Goal: Task Accomplishment & Management: Manage account settings

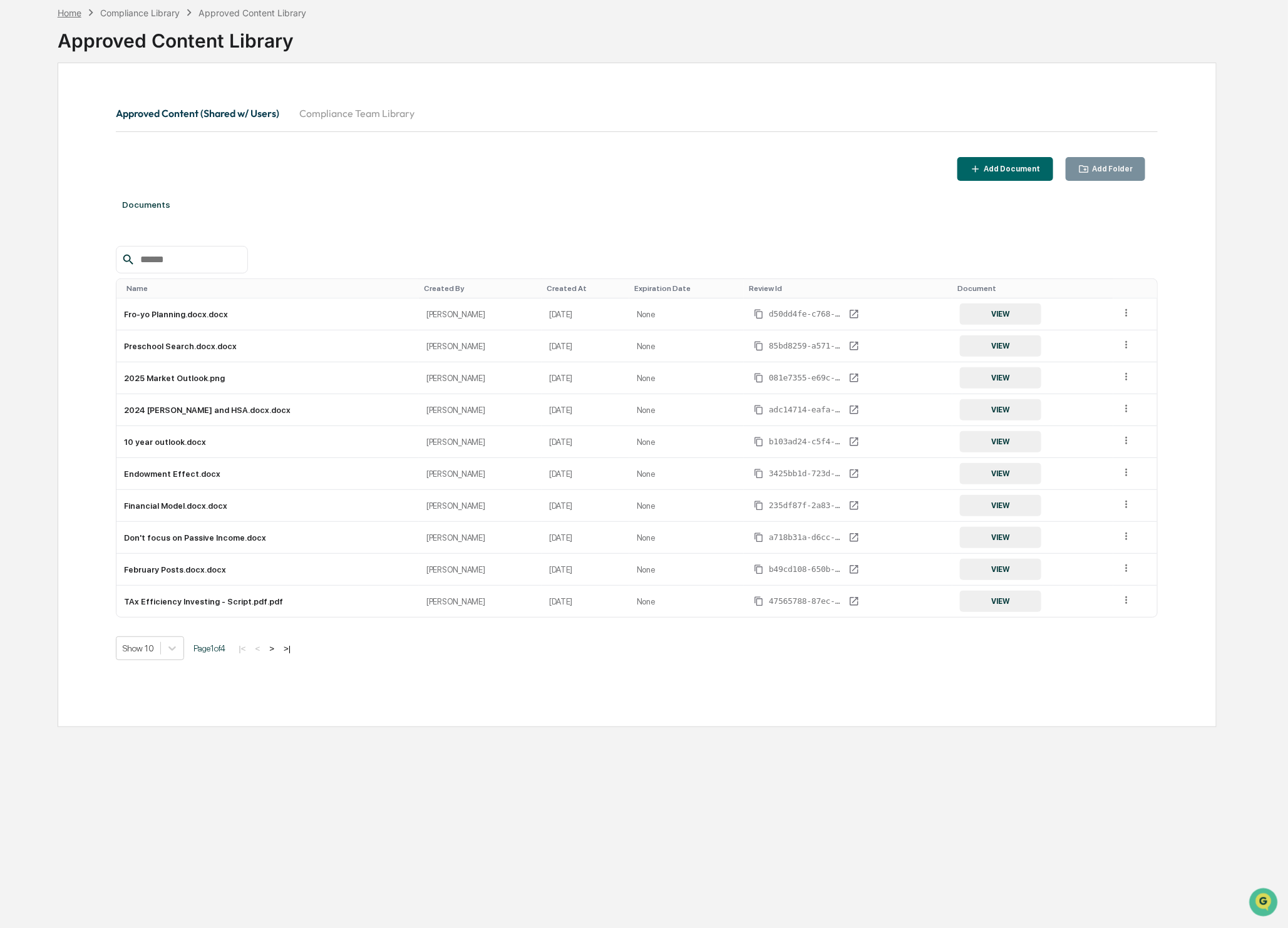
click at [72, 15] on div "Home" at bounding box center [69, 13] width 24 height 11
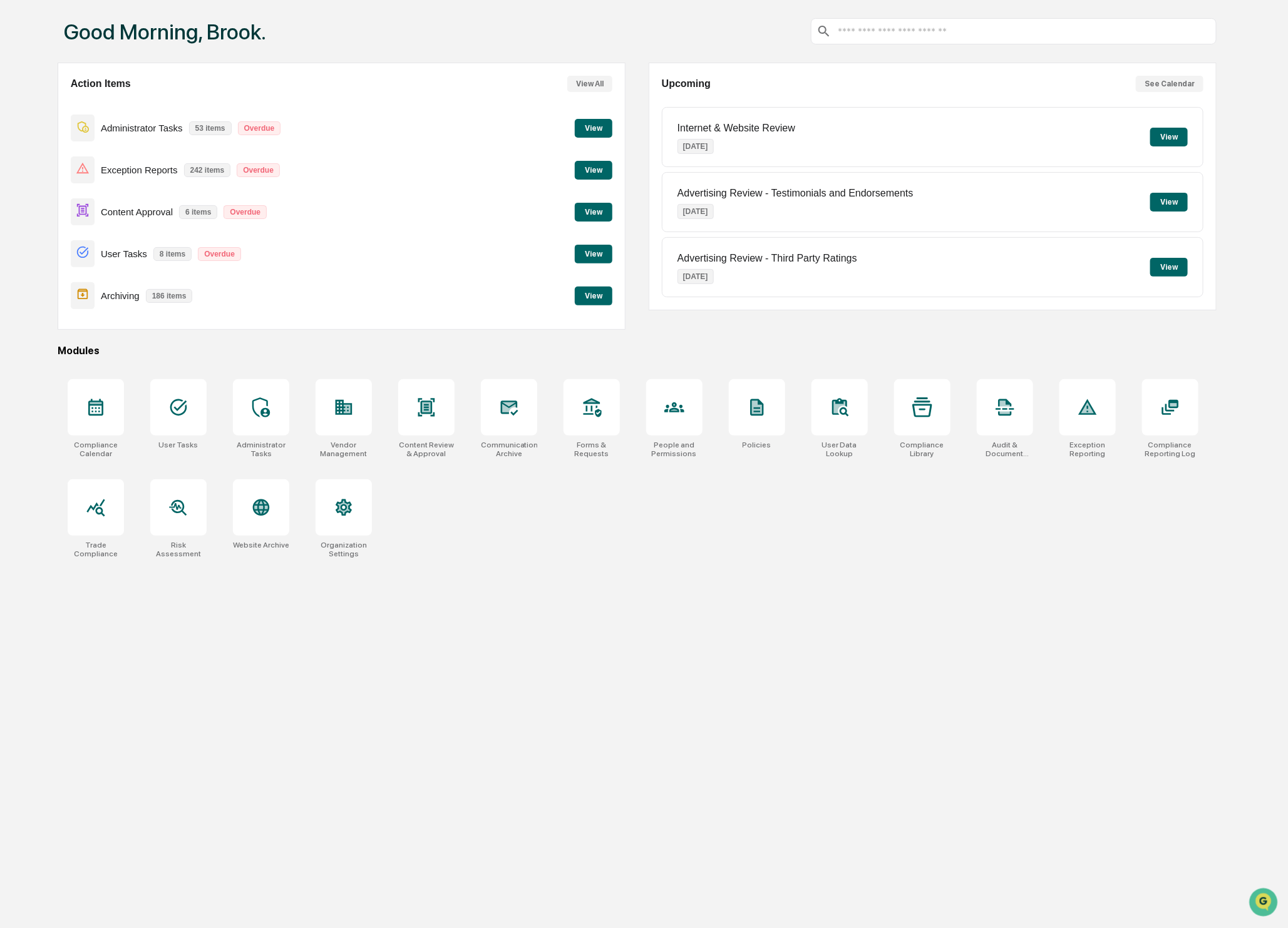
click at [594, 216] on button "View" at bounding box center [594, 211] width 38 height 19
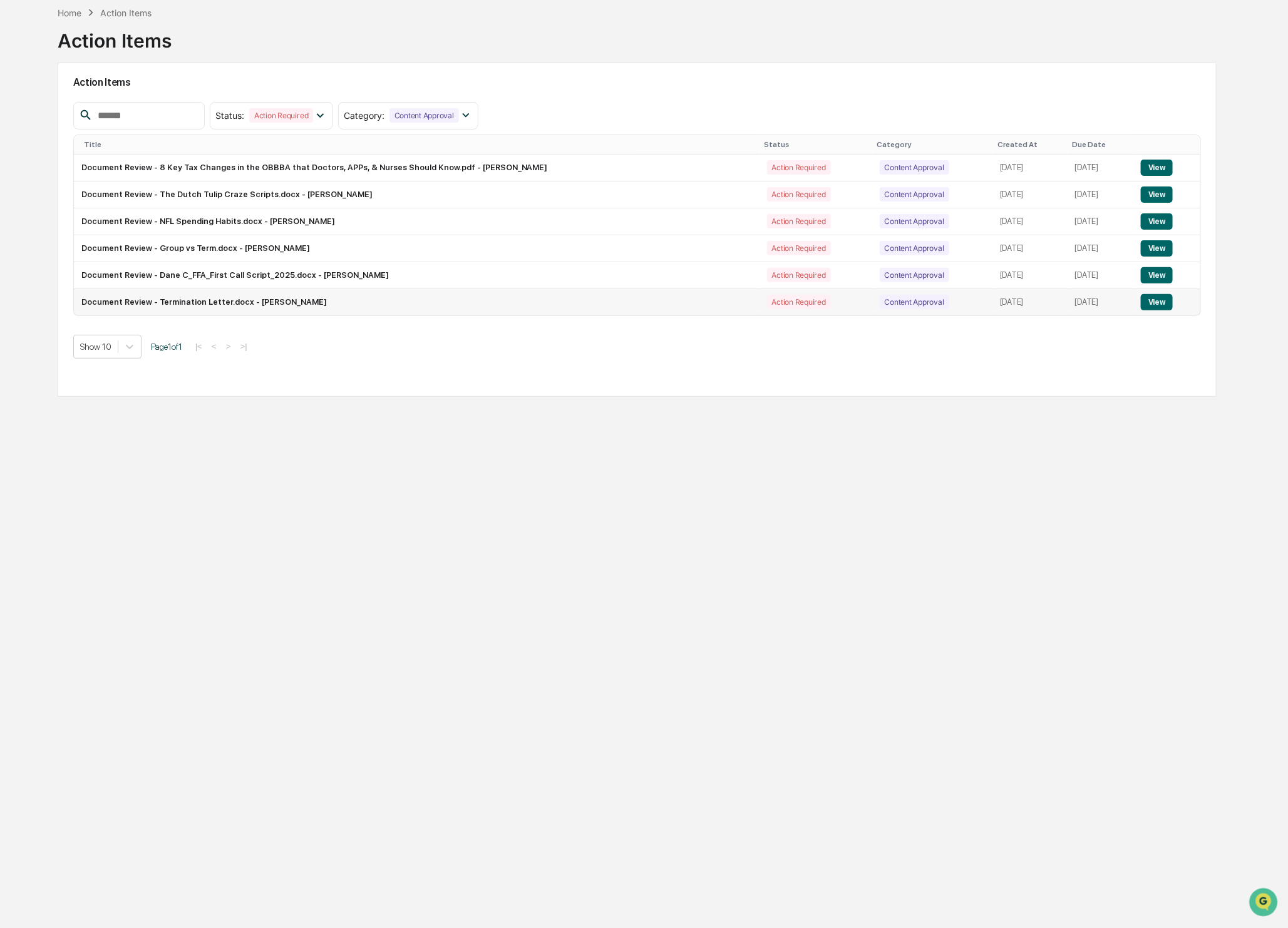
click at [1172, 301] on button "View" at bounding box center [1157, 302] width 32 height 16
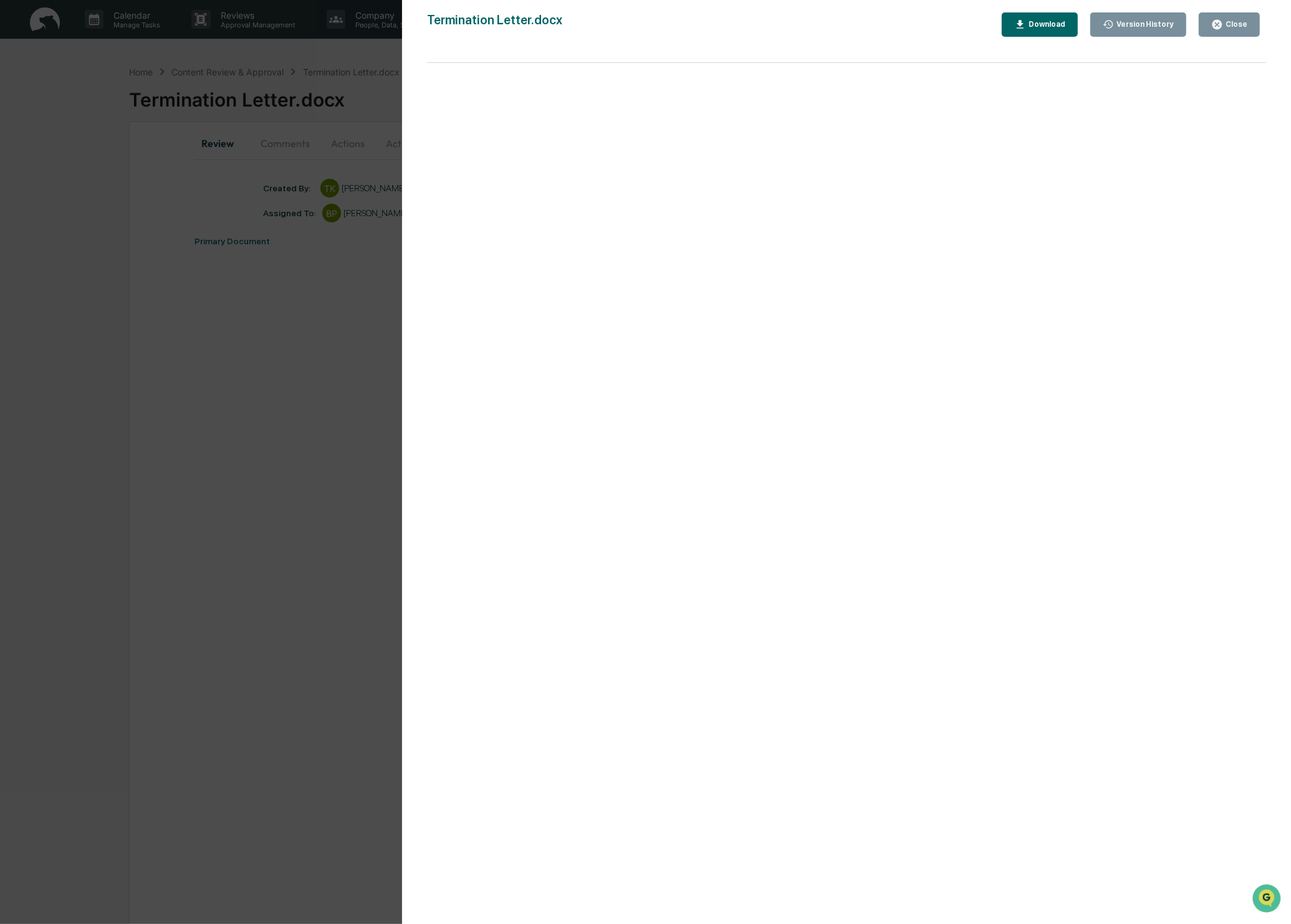
click at [1225, 31] on button "Close" at bounding box center [1229, 25] width 61 height 24
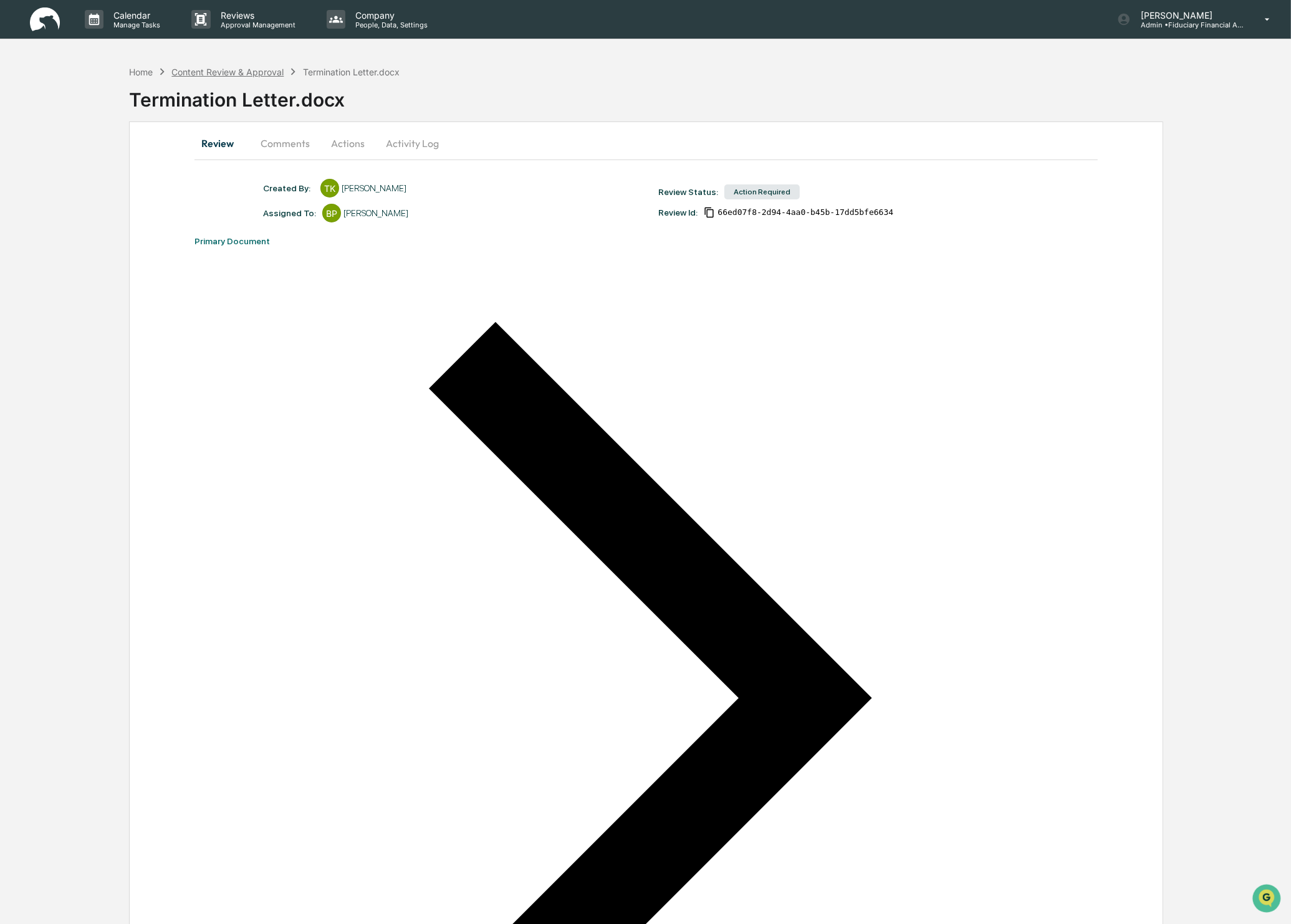
click at [227, 70] on div "Content Review & Approval" at bounding box center [228, 72] width 112 height 11
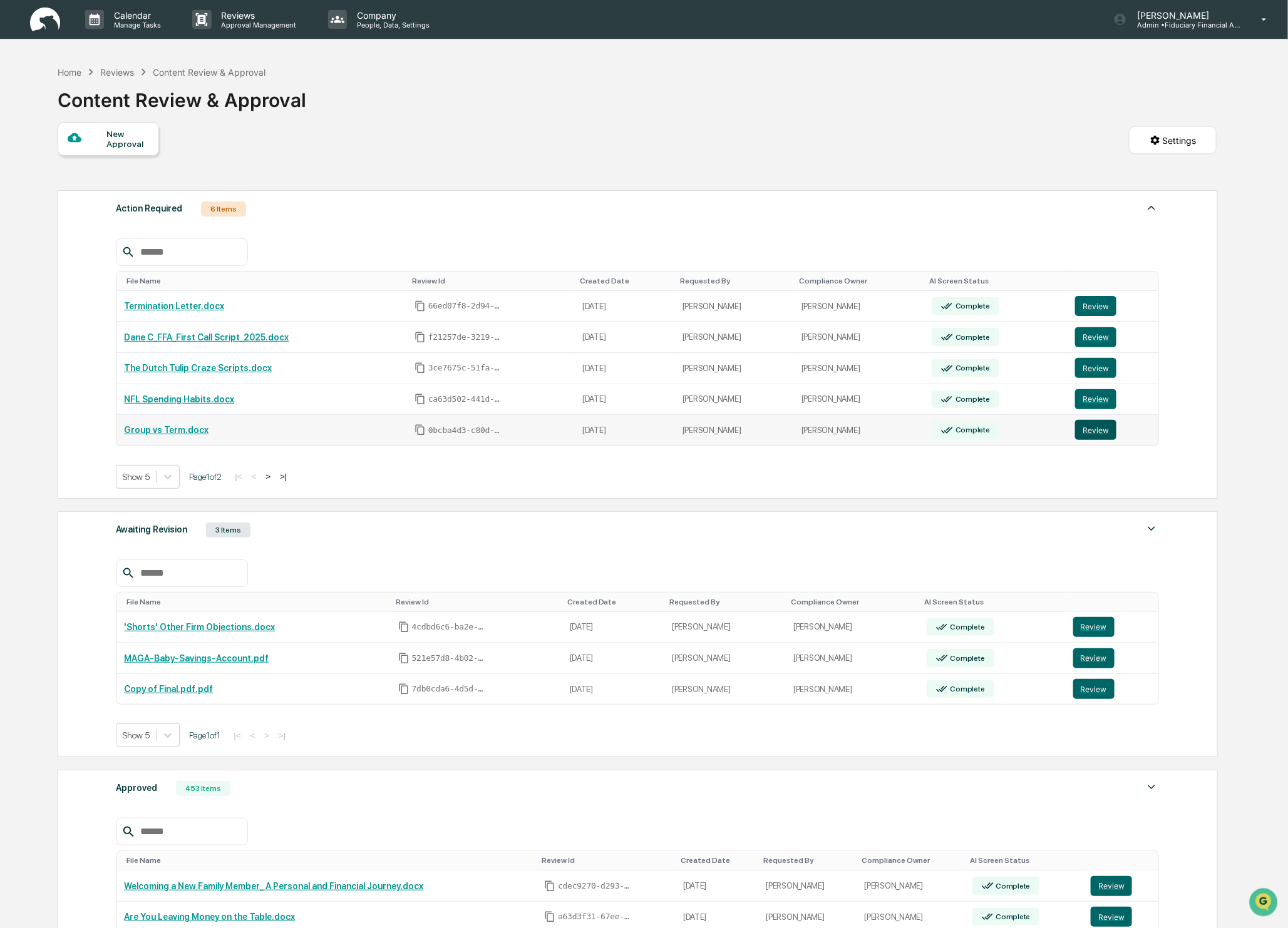
click at [1097, 429] on button "Review" at bounding box center [1096, 429] width 41 height 20
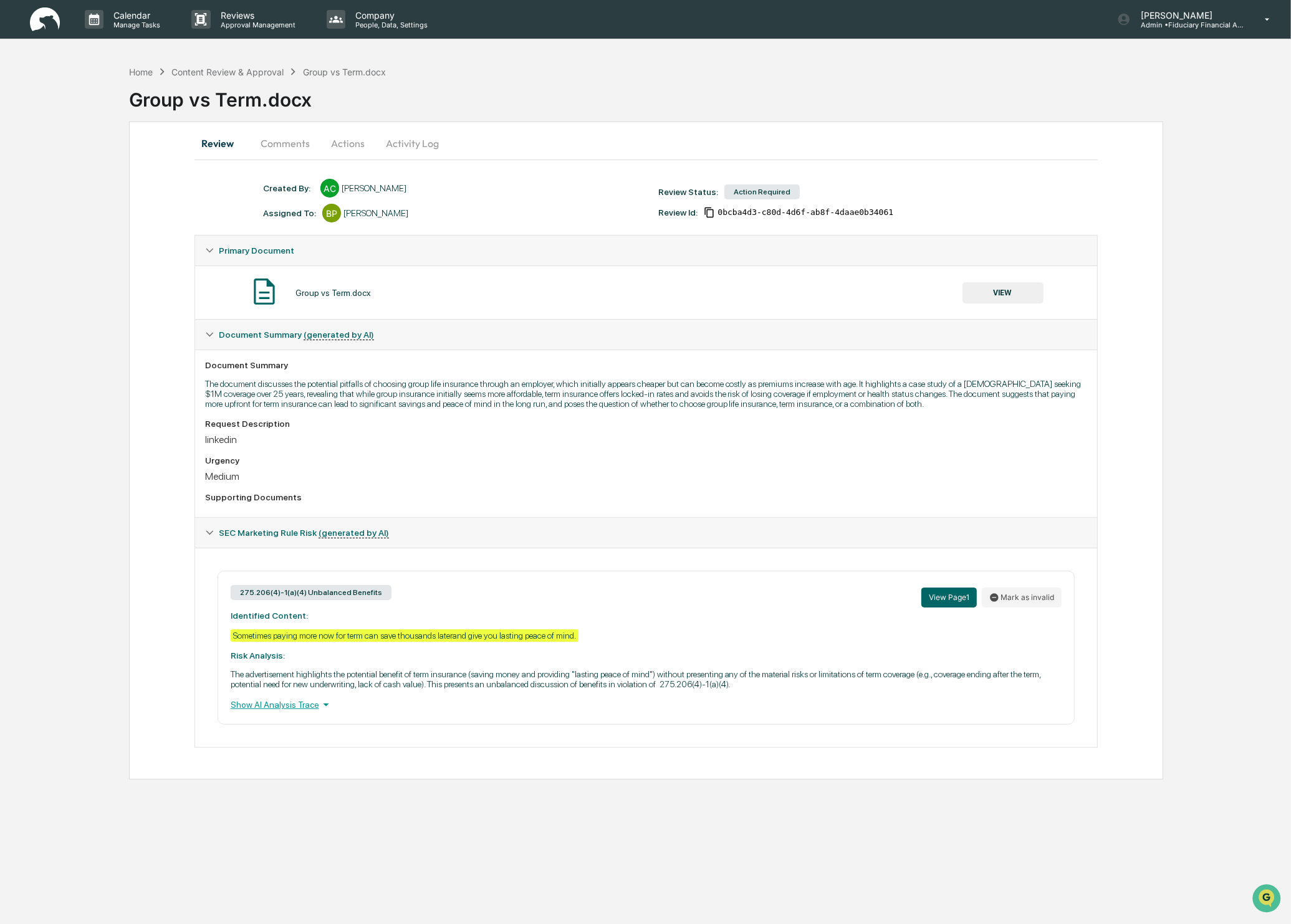
click at [1005, 289] on button "VIEW" at bounding box center [1003, 292] width 81 height 21
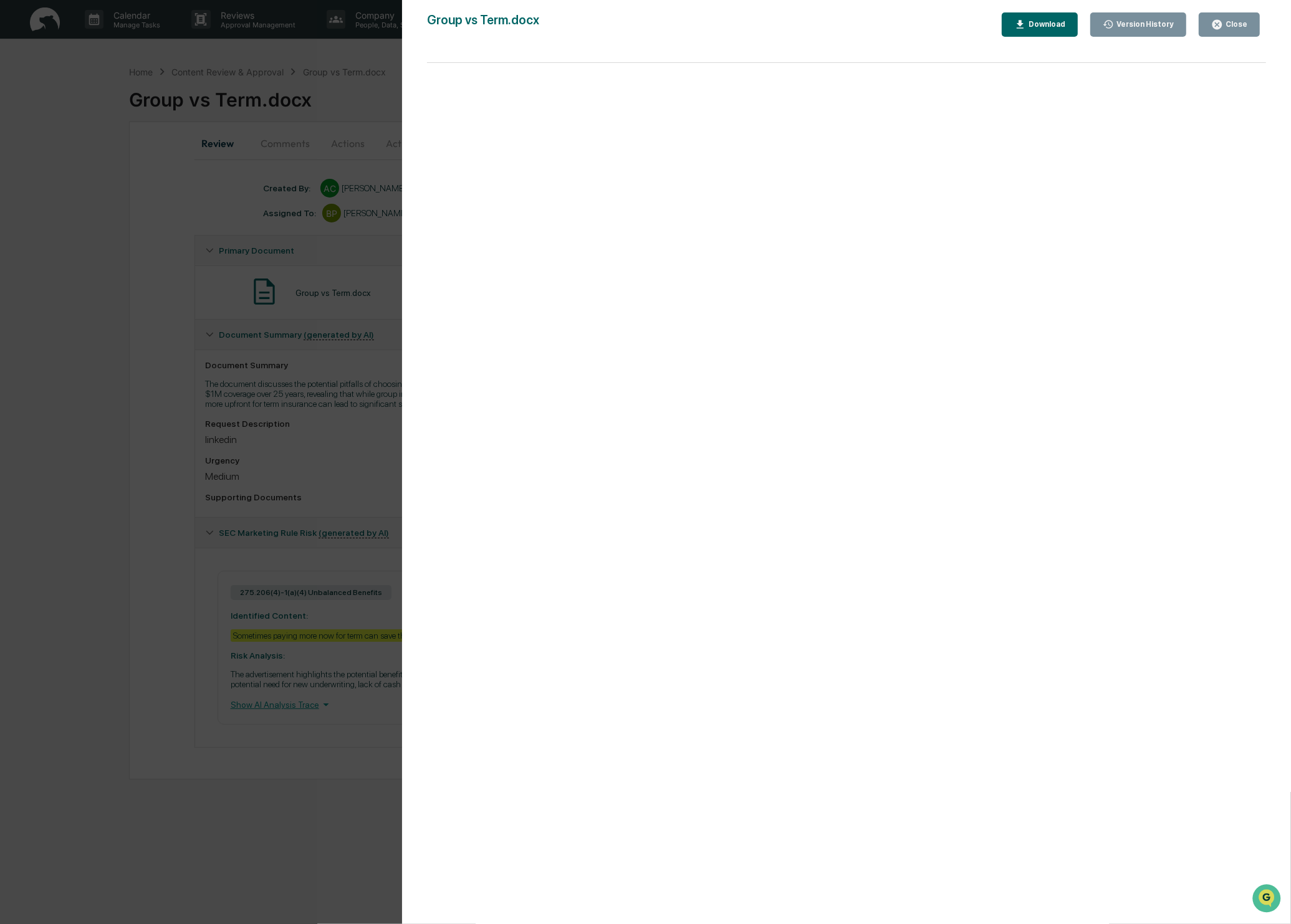
click at [67, 474] on div "Version History 08/08/2025, 01:09 PM Andy Cole Group vs Term.docx Close Version…" at bounding box center [645, 462] width 1291 height 924
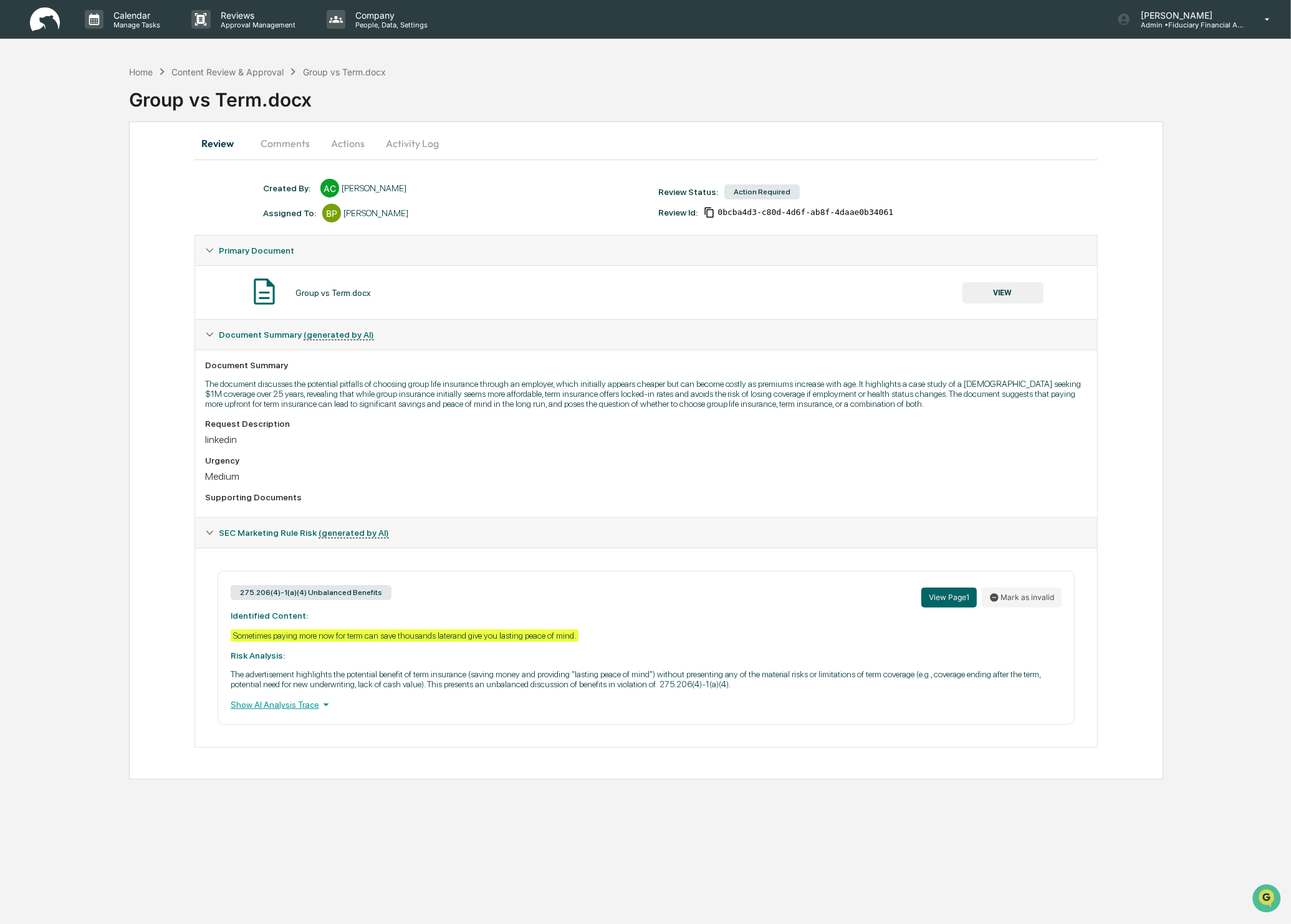
click at [996, 292] on button "VIEW" at bounding box center [1003, 292] width 81 height 21
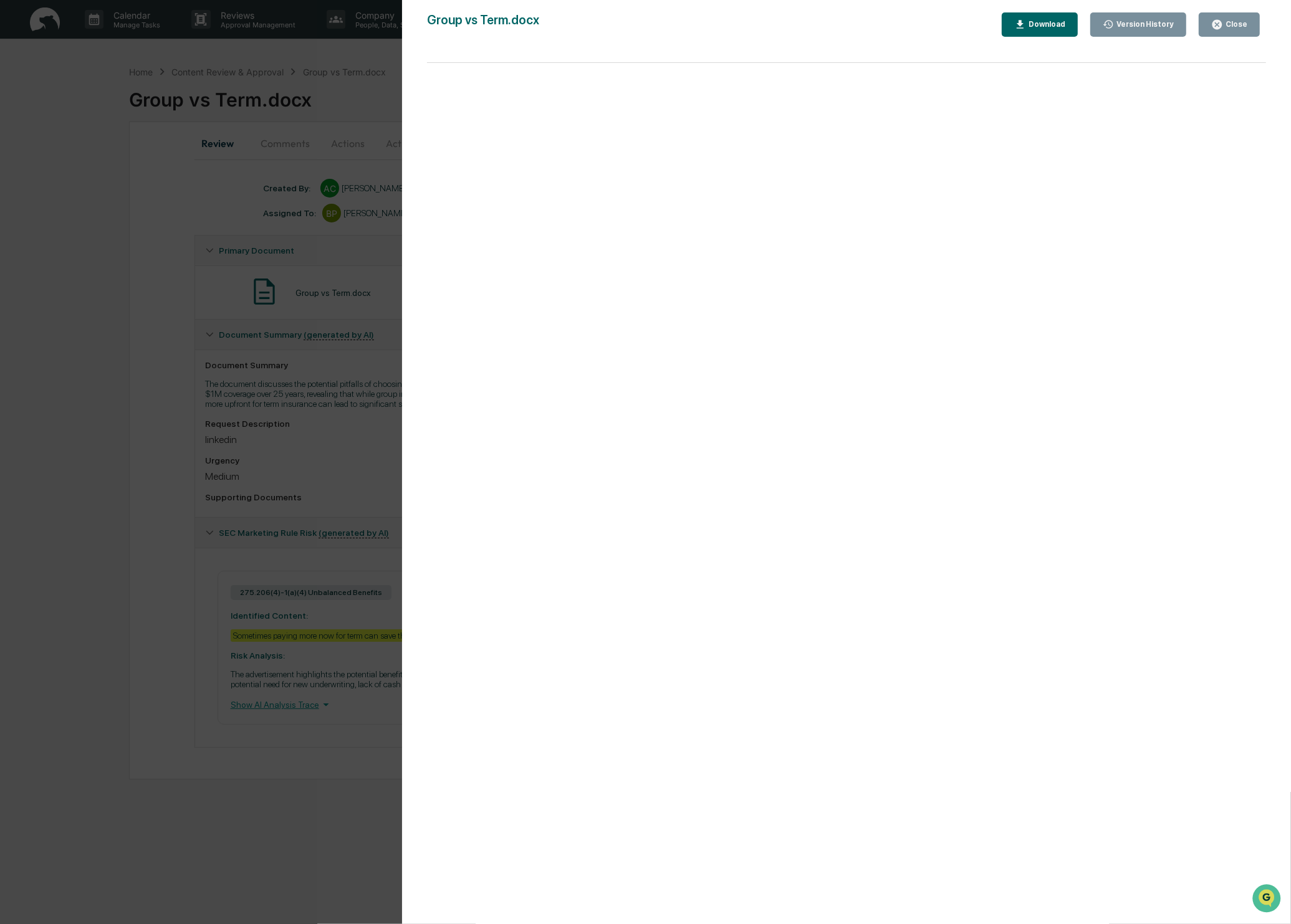
drag, startPoint x: 1243, startPoint y: 25, endPoint x: 1202, endPoint y: 43, distance: 44.8
click at [1242, 25] on div "Close" at bounding box center [1235, 24] width 24 height 9
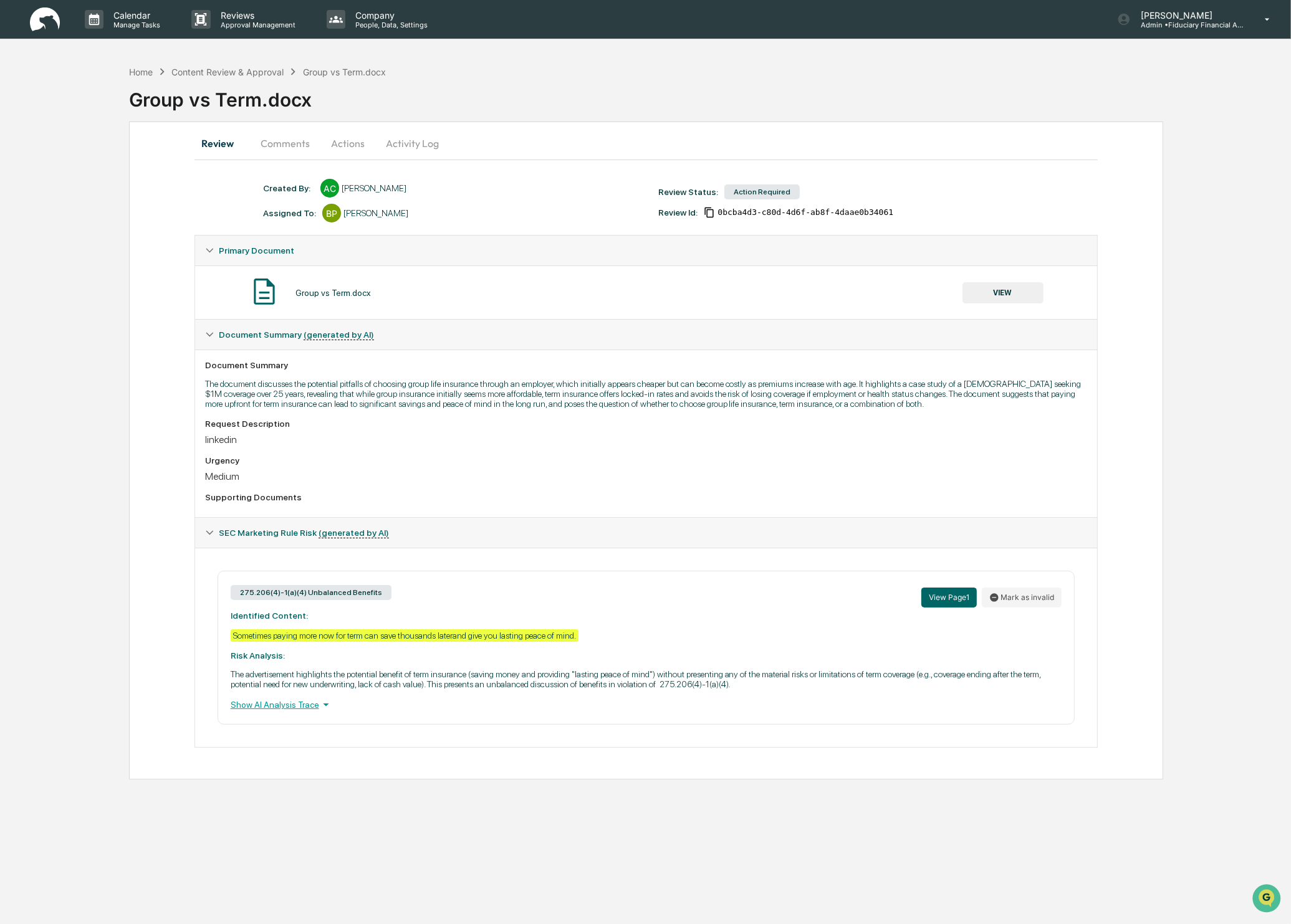
click at [346, 146] on button "Actions" at bounding box center [348, 143] width 56 height 30
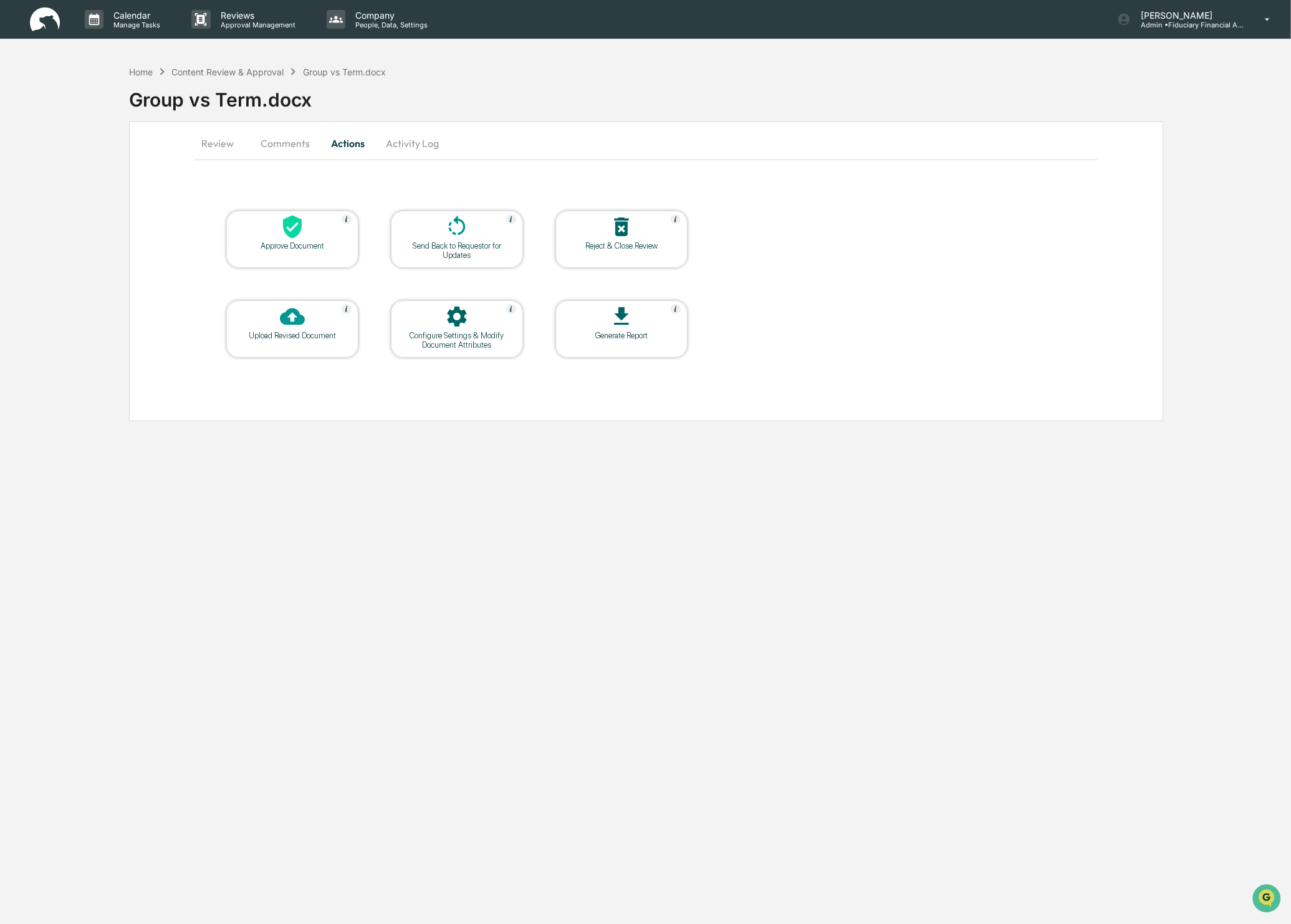
click at [329, 228] on div at bounding box center [292, 228] width 124 height 27
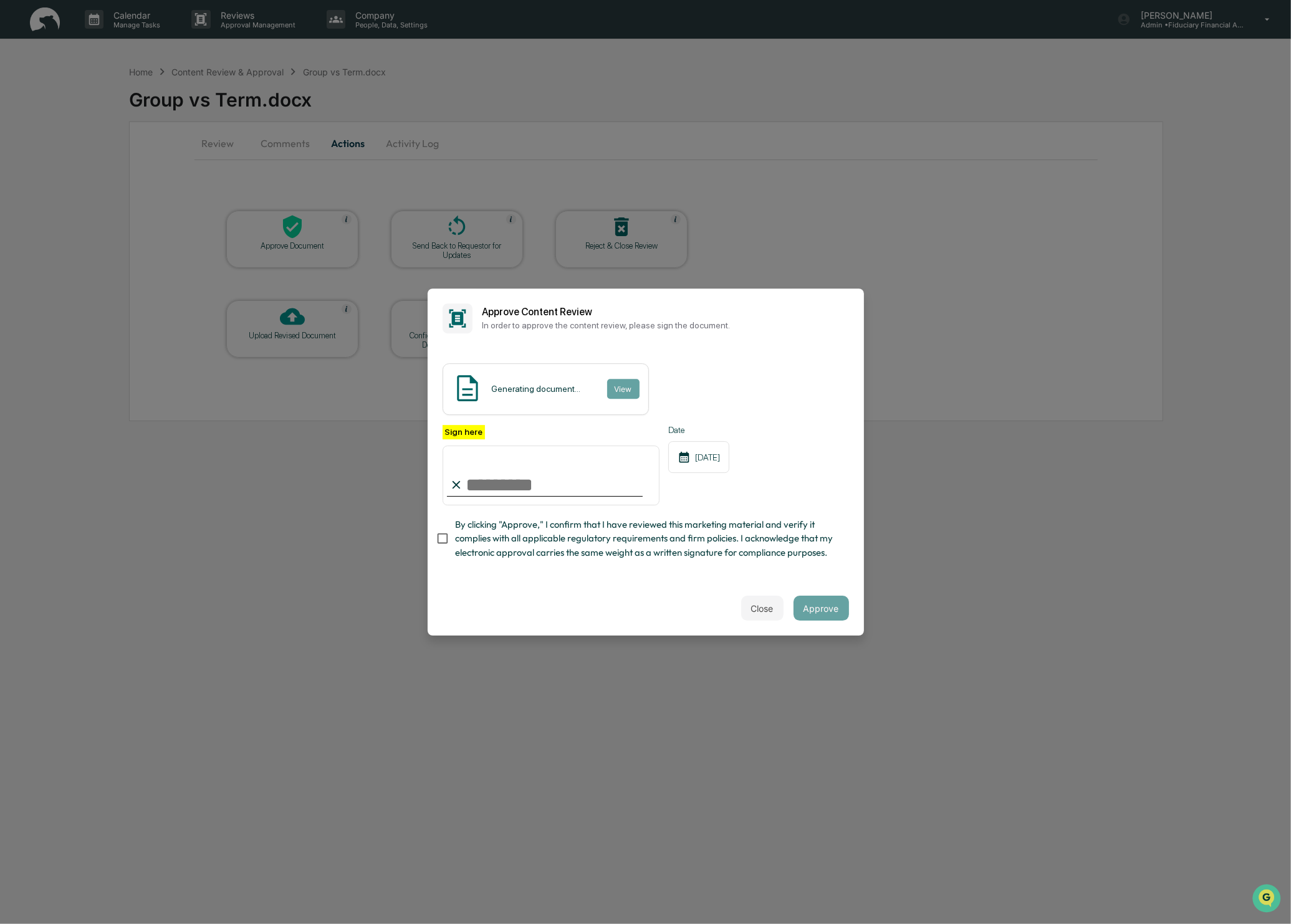
type input "**********"
click at [812, 607] on button "Approve" at bounding box center [821, 608] width 56 height 25
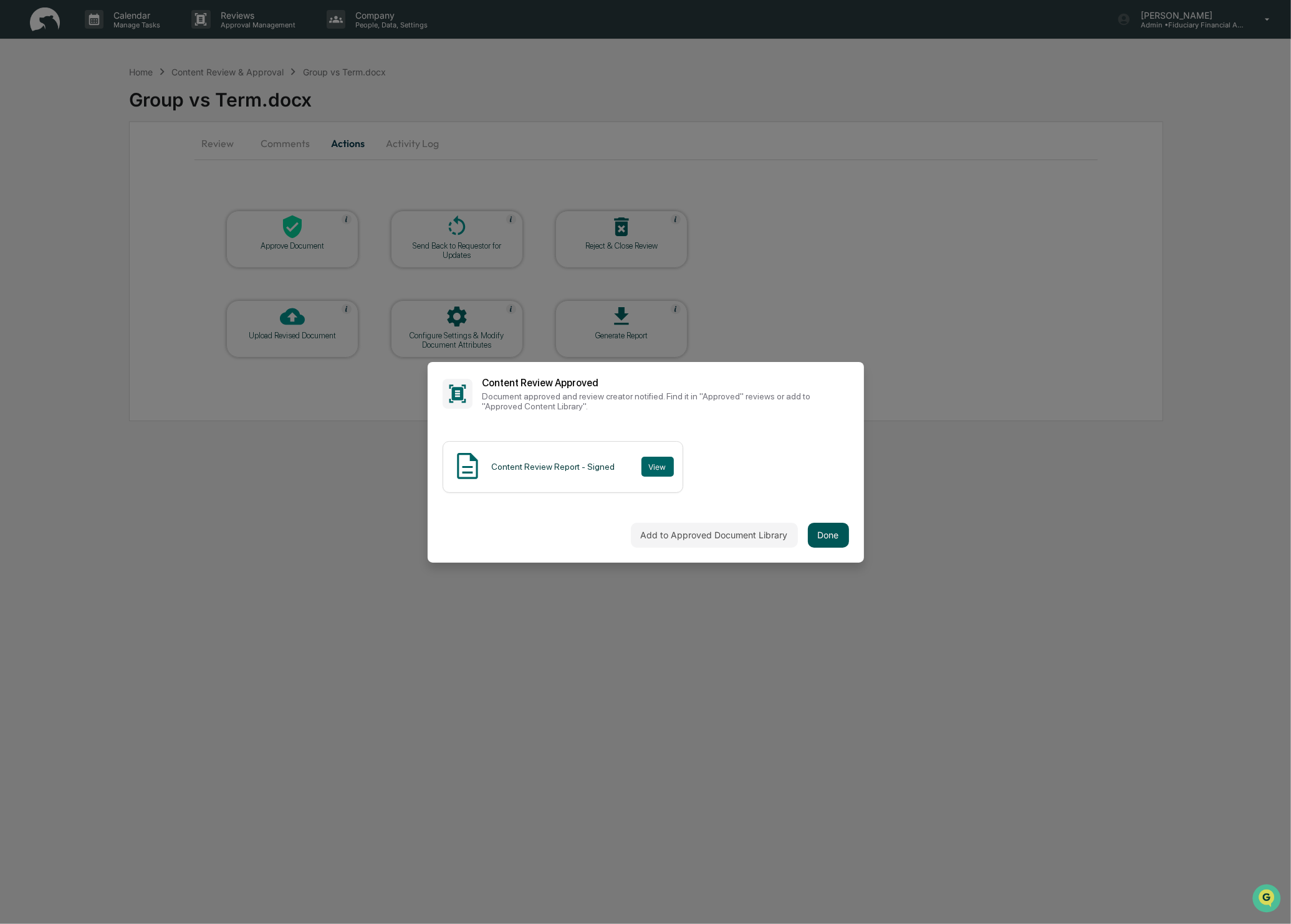
click at [828, 538] on button "Done" at bounding box center [828, 535] width 41 height 25
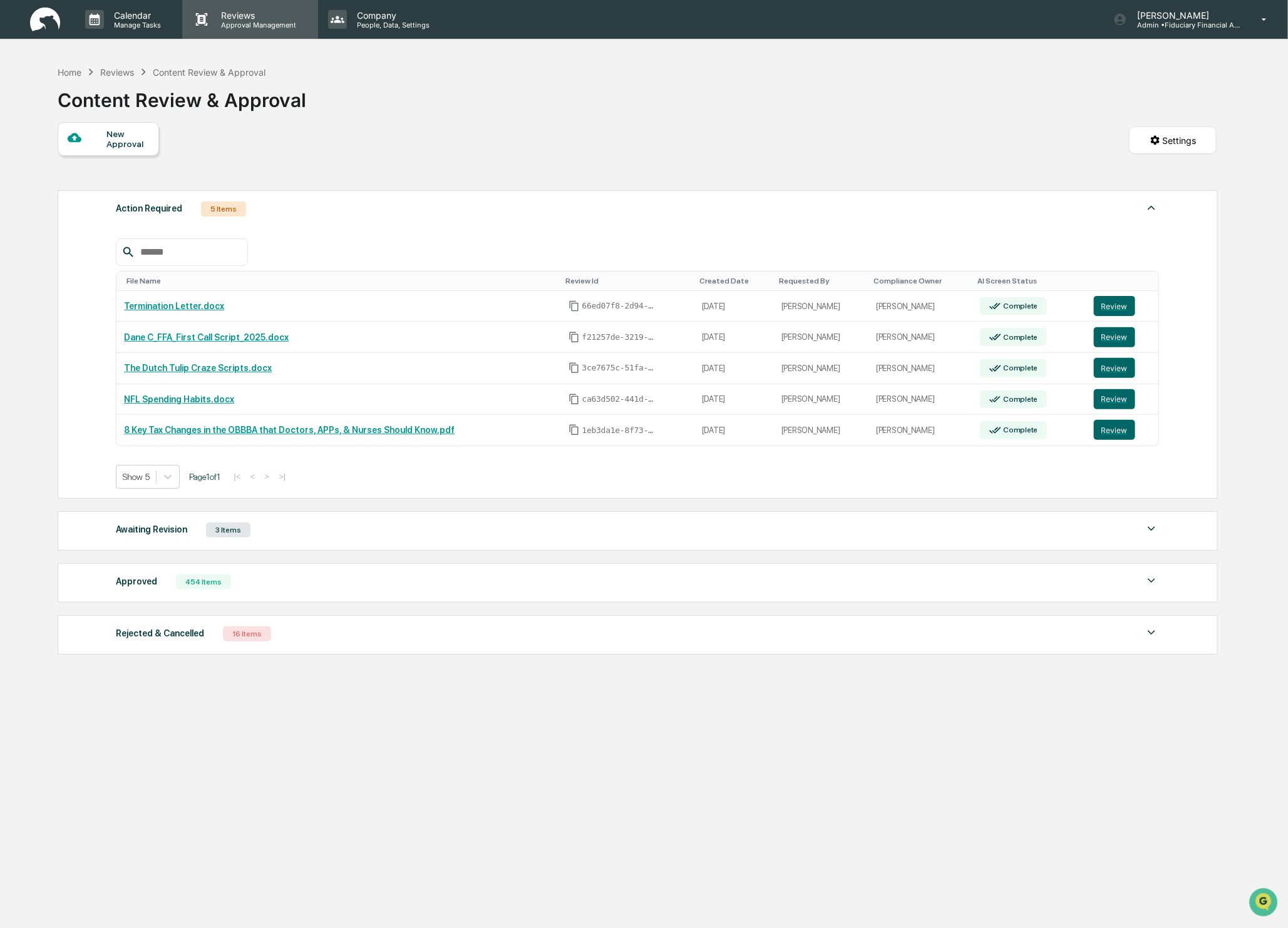
click at [232, 15] on p "Reviews" at bounding box center [257, 15] width 92 height 11
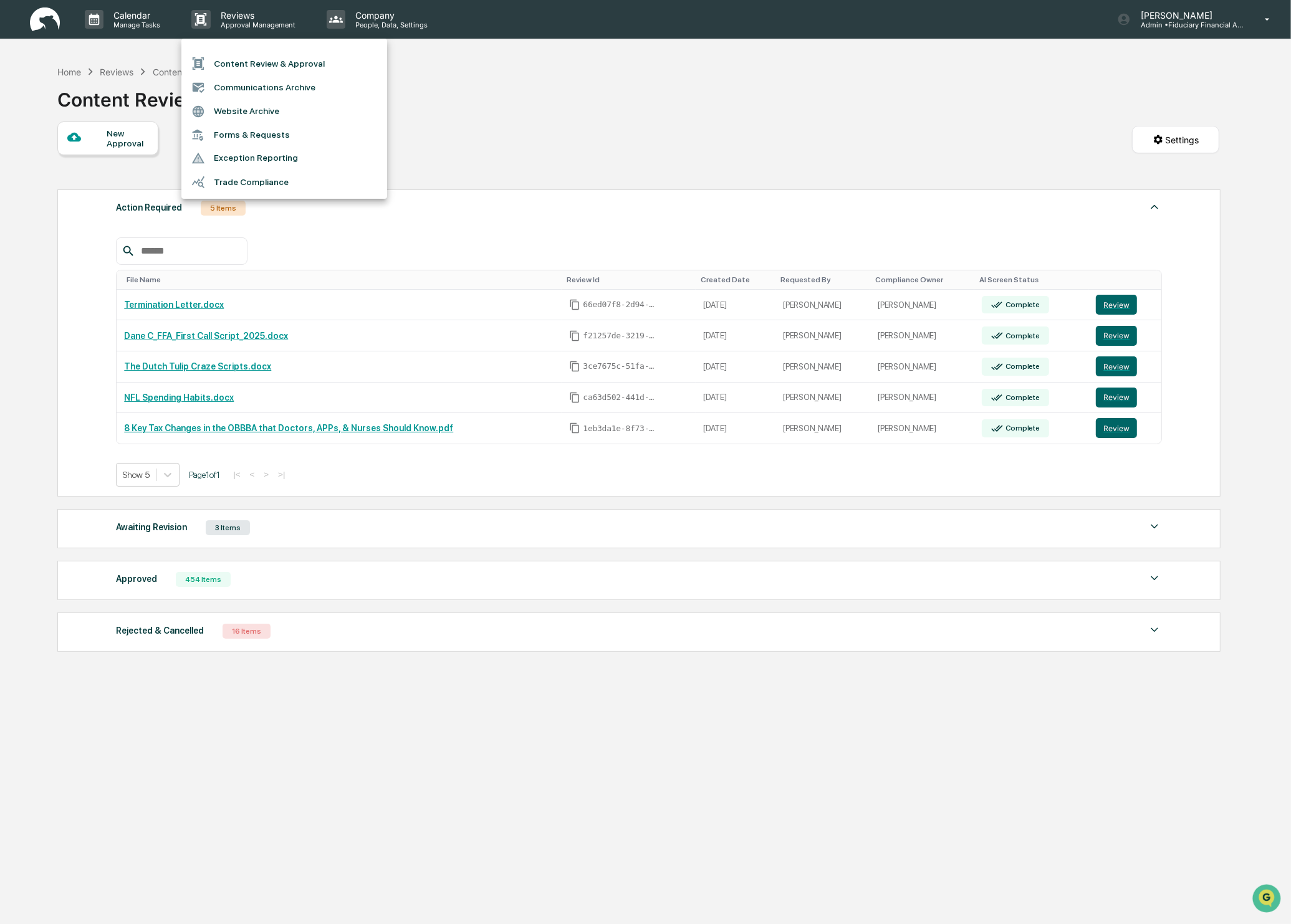
drag, startPoint x: 233, startPoint y: 833, endPoint x: 230, endPoint y: 819, distance: 14.3
click at [234, 830] on div at bounding box center [645, 462] width 1291 height 924
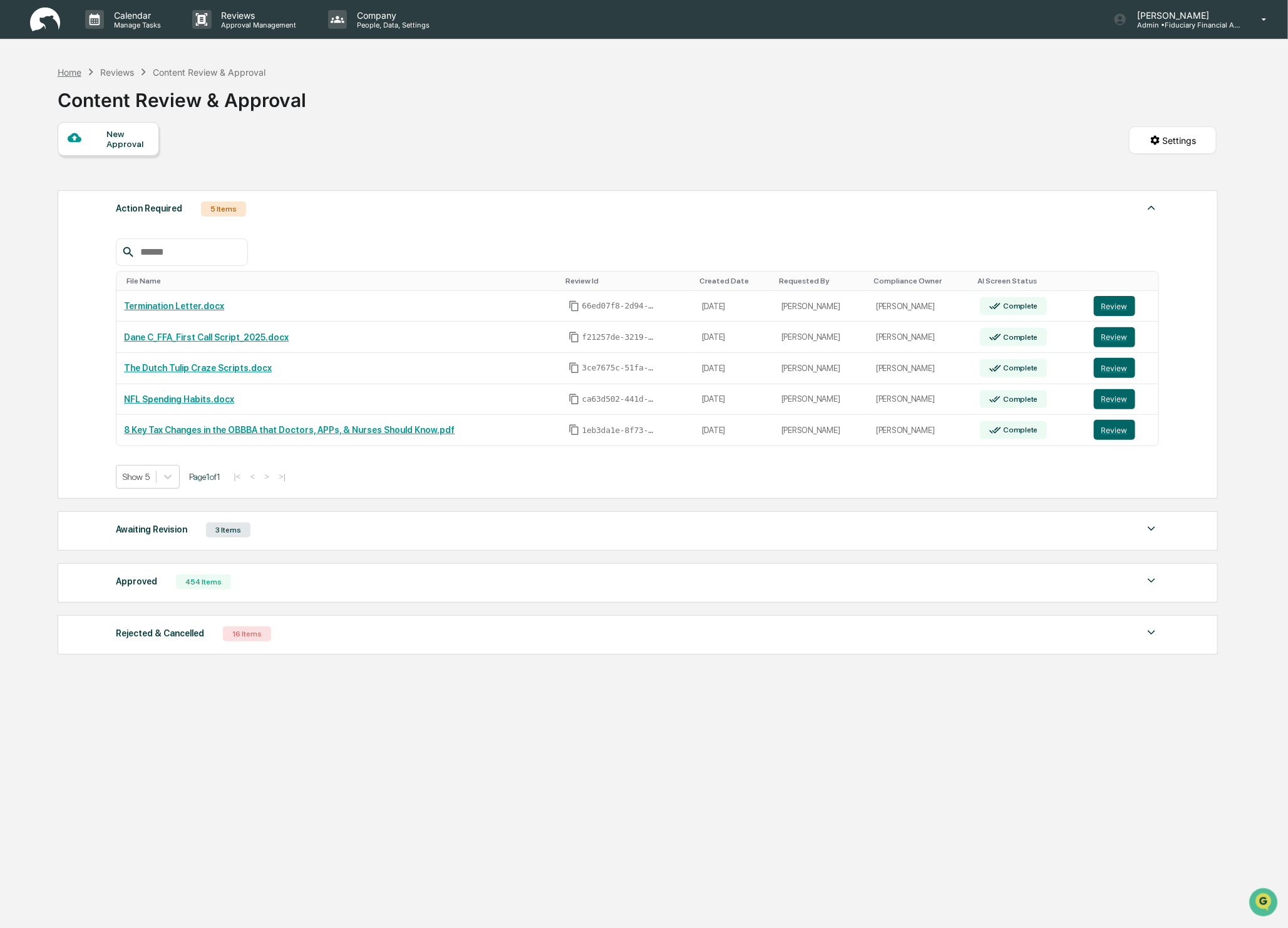
click at [61, 70] on div "Home" at bounding box center [69, 72] width 24 height 11
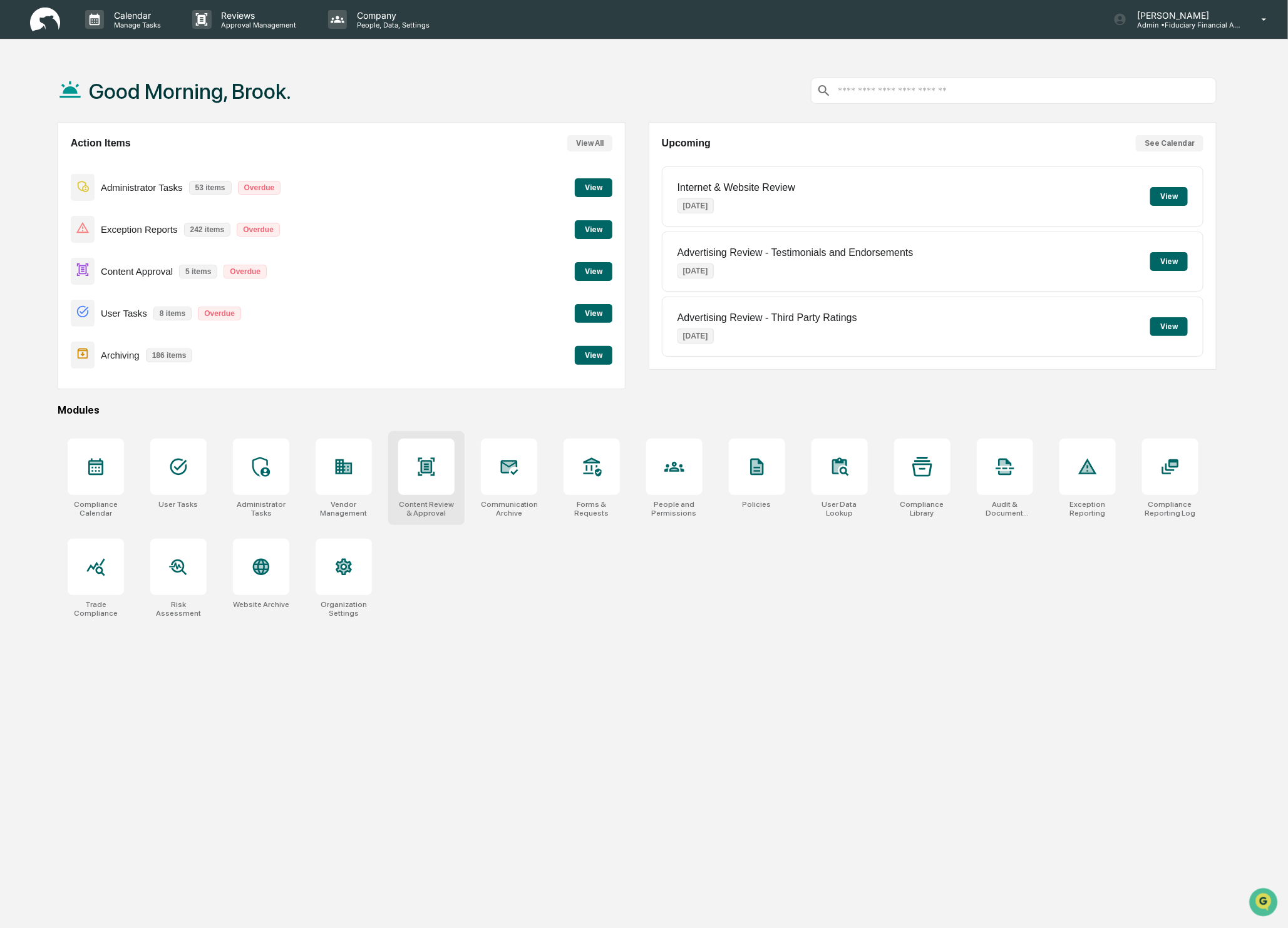
click at [442, 485] on div at bounding box center [426, 467] width 56 height 56
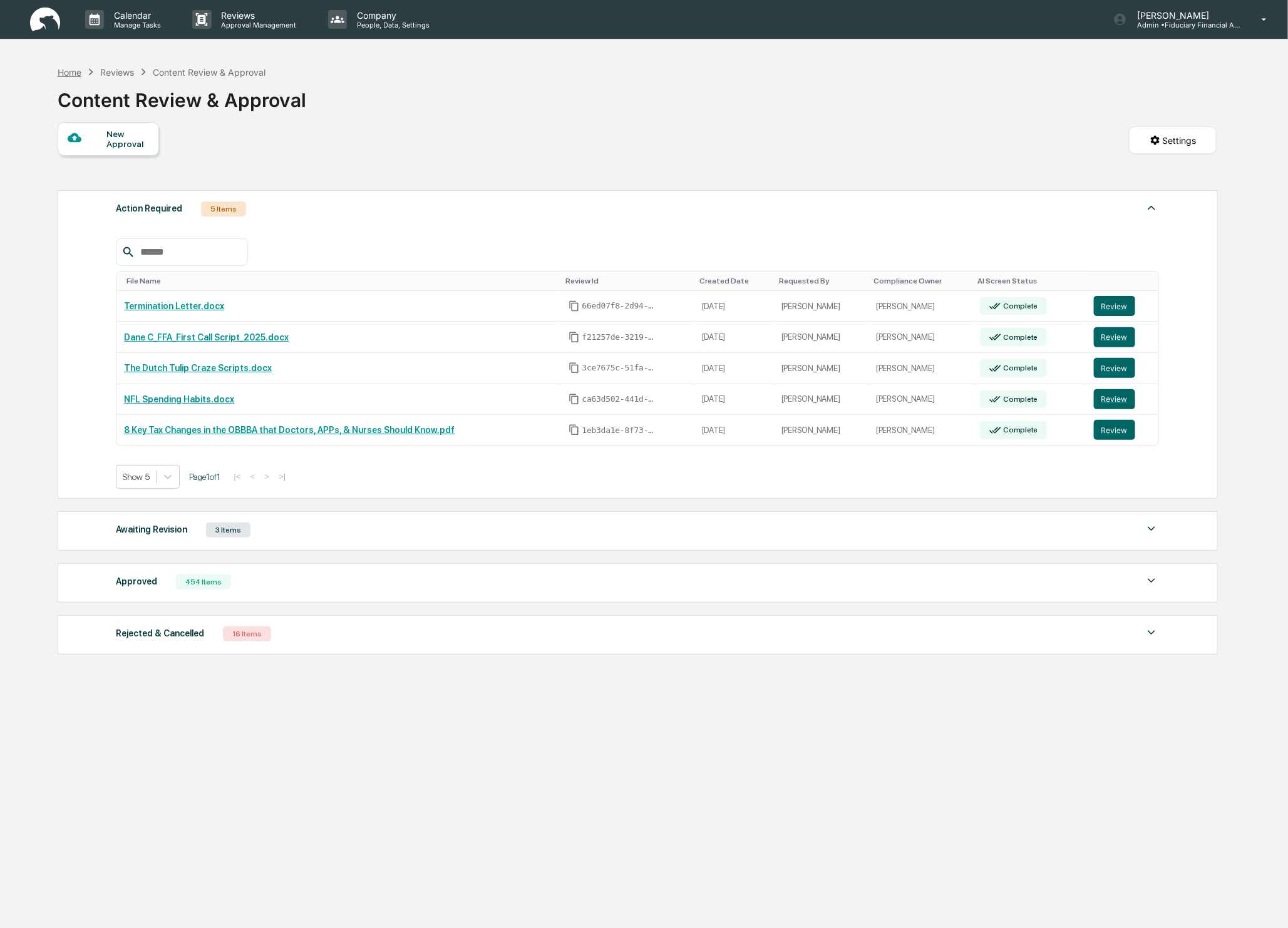
click at [62, 69] on div "Home" at bounding box center [69, 72] width 24 height 11
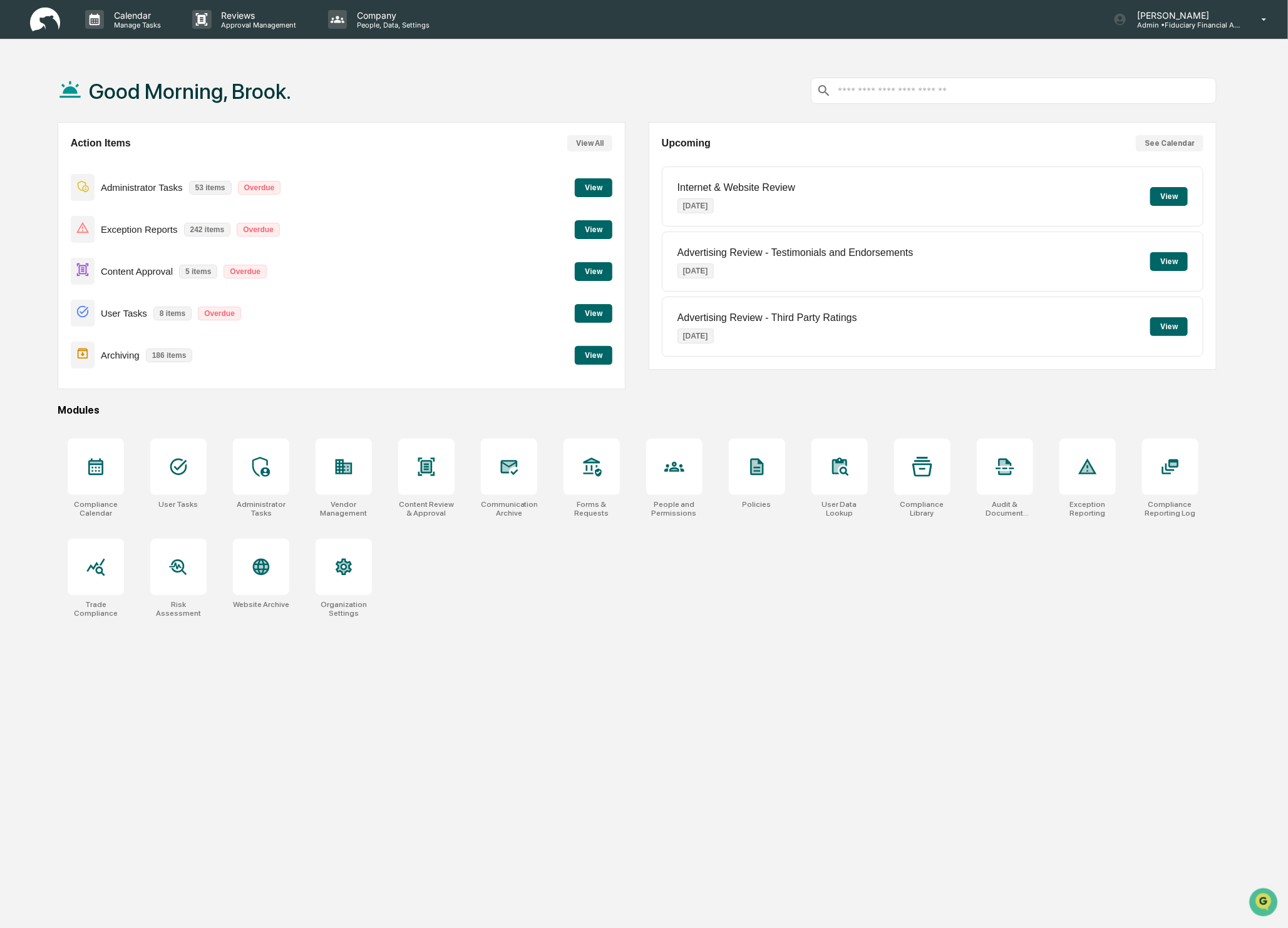
click at [1165, 195] on button "View" at bounding box center [1169, 196] width 38 height 19
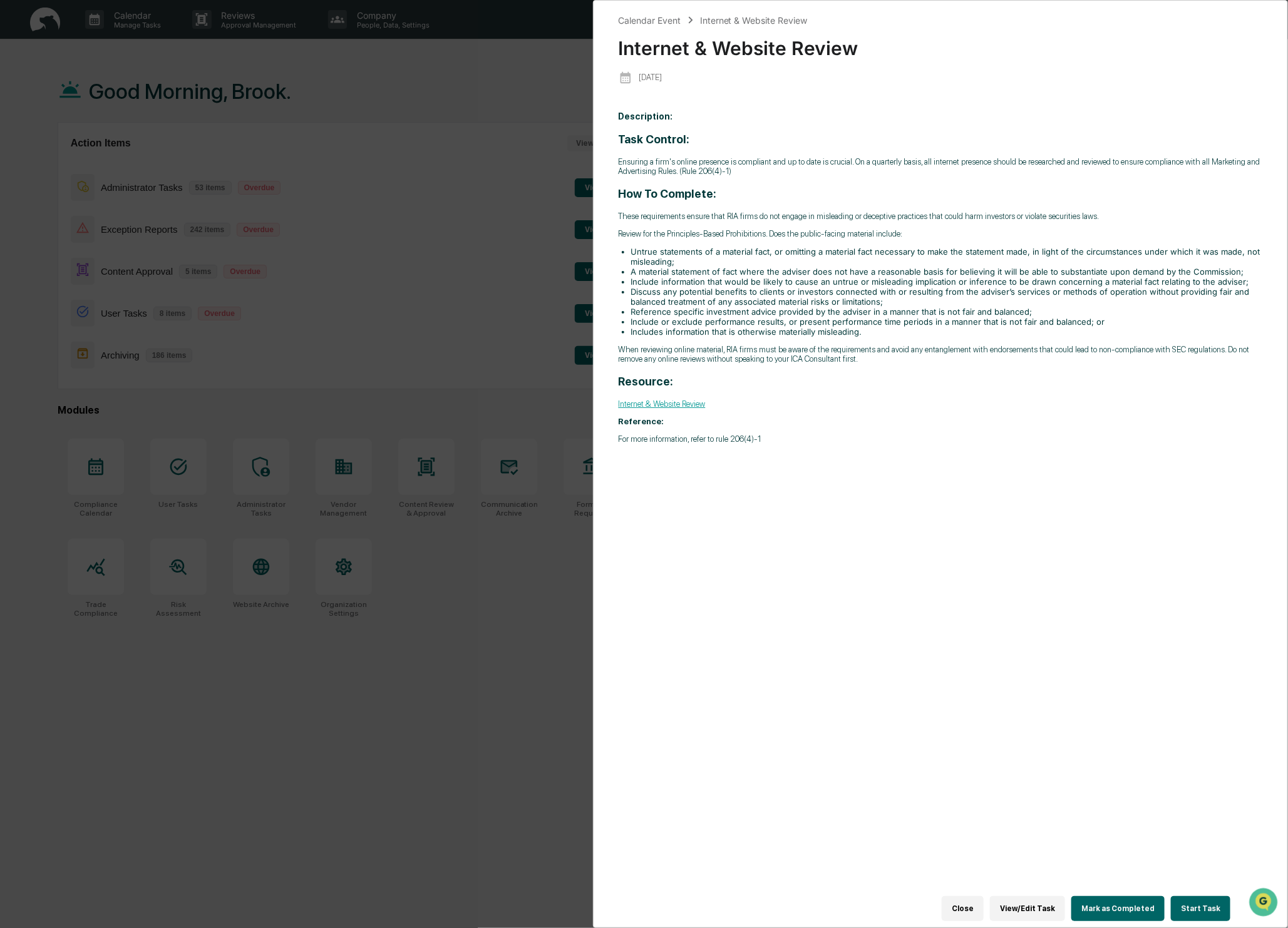
click at [412, 234] on div "Calendar Event Internet & Website Review Internet & Website Review [DATE] Descr…" at bounding box center [644, 464] width 1288 height 928
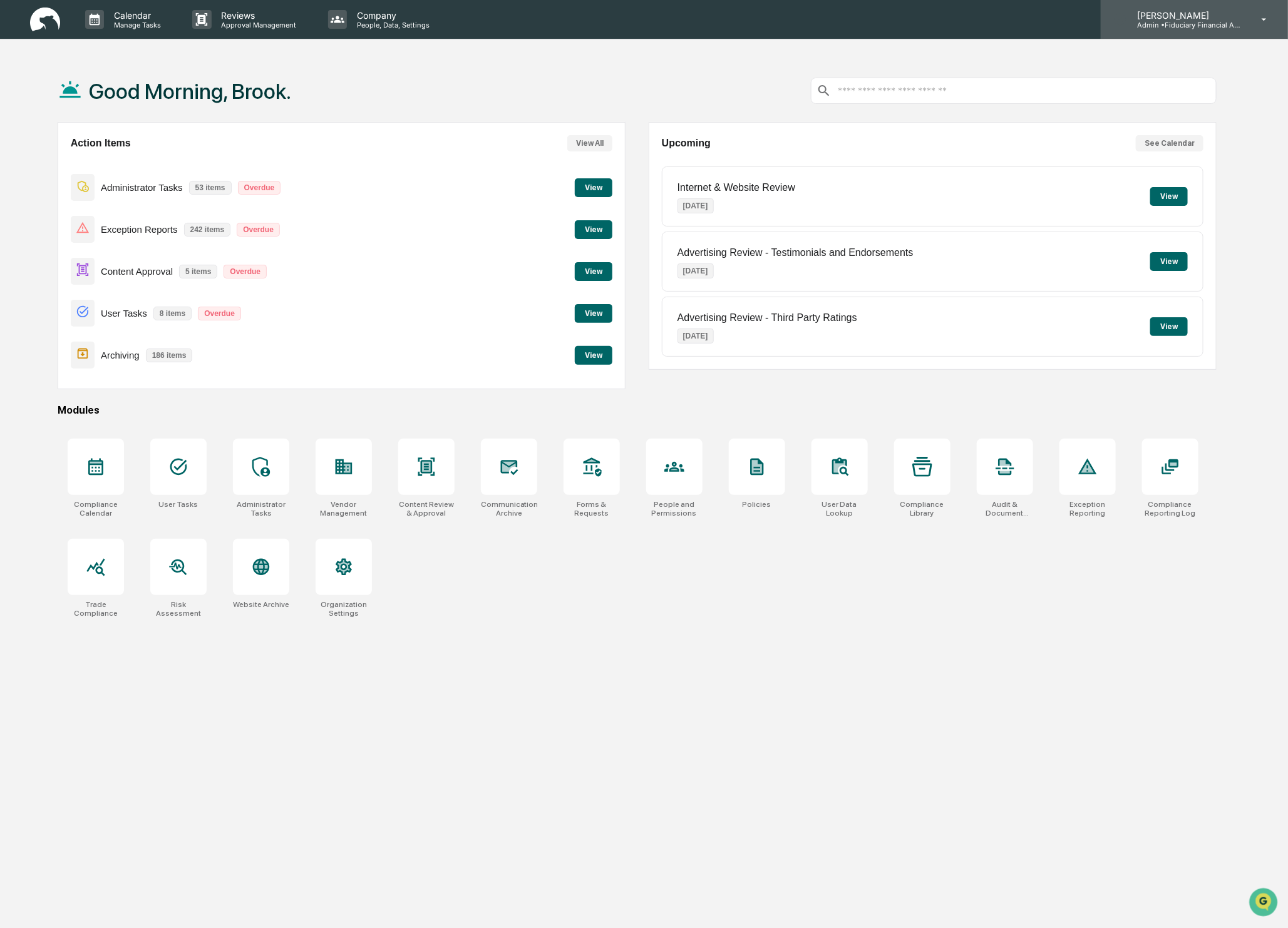
click at [1217, 22] on p "Admin • Fiduciary Financial Advisors" at bounding box center [1185, 25] width 117 height 9
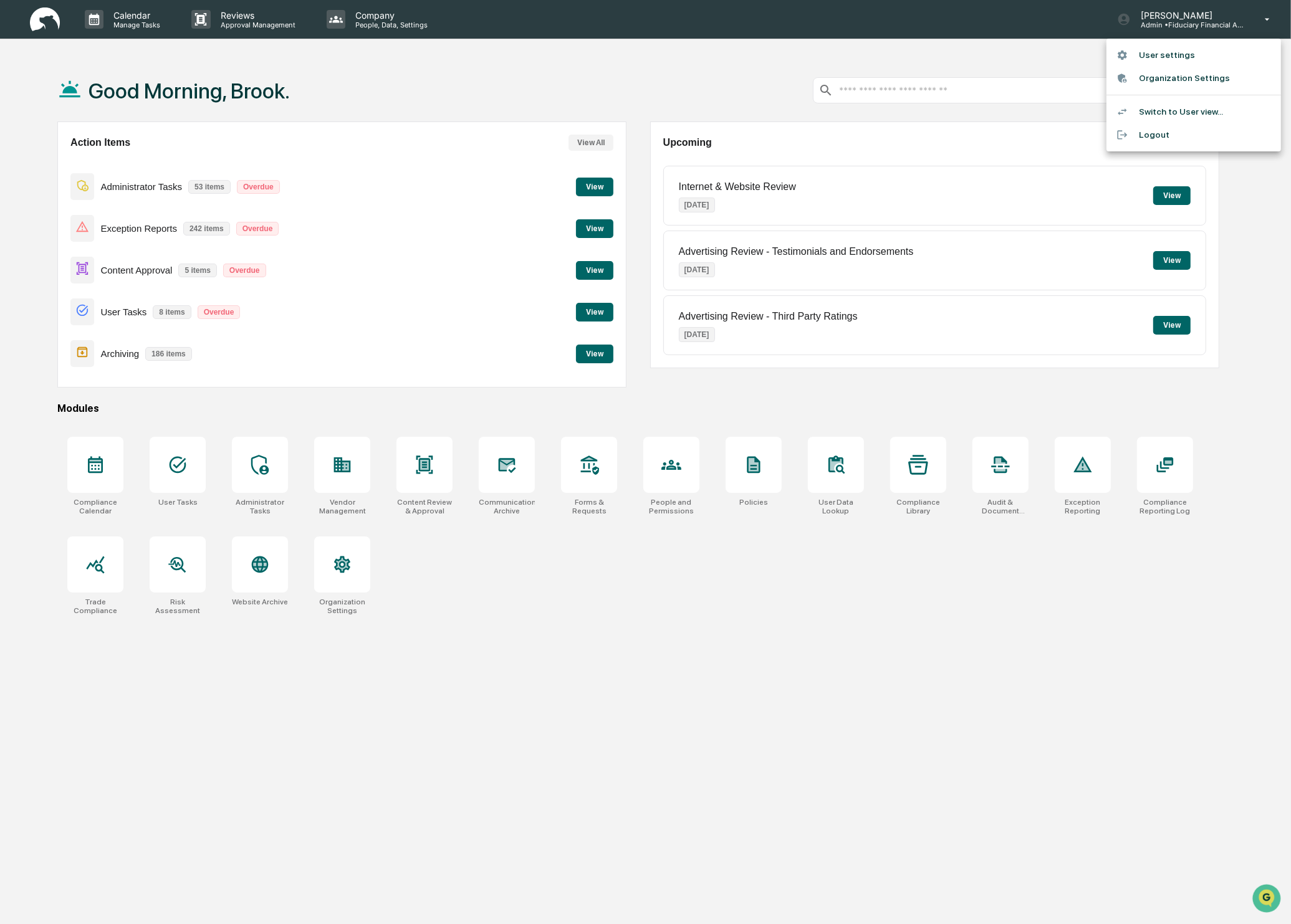
click at [370, 775] on div at bounding box center [645, 462] width 1291 height 924
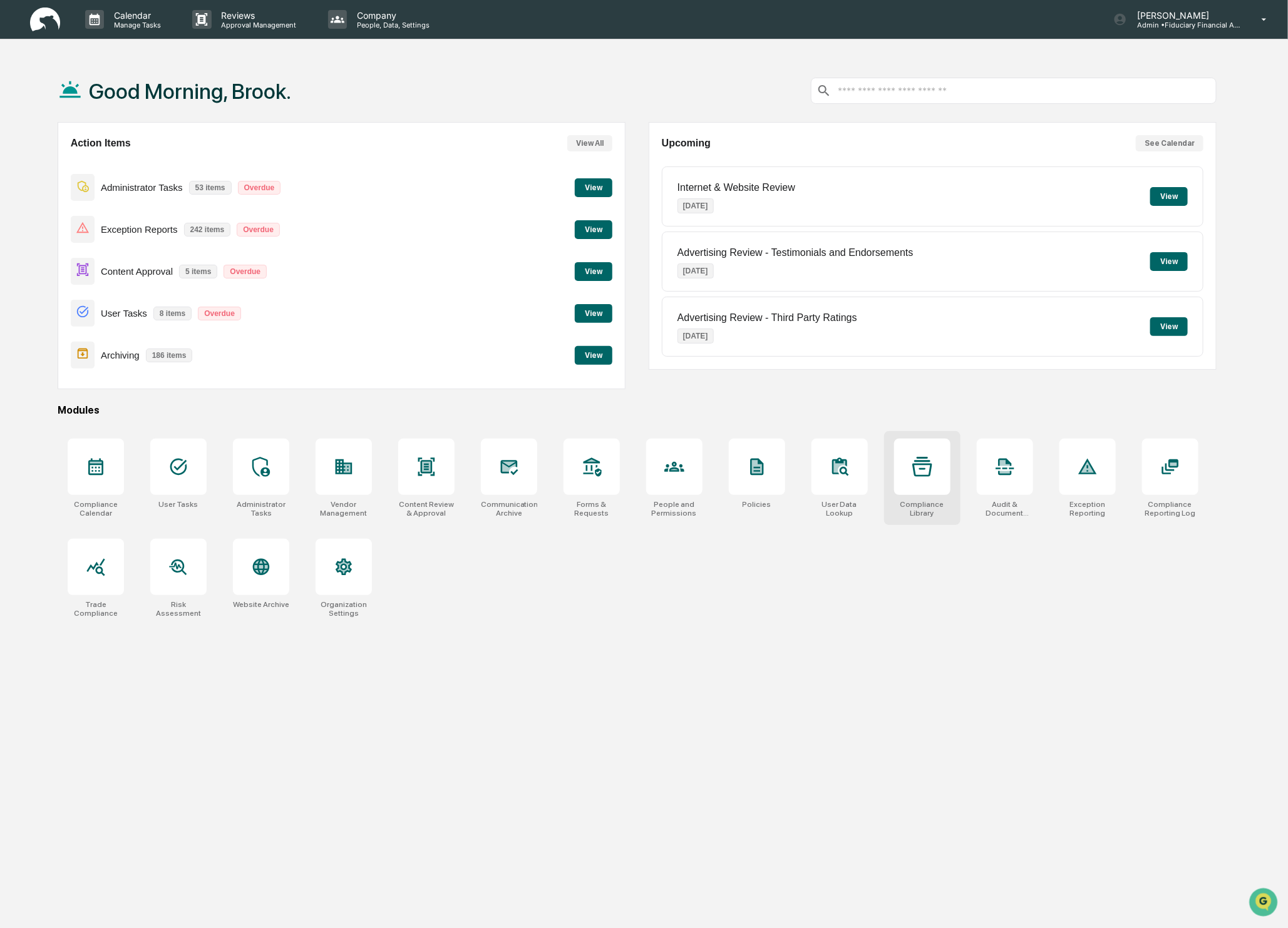
click at [918, 479] on div at bounding box center [923, 467] width 56 height 56
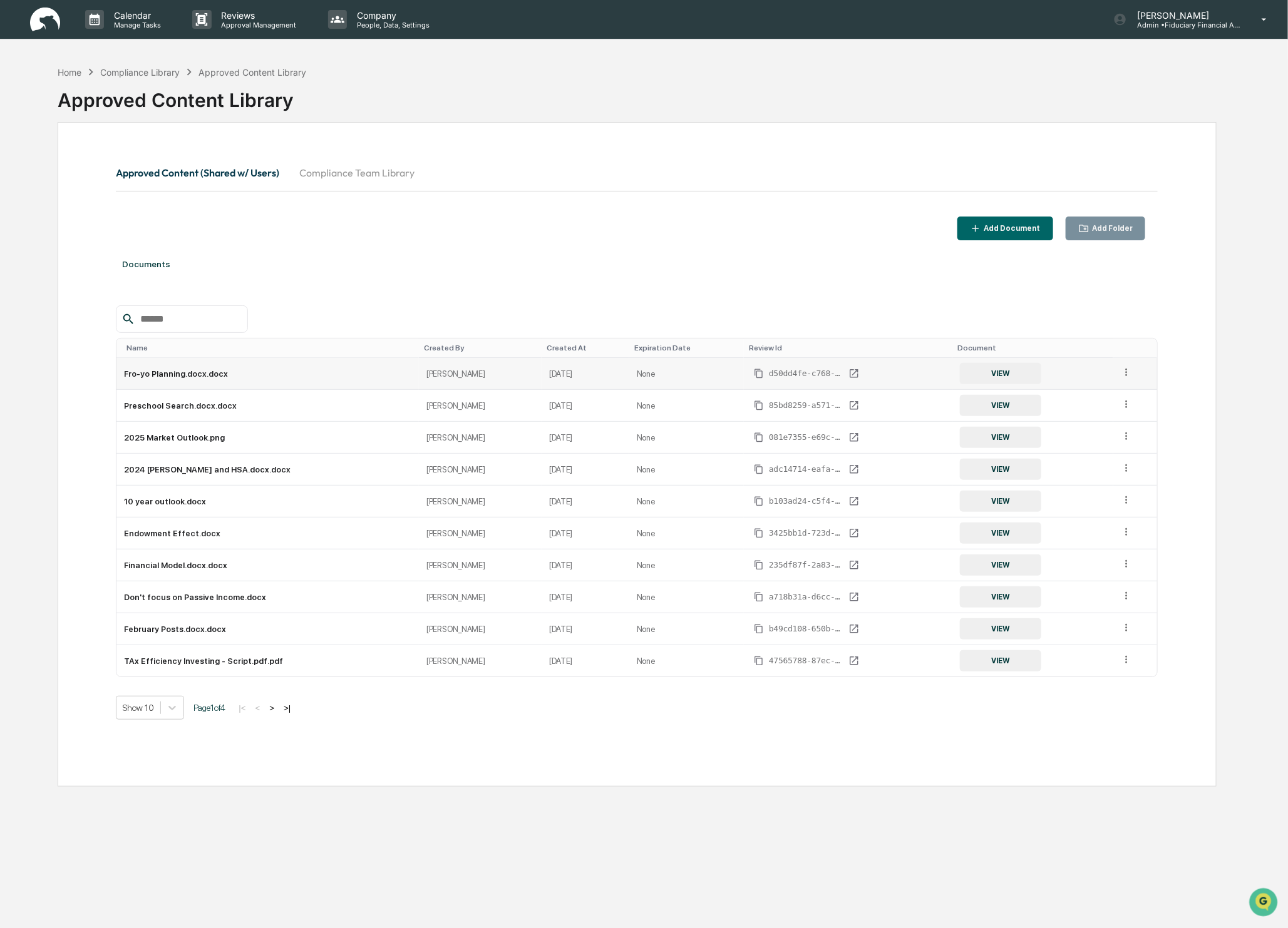
click at [1126, 374] on icon at bounding box center [1126, 372] width 12 height 12
click at [1103, 429] on div "Archive" at bounding box center [1097, 430] width 69 height 20
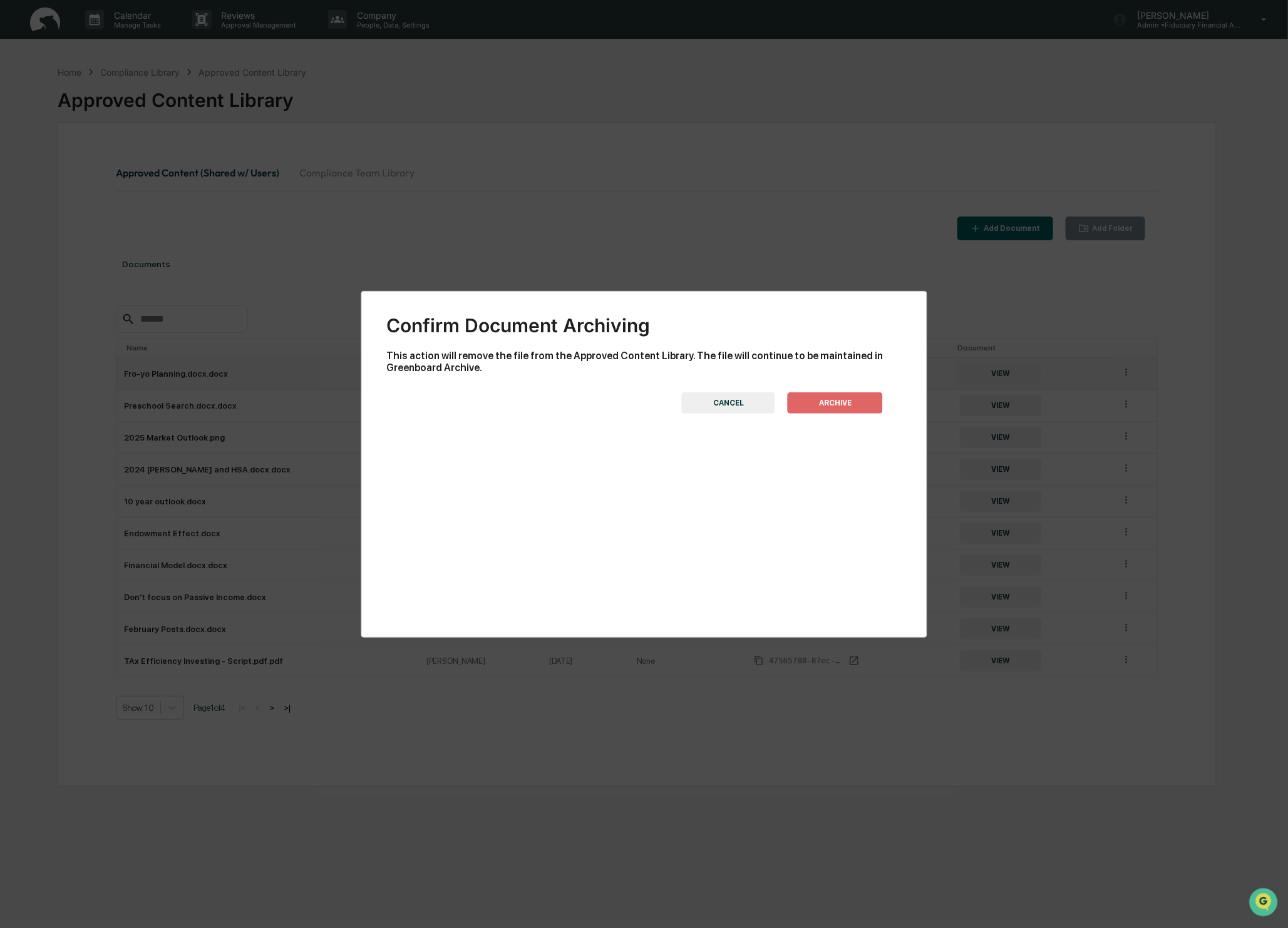
click at [840, 401] on button "ARCHIVE" at bounding box center [835, 402] width 95 height 21
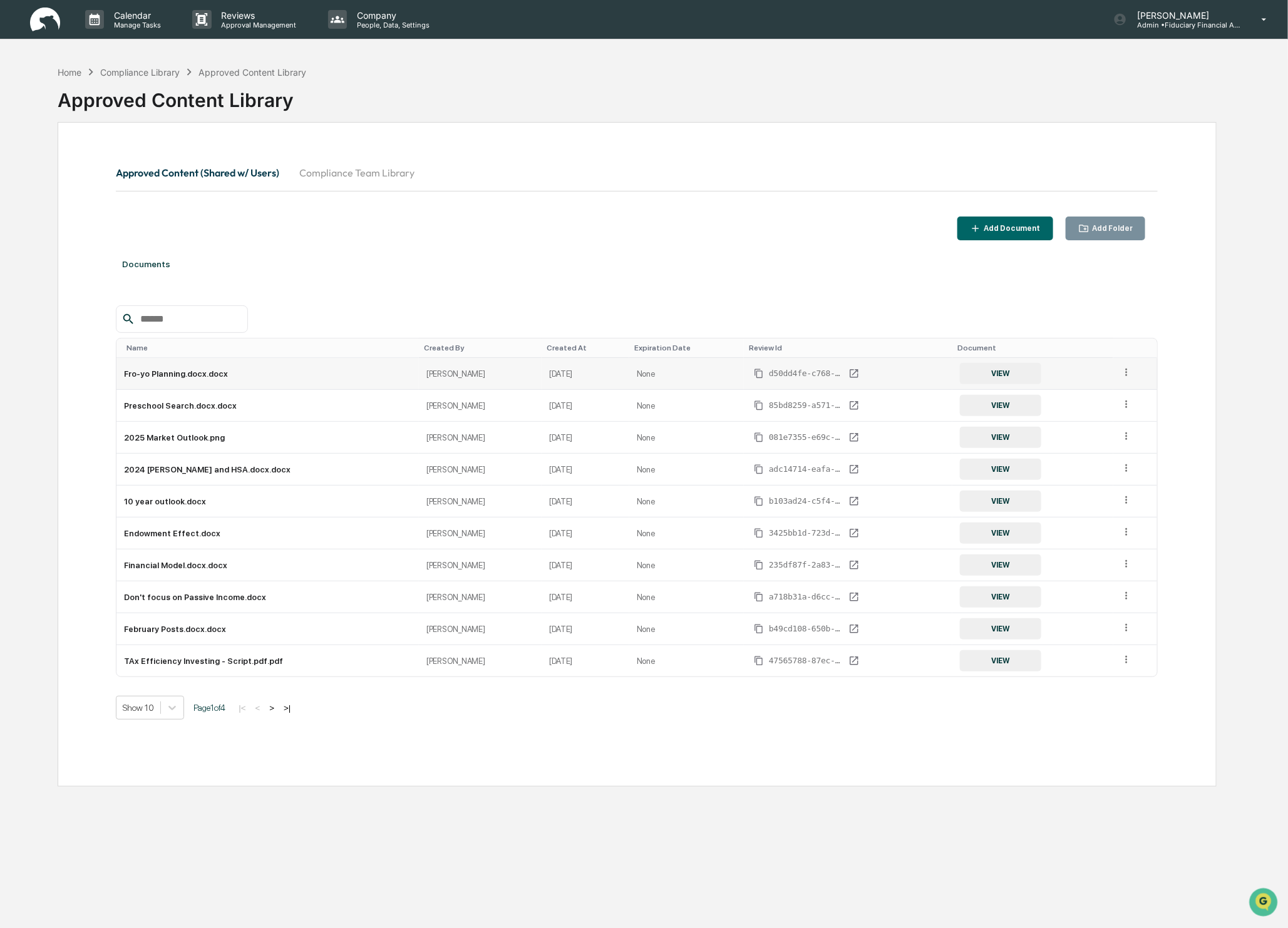
click at [1141, 372] on td at bounding box center [1135, 374] width 44 height 32
click at [1127, 377] on icon at bounding box center [1126, 372] width 12 height 12
click at [1114, 426] on div "Archive" at bounding box center [1097, 430] width 69 height 20
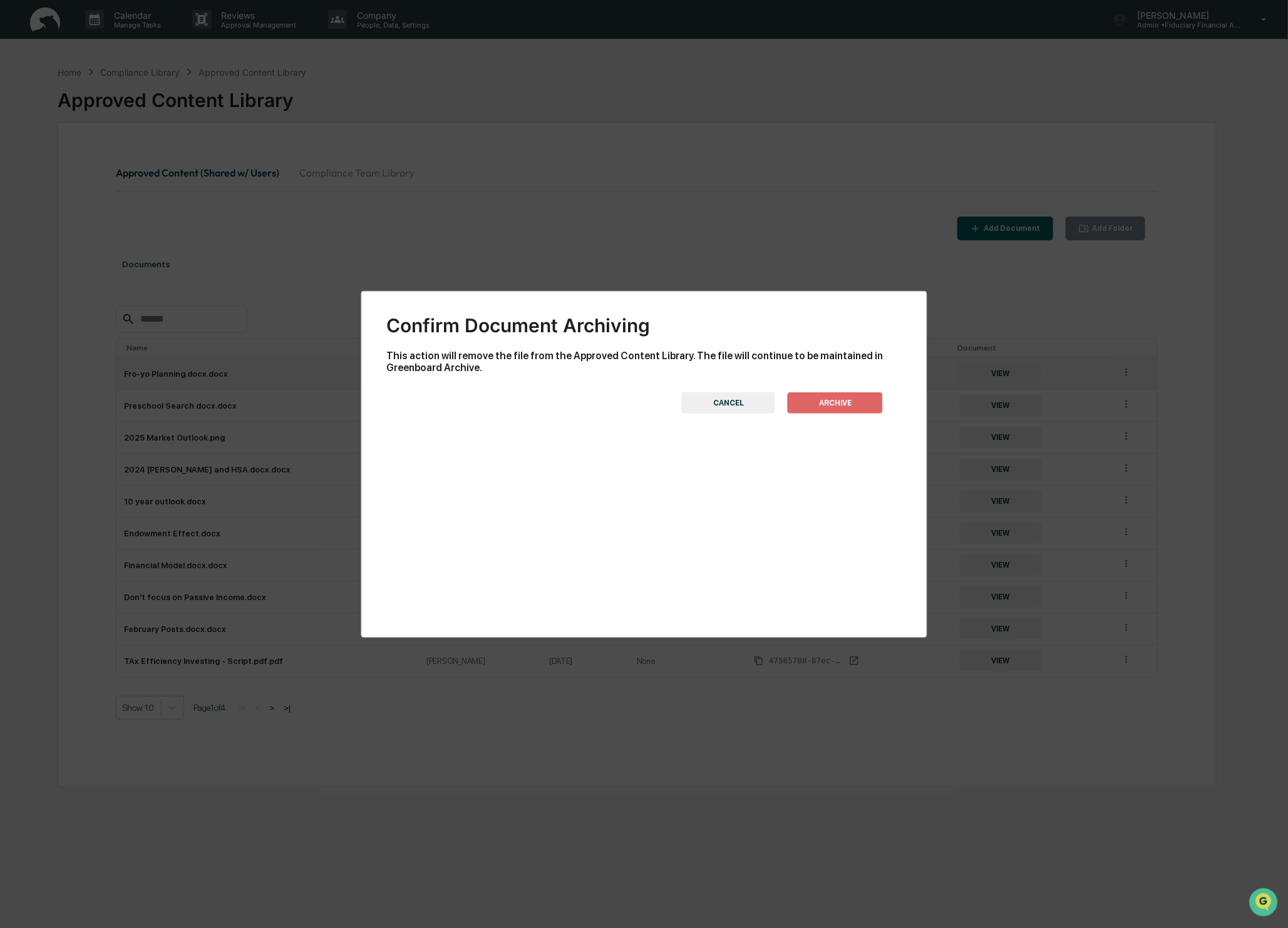
click at [837, 405] on button "ARCHIVE" at bounding box center [835, 402] width 95 height 21
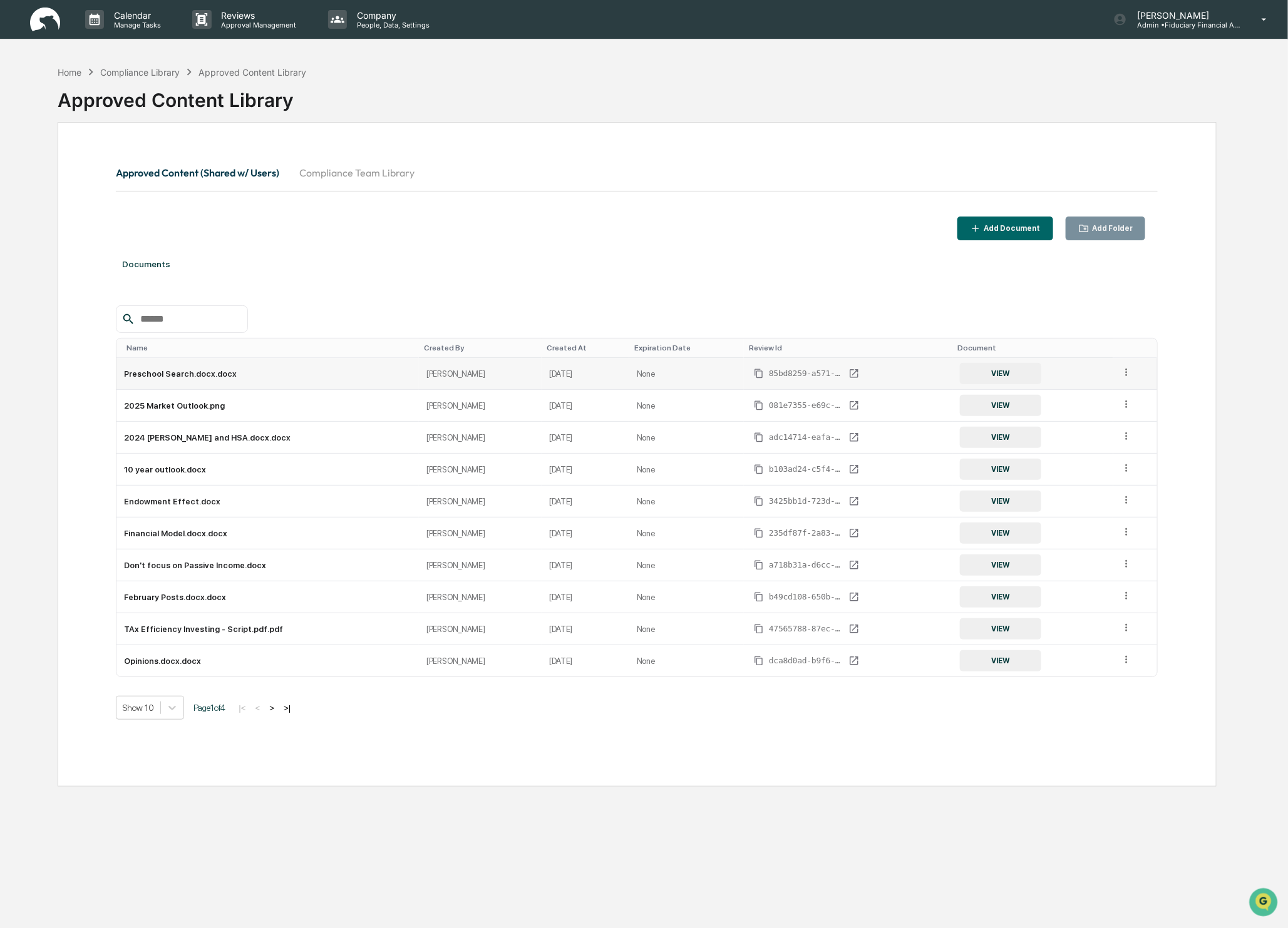
click at [1122, 373] on icon at bounding box center [1126, 372] width 12 height 12
click at [1125, 437] on div "Archive" at bounding box center [1097, 430] width 69 height 20
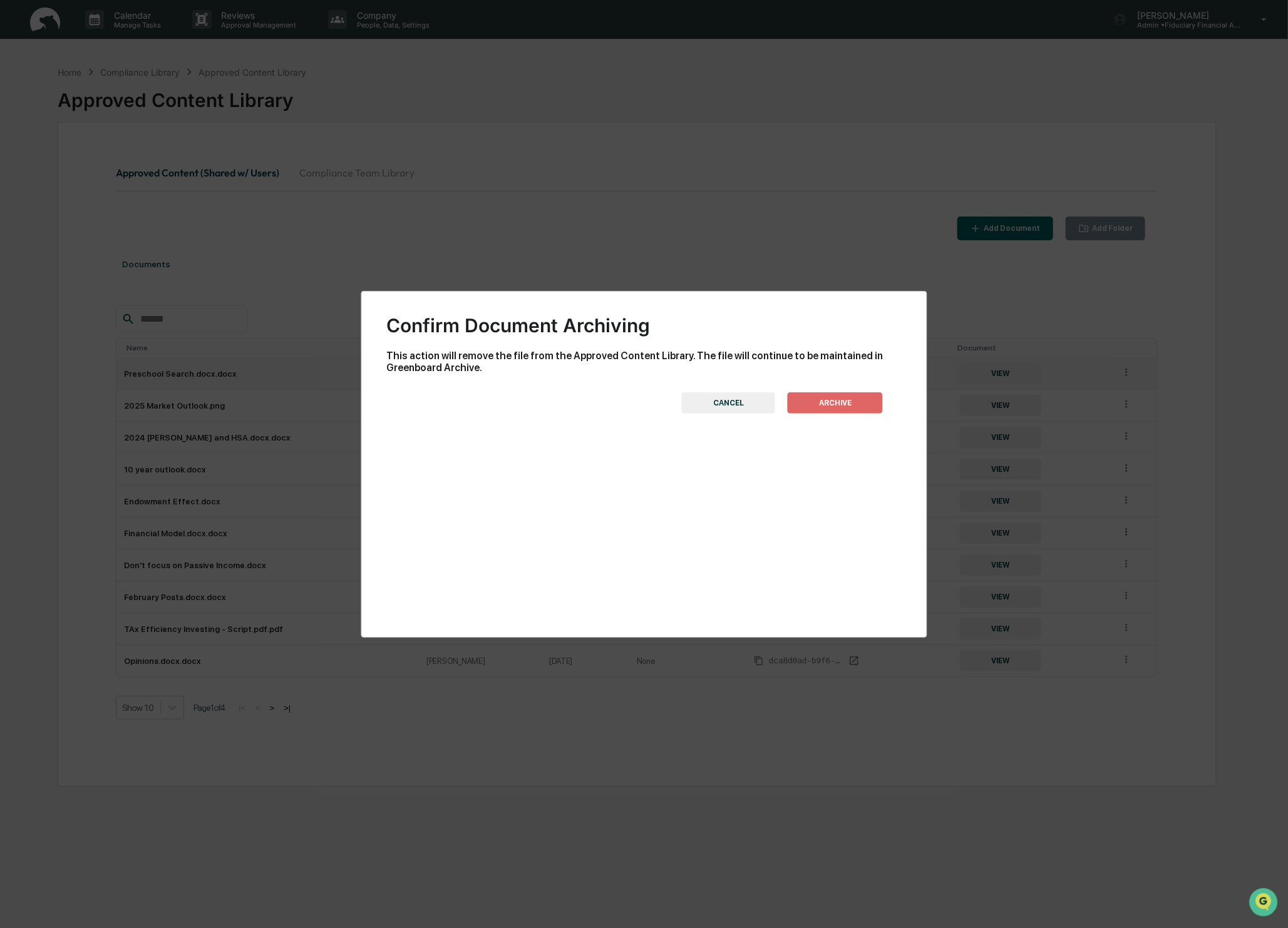
click at [858, 399] on button "ARCHIVE" at bounding box center [835, 402] width 95 height 21
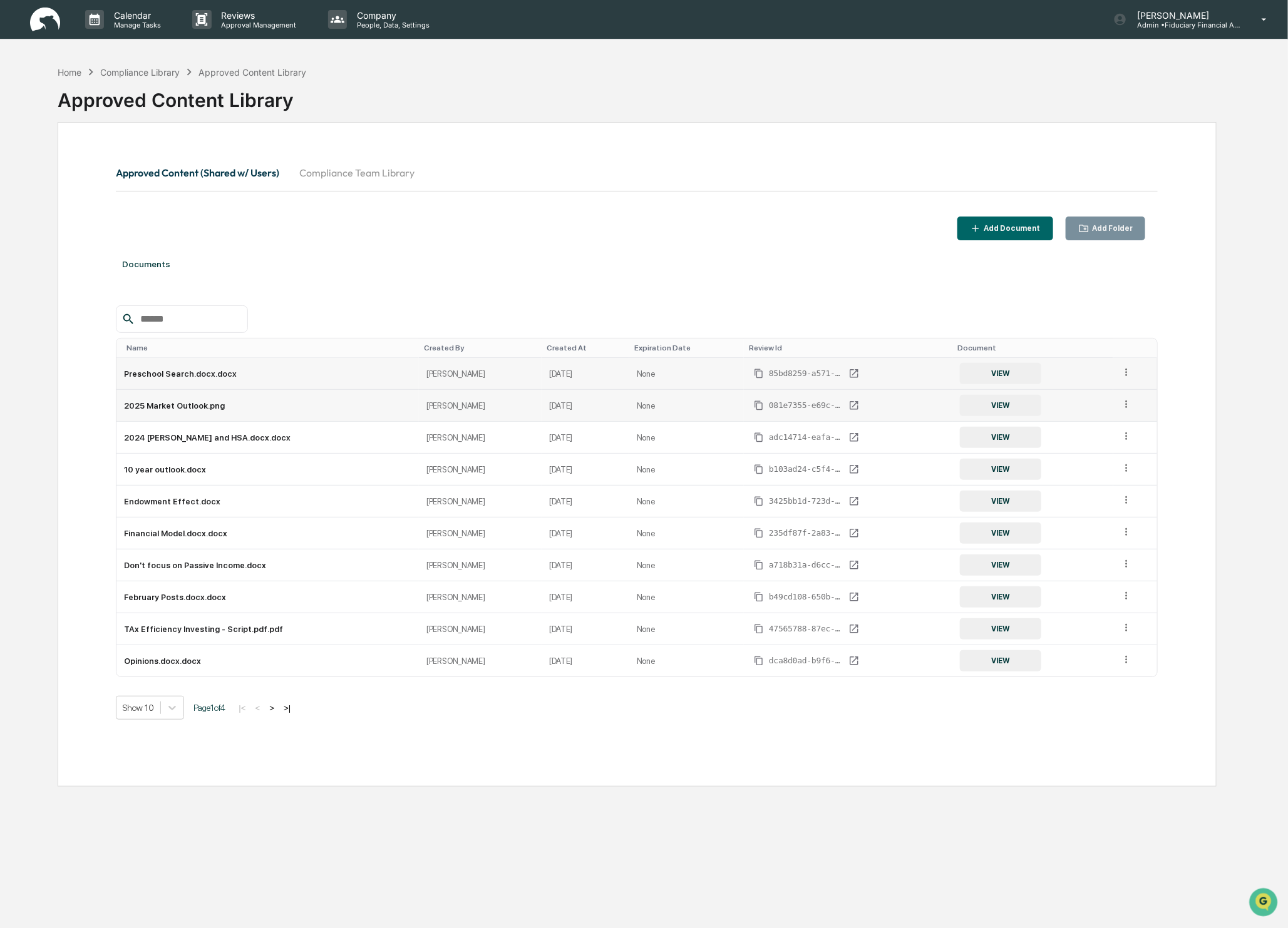
click at [1130, 406] on icon at bounding box center [1126, 404] width 12 height 12
click at [1119, 459] on div "Archive" at bounding box center [1097, 462] width 69 height 20
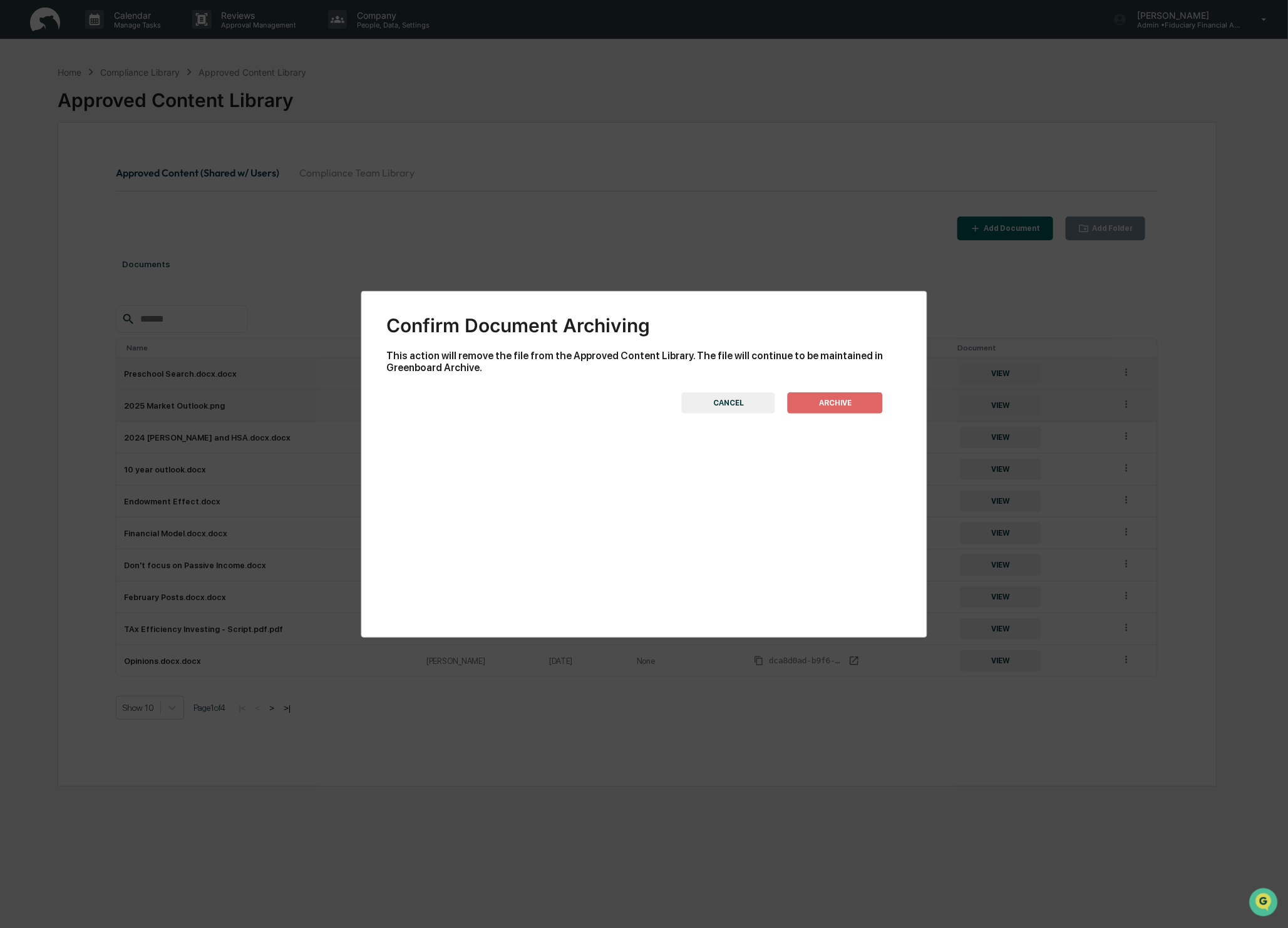
click at [867, 403] on button "ARCHIVE" at bounding box center [835, 402] width 95 height 21
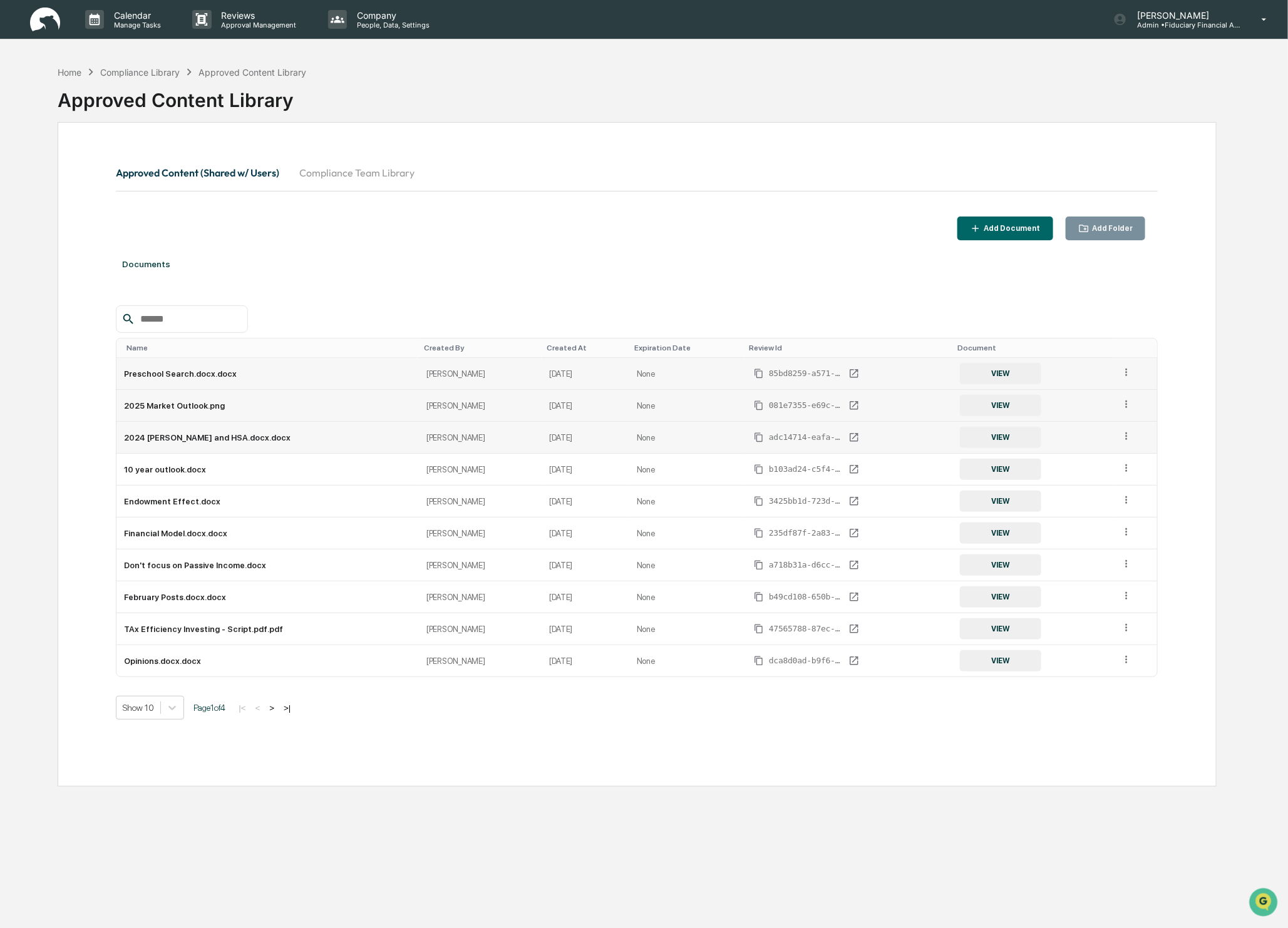
click at [1132, 433] on icon at bounding box center [1126, 436] width 12 height 12
click at [1101, 498] on div "Archive" at bounding box center [1097, 494] width 69 height 20
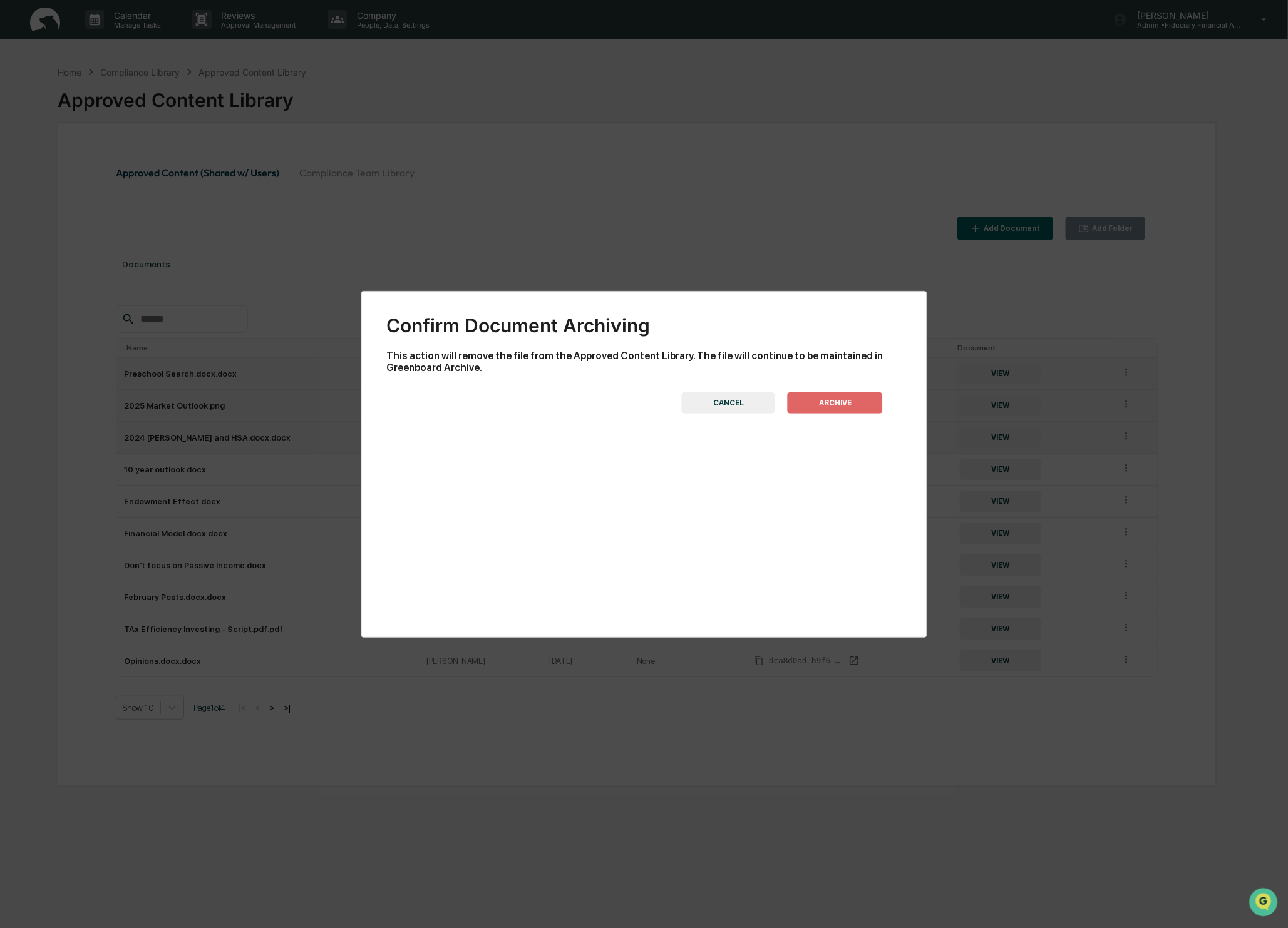
click at [857, 401] on button "ARCHIVE" at bounding box center [835, 402] width 95 height 21
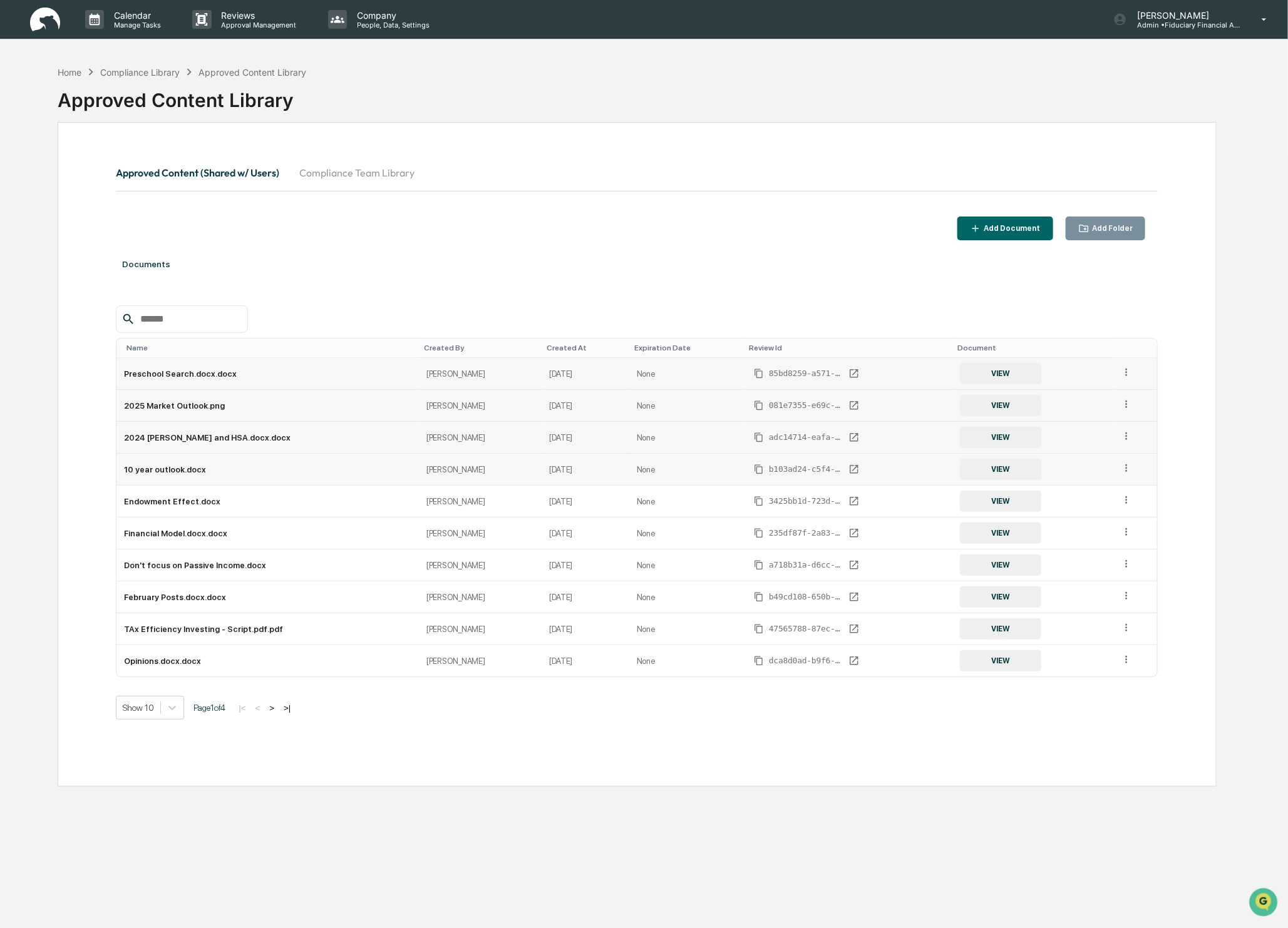
click at [1142, 477] on td at bounding box center [1135, 470] width 44 height 32
click at [1123, 472] on icon at bounding box center [1126, 468] width 12 height 12
click at [1101, 523] on div "Archive" at bounding box center [1097, 526] width 69 height 20
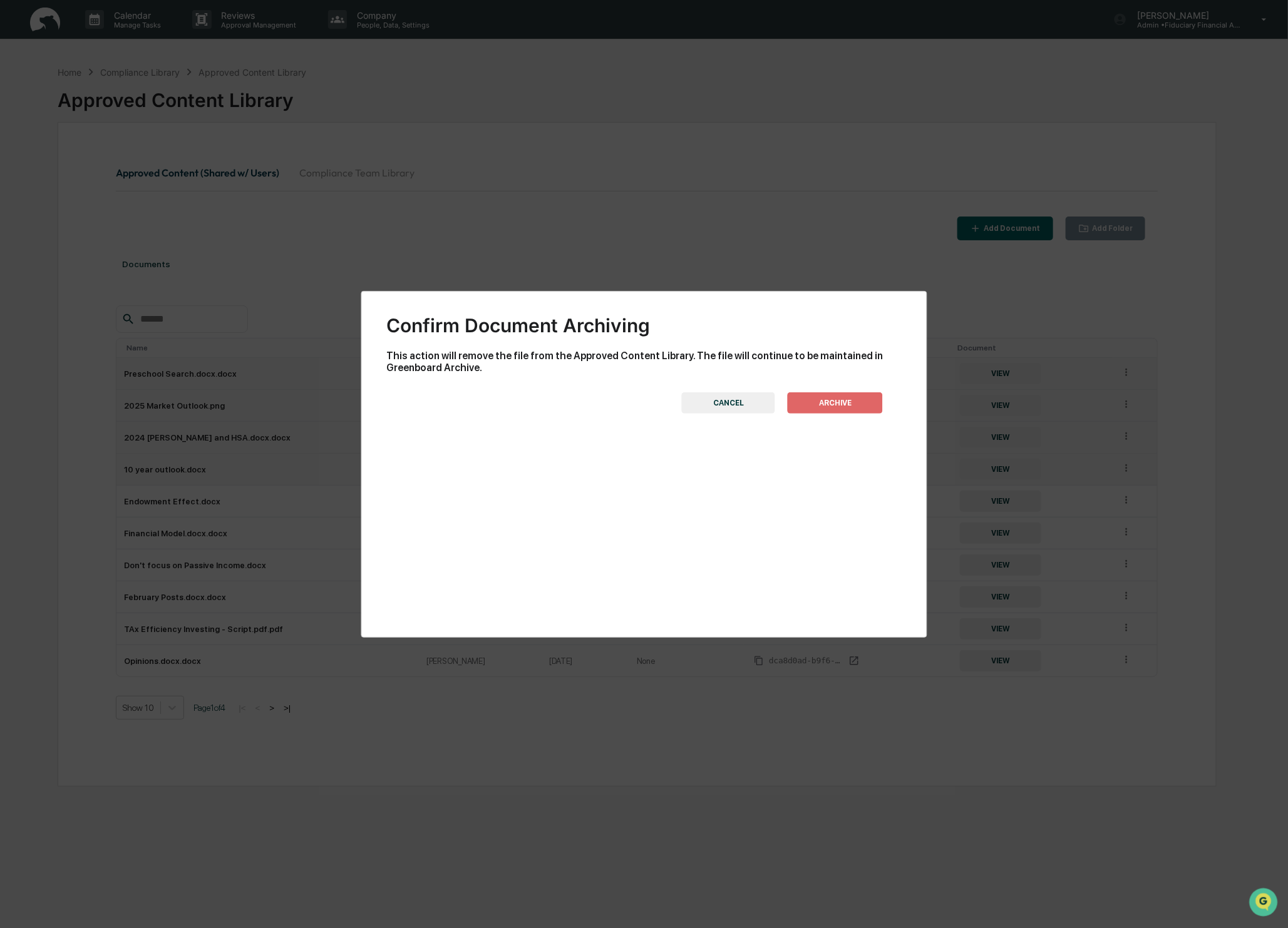
click at [834, 406] on button "ARCHIVE" at bounding box center [835, 402] width 95 height 21
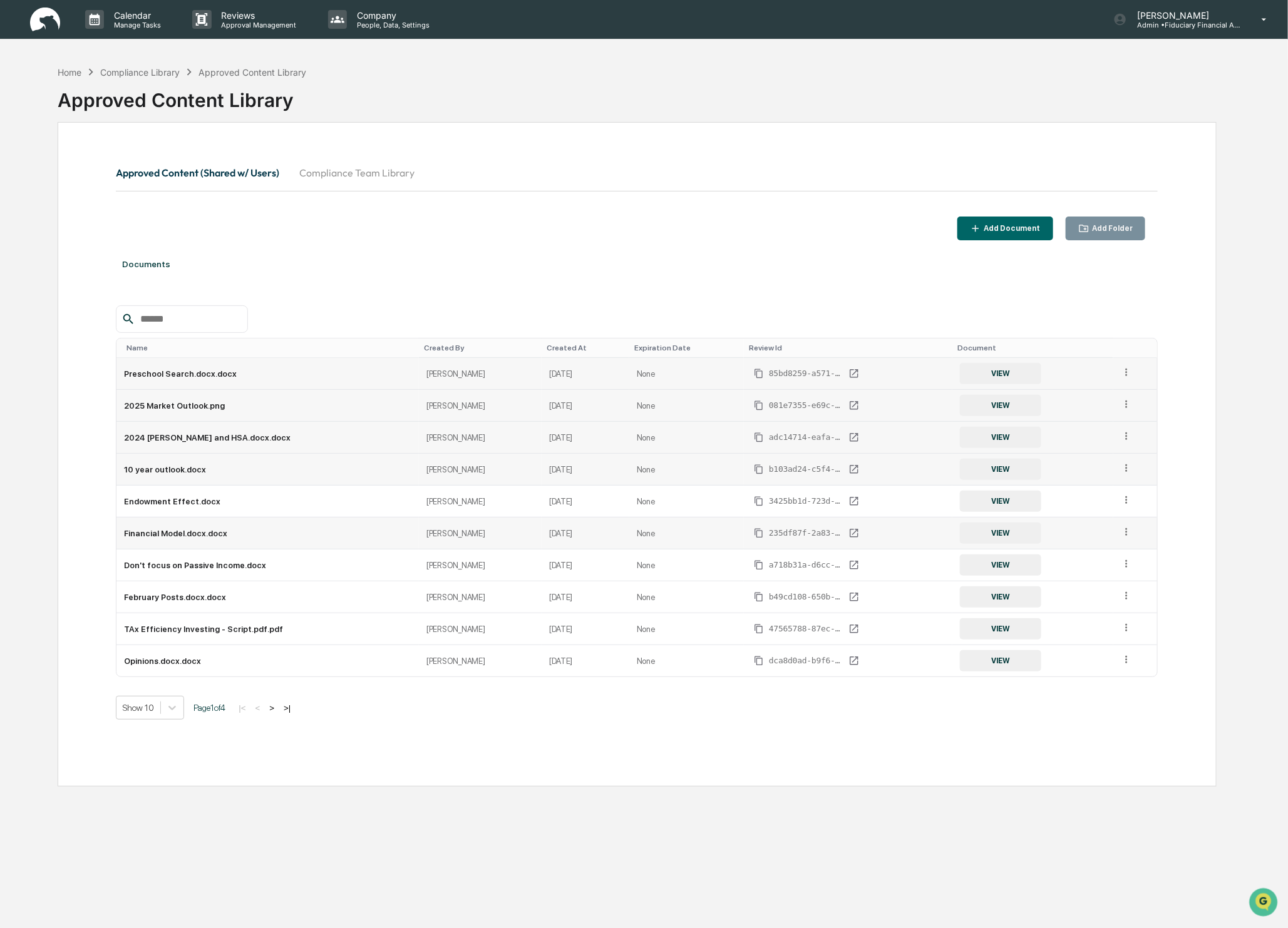
click at [1113, 551] on td "VIEW" at bounding box center [1032, 566] width 160 height 32
click at [1116, 545] on td at bounding box center [1135, 534] width 44 height 32
click at [1115, 545] on td at bounding box center [1135, 534] width 44 height 32
click at [1121, 529] on icon at bounding box center [1126, 532] width 12 height 12
click at [1076, 595] on div "Archive" at bounding box center [1097, 590] width 69 height 20
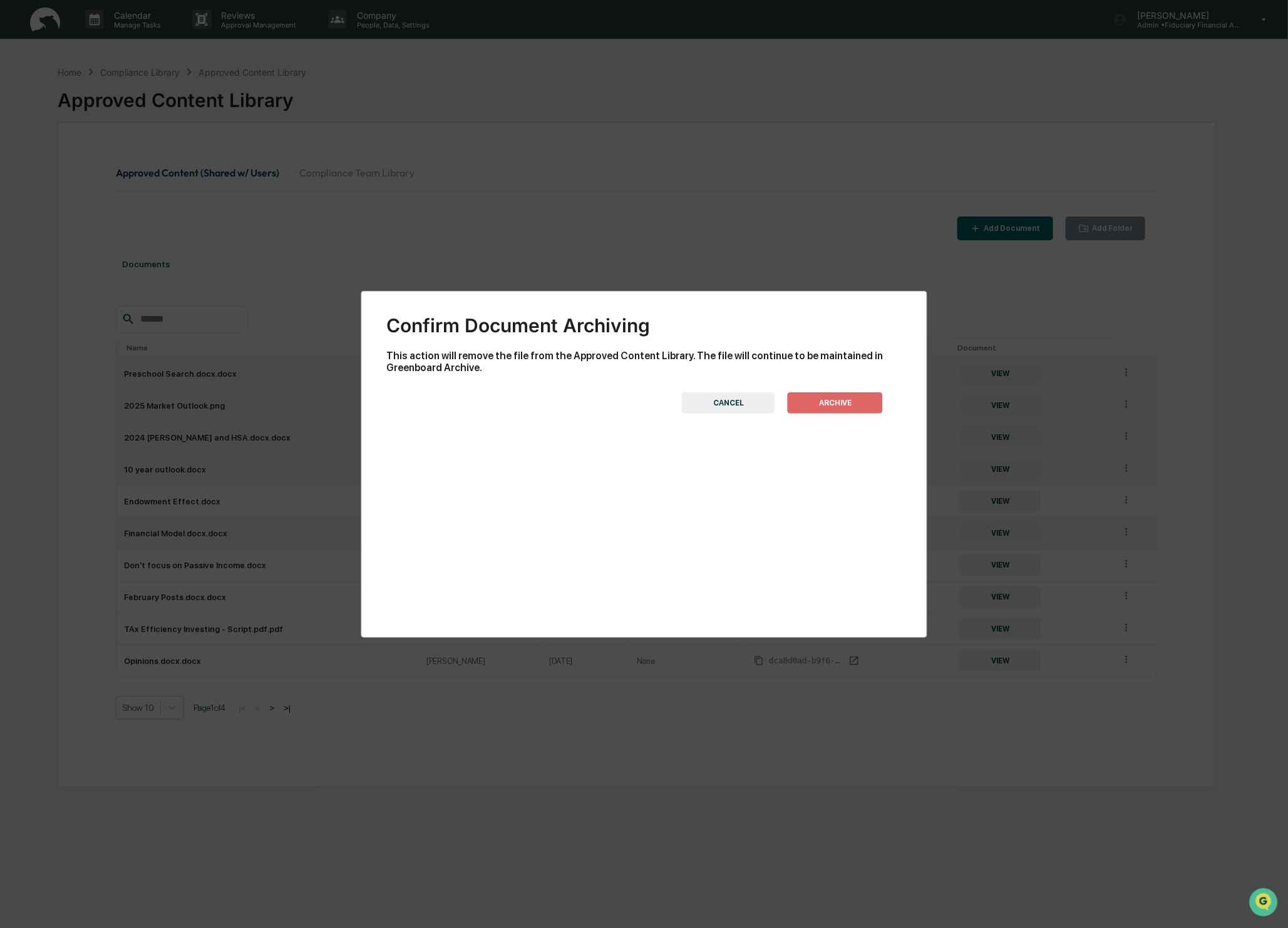
drag, startPoint x: 828, startPoint y: 396, endPoint x: 982, endPoint y: 484, distance: 177.4
click at [828, 397] on button "ARCHIVE" at bounding box center [835, 402] width 95 height 21
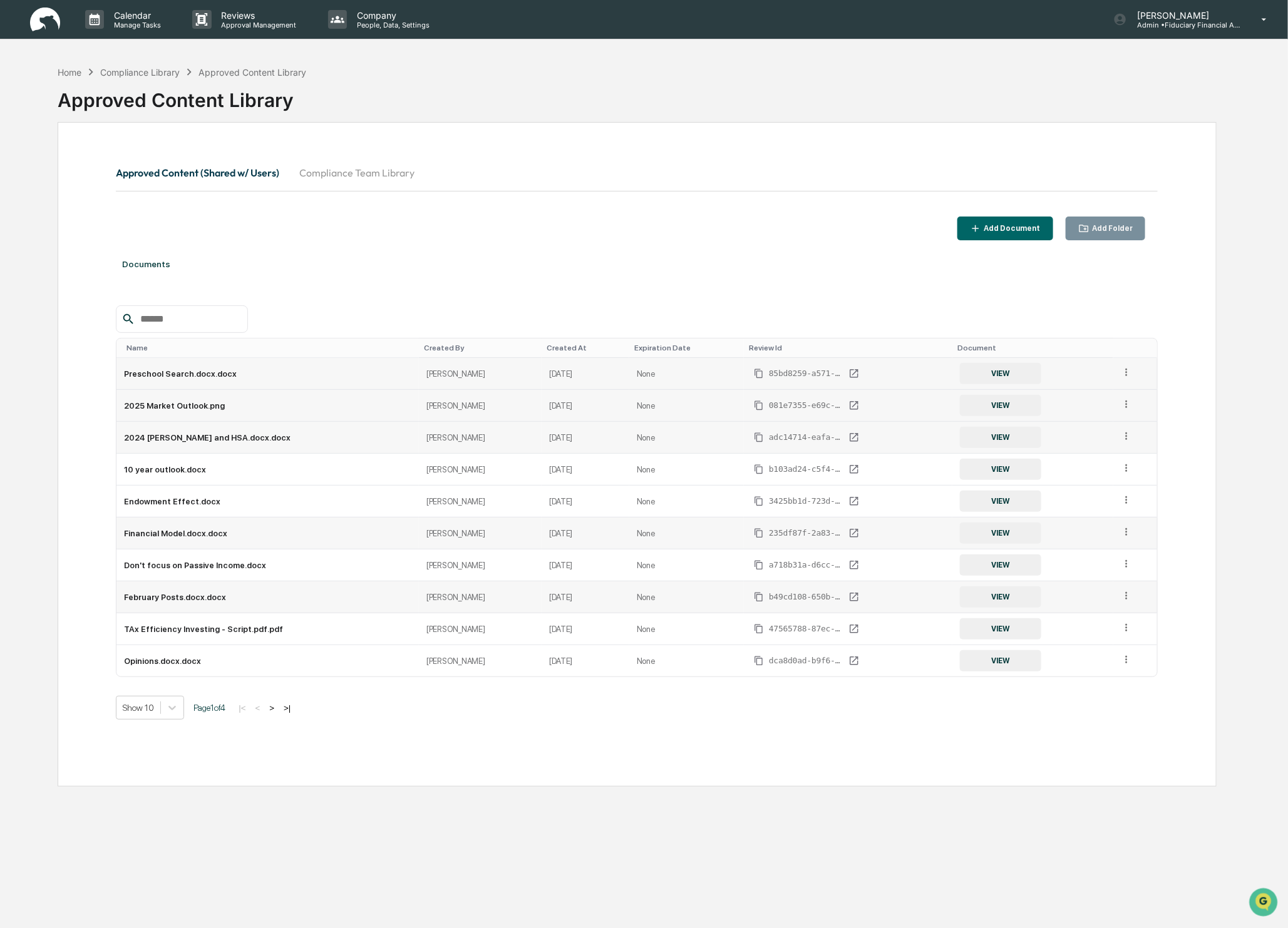
click at [1135, 591] on td at bounding box center [1135, 597] width 44 height 32
click at [1132, 593] on icon at bounding box center [1126, 596] width 12 height 12
click at [1101, 656] on div "Archive" at bounding box center [1097, 654] width 69 height 20
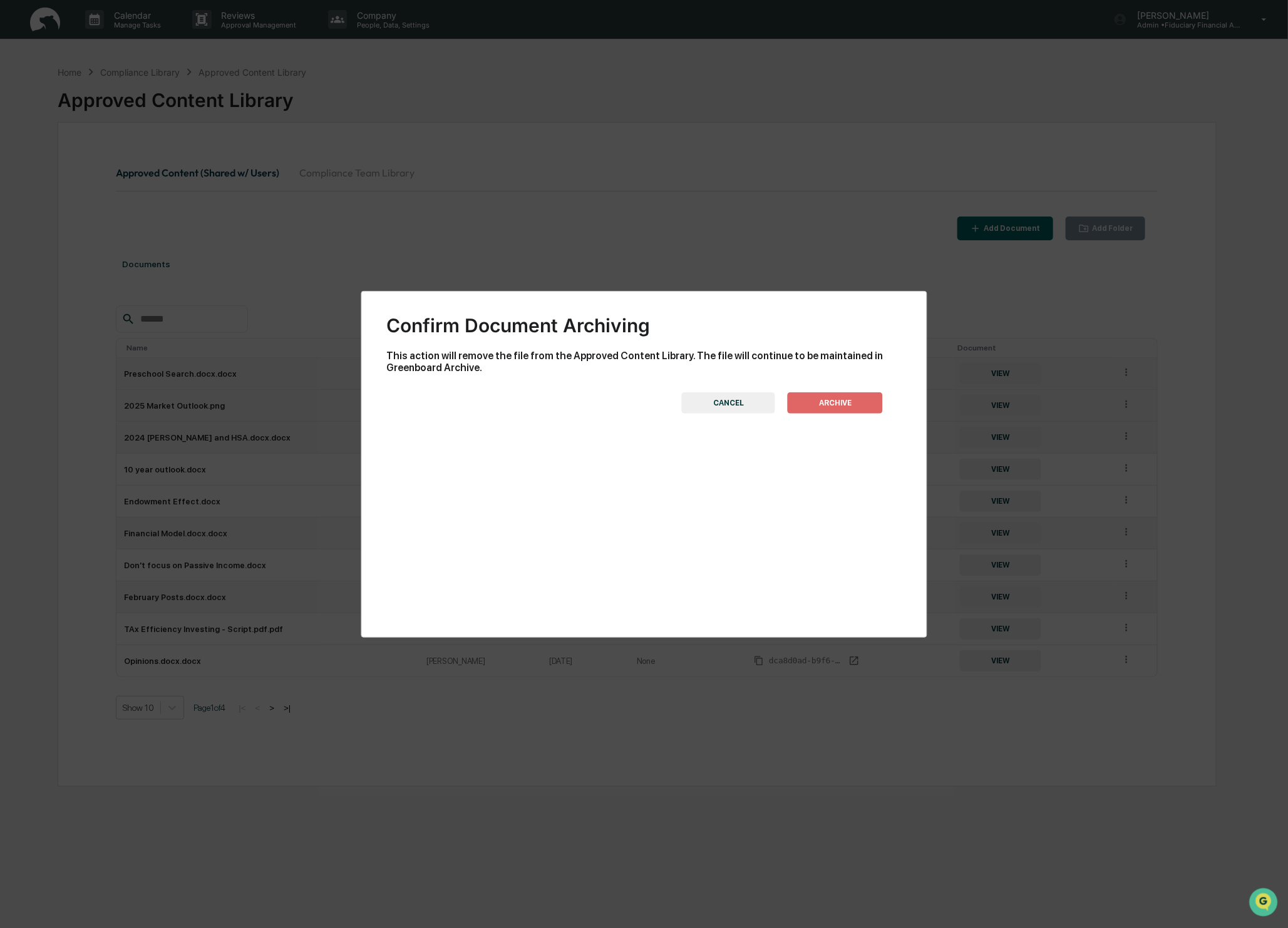
click at [875, 406] on button "ARCHIVE" at bounding box center [835, 402] width 95 height 21
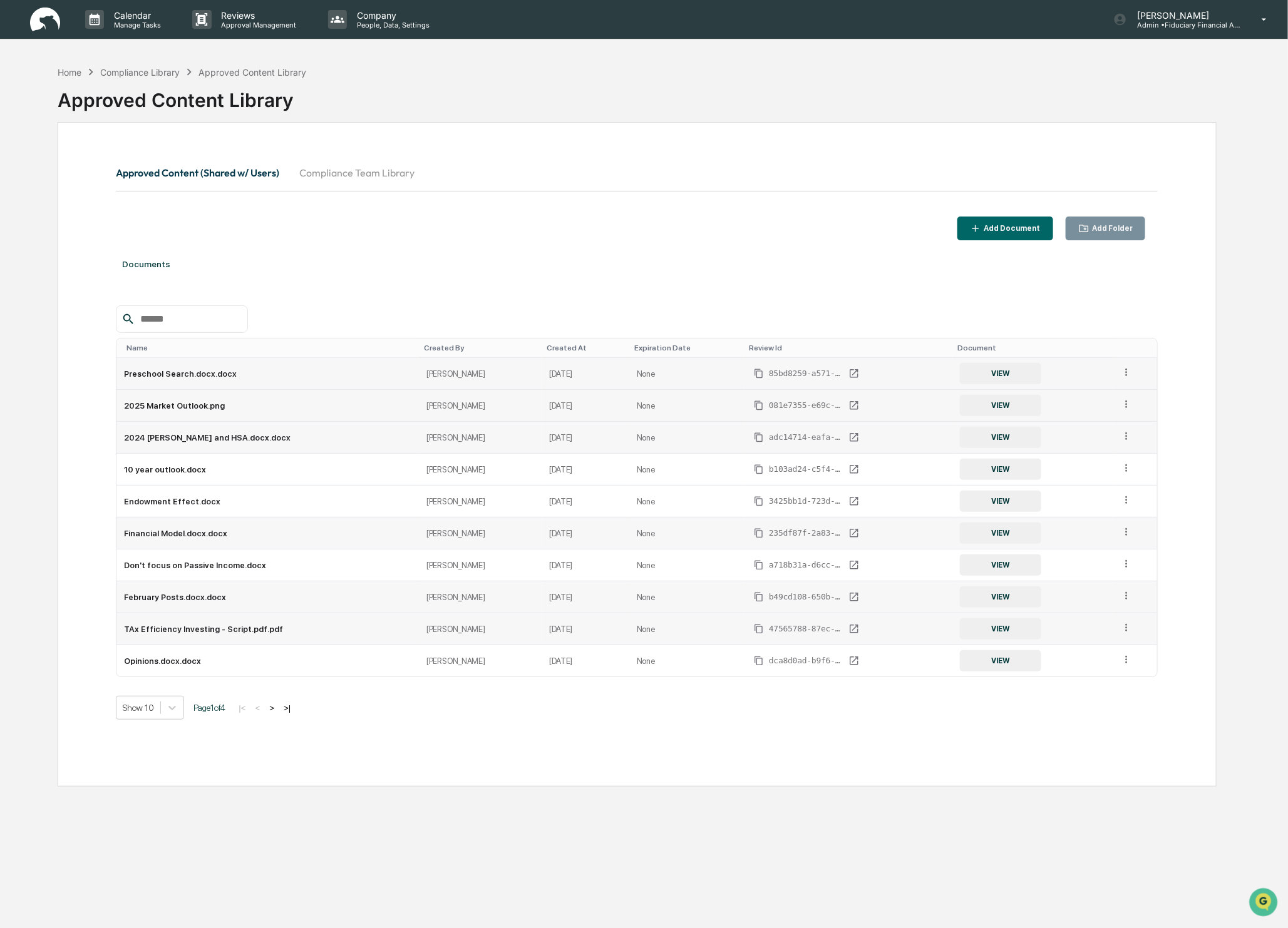
click at [1117, 630] on td at bounding box center [1135, 629] width 44 height 32
click at [1126, 627] on icon at bounding box center [1126, 628] width 12 height 12
click at [1109, 682] on div "Archive" at bounding box center [1097, 686] width 69 height 20
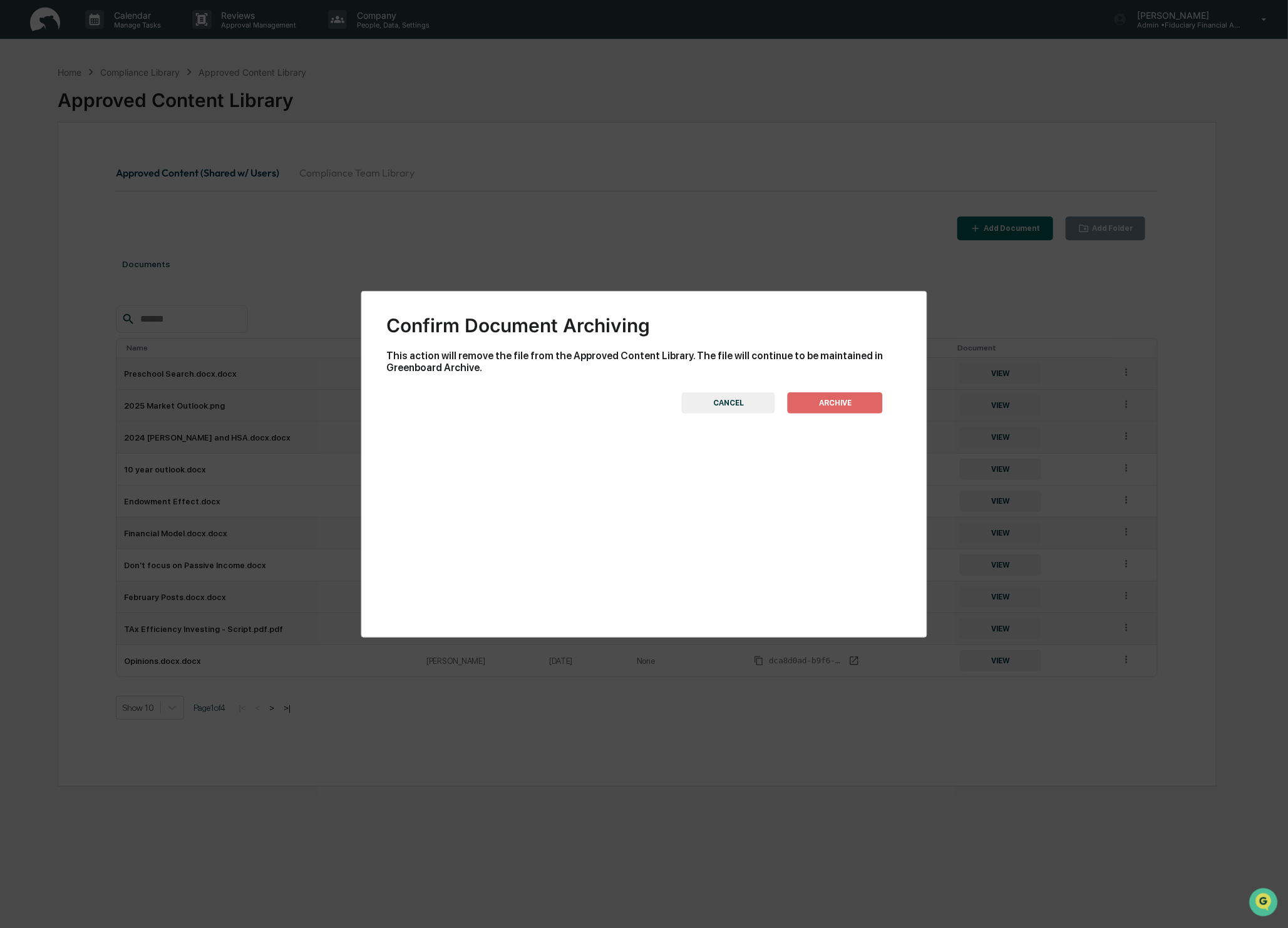
click at [841, 401] on button "ARCHIVE" at bounding box center [835, 402] width 95 height 21
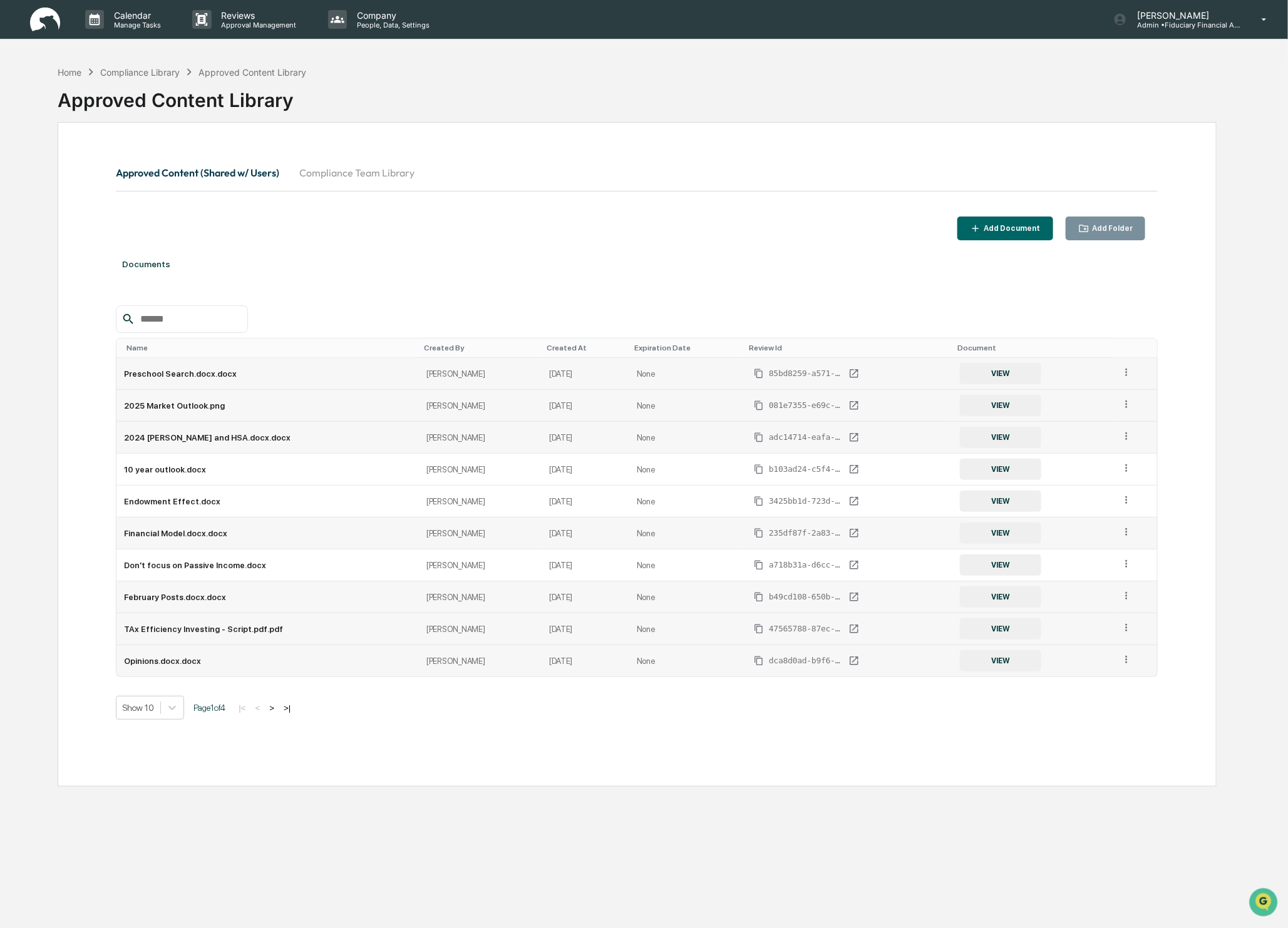
click at [1133, 667] on td at bounding box center [1135, 661] width 44 height 31
click at [1126, 661] on icon at bounding box center [1126, 660] width 2 height 8
click at [1110, 714] on div "Archive" at bounding box center [1097, 718] width 69 height 20
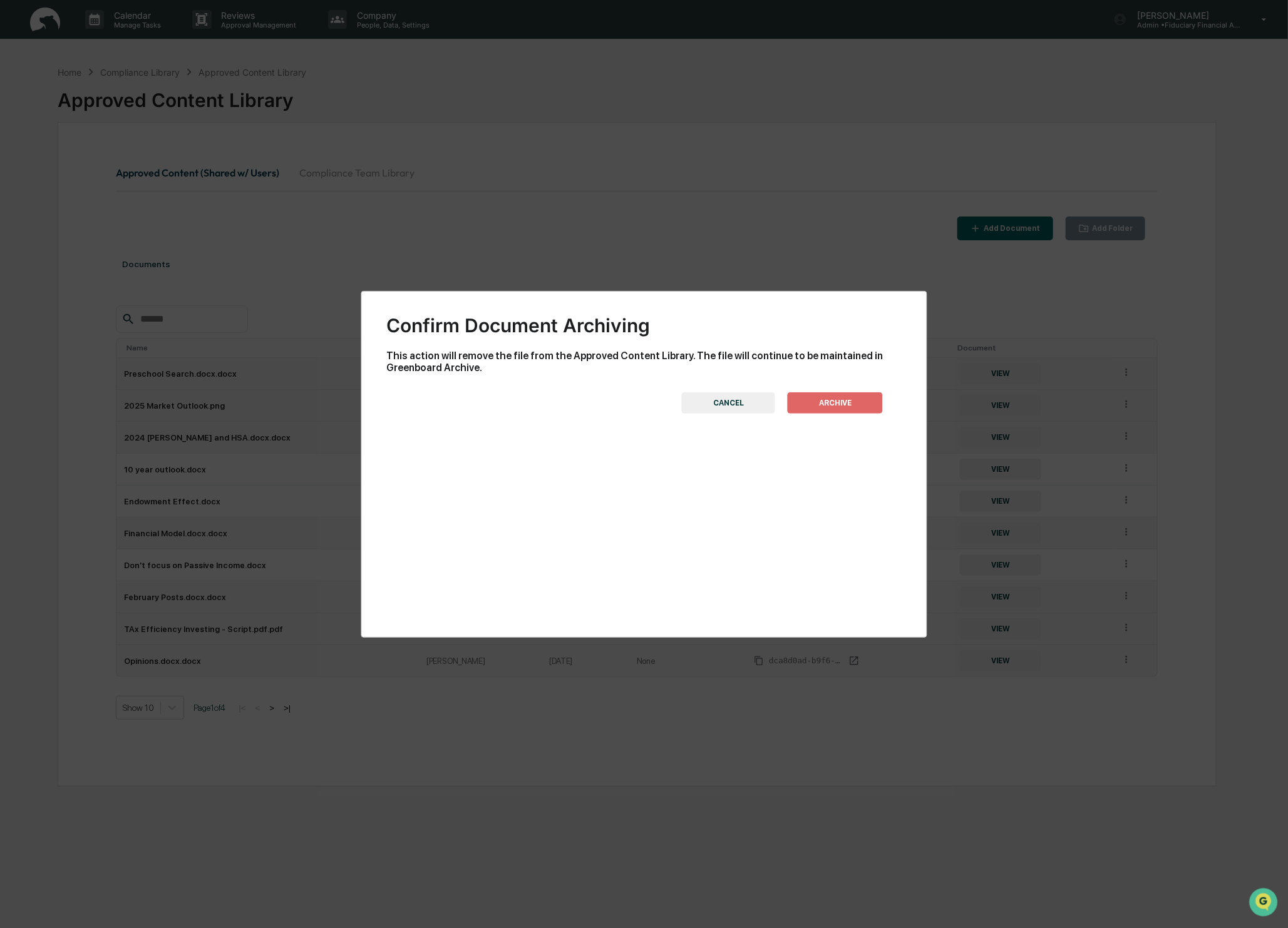
click at [858, 406] on button "ARCHIVE" at bounding box center [835, 402] width 95 height 21
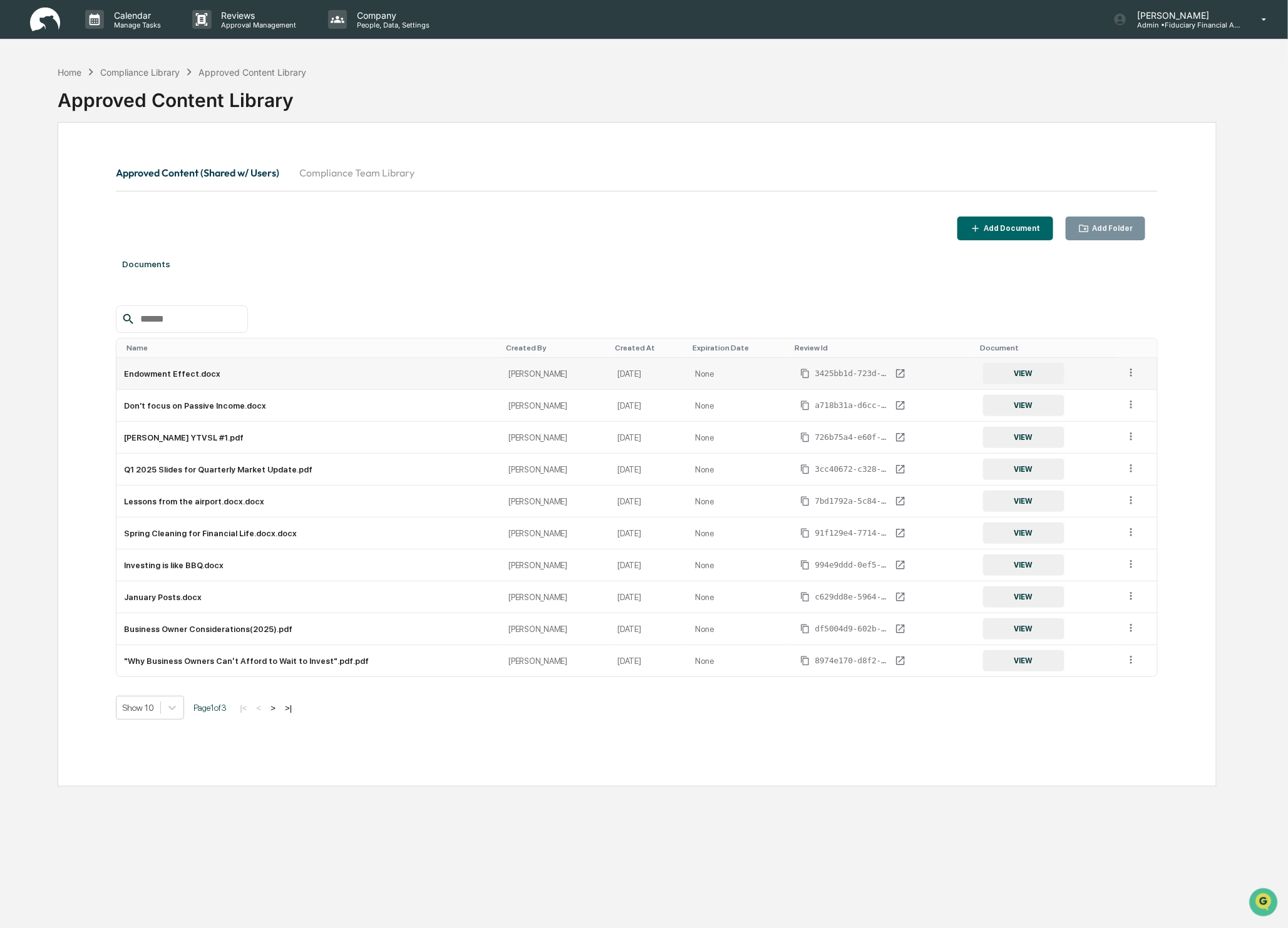
click at [1133, 376] on icon at bounding box center [1131, 372] width 12 height 12
click at [1111, 426] on div "Archive" at bounding box center [1102, 430] width 69 height 20
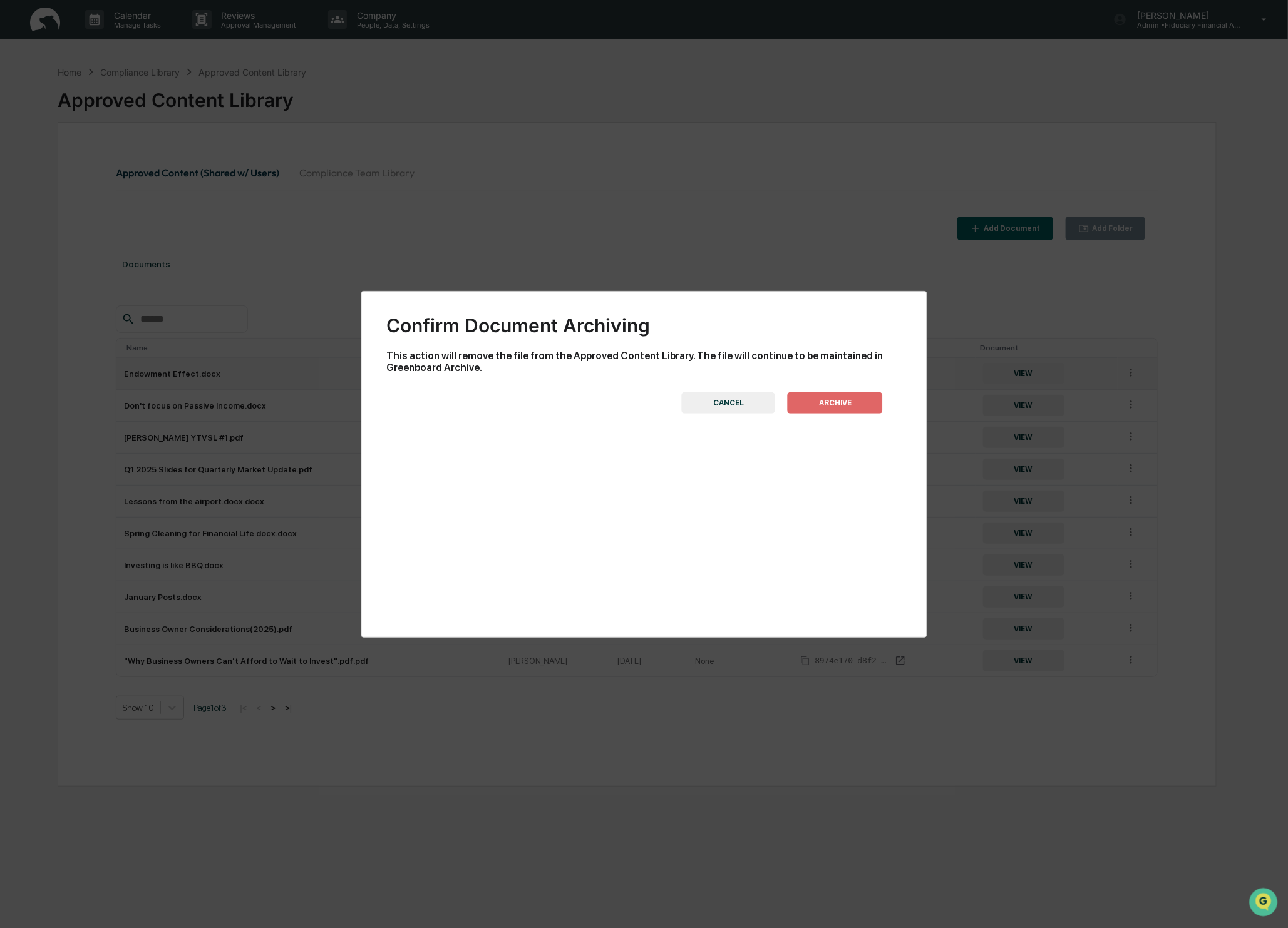
click at [842, 403] on button "ARCHIVE" at bounding box center [835, 402] width 95 height 21
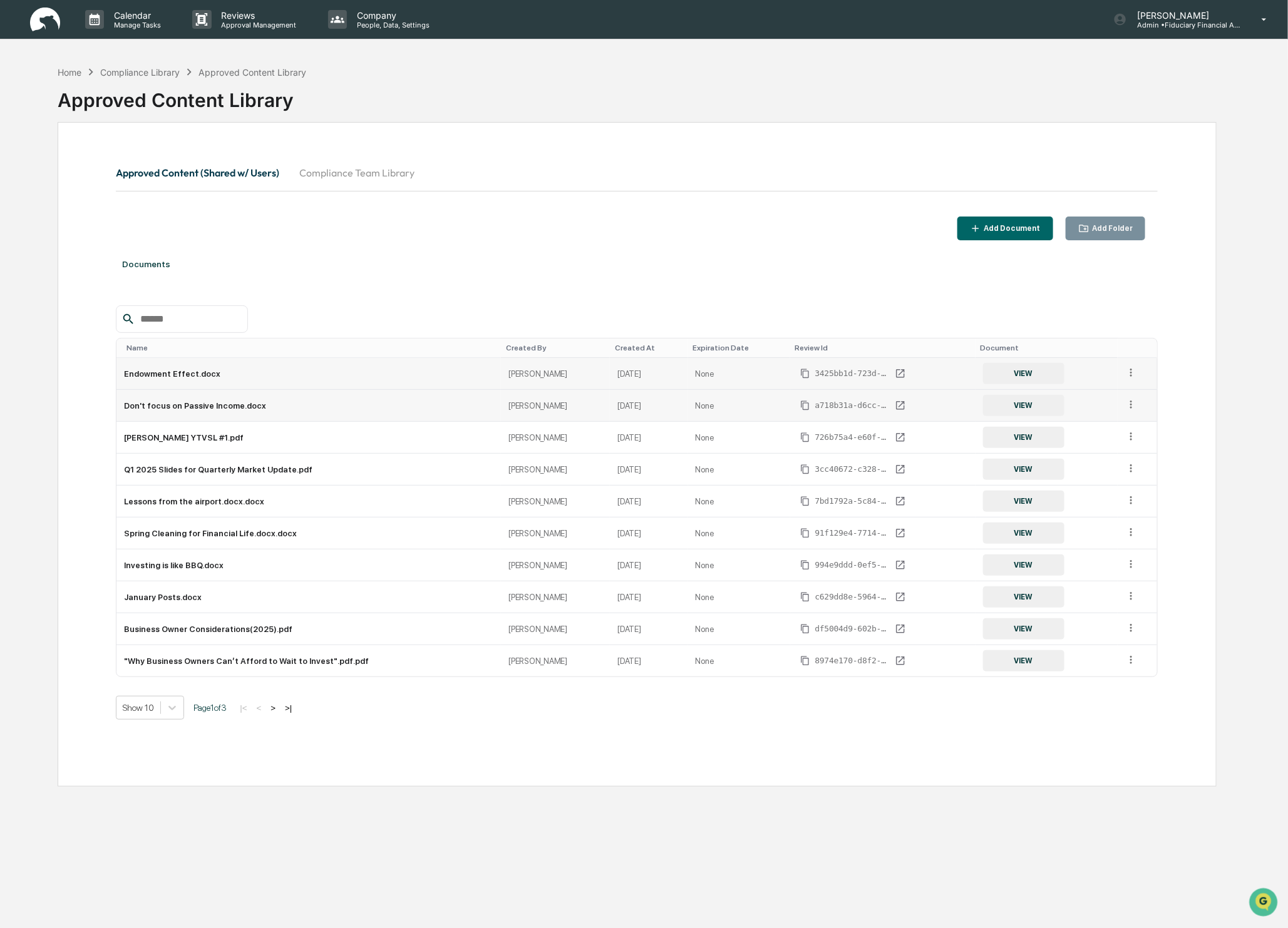
click at [1130, 401] on icon at bounding box center [1131, 404] width 12 height 12
click at [1135, 465] on div "Archive" at bounding box center [1102, 462] width 69 height 20
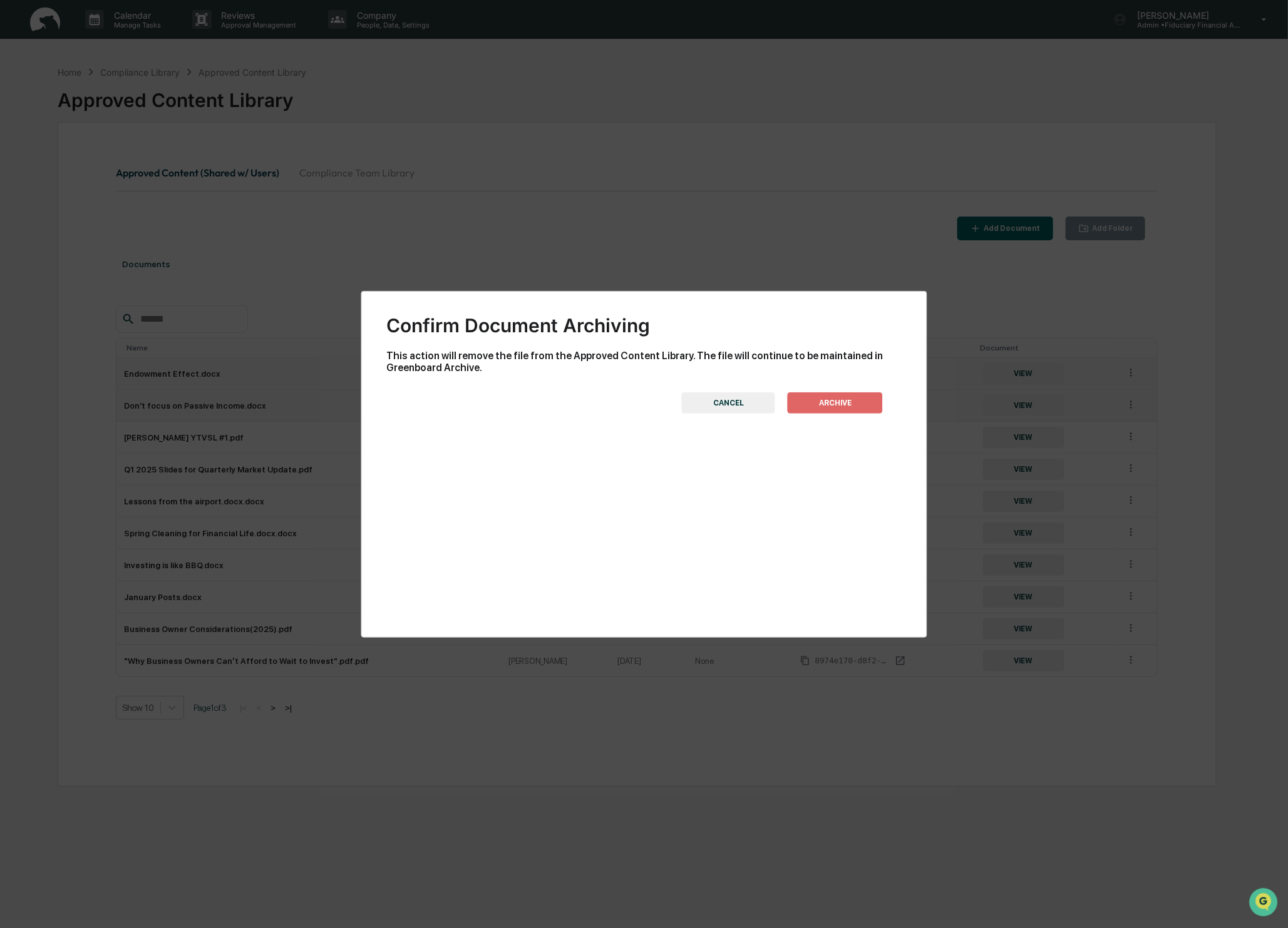
click at [839, 397] on button "ARCHIVE" at bounding box center [835, 402] width 95 height 21
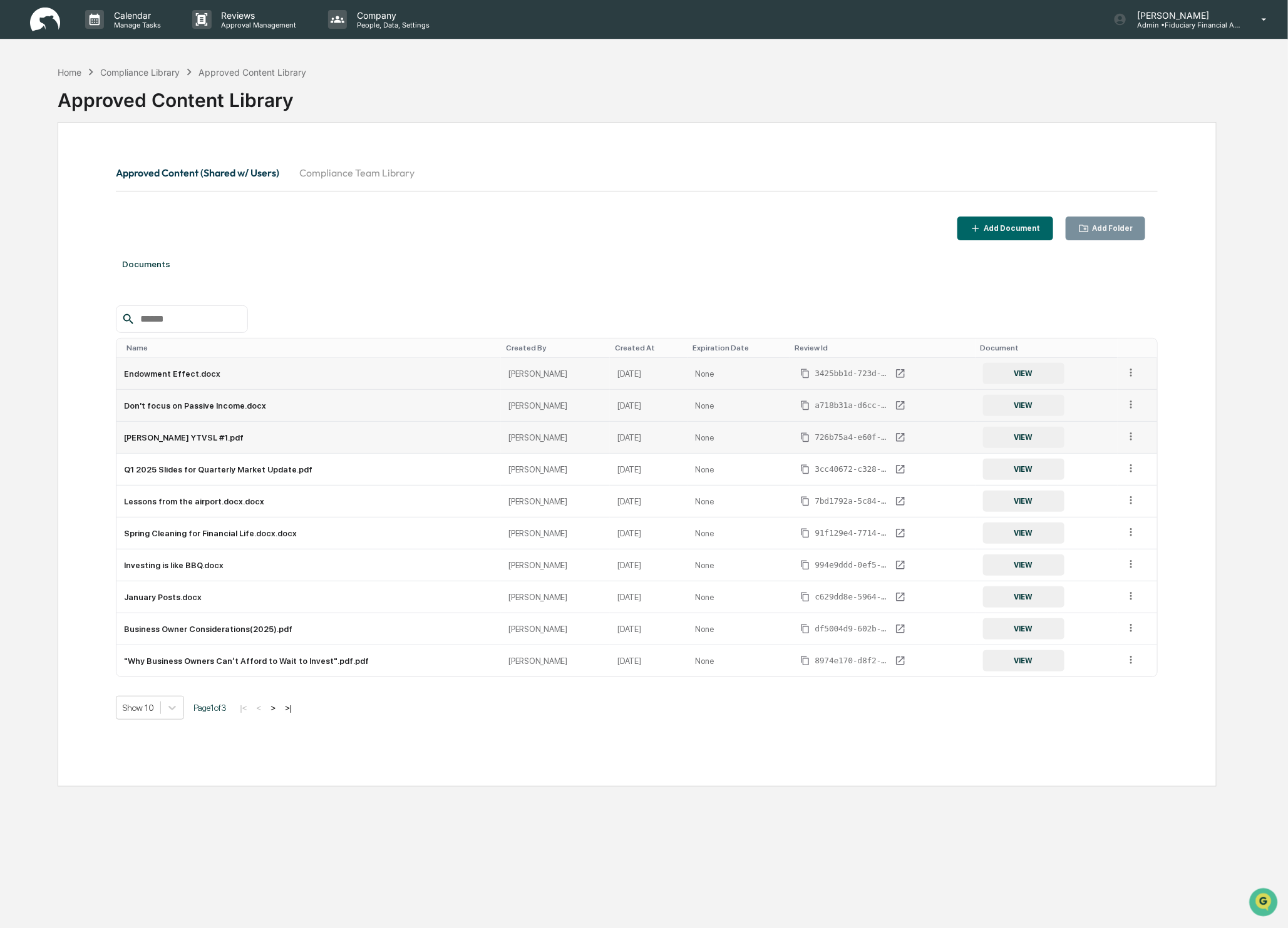
click at [1135, 435] on icon at bounding box center [1131, 436] width 12 height 12
click at [1125, 497] on div "Archive" at bounding box center [1102, 494] width 69 height 20
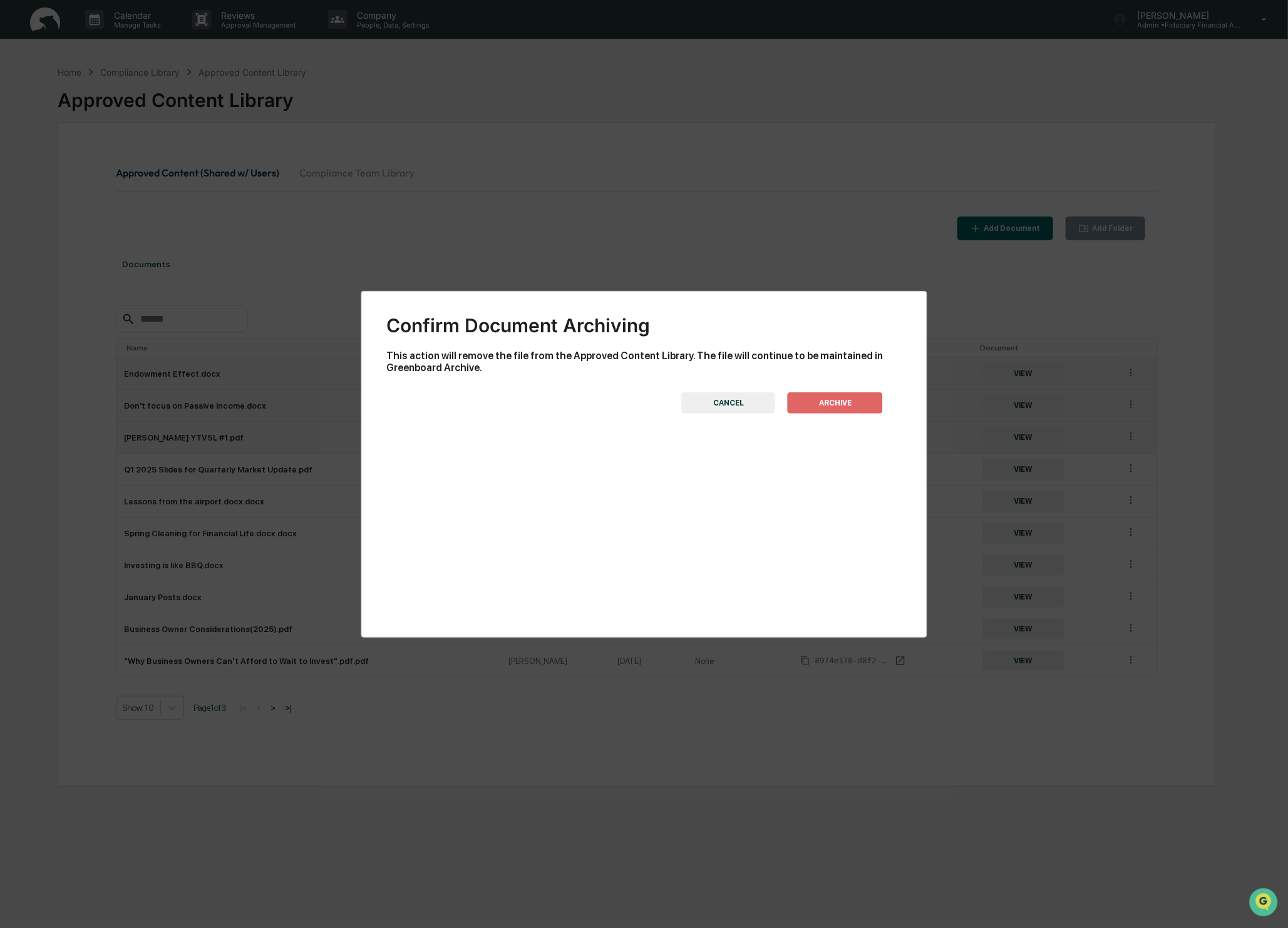
click at [825, 401] on button "ARCHIVE" at bounding box center [835, 402] width 95 height 21
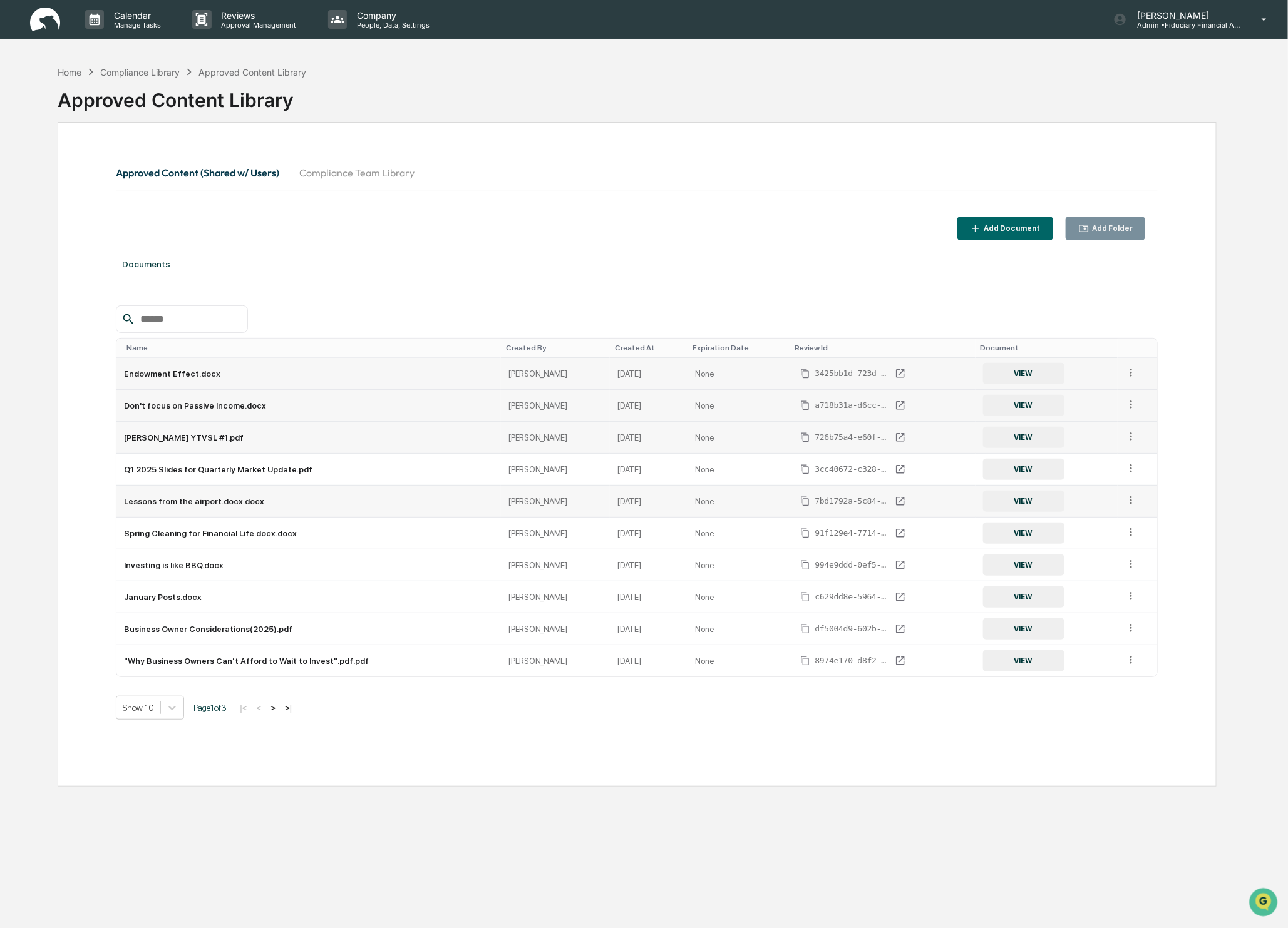
click at [1153, 517] on tbody "Endowment Effect.docx [PERSON_NAME] [DATE] None 3425bb1d-723d-43b5-b52d-eb77e2d…" at bounding box center [637, 517] width 1041 height 319
click at [1146, 508] on td at bounding box center [1137, 502] width 40 height 32
click at [1126, 499] on icon at bounding box center [1131, 501] width 12 height 12
click at [1076, 560] on div "Archive" at bounding box center [1102, 558] width 69 height 20
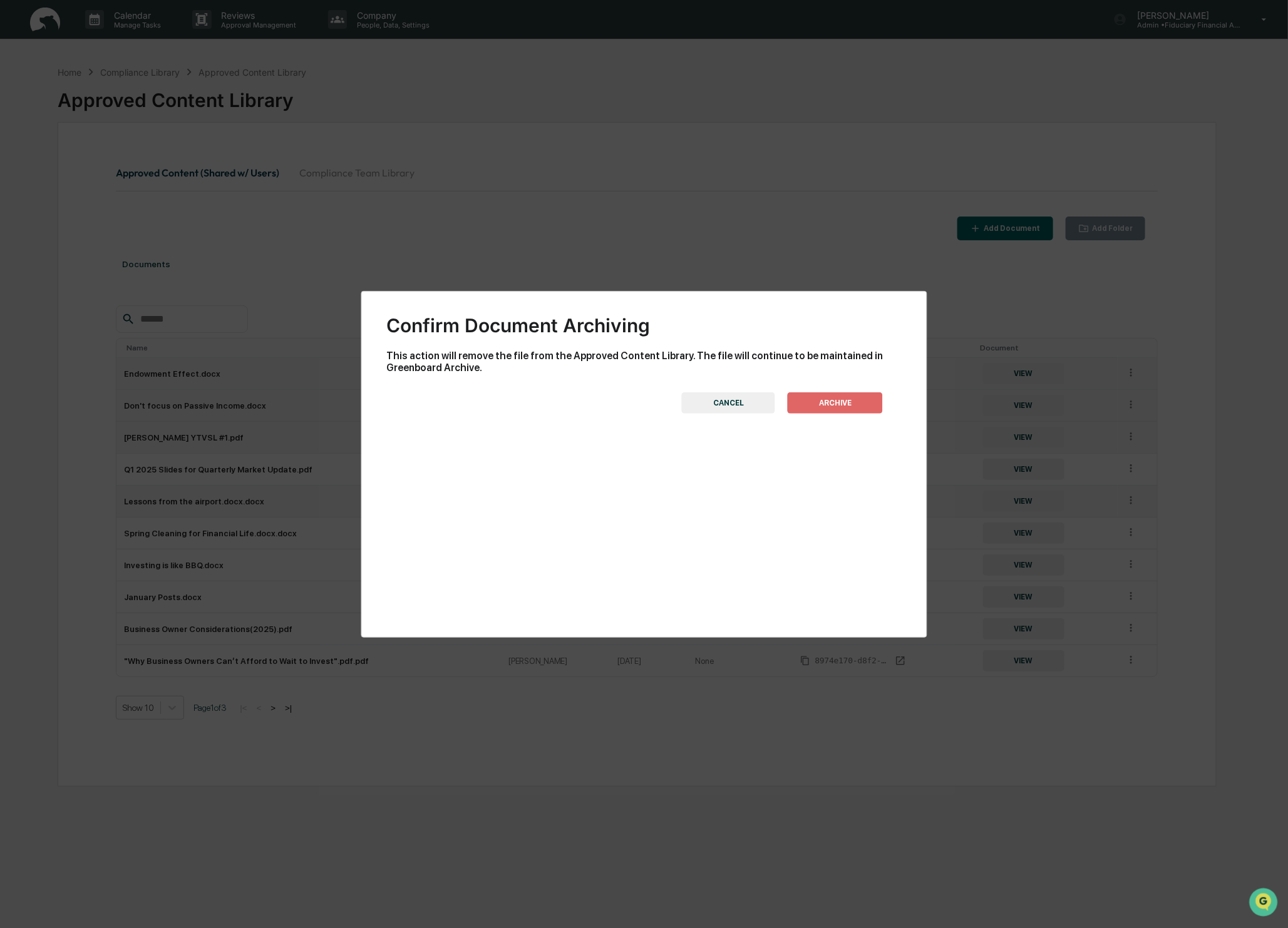
click at [807, 403] on button "ARCHIVE" at bounding box center [835, 402] width 95 height 21
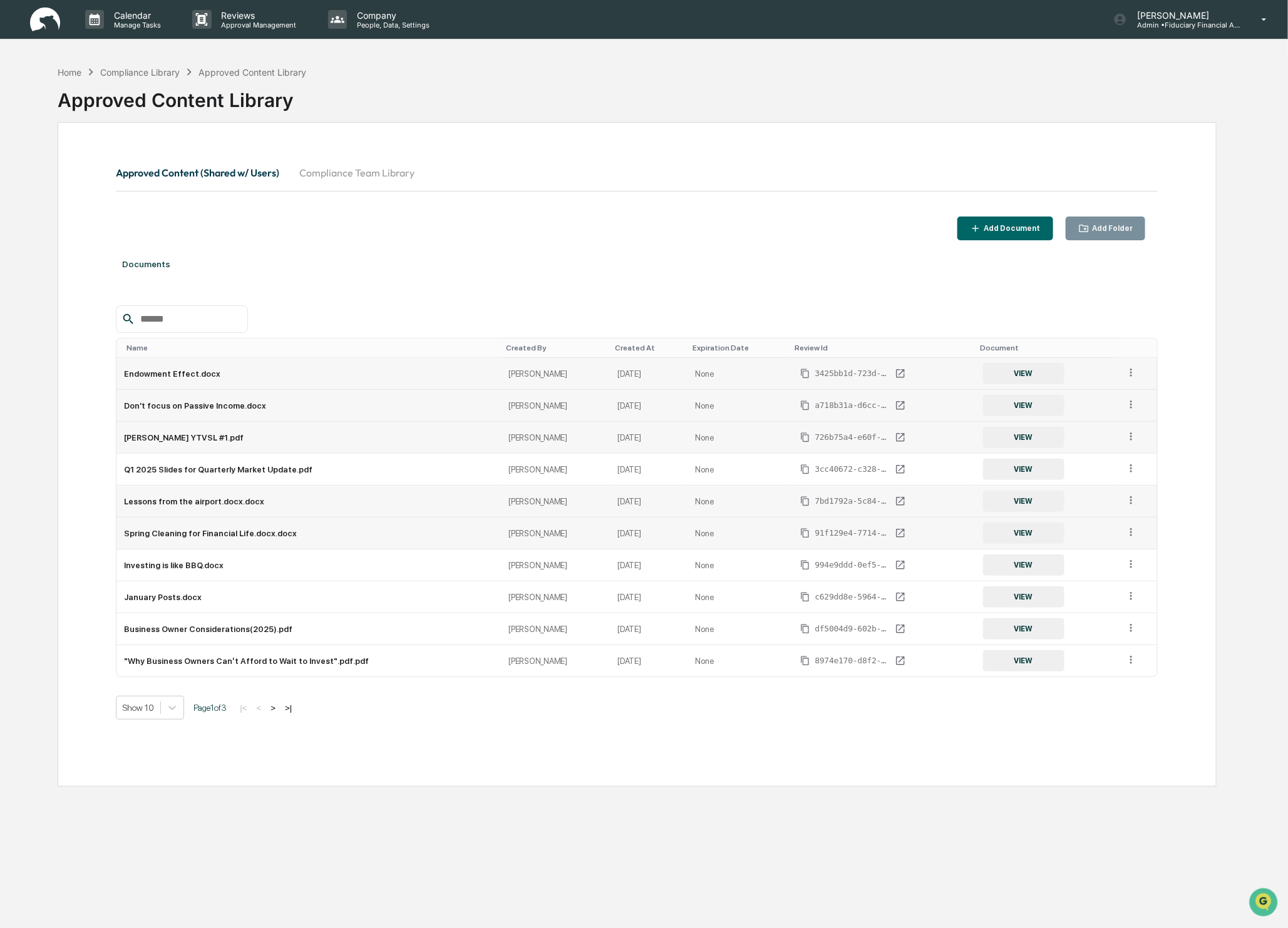
click at [1130, 534] on icon at bounding box center [1131, 532] width 12 height 12
click at [1116, 593] on div "Archive" at bounding box center [1102, 590] width 69 height 20
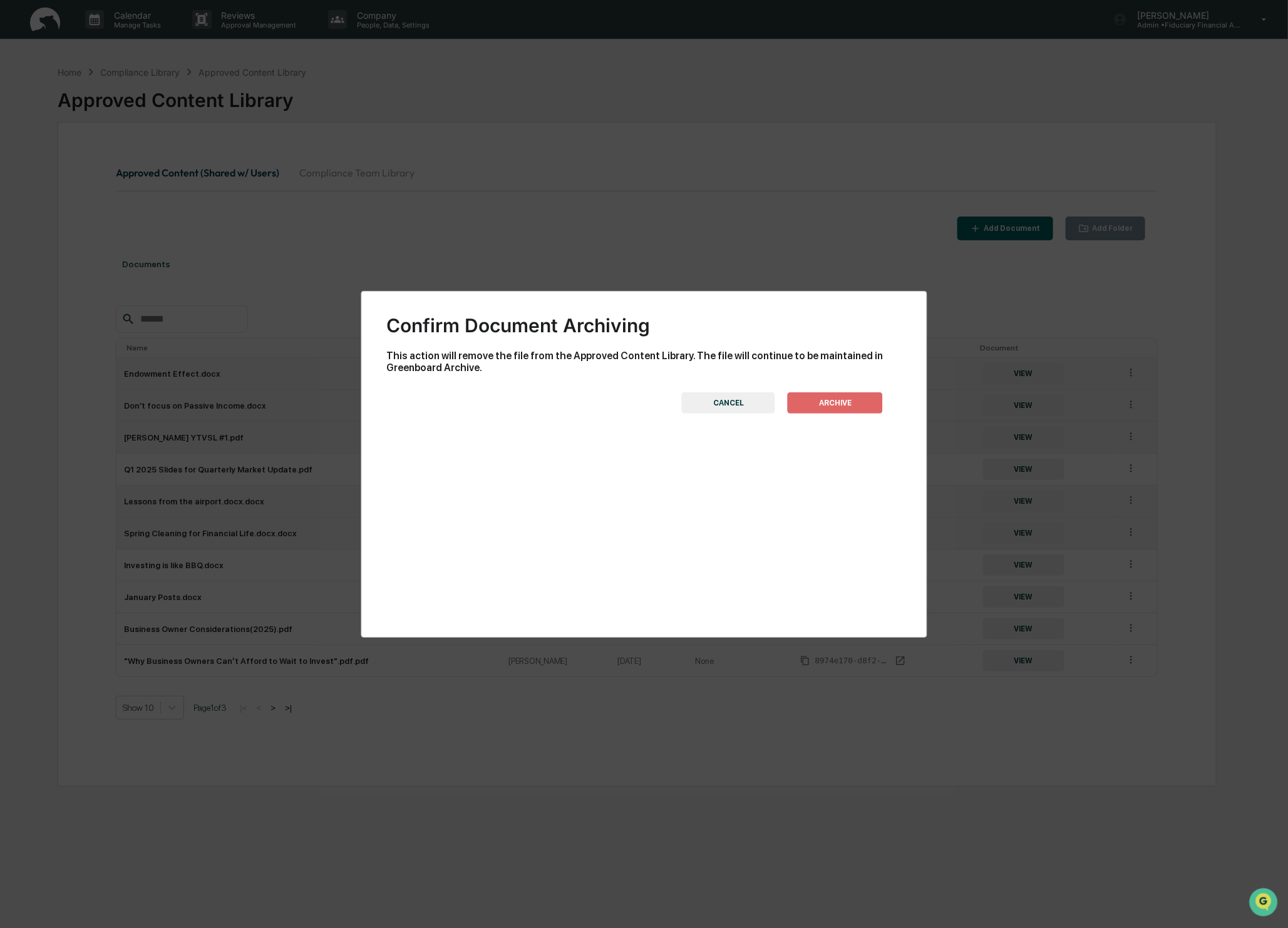
click at [856, 401] on button "ARCHIVE" at bounding box center [835, 402] width 95 height 21
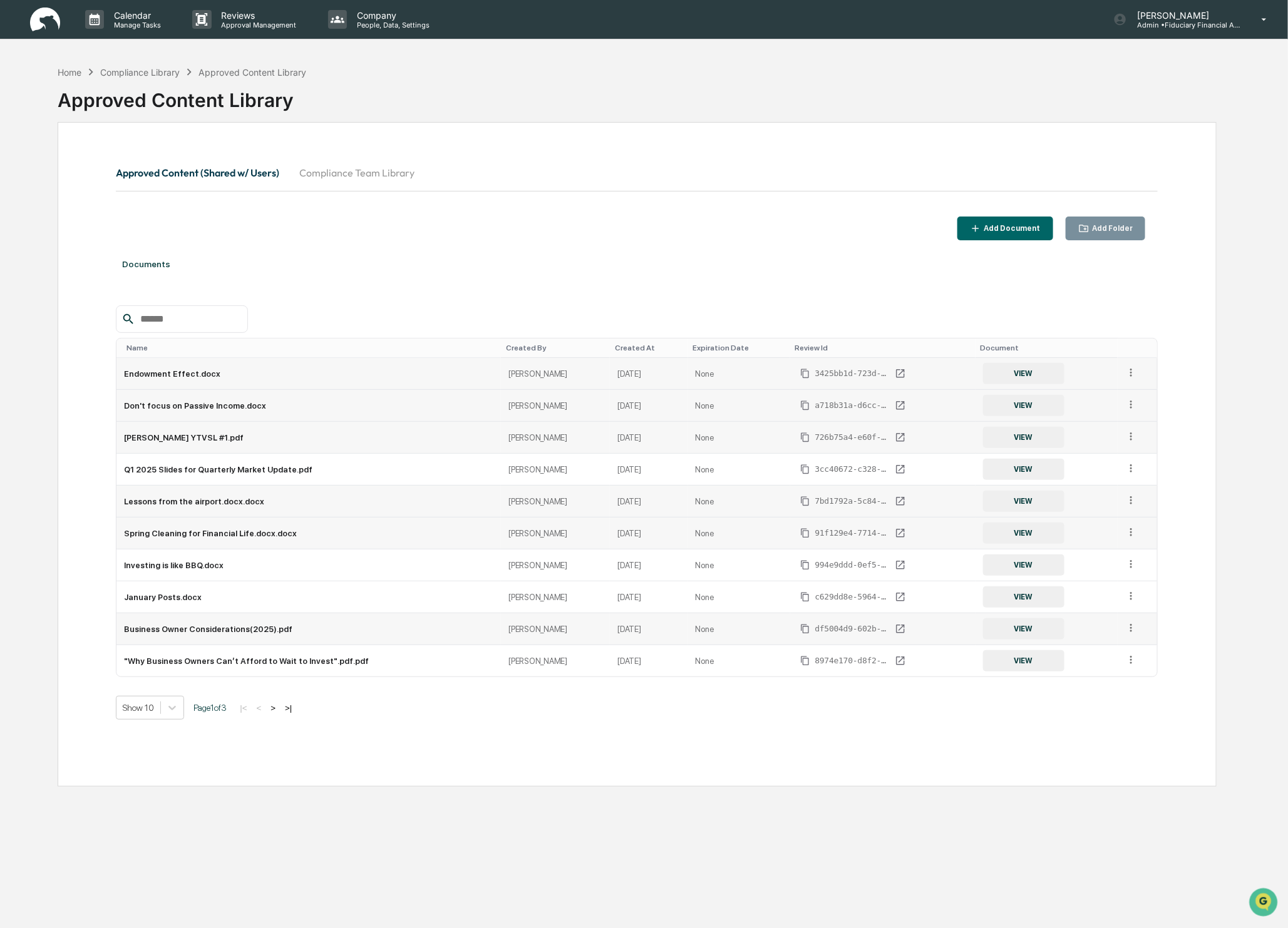
click at [1139, 616] on td at bounding box center [1137, 629] width 40 height 32
click at [1136, 619] on td at bounding box center [1137, 629] width 40 height 32
click at [1136, 622] on icon at bounding box center [1131, 628] width 12 height 12
click at [1123, 680] on div "Archive" at bounding box center [1102, 686] width 69 height 20
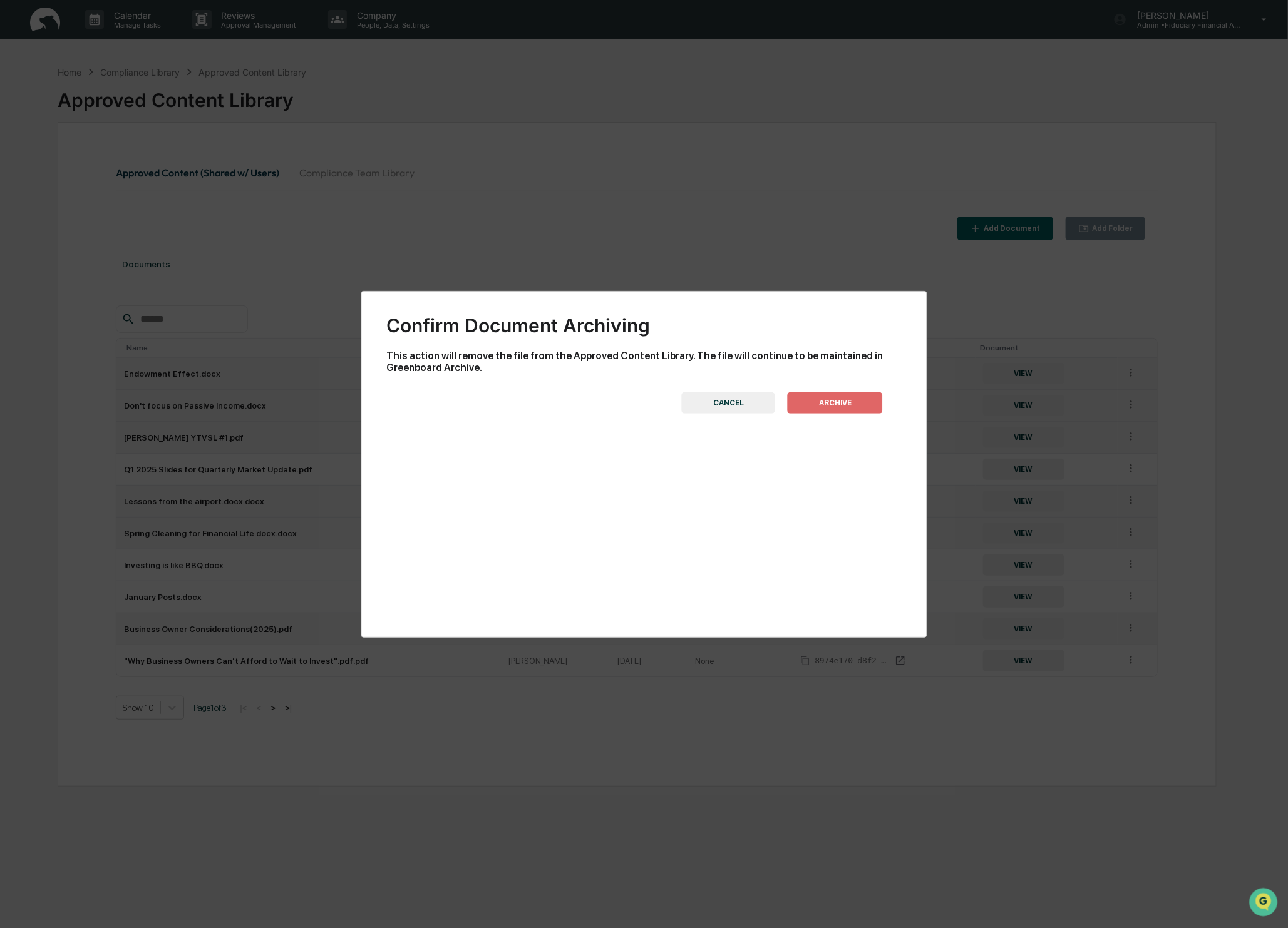
click at [809, 402] on button "ARCHIVE" at bounding box center [835, 402] width 95 height 21
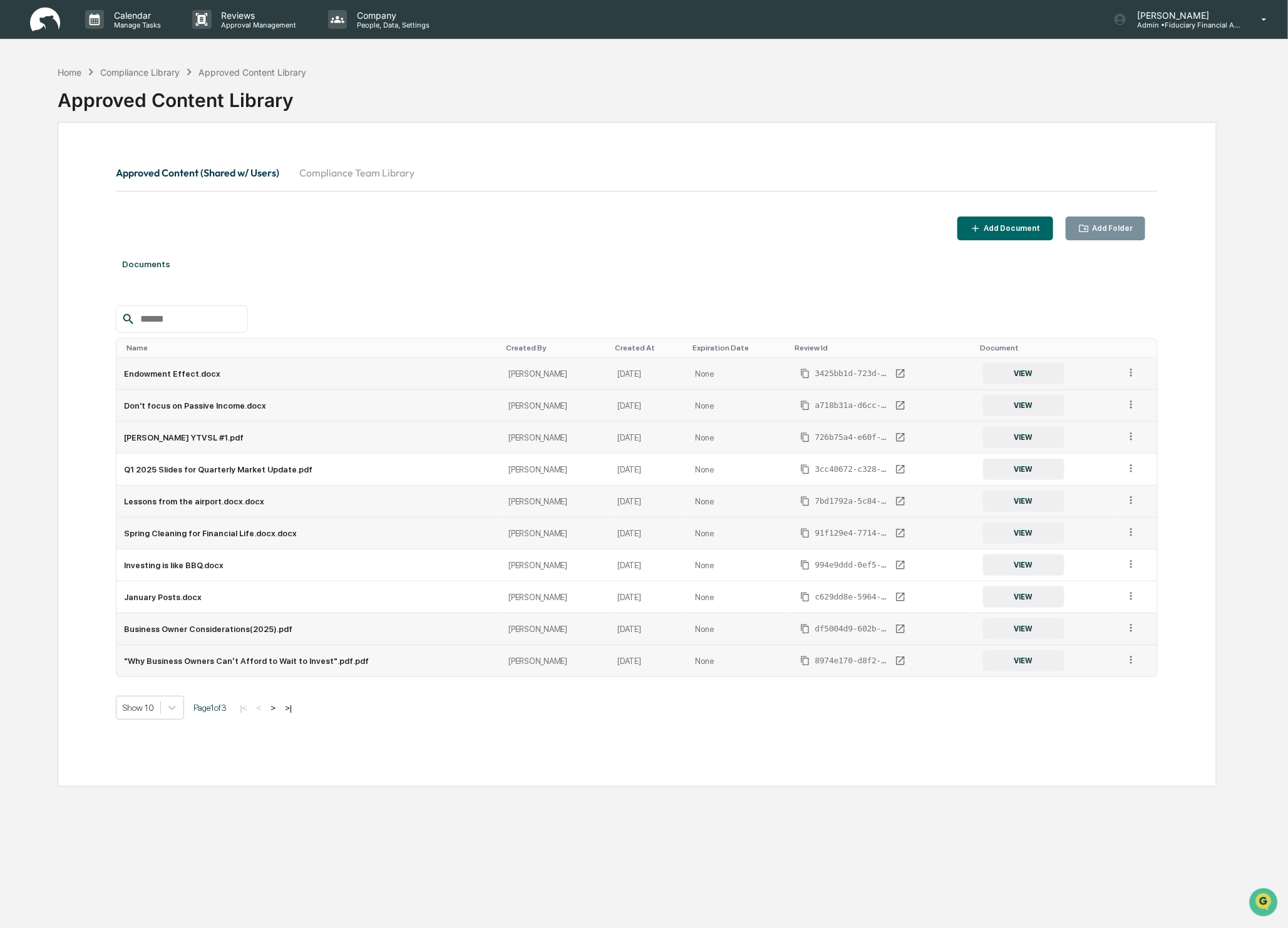
click at [1131, 656] on icon at bounding box center [1131, 660] width 12 height 12
click at [1114, 711] on div "Archive" at bounding box center [1102, 718] width 69 height 20
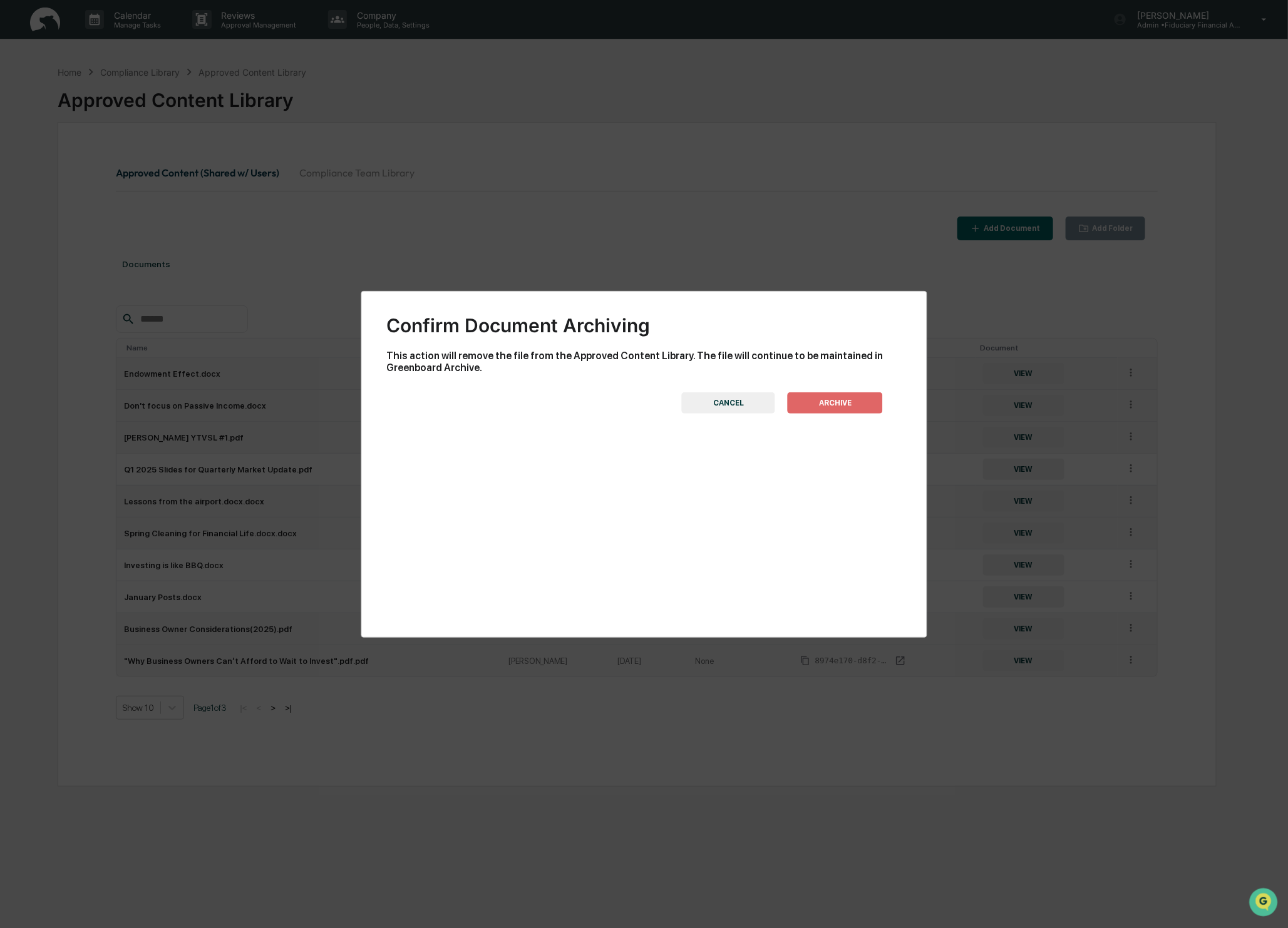
click at [871, 402] on button "ARCHIVE" at bounding box center [835, 402] width 95 height 21
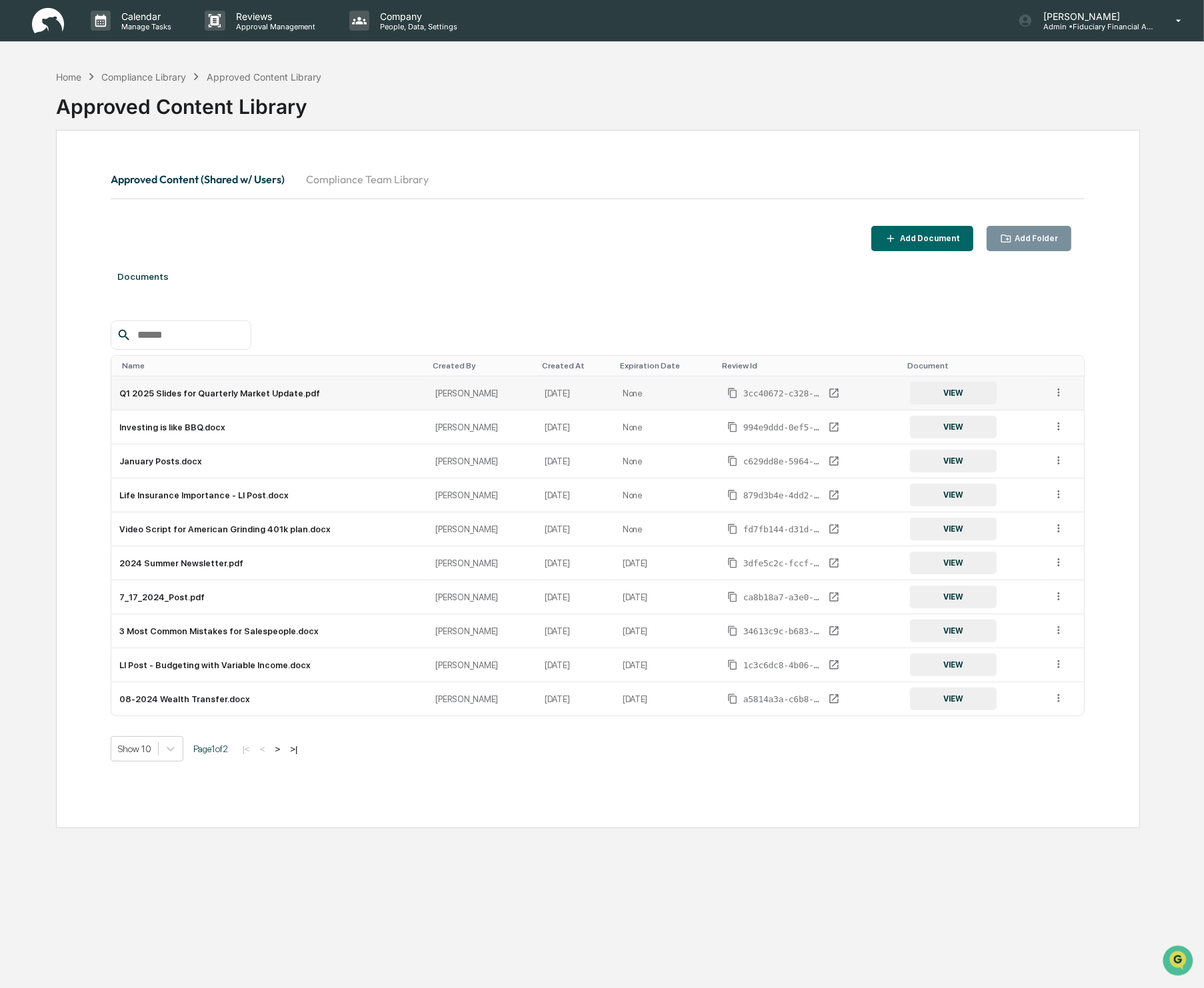
click at [1061, 395] on icon at bounding box center [1059, 392] width 13 height 13
click at [1027, 453] on div "Archive" at bounding box center [1028, 453] width 74 height 21
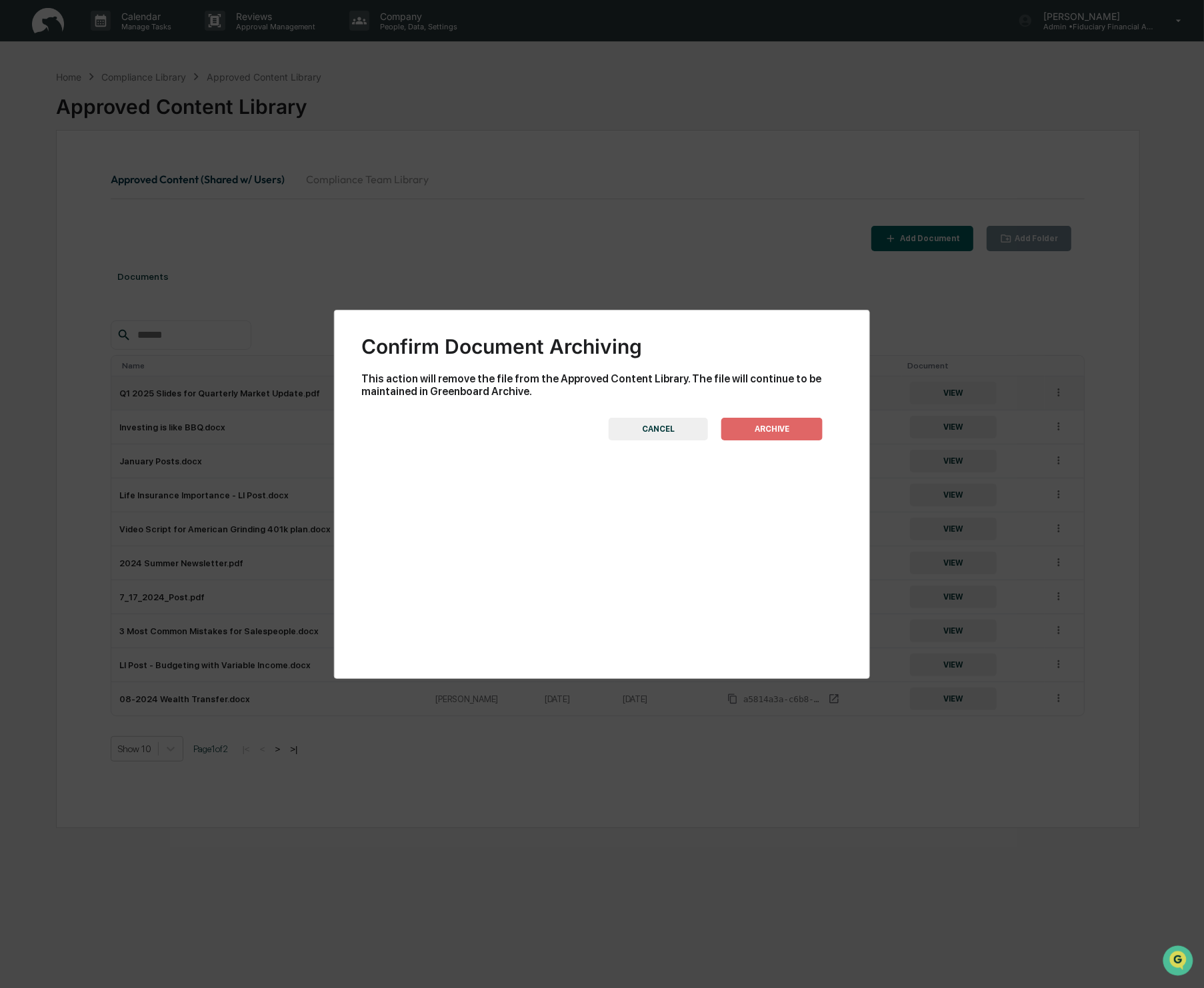
click at [809, 426] on button "ARCHIVE" at bounding box center [772, 428] width 101 height 23
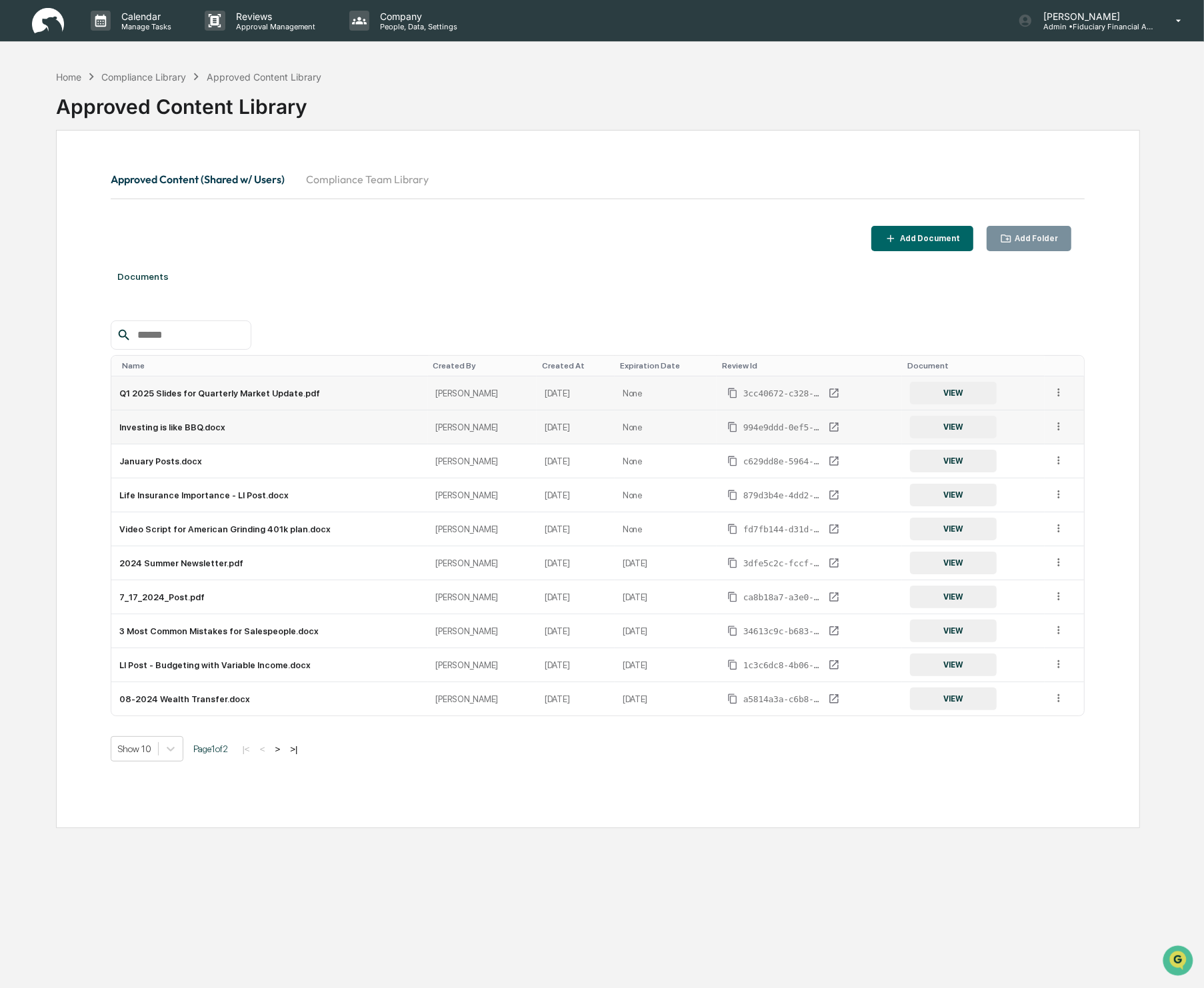
click at [1042, 420] on td "VIEW" at bounding box center [973, 428] width 143 height 34
click at [1061, 426] on icon at bounding box center [1059, 426] width 13 height 13
click at [1022, 490] on div "Archive" at bounding box center [1028, 487] width 74 height 21
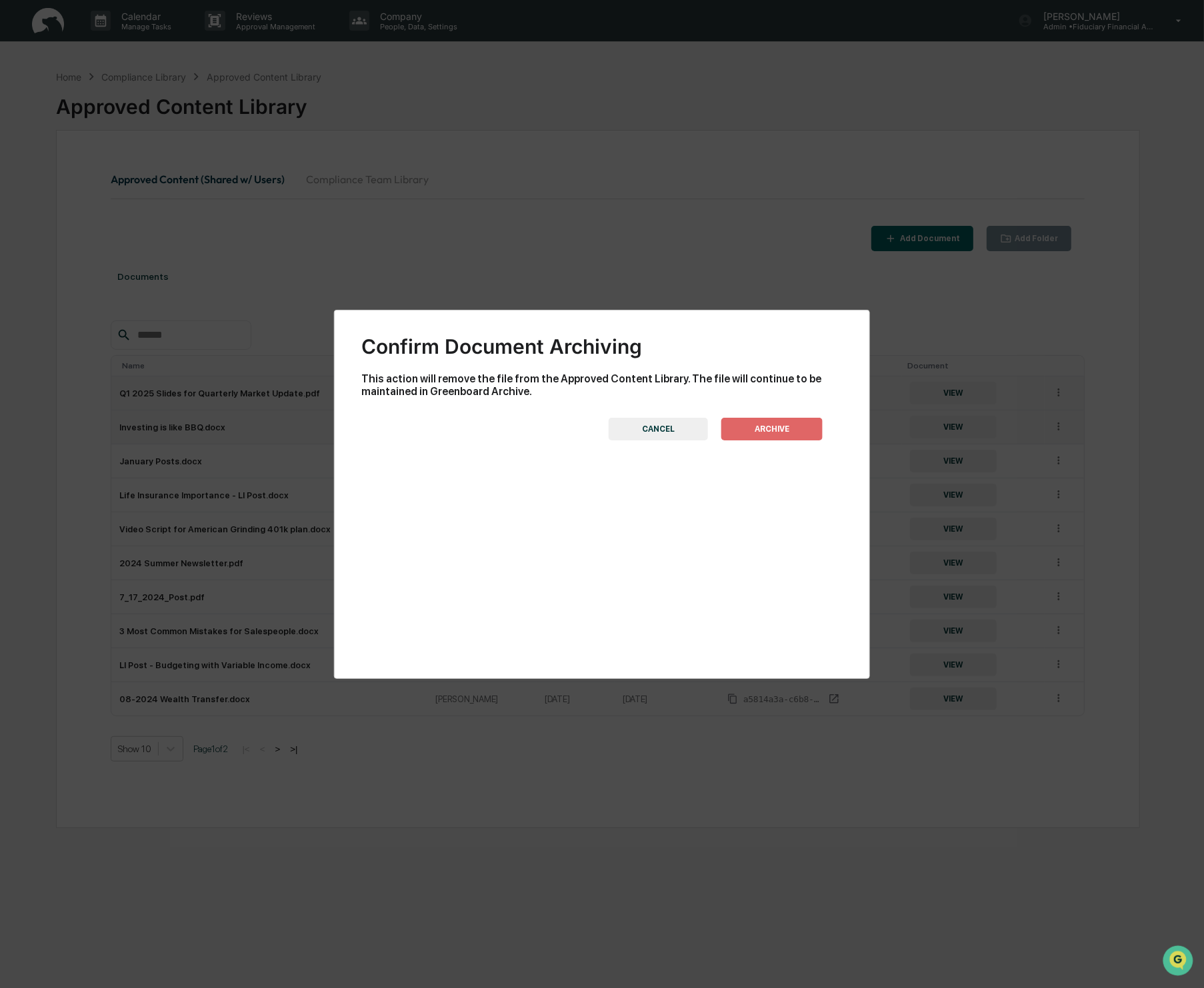
click at [793, 432] on button "ARCHIVE" at bounding box center [772, 428] width 101 height 23
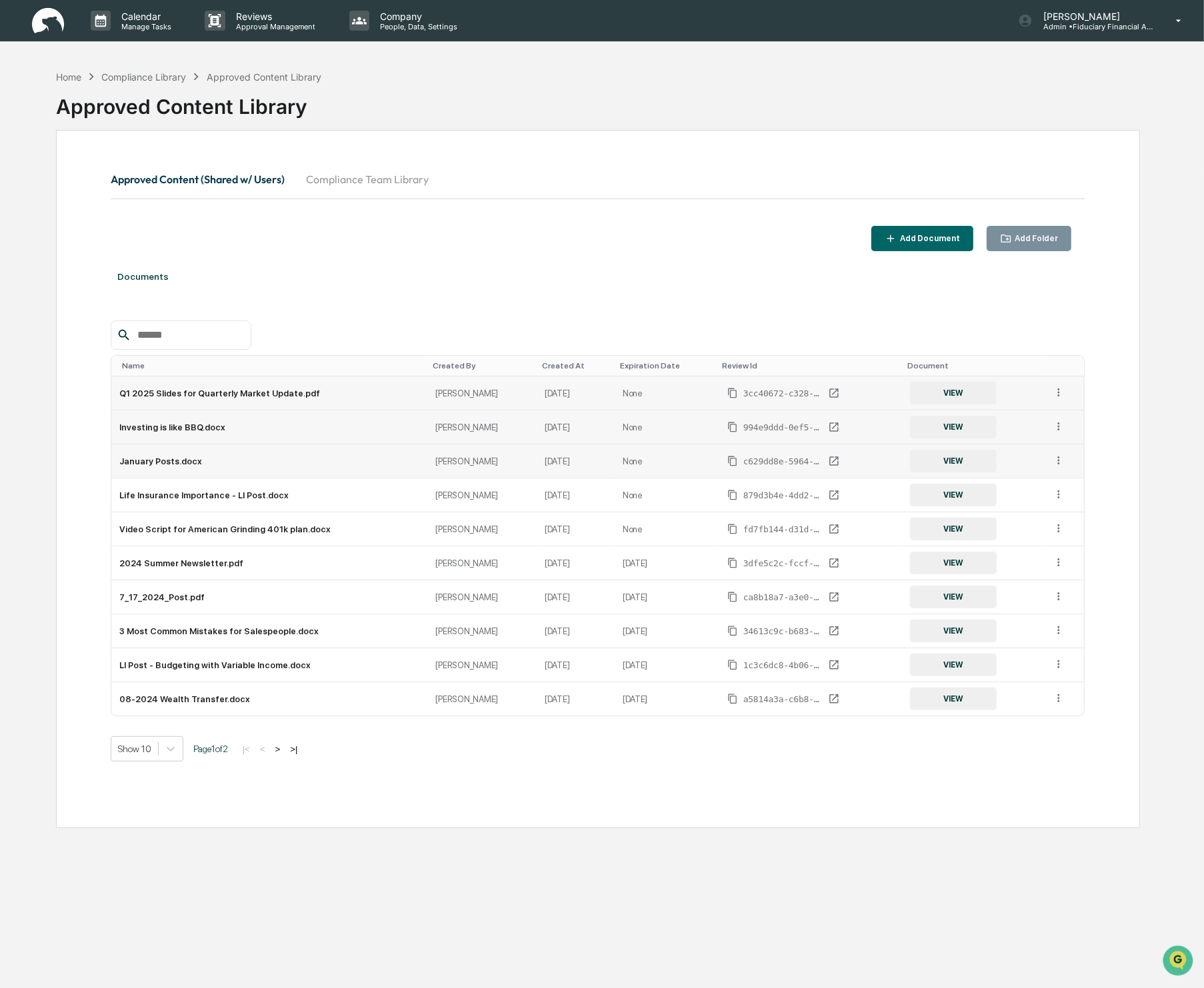
click at [1053, 467] on icon at bounding box center [1059, 461] width 13 height 13
click at [1045, 517] on div "Archive" at bounding box center [1028, 521] width 74 height 21
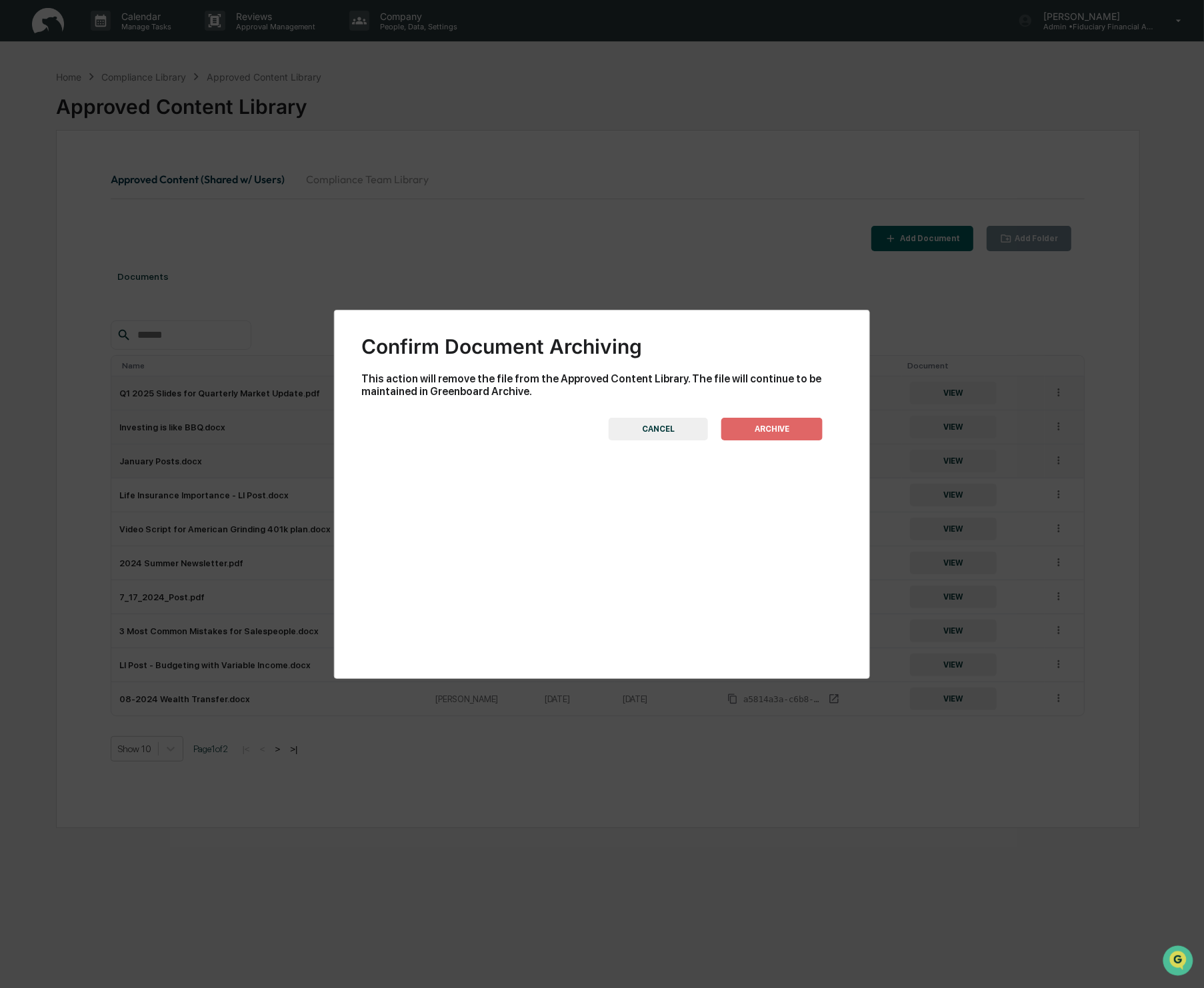
click at [758, 428] on button "ARCHIVE" at bounding box center [772, 428] width 101 height 23
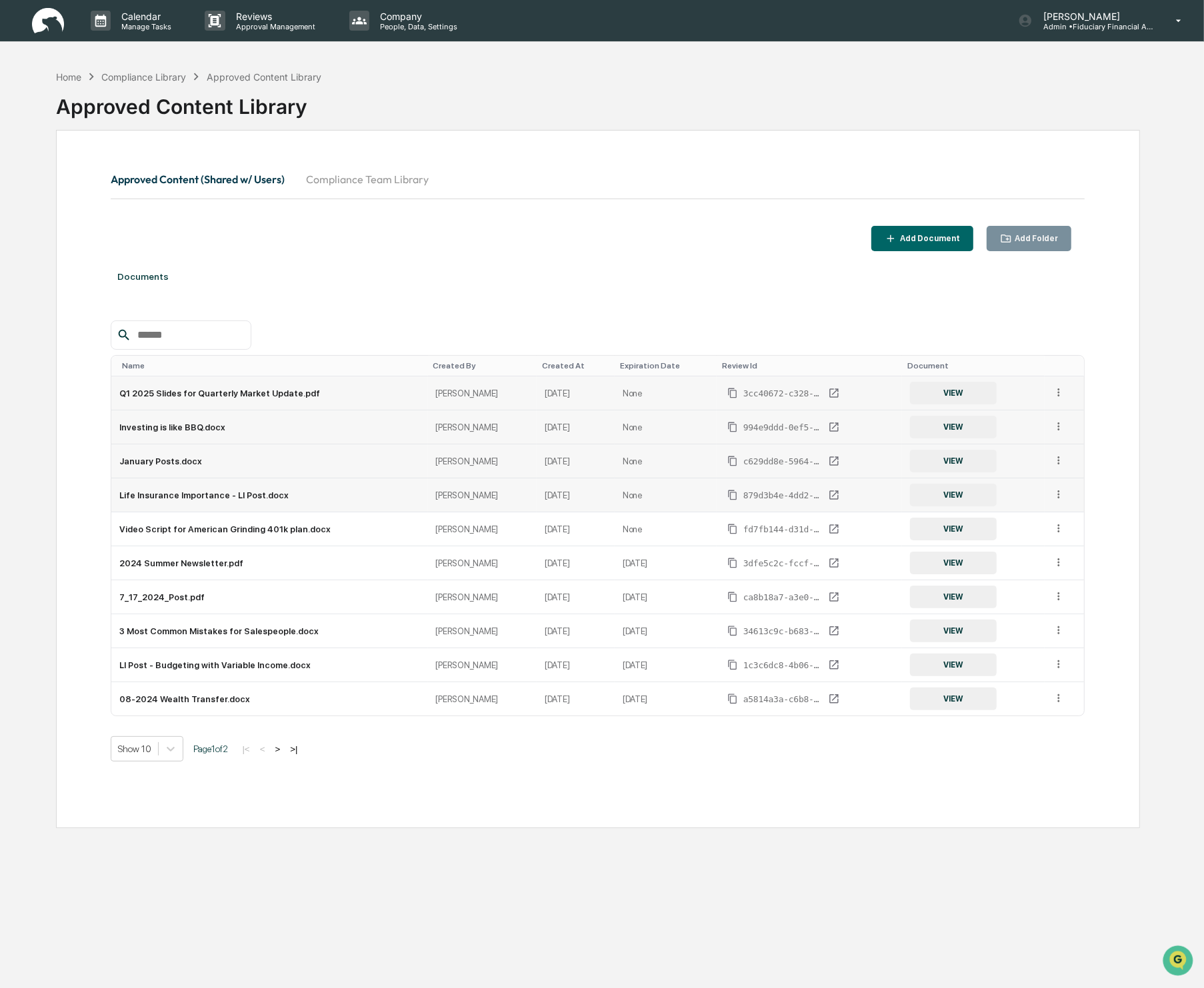
click at [1039, 506] on td "VIEW" at bounding box center [973, 495] width 143 height 34
click at [1033, 502] on div "VIEW" at bounding box center [973, 495] width 127 height 23
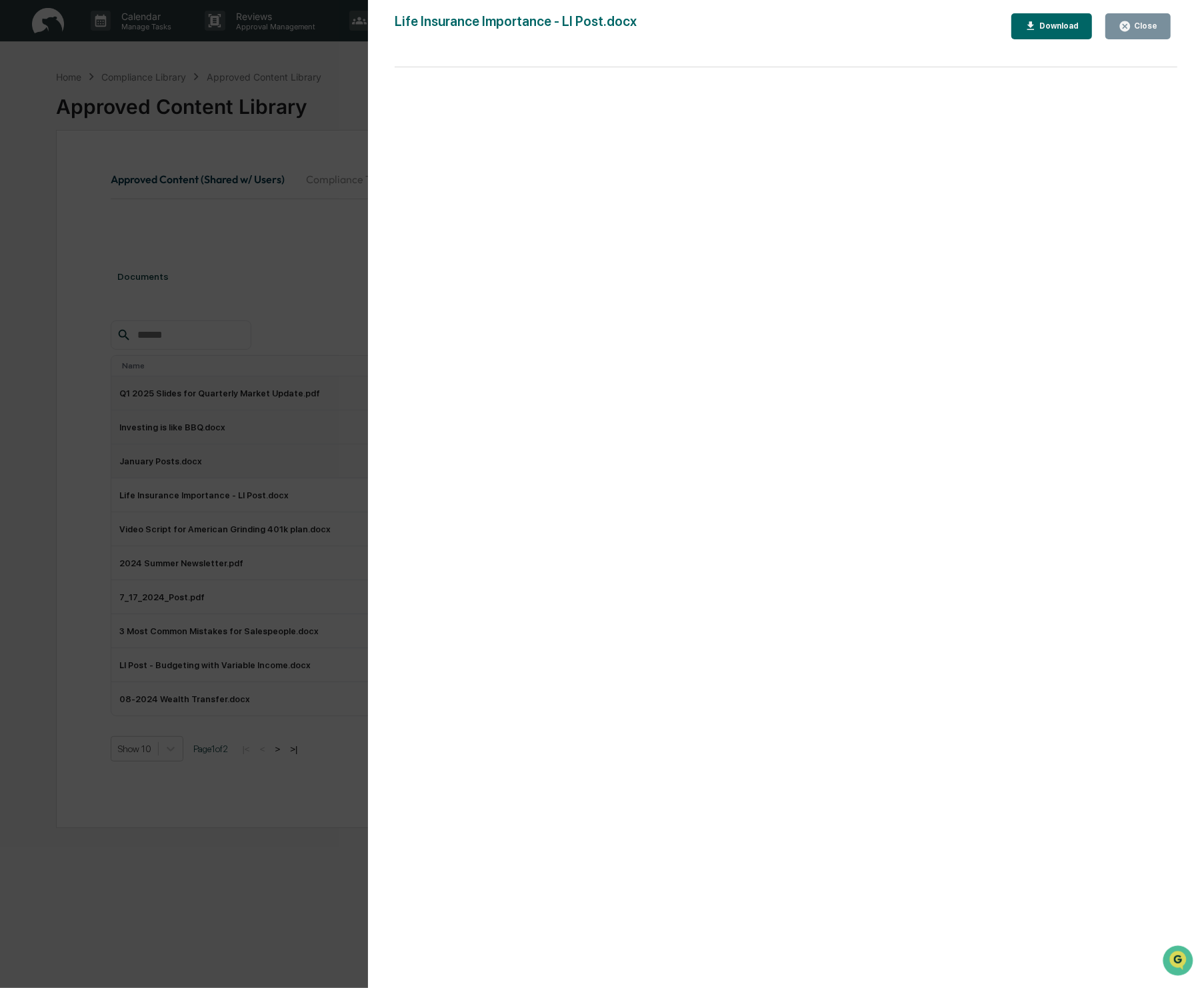
click at [1138, 18] on button "Close" at bounding box center [1138, 27] width 66 height 26
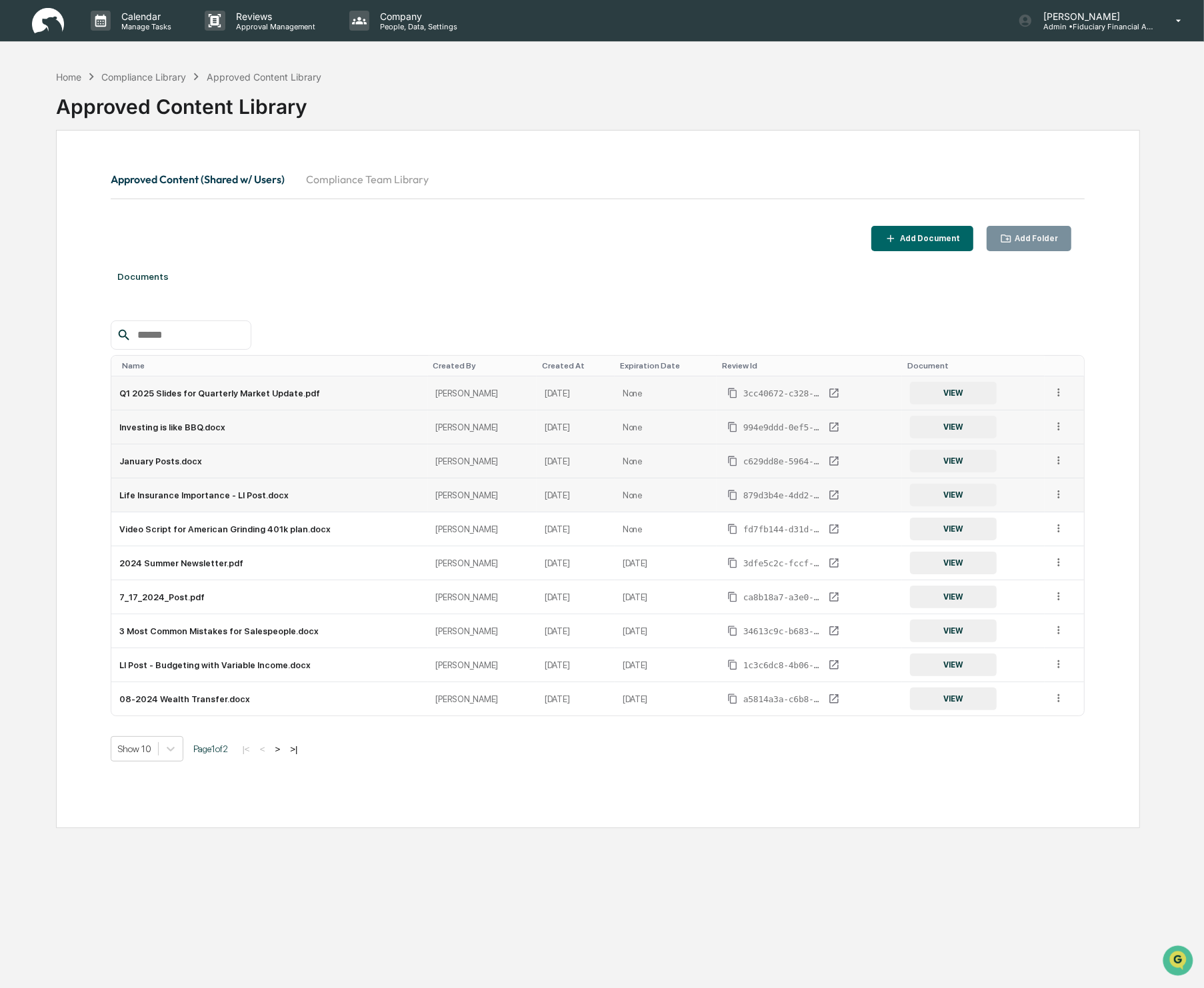
click at [1055, 492] on icon at bounding box center [1059, 495] width 13 height 13
click at [1029, 564] on div "Archive" at bounding box center [1028, 555] width 74 height 21
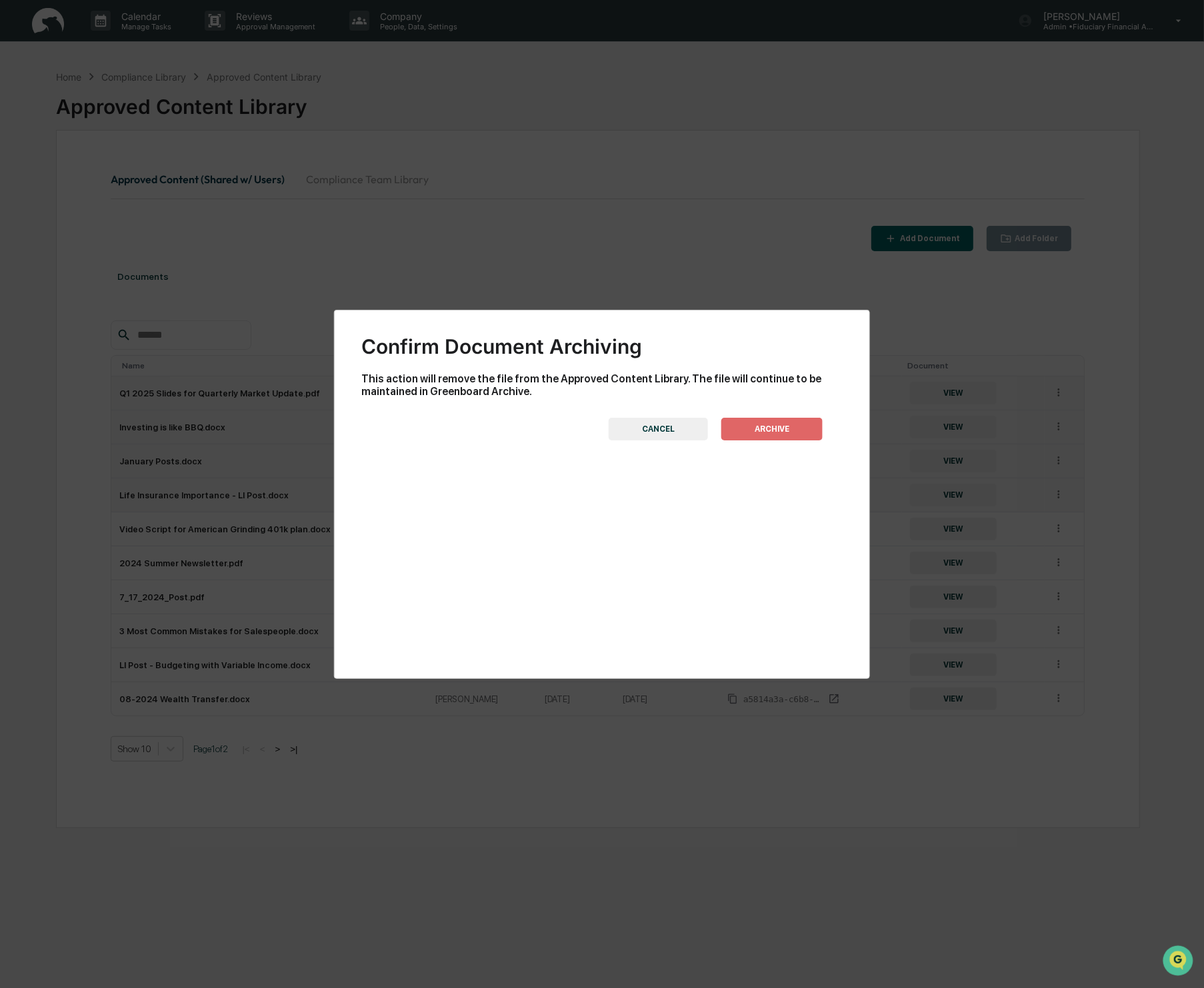
click at [782, 428] on button "ARCHIVE" at bounding box center [772, 428] width 101 height 23
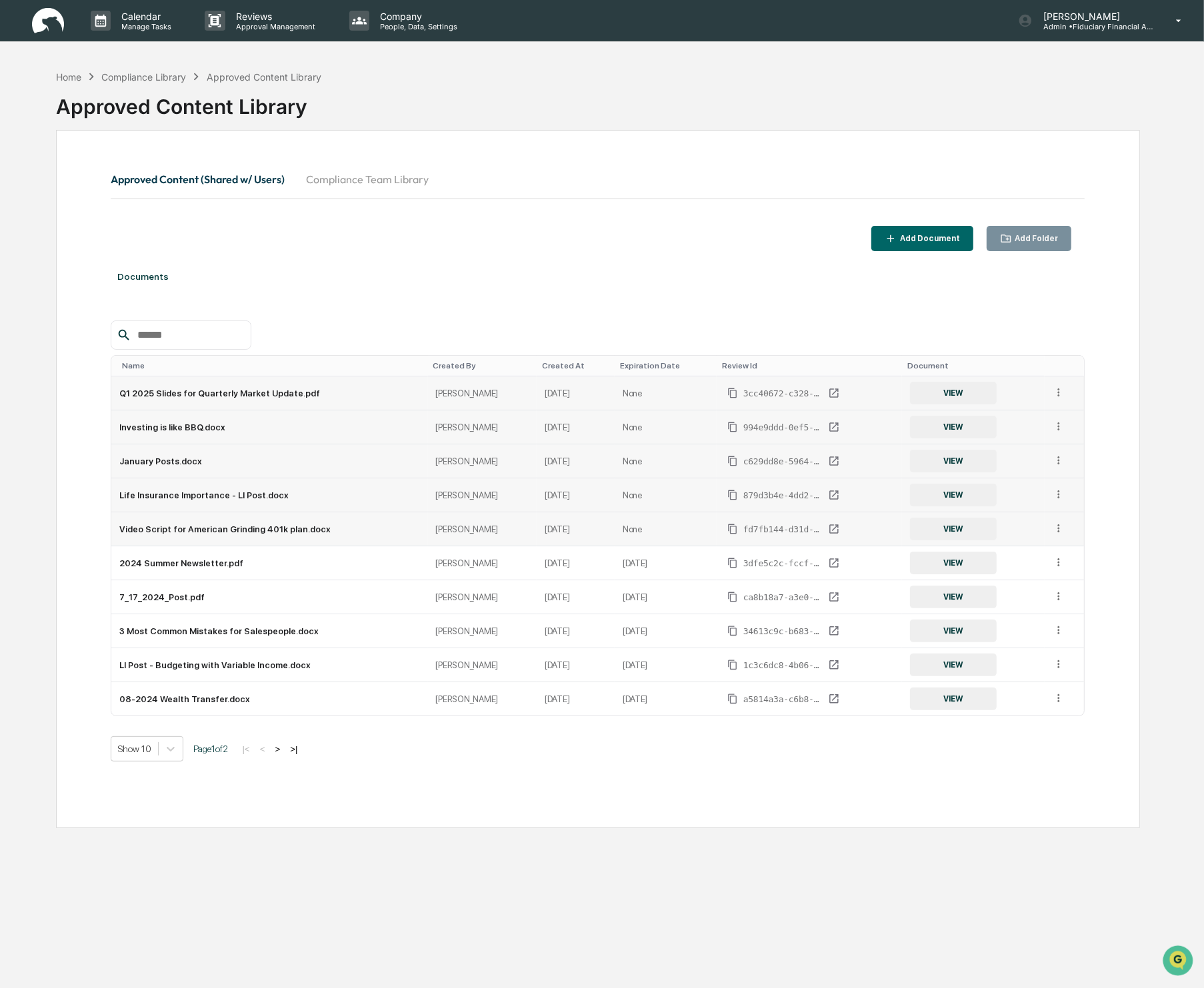
click at [1063, 528] on icon at bounding box center [1059, 529] width 13 height 13
click at [1041, 586] on div "Archive" at bounding box center [1028, 590] width 74 height 21
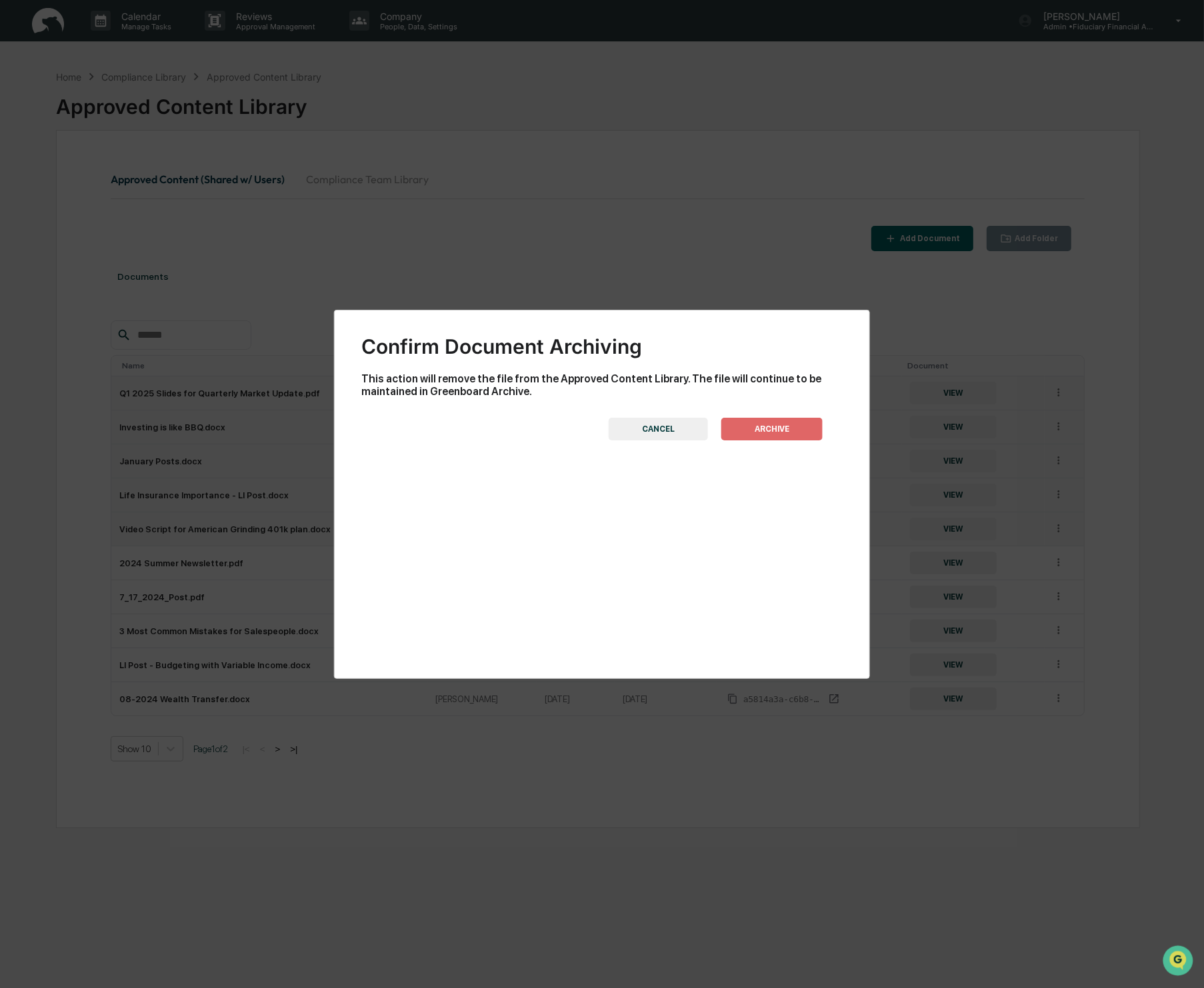
click at [786, 416] on div "Confirm Document Archiving This action will remove the file from the Approved C…" at bounding box center [601, 382] width 481 height 117
click at [784, 422] on button "ARCHIVE" at bounding box center [772, 428] width 101 height 23
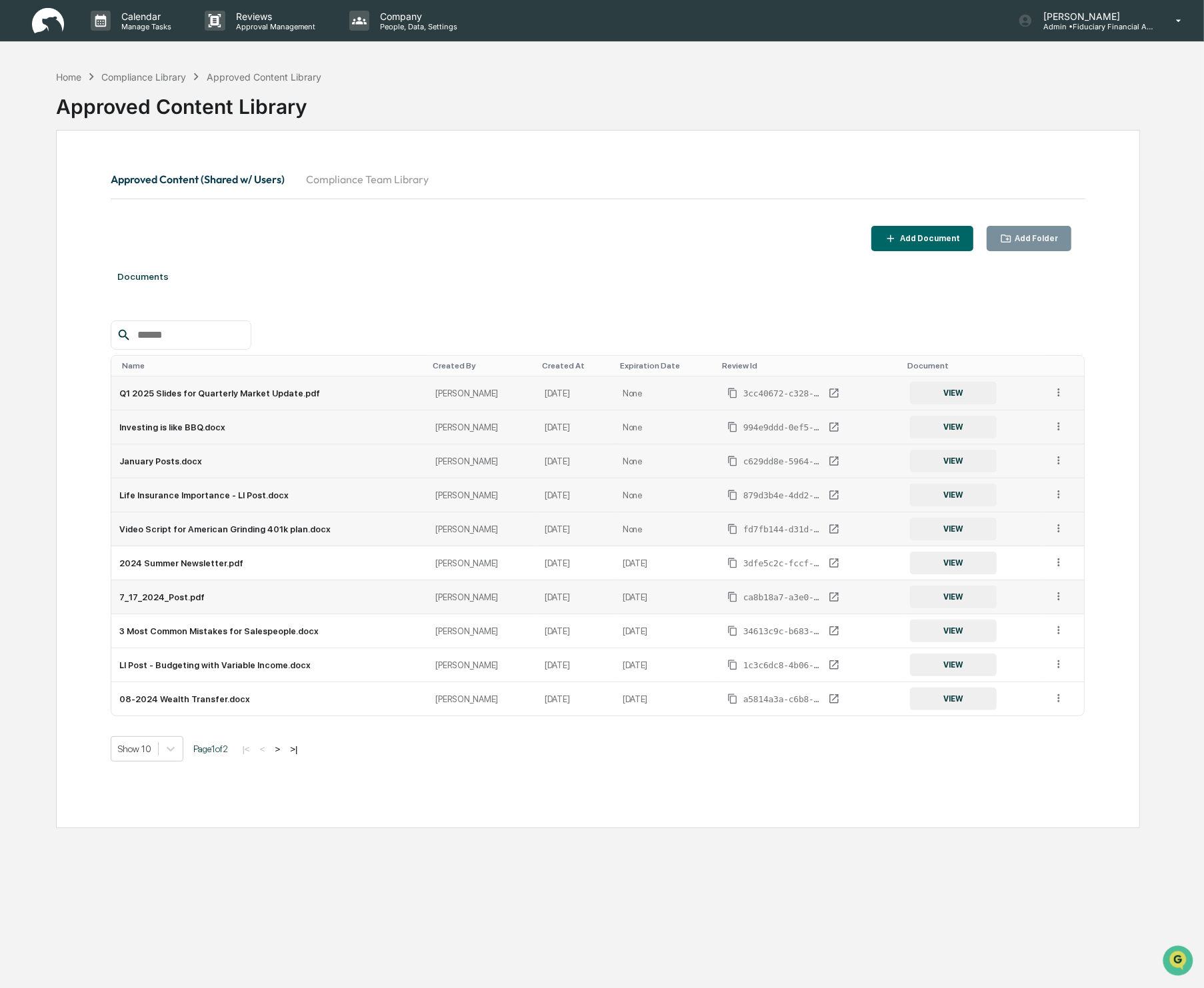
click at [1050, 587] on td at bounding box center [1064, 598] width 40 height 34
click at [1062, 599] on icon at bounding box center [1059, 596] width 13 height 13
click at [1040, 662] on div "Archive" at bounding box center [1028, 657] width 74 height 21
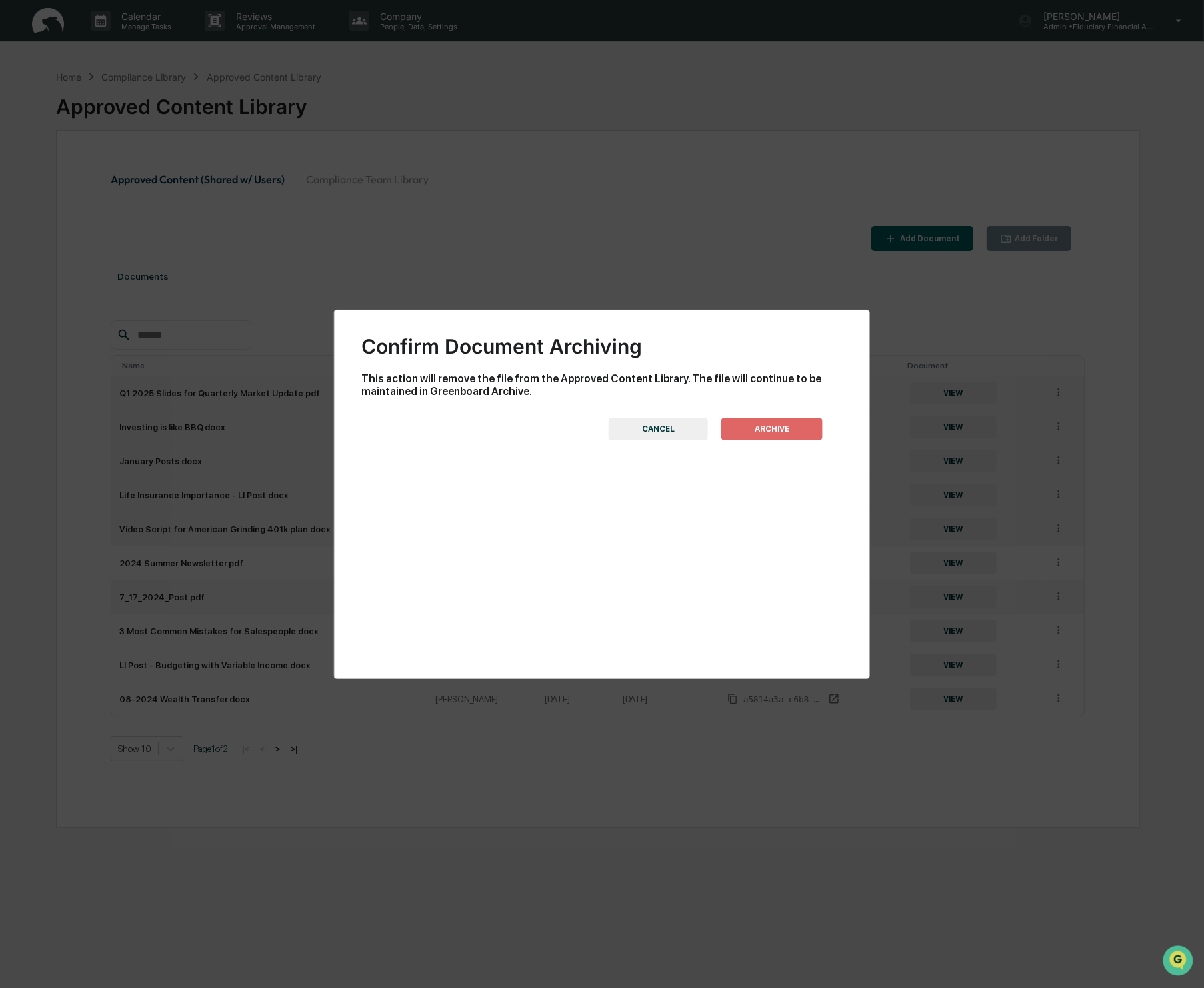
drag, startPoint x: 754, startPoint y: 424, endPoint x: 801, endPoint y: 478, distance: 71.6
click at [754, 424] on button "ARCHIVE" at bounding box center [772, 428] width 101 height 23
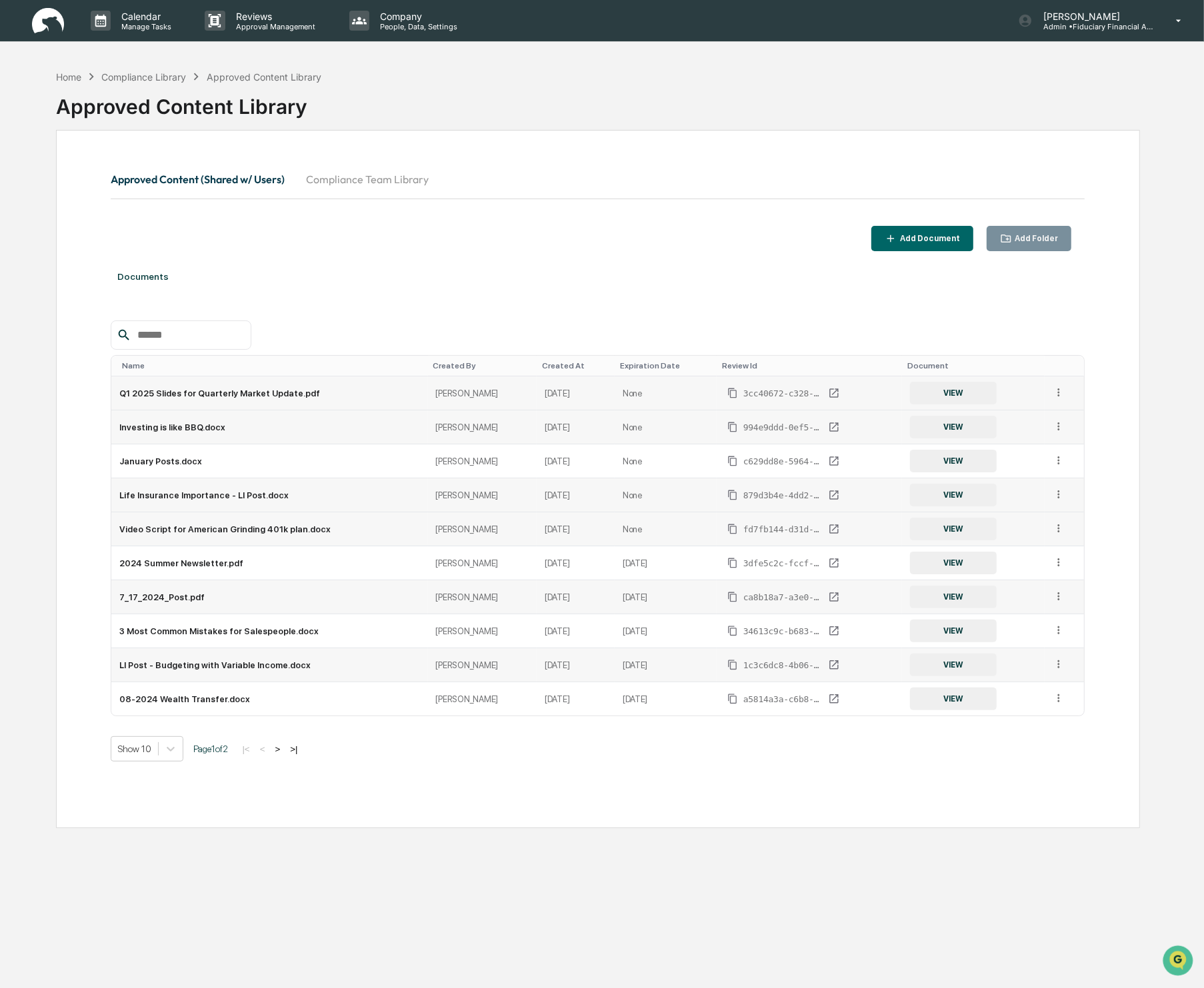
click at [1071, 668] on td at bounding box center [1064, 665] width 40 height 34
click at [1025, 656] on div "VIEW" at bounding box center [973, 665] width 127 height 23
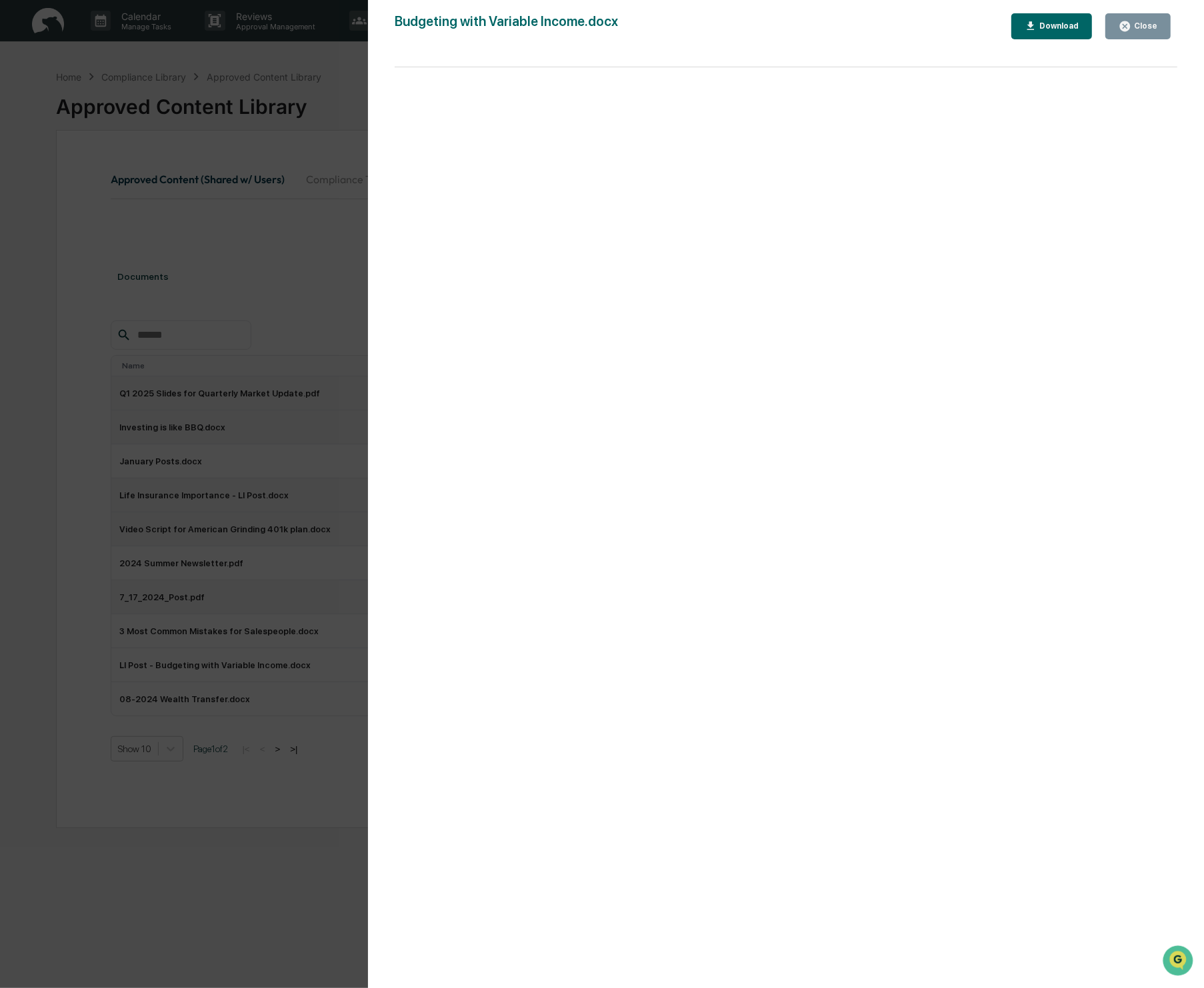
click at [1140, 14] on button "Close" at bounding box center [1138, 27] width 66 height 26
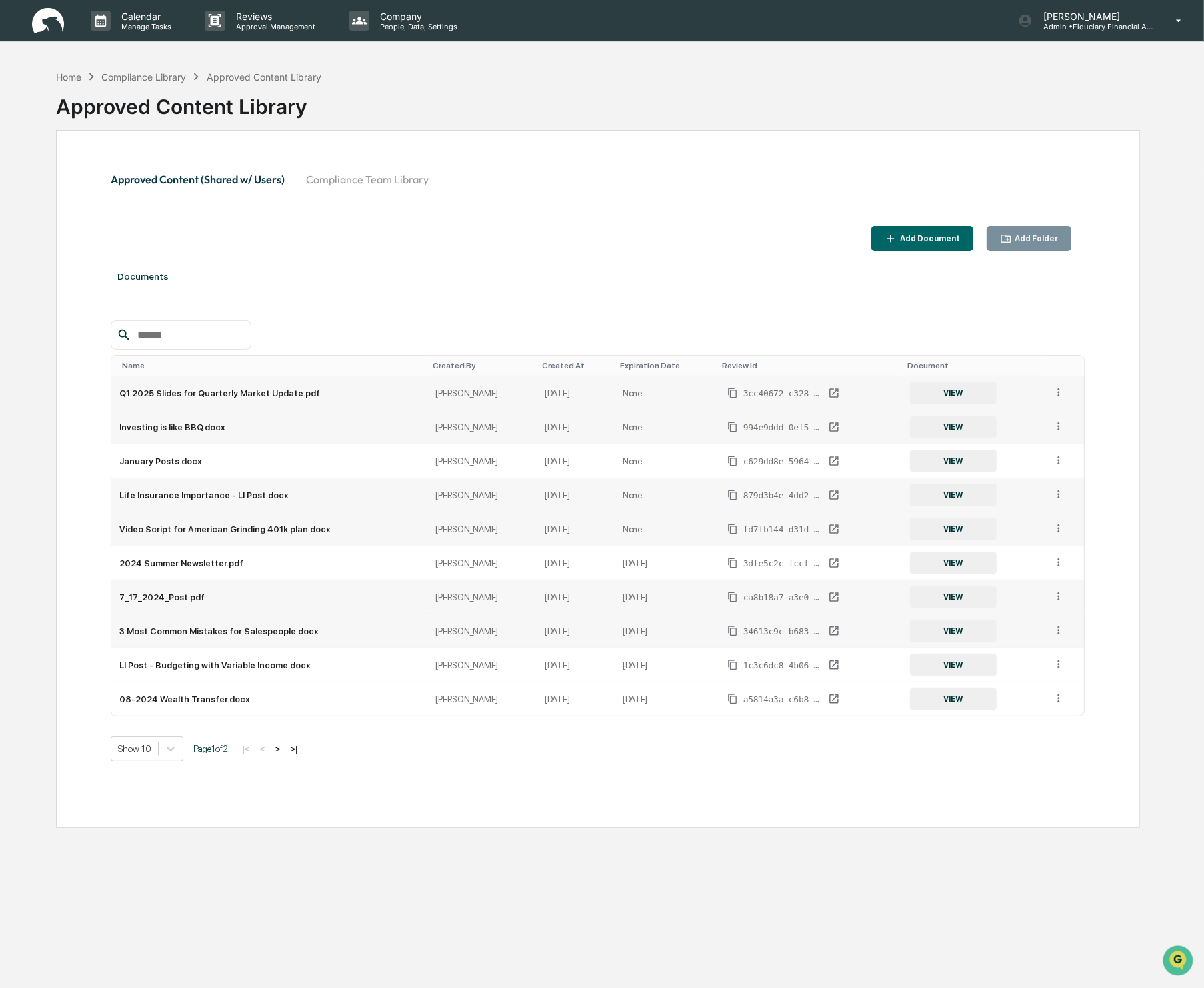
click at [1054, 637] on icon at bounding box center [1059, 630] width 13 height 13
click at [1044, 691] on div "Archive" at bounding box center [1028, 691] width 74 height 21
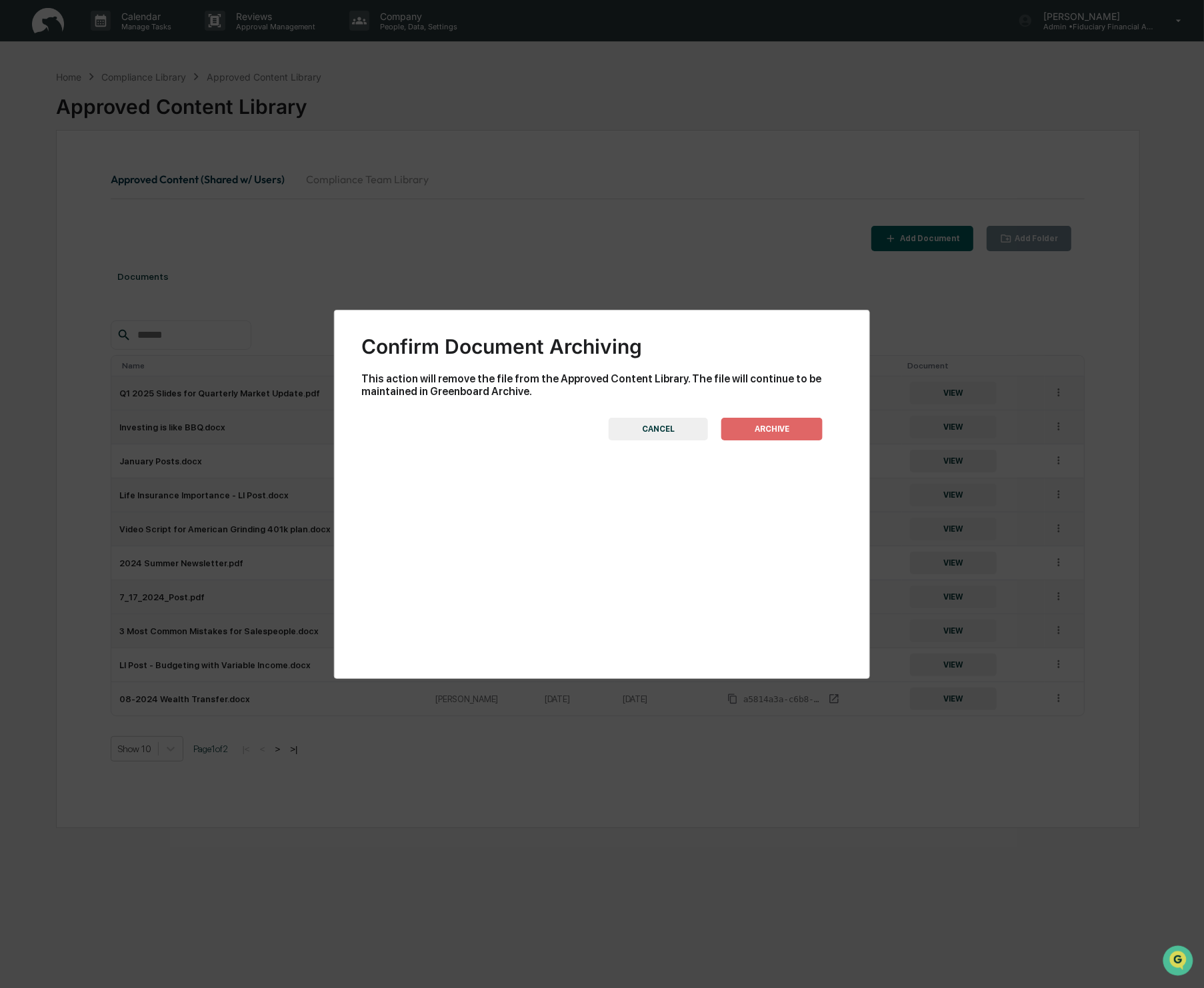
click at [780, 433] on button "ARCHIVE" at bounding box center [772, 428] width 101 height 23
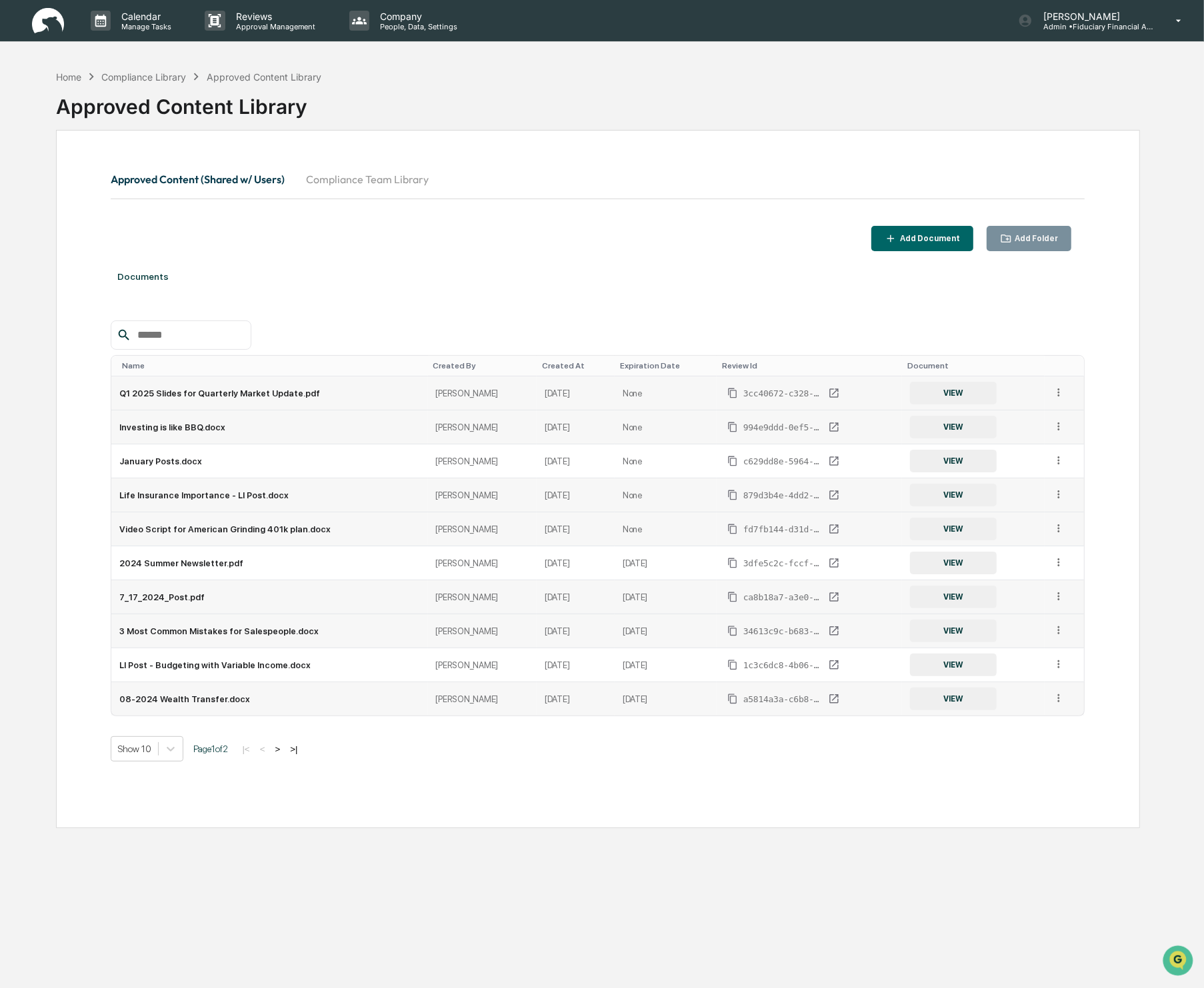
click at [1063, 693] on icon at bounding box center [1059, 699] width 13 height 13
click at [1029, 757] on div "Archive" at bounding box center [1028, 759] width 74 height 21
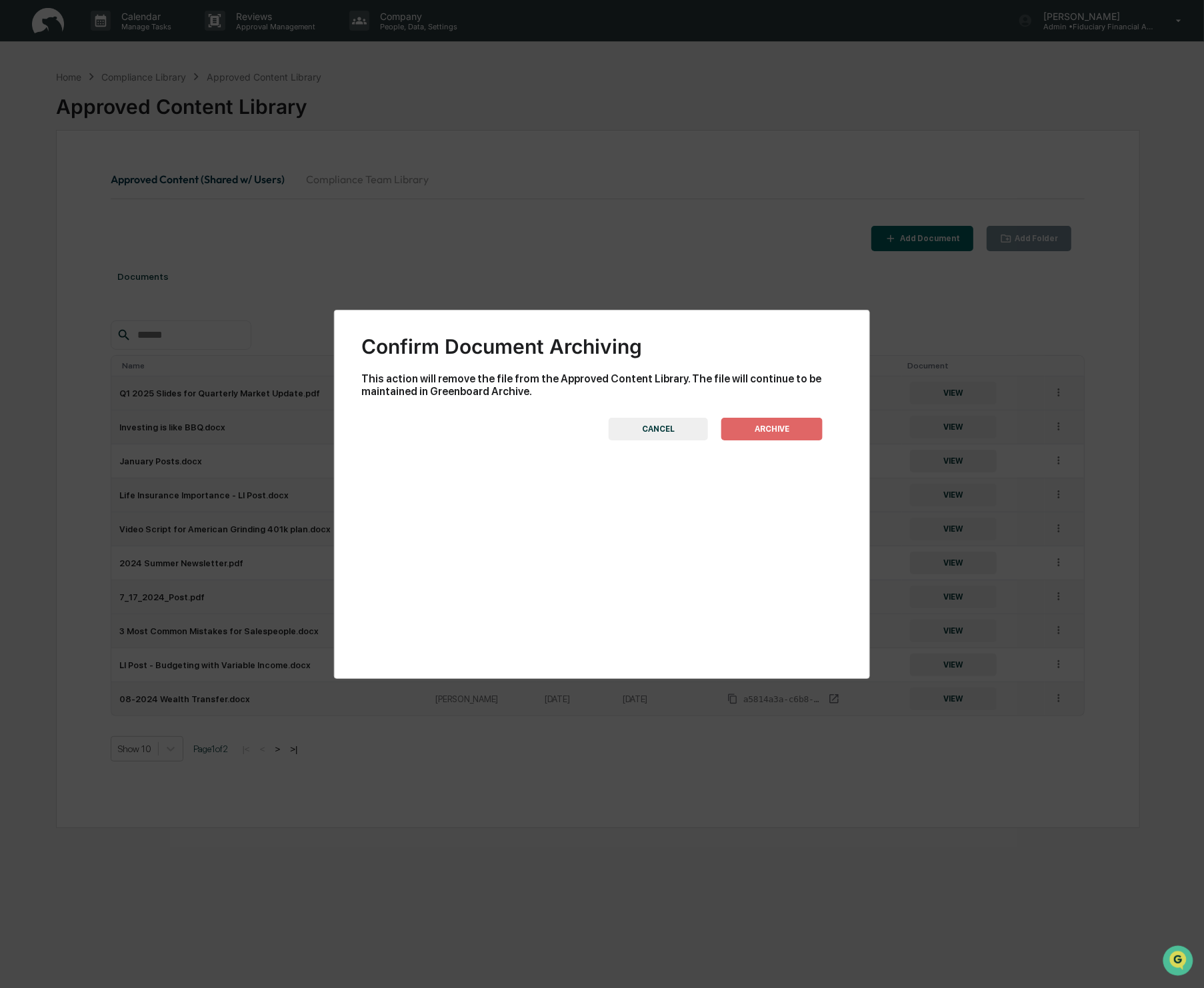
click at [782, 431] on button "ARCHIVE" at bounding box center [772, 428] width 101 height 23
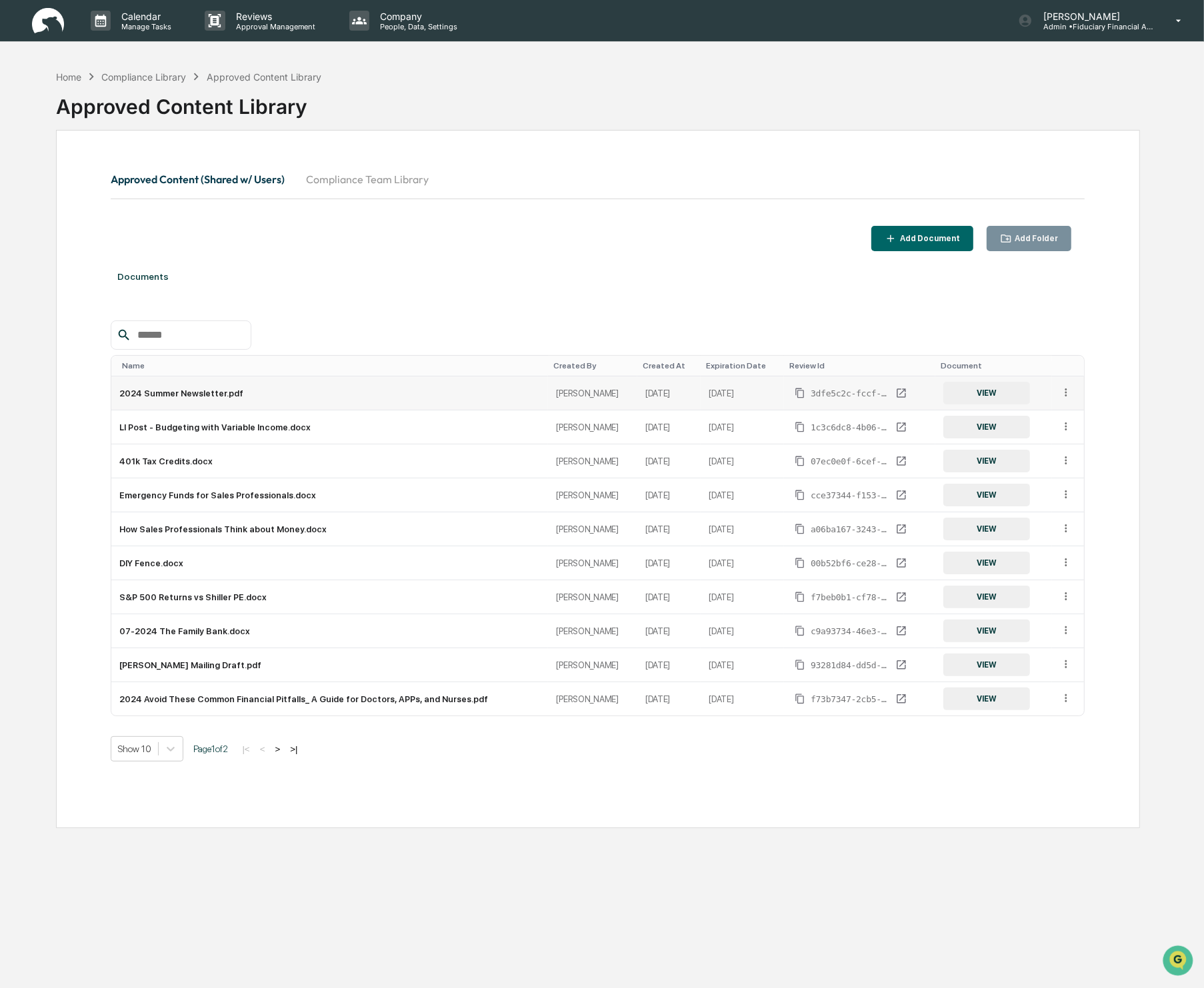
click at [1060, 396] on icon at bounding box center [1066, 392] width 13 height 13
click at [1049, 455] on div "Archive" at bounding box center [1035, 453] width 74 height 21
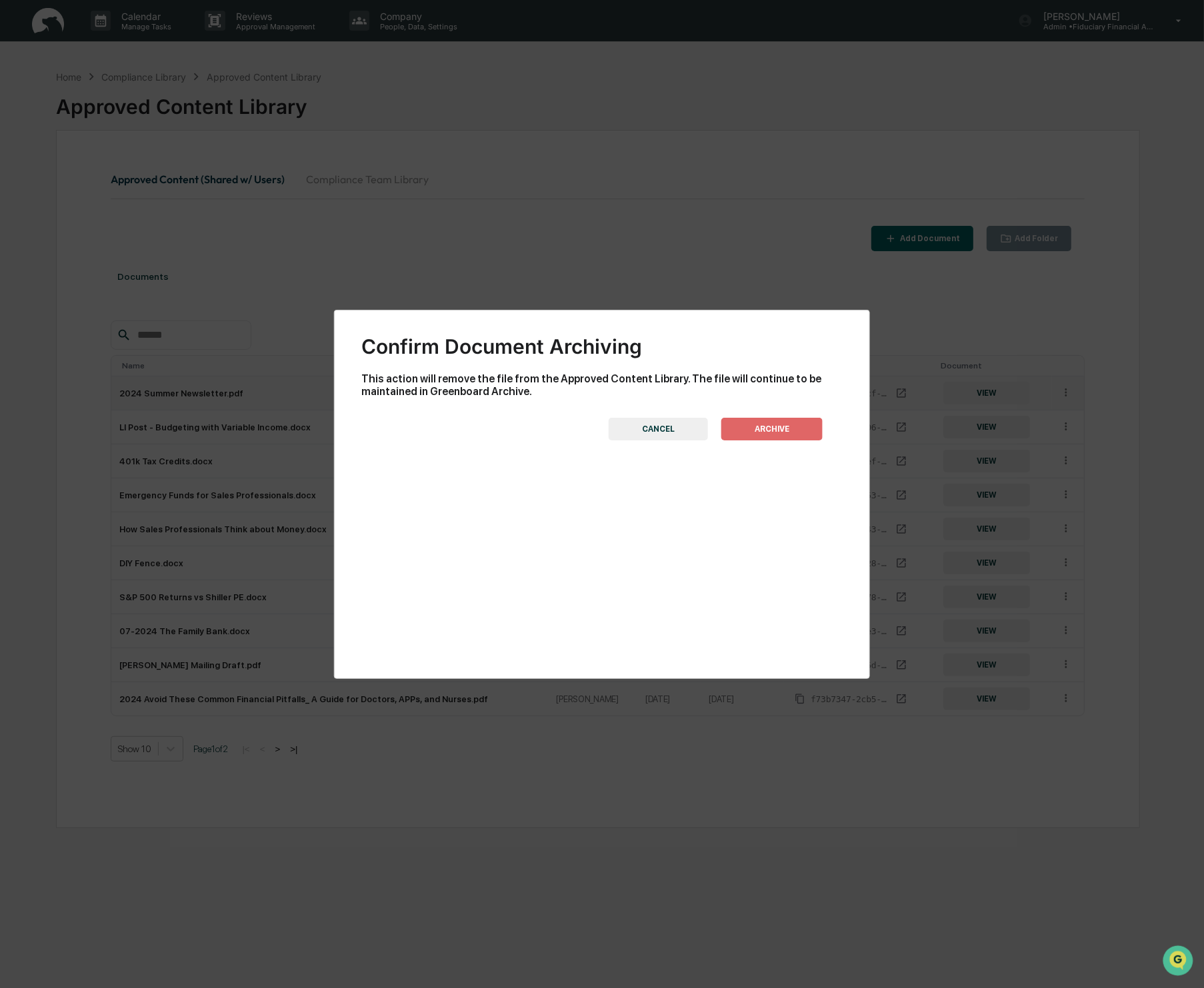
click at [784, 422] on button "ARCHIVE" at bounding box center [772, 428] width 101 height 23
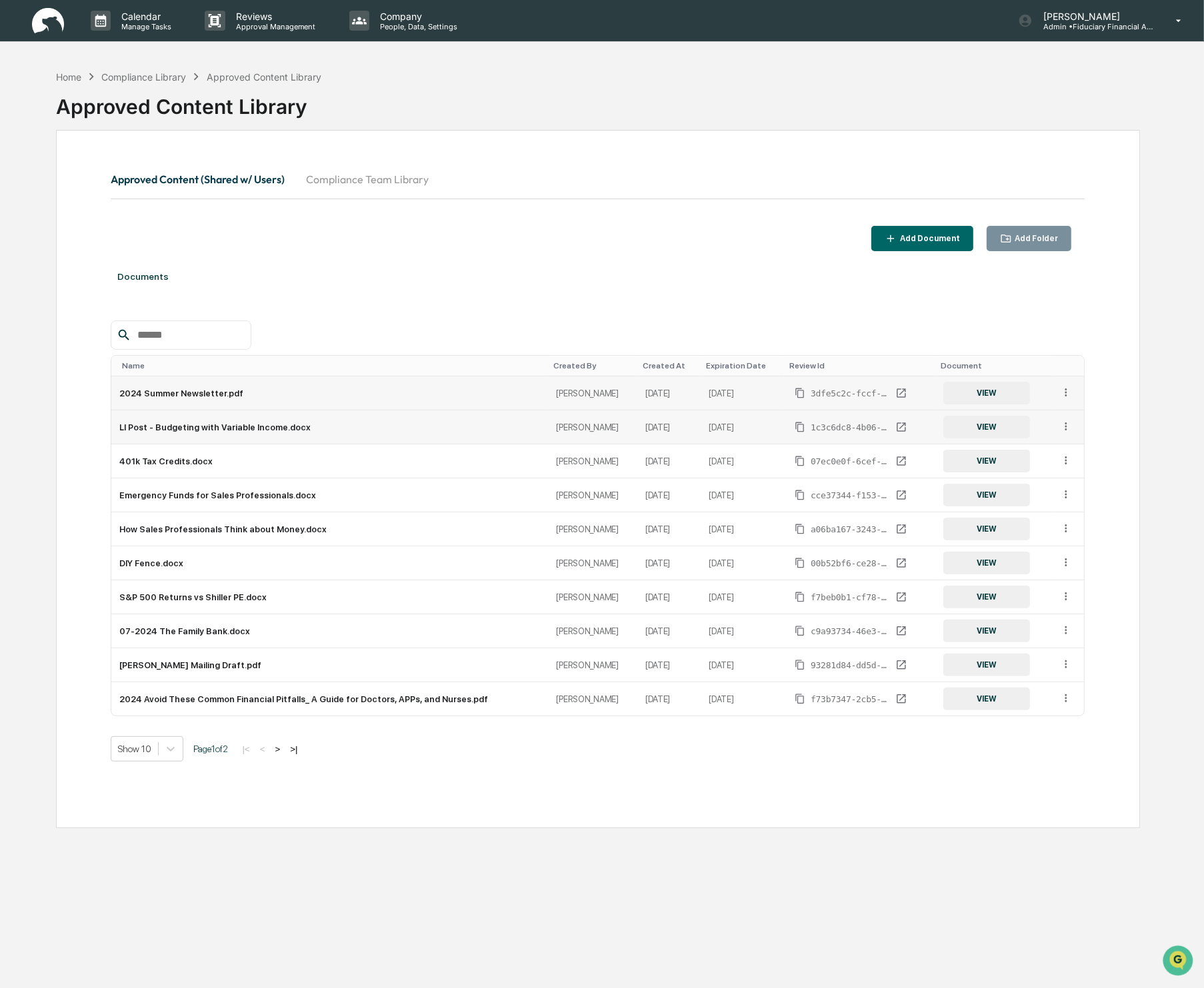
click at [1072, 430] on td at bounding box center [1067, 428] width 32 height 34
click at [1065, 426] on icon at bounding box center [1066, 426] width 2 height 8
click at [1021, 489] on div "Archive" at bounding box center [1035, 487] width 74 height 21
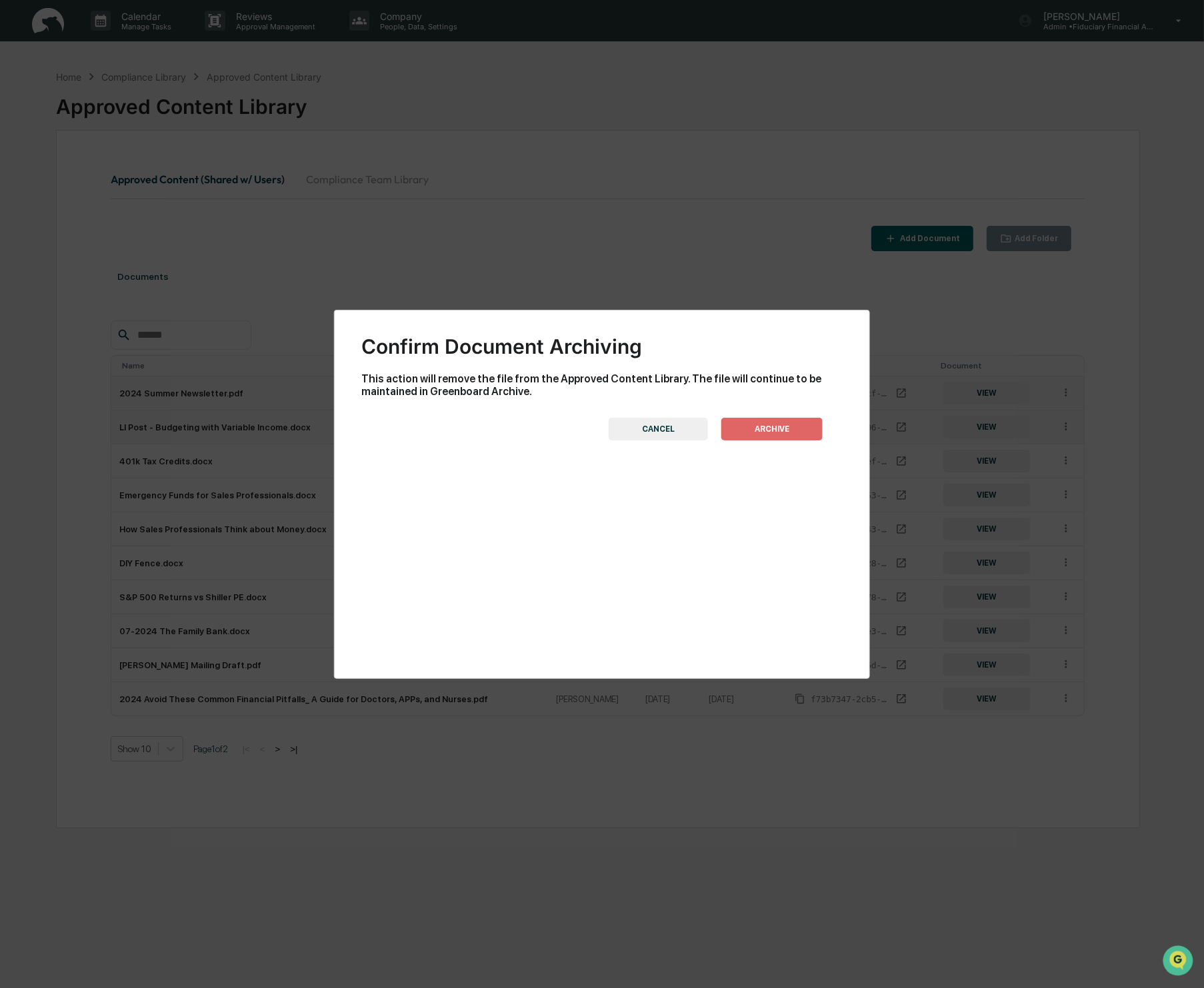
click at [803, 428] on button "ARCHIVE" at bounding box center [772, 428] width 101 height 23
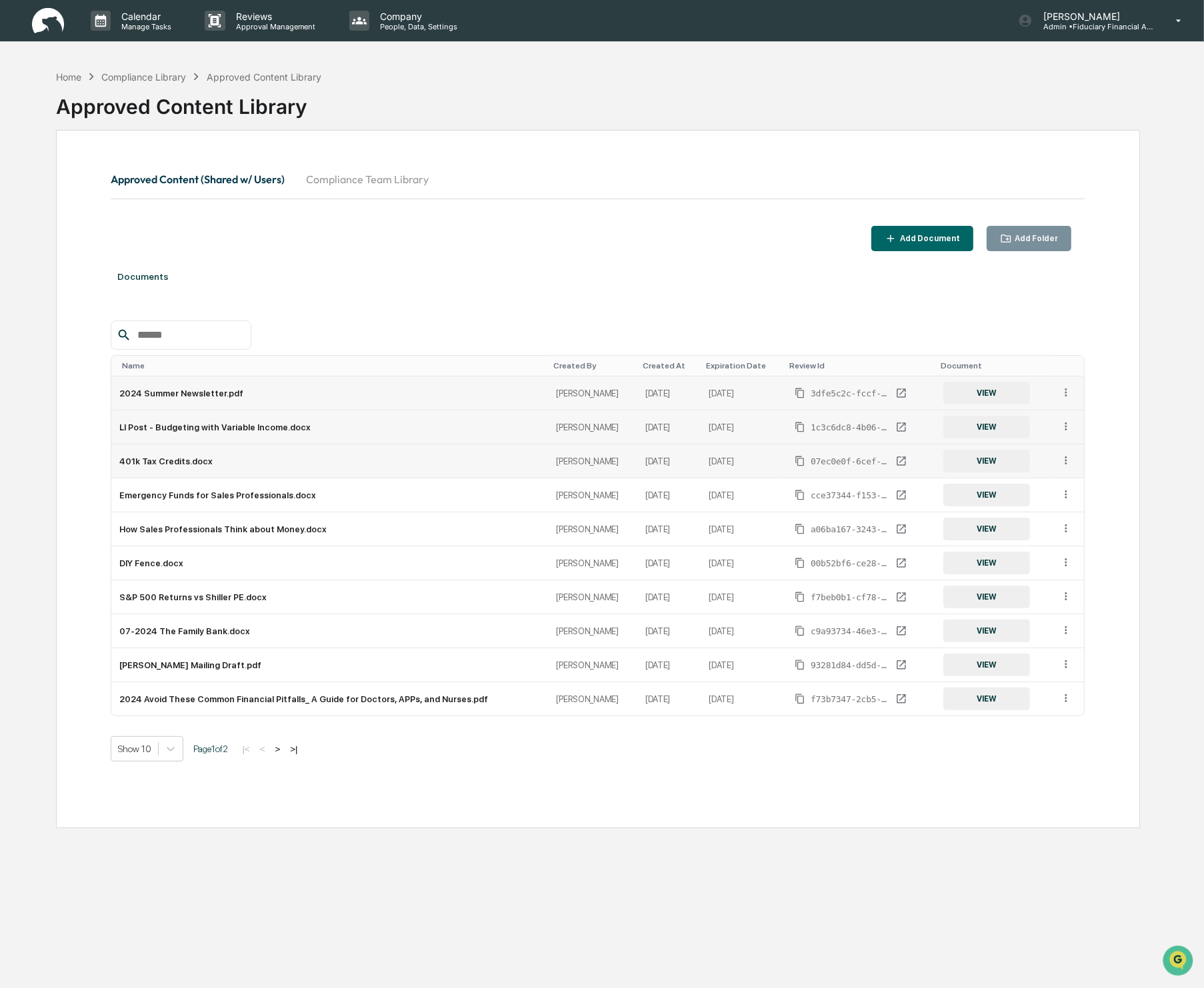
click at [1068, 459] on icon at bounding box center [1066, 461] width 13 height 13
click at [1006, 528] on div "Archive" at bounding box center [1035, 521] width 74 height 21
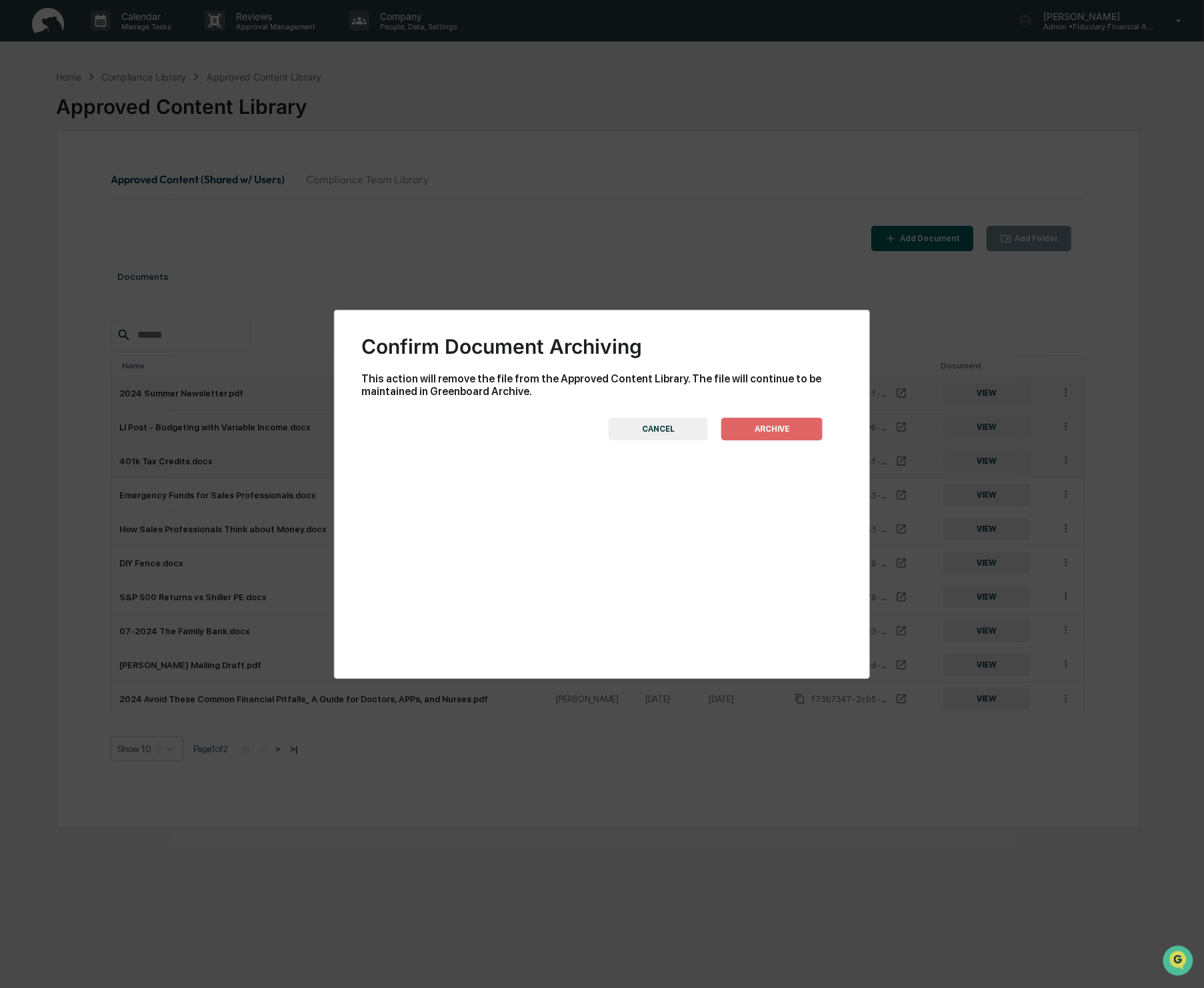
click at [779, 427] on button "ARCHIVE" at bounding box center [772, 428] width 101 height 23
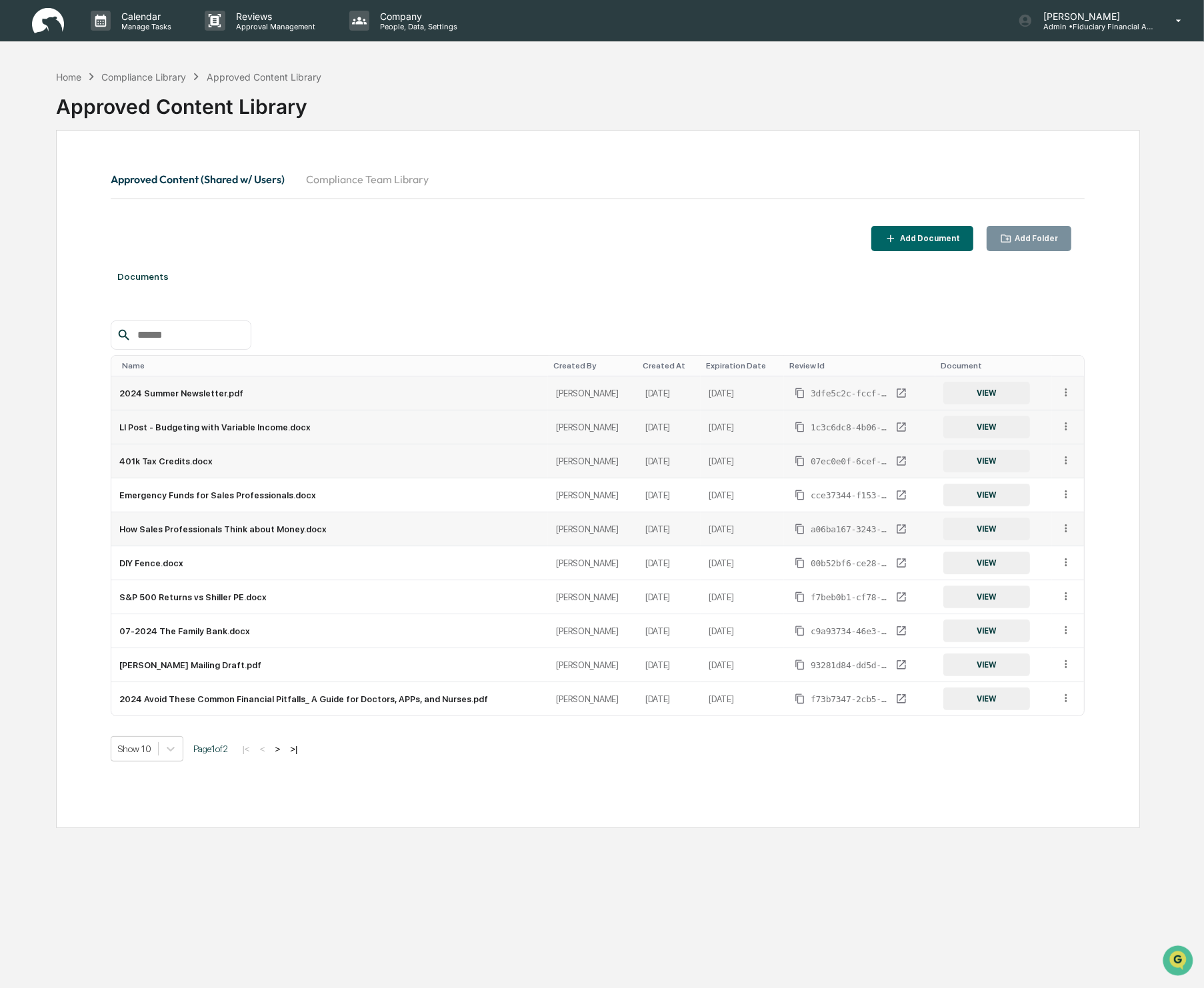
click at [1067, 523] on icon at bounding box center [1066, 529] width 13 height 13
click at [1046, 590] on div "Archive" at bounding box center [1035, 590] width 74 height 21
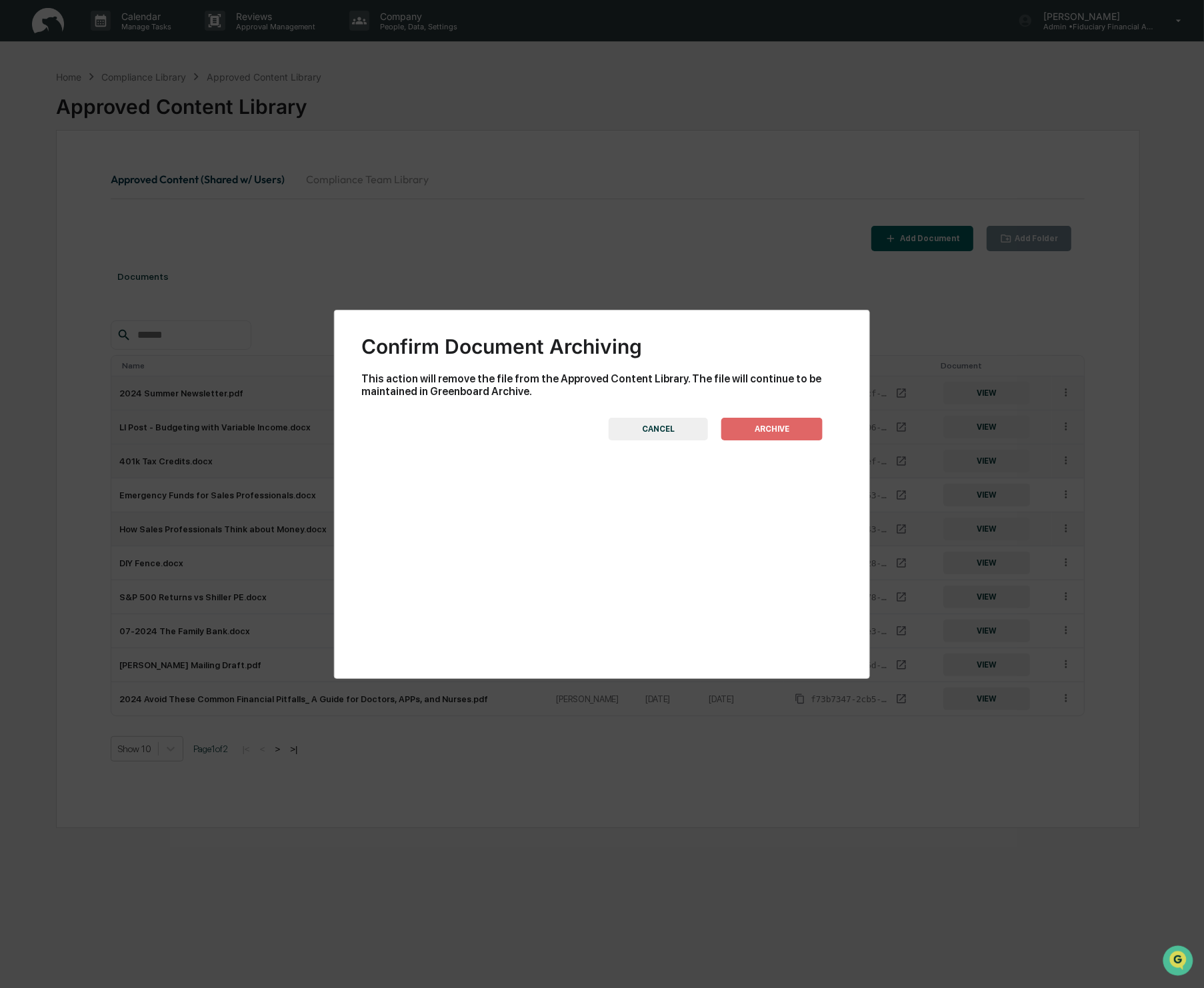
click at [751, 420] on button "ARCHIVE" at bounding box center [772, 428] width 101 height 23
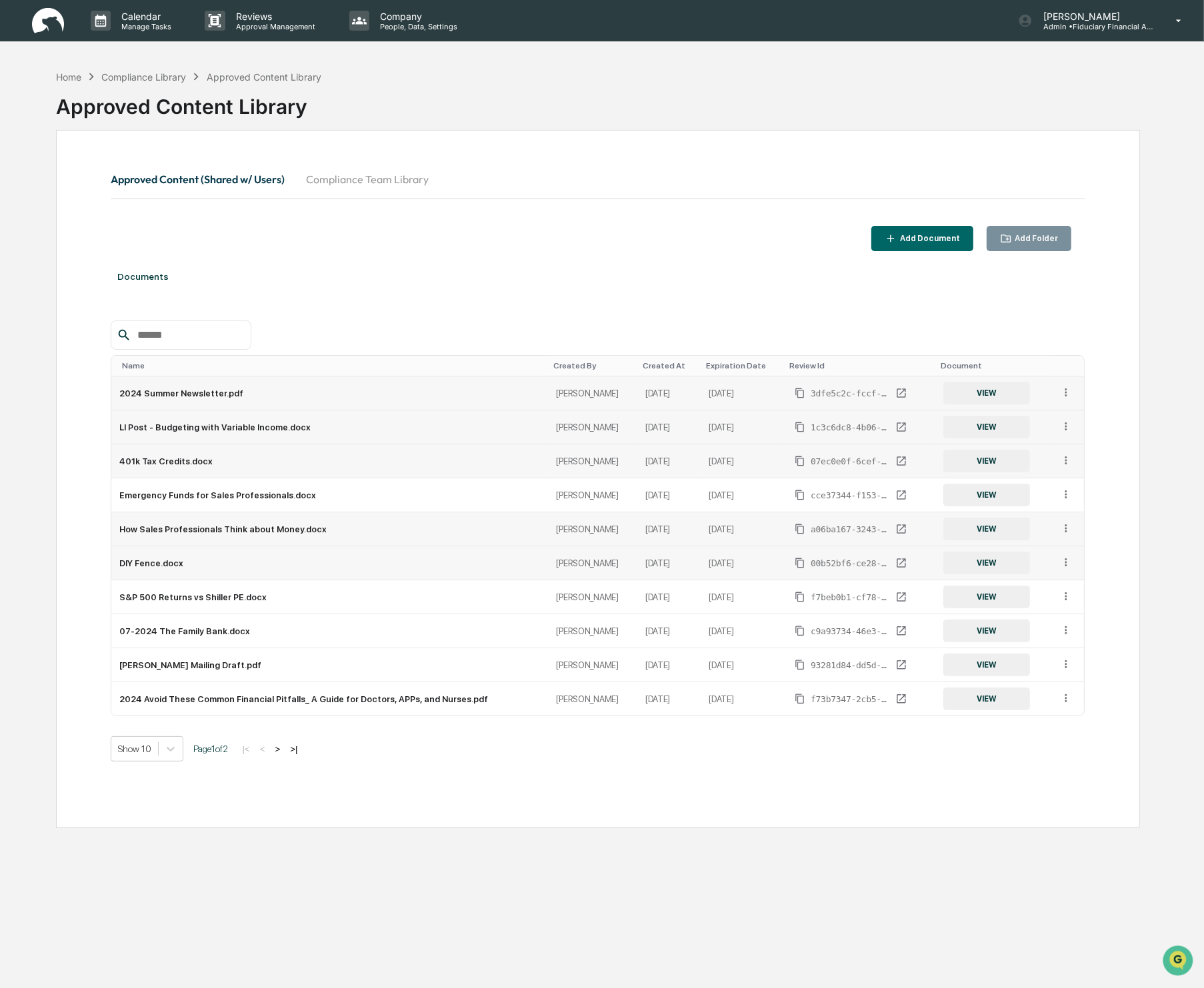
click at [1062, 564] on icon at bounding box center [1066, 563] width 13 height 13
click at [1044, 618] on div "Archive" at bounding box center [1035, 624] width 74 height 21
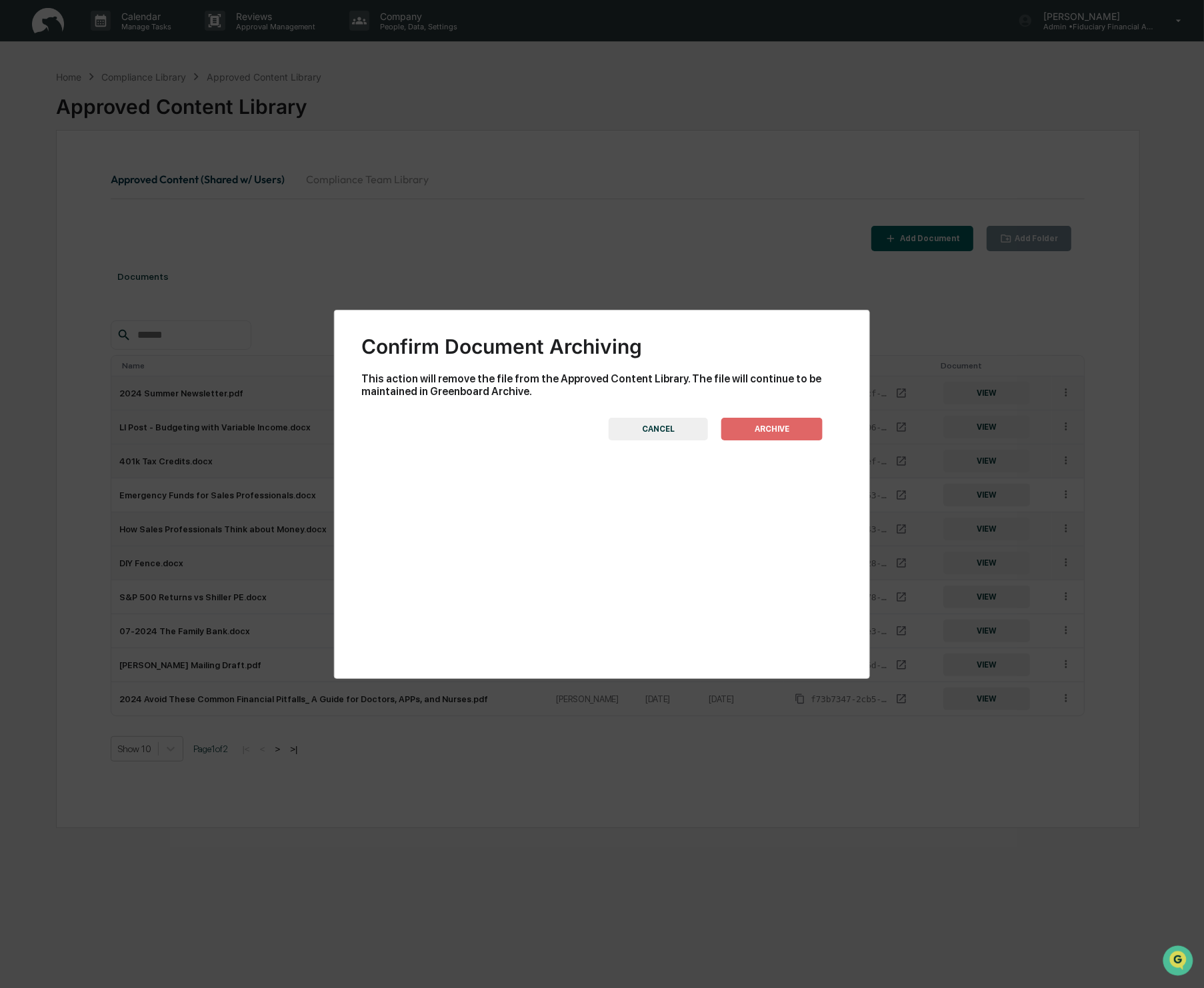
click at [769, 430] on button "ARCHIVE" at bounding box center [772, 428] width 101 height 23
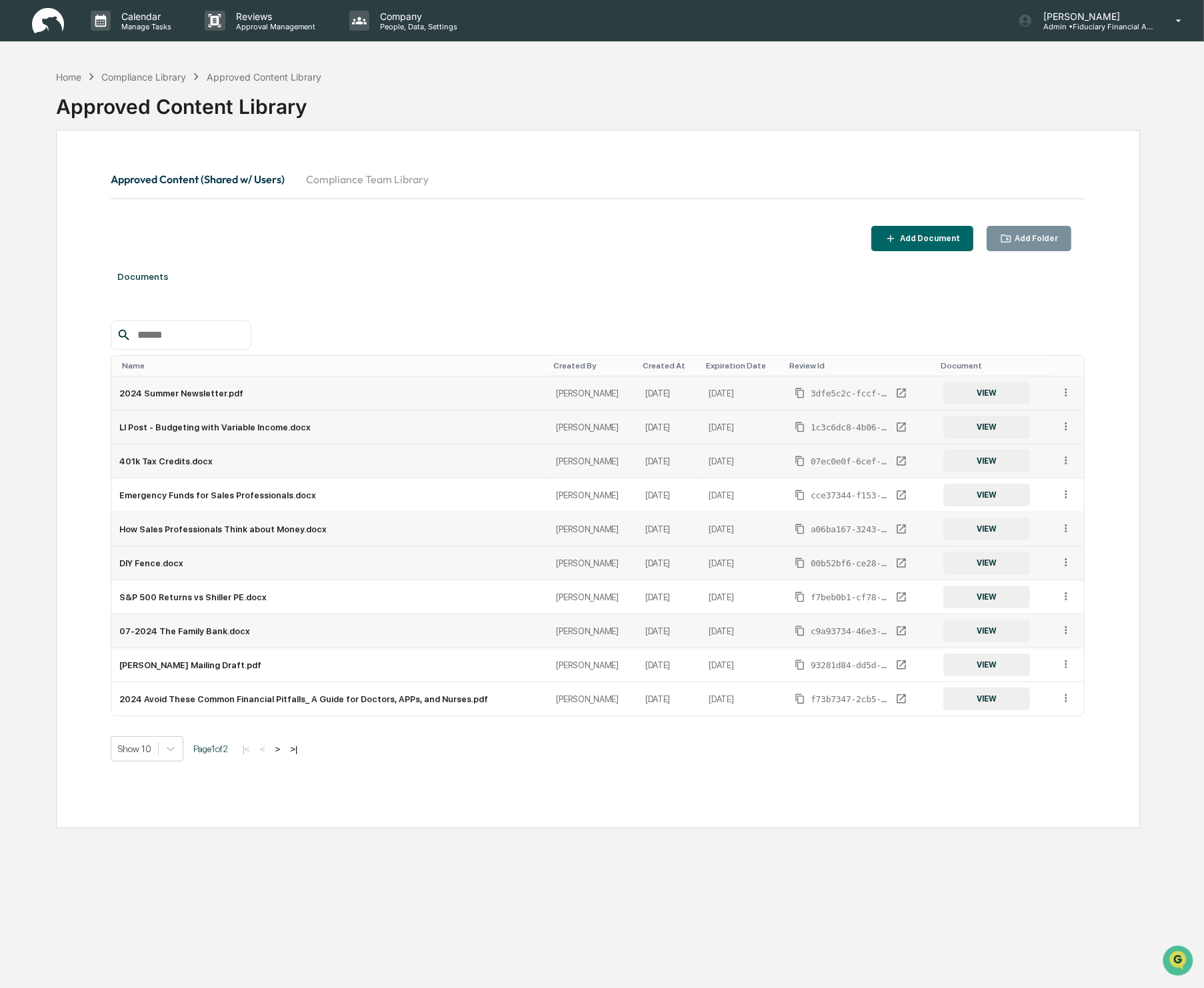
click at [1072, 637] on td at bounding box center [1067, 631] width 32 height 34
click at [1064, 633] on icon at bounding box center [1066, 630] width 13 height 13
click at [1040, 688] on div "Archive" at bounding box center [1035, 691] width 74 height 21
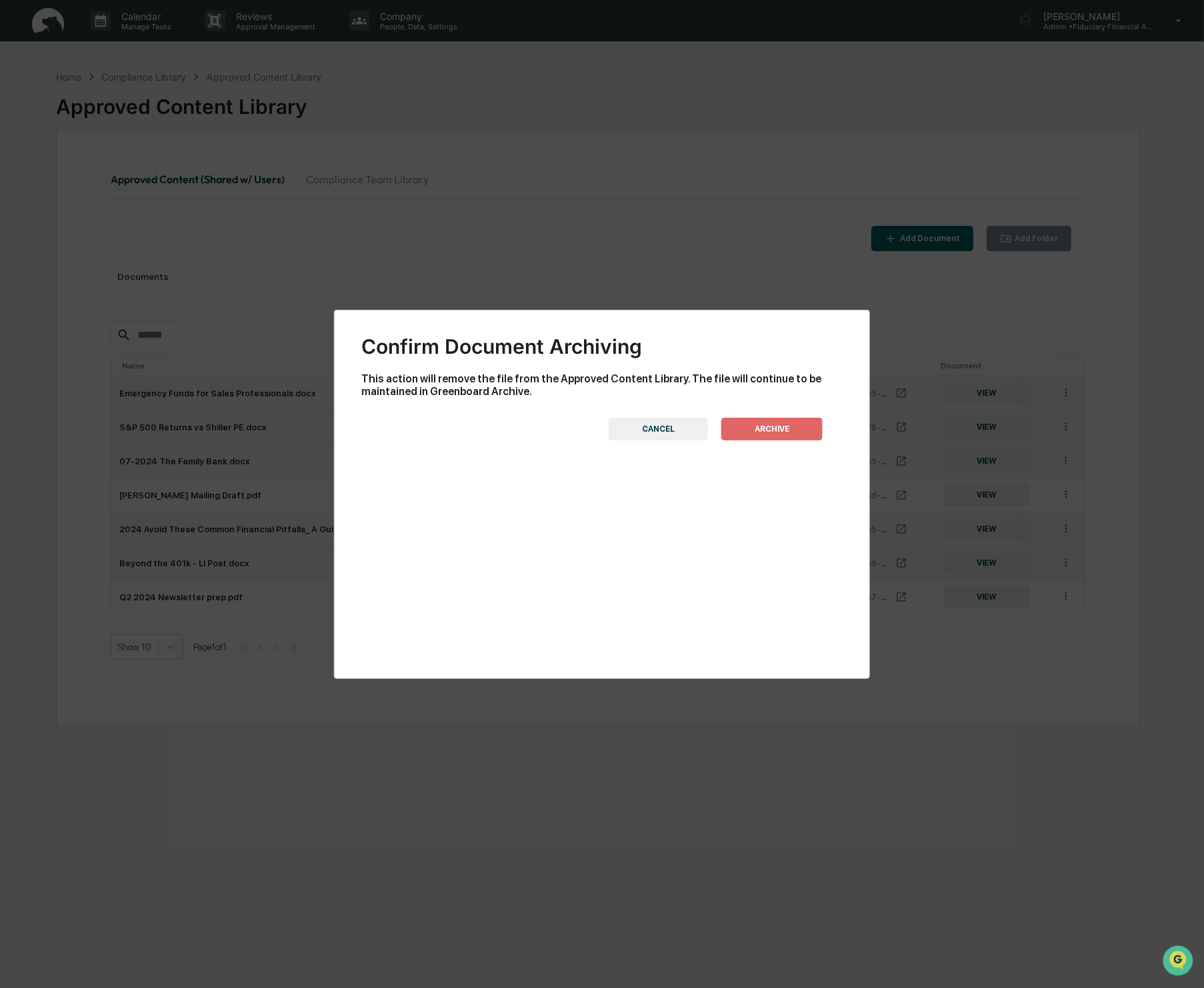
click at [768, 431] on button "ARCHIVE" at bounding box center [772, 428] width 101 height 23
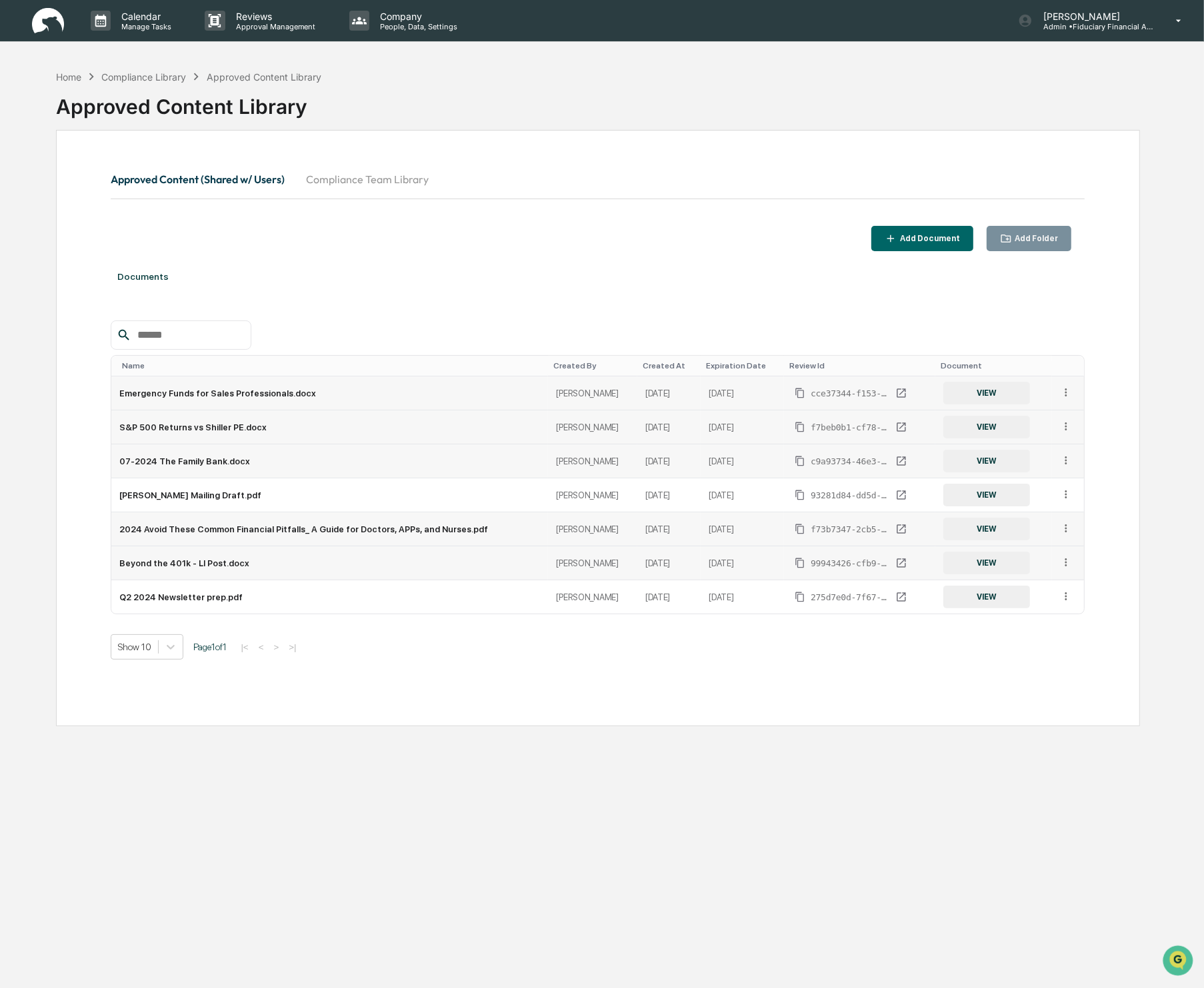
click at [1075, 566] on td at bounding box center [1067, 564] width 32 height 34
click at [1060, 565] on icon at bounding box center [1066, 563] width 13 height 13
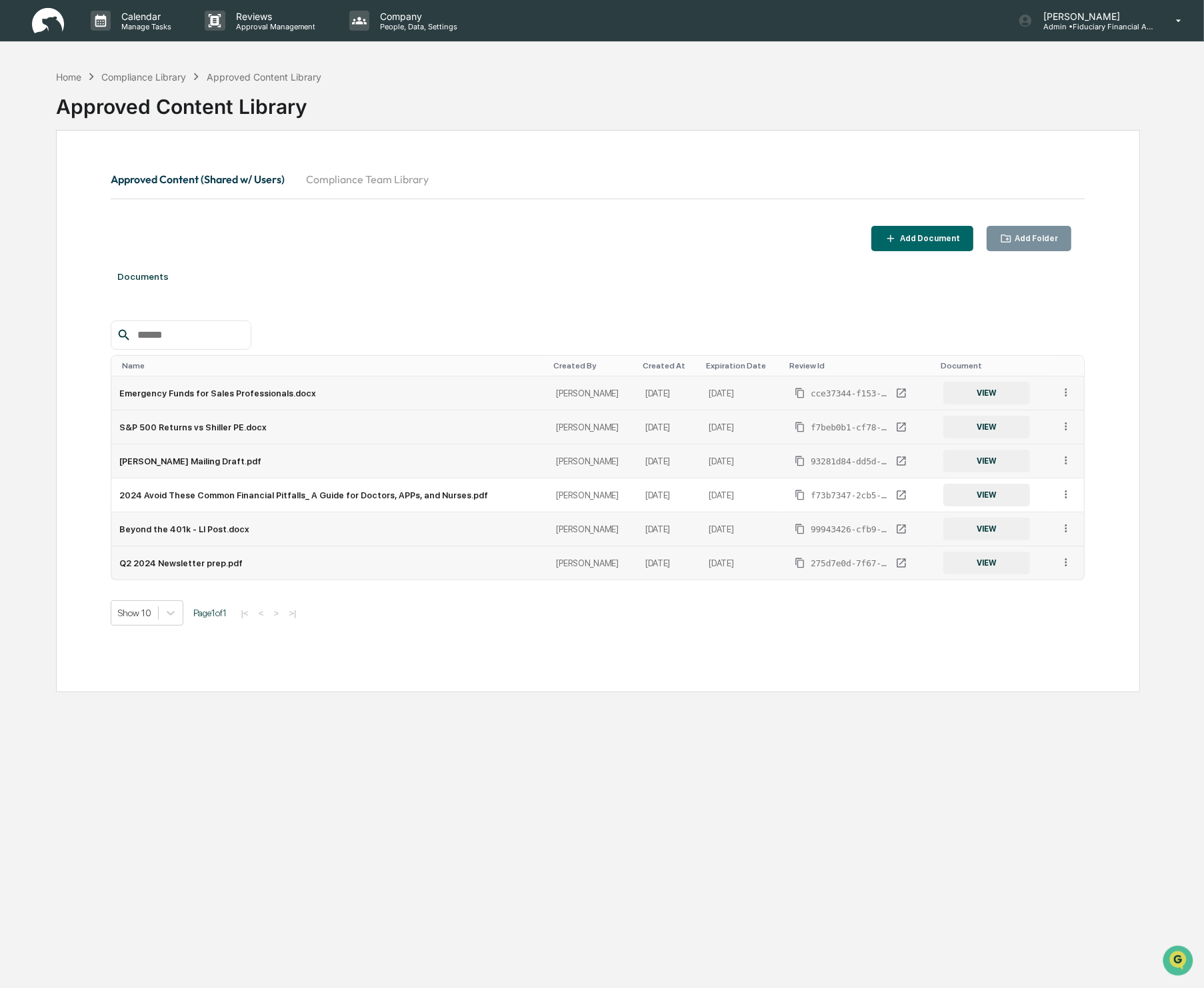
click at [1068, 532] on icon at bounding box center [1066, 529] width 13 height 13
click at [1047, 592] on div "Archive" at bounding box center [1035, 590] width 74 height 21
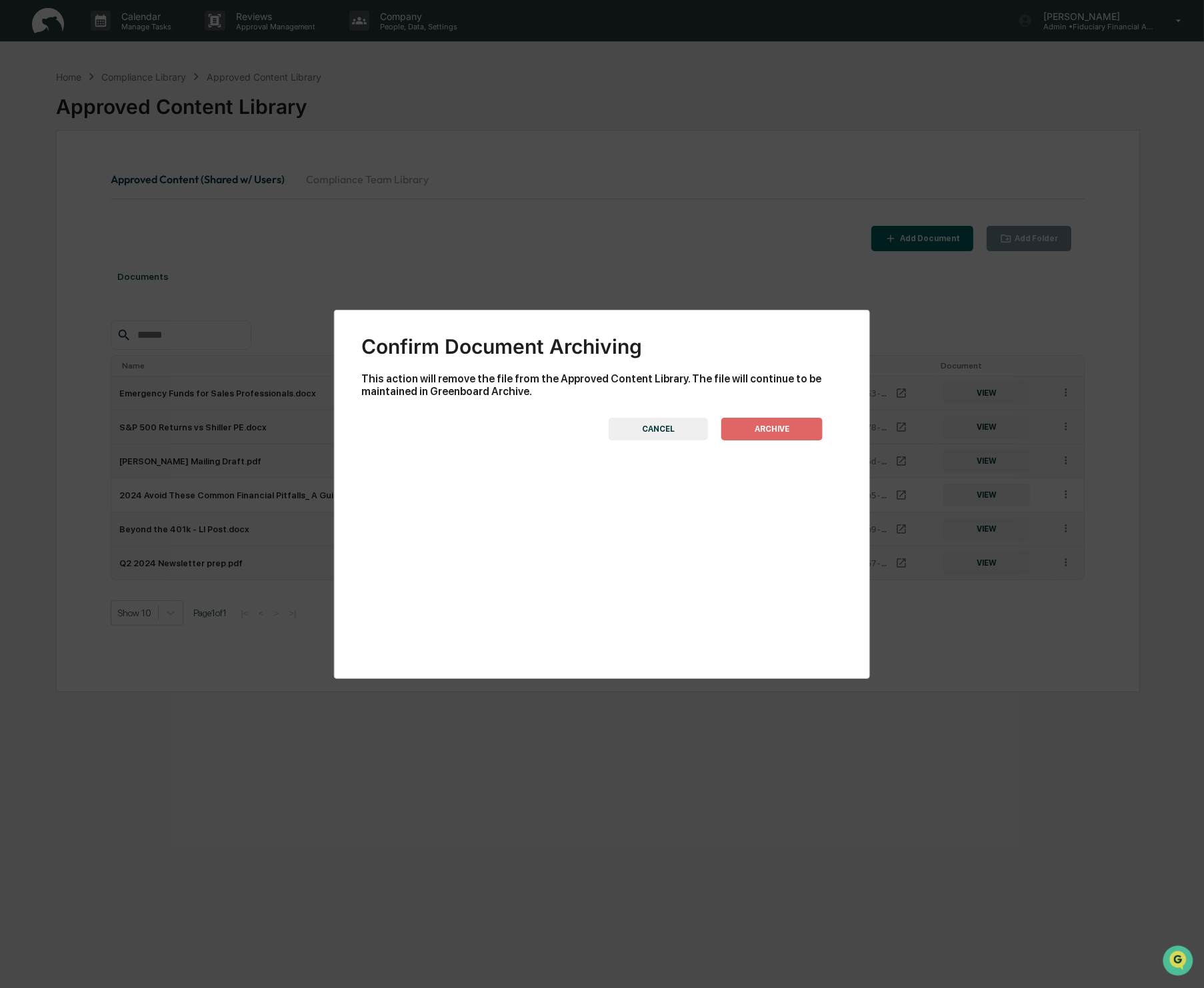
click at [798, 422] on button "ARCHIVE" at bounding box center [772, 428] width 101 height 23
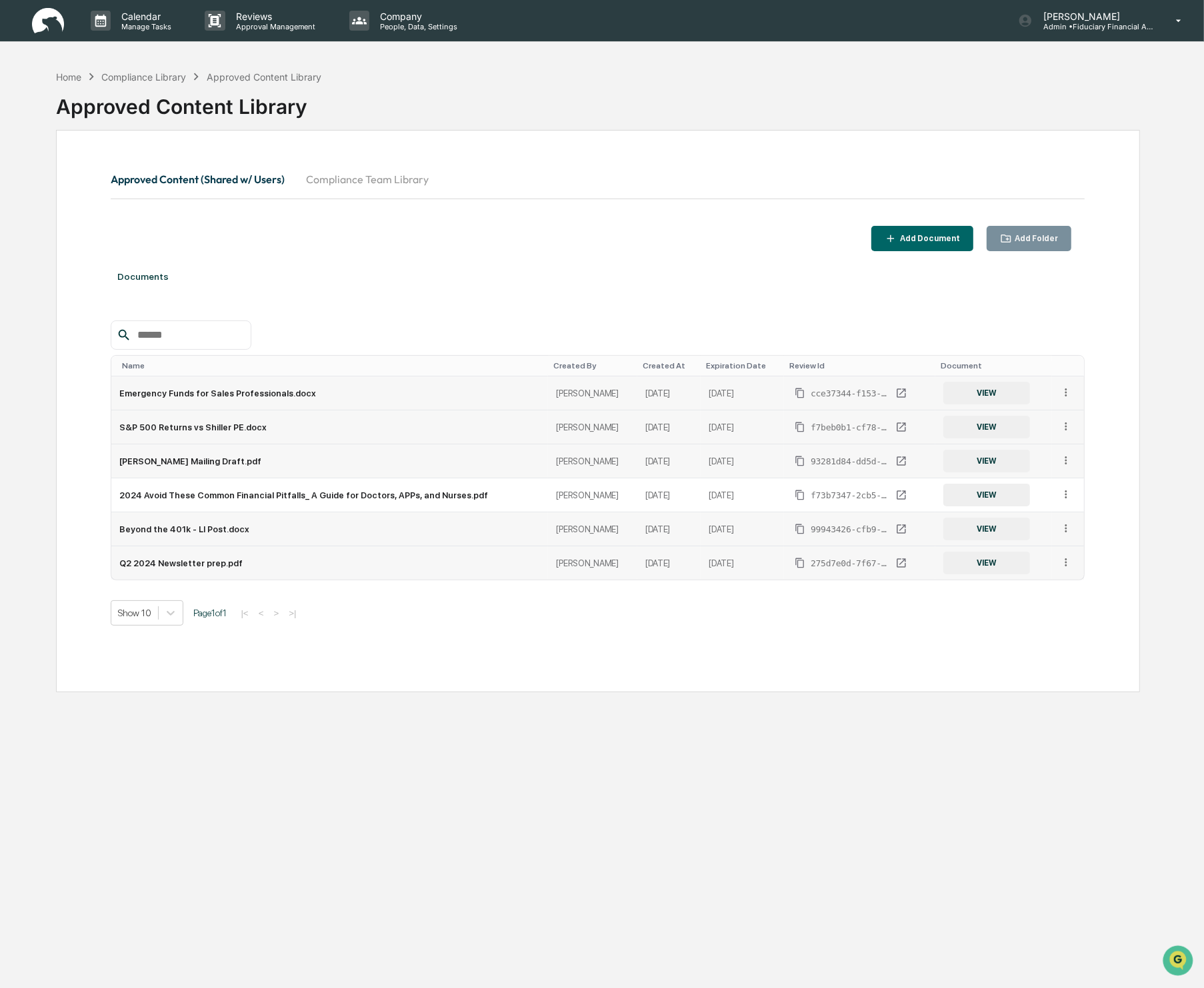
click at [1075, 567] on td at bounding box center [1067, 563] width 32 height 33
click at [1063, 558] on icon at bounding box center [1066, 563] width 13 height 13
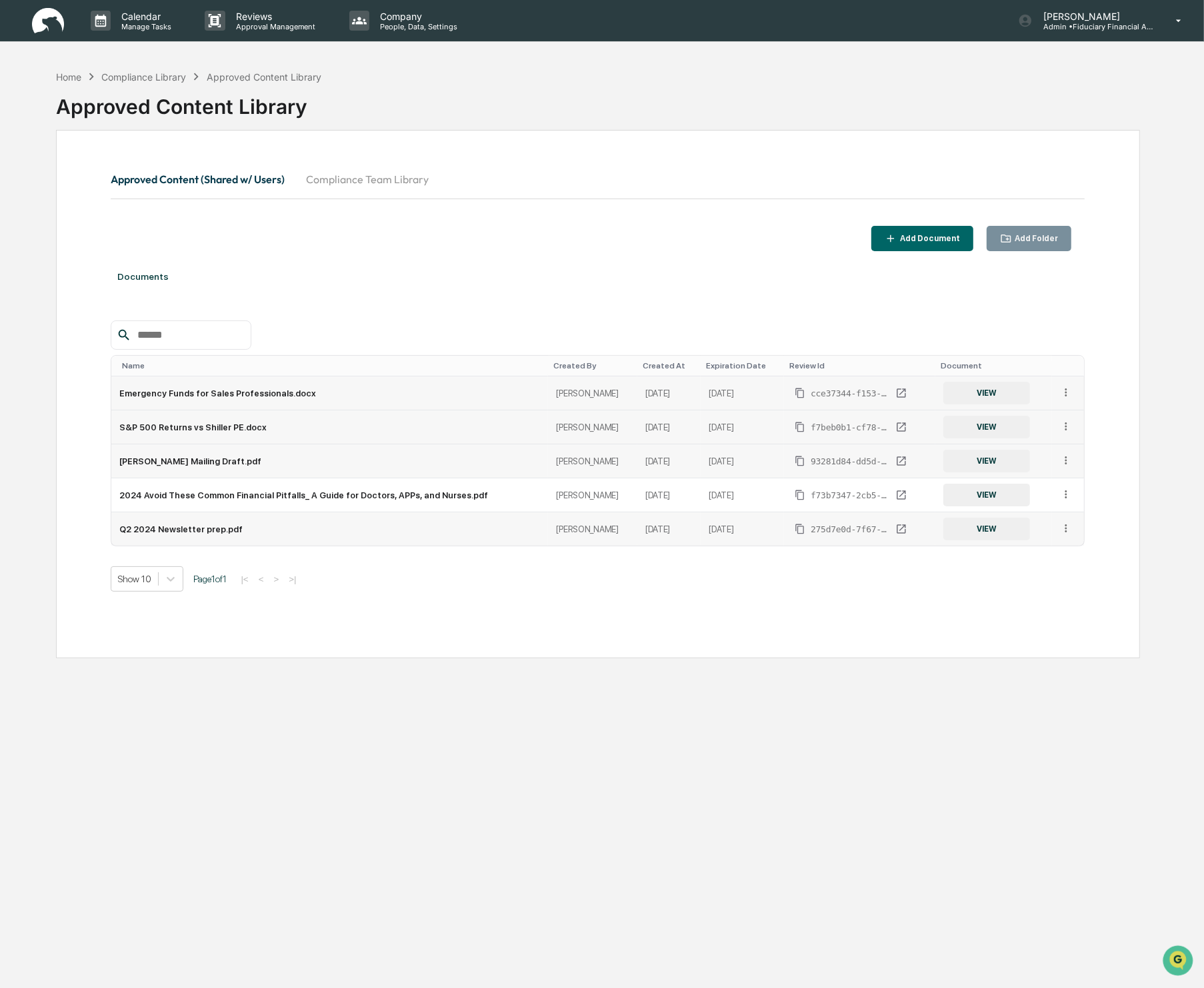
click at [1039, 630] on div "Approved Content (Shared w/ Users) Compliance Team Library Add Document Add Fol…" at bounding box center [597, 394] width 1083 height 528
click at [1072, 522] on td at bounding box center [1067, 529] width 32 height 33
click at [1065, 535] on div at bounding box center [1066, 529] width 13 height 14
click at [1020, 595] on div "Archive" at bounding box center [1035, 590] width 74 height 21
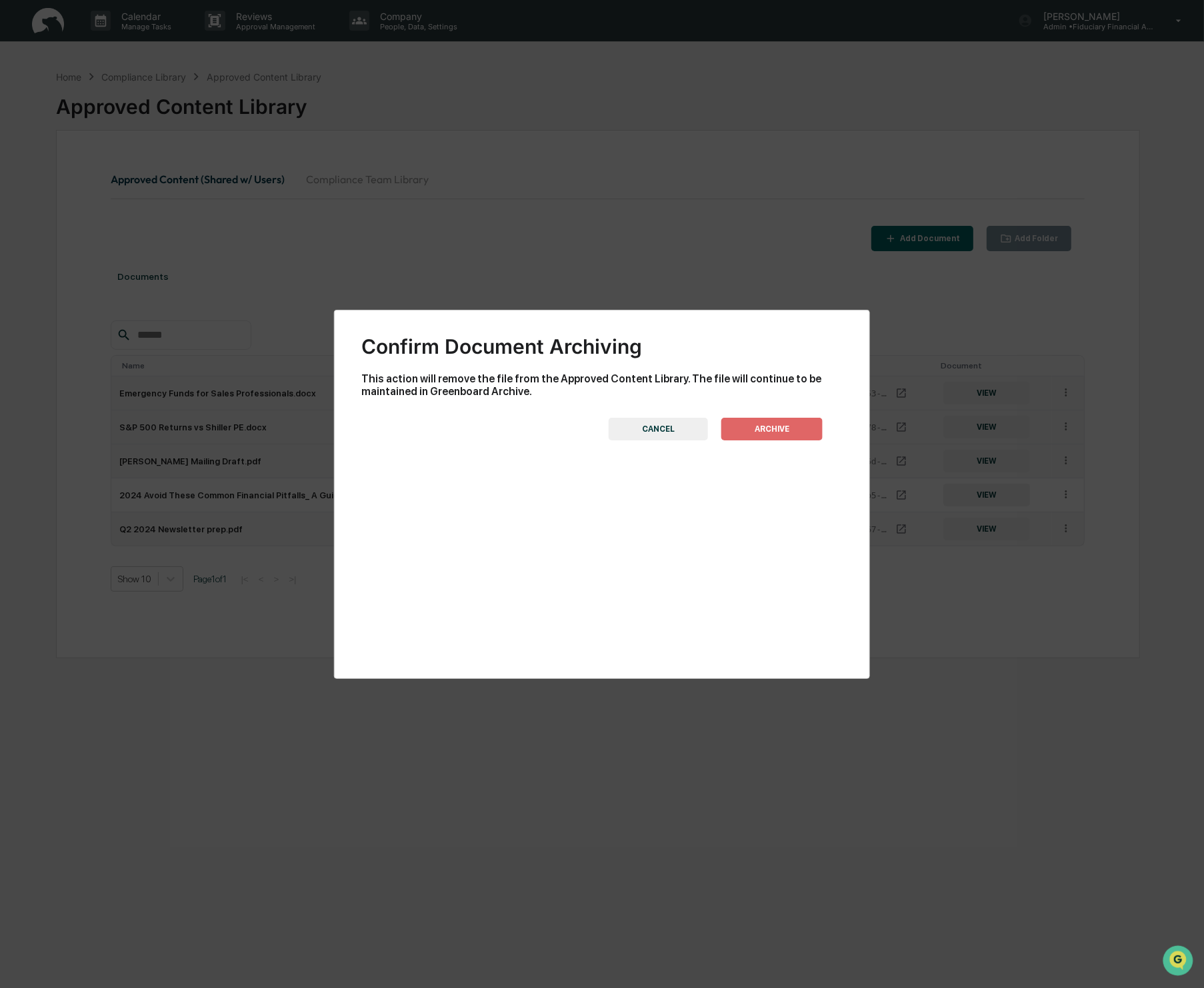
click at [778, 424] on button "ARCHIVE" at bounding box center [772, 428] width 101 height 23
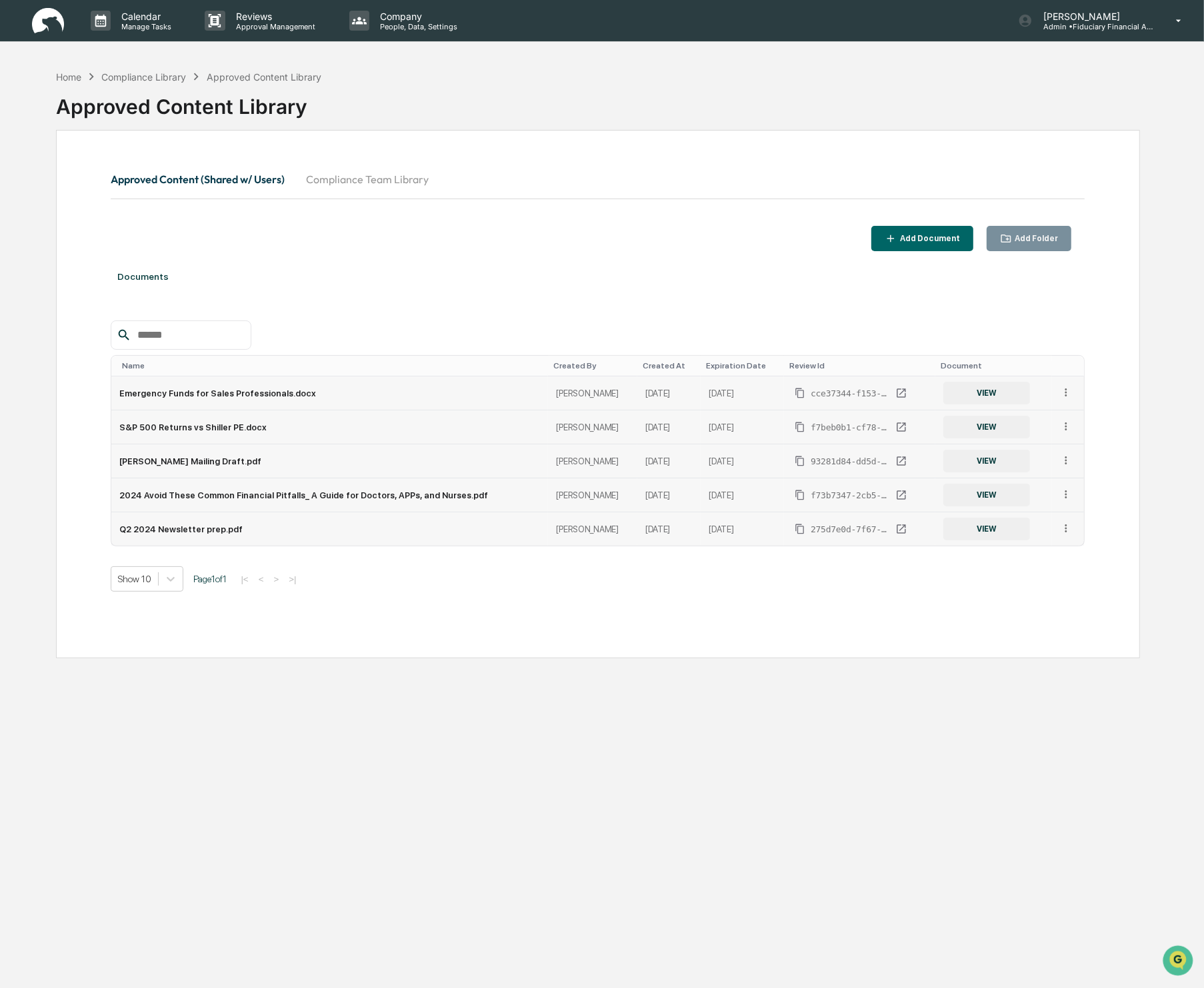
click at [1074, 493] on td at bounding box center [1067, 495] width 32 height 34
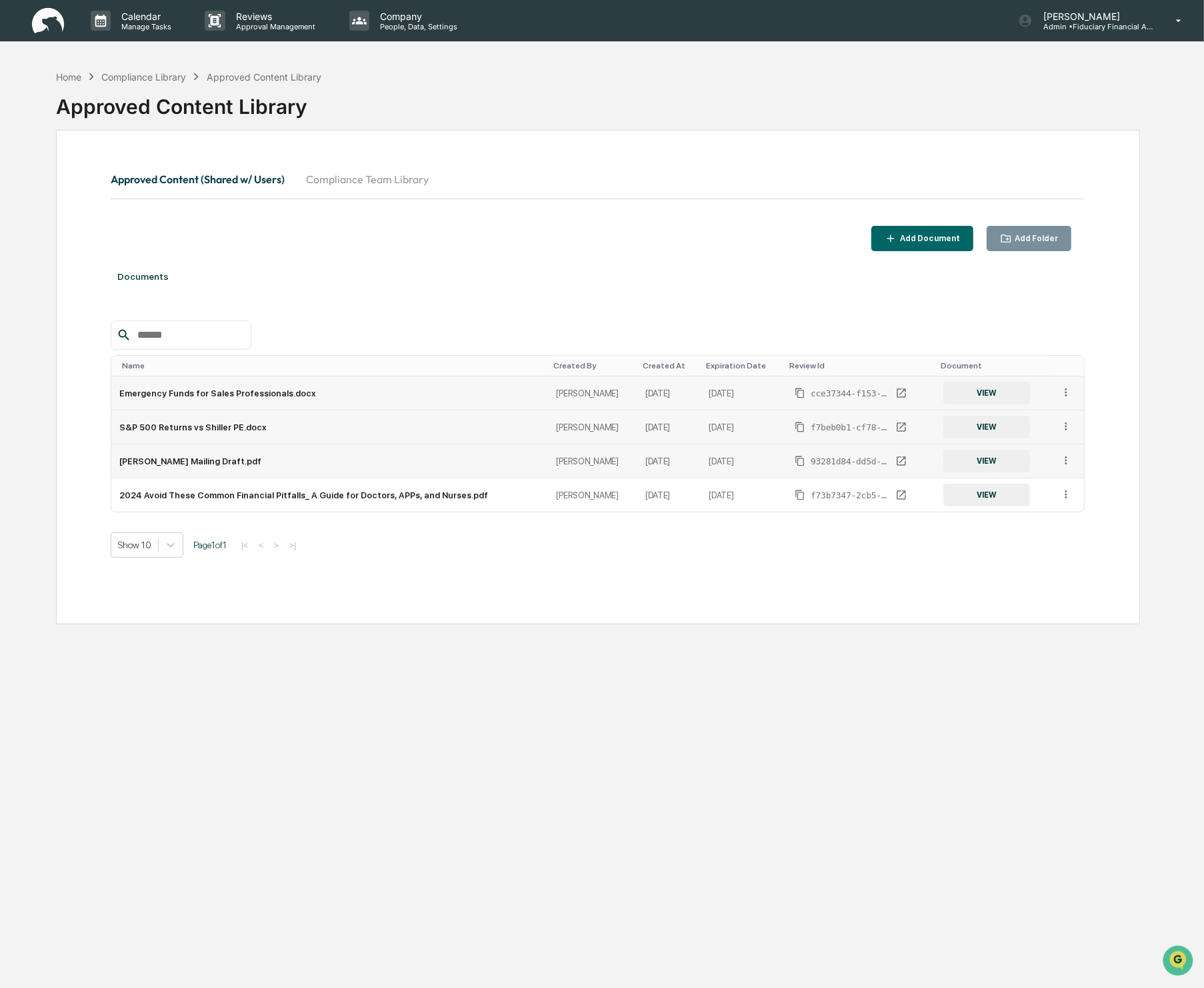
click at [1068, 395] on icon at bounding box center [1066, 392] width 13 height 13
click at [1017, 456] on div "Archive" at bounding box center [1035, 453] width 74 height 21
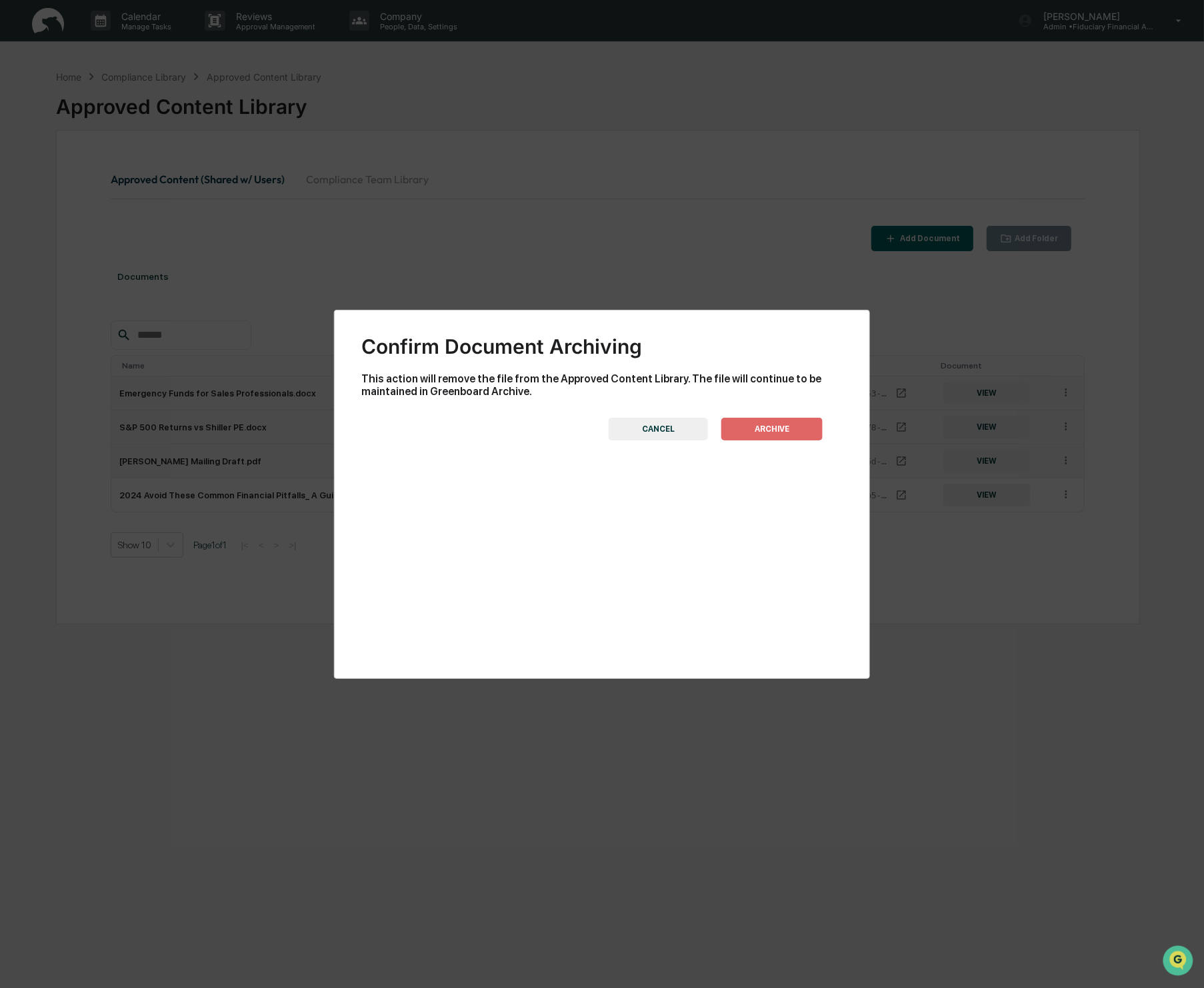
click at [786, 422] on button "ARCHIVE" at bounding box center [772, 428] width 101 height 23
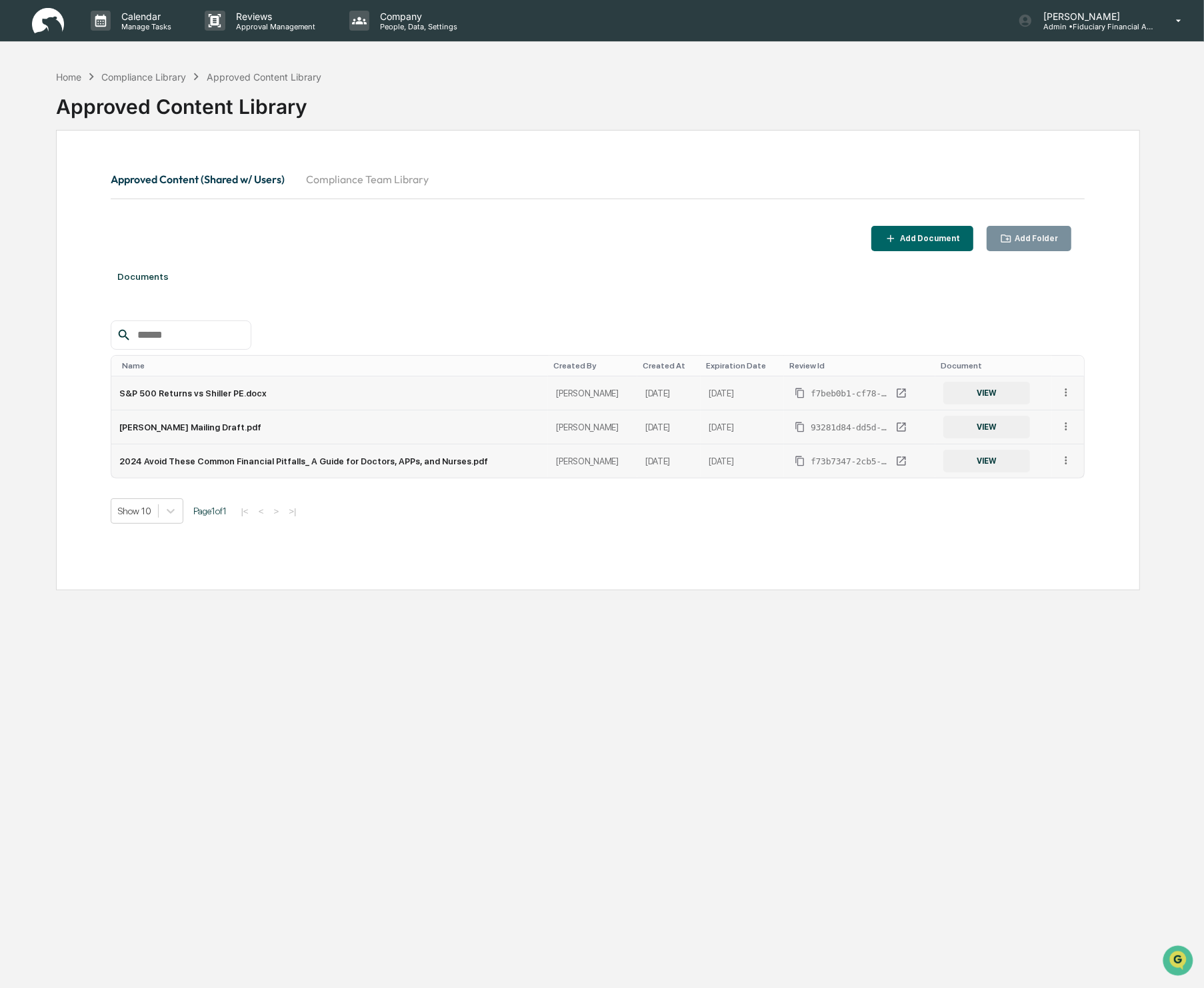
click at [1069, 396] on icon at bounding box center [1066, 392] width 13 height 13
click at [1030, 450] on div "Archive" at bounding box center [1035, 453] width 74 height 21
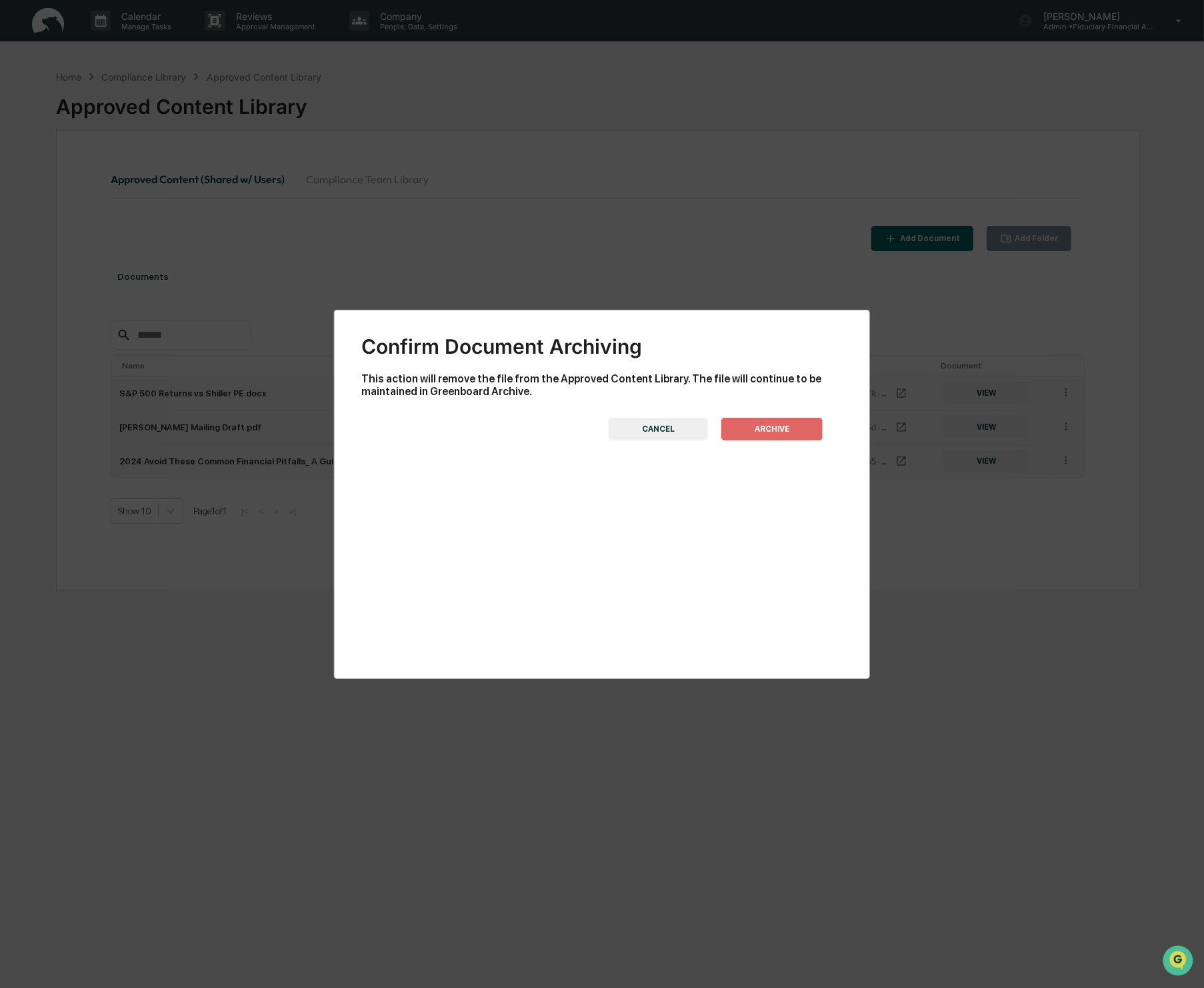
click at [792, 432] on button "ARCHIVE" at bounding box center [772, 428] width 101 height 23
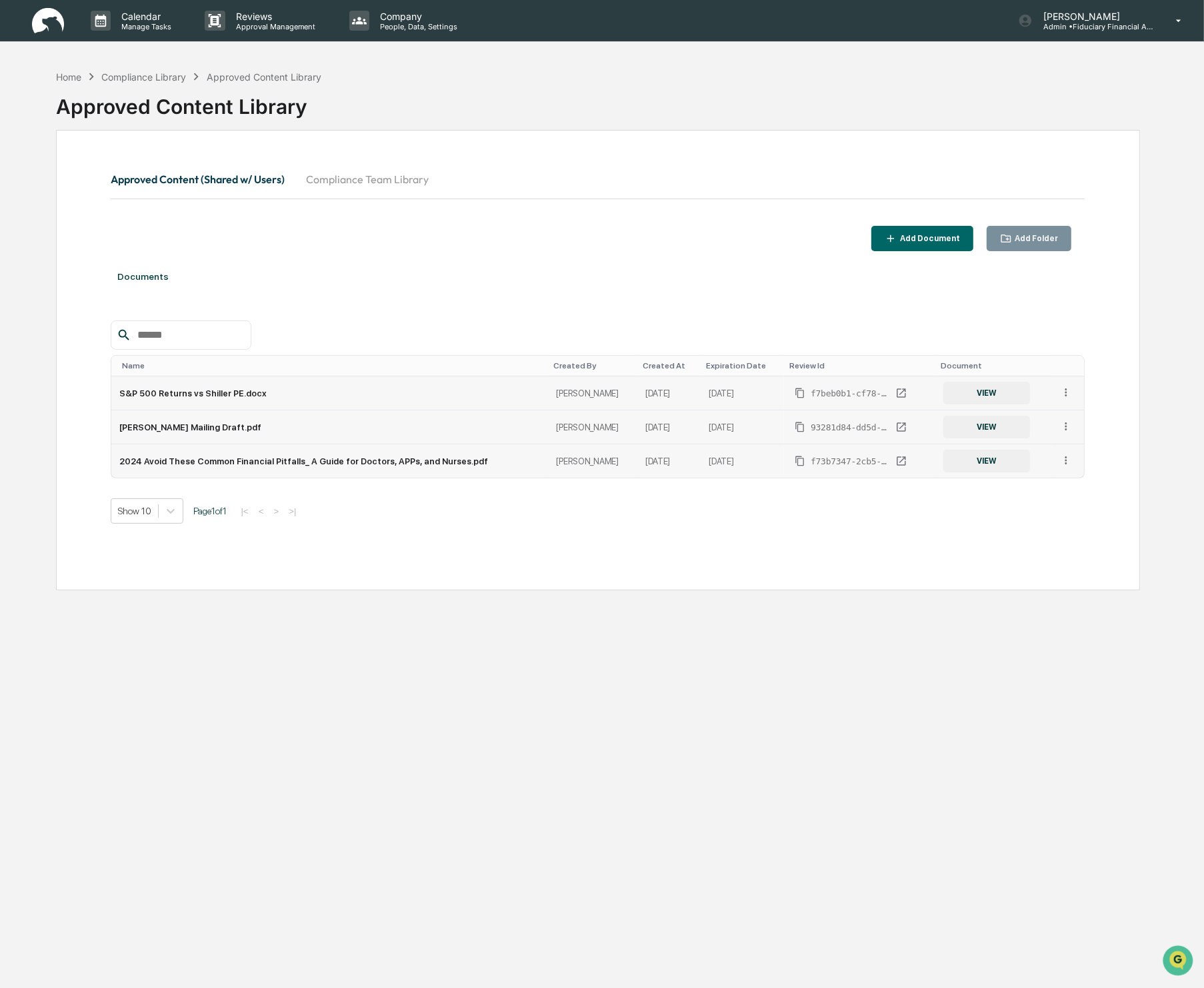
click at [1065, 392] on icon at bounding box center [1066, 392] width 2 height 8
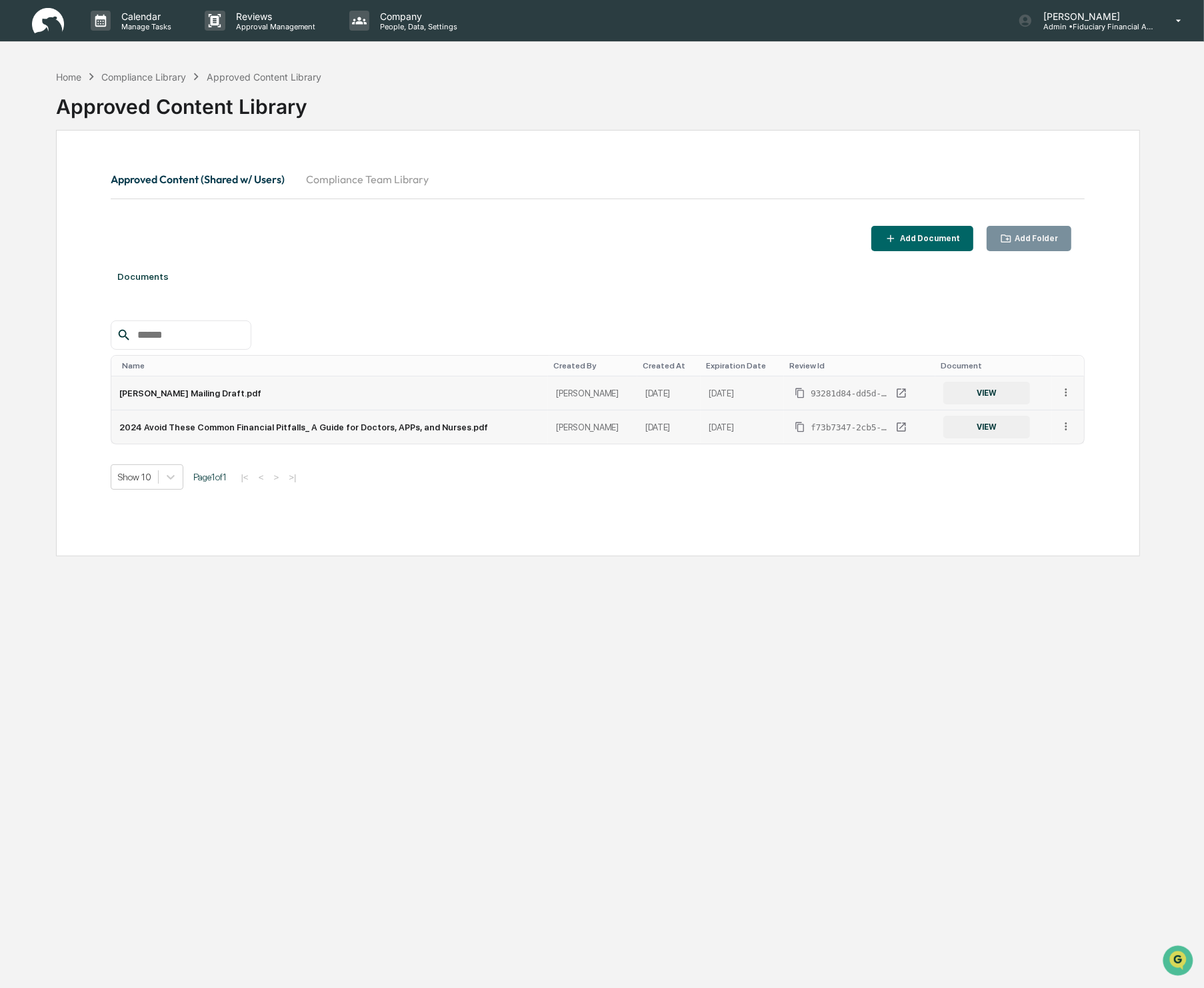
click at [1067, 386] on td at bounding box center [1067, 394] width 32 height 34
click at [1066, 393] on icon at bounding box center [1066, 392] width 13 height 13
click at [1023, 464] on div "Archive" at bounding box center [1035, 453] width 74 height 21
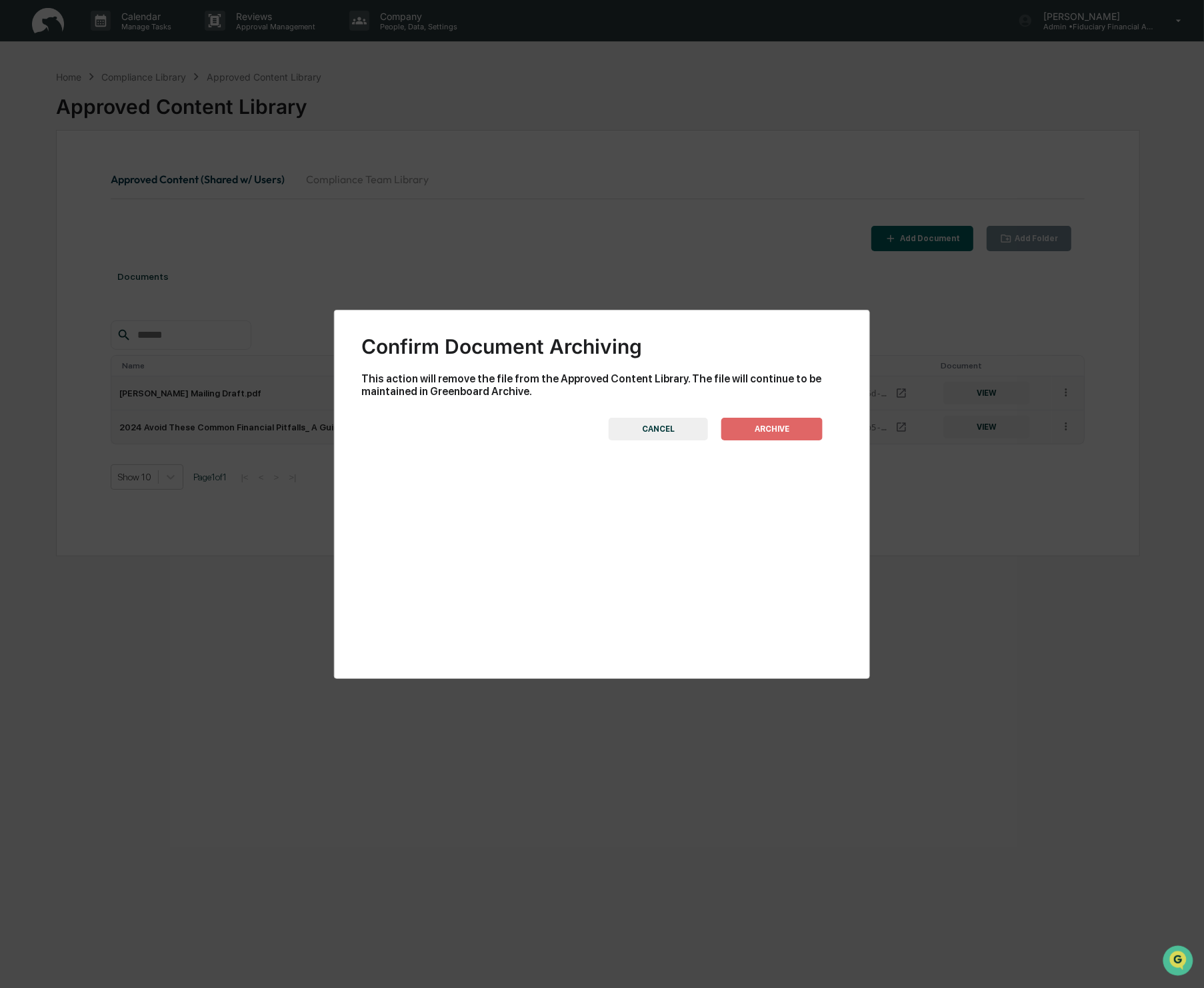
click at [779, 430] on button "ARCHIVE" at bounding box center [772, 428] width 101 height 23
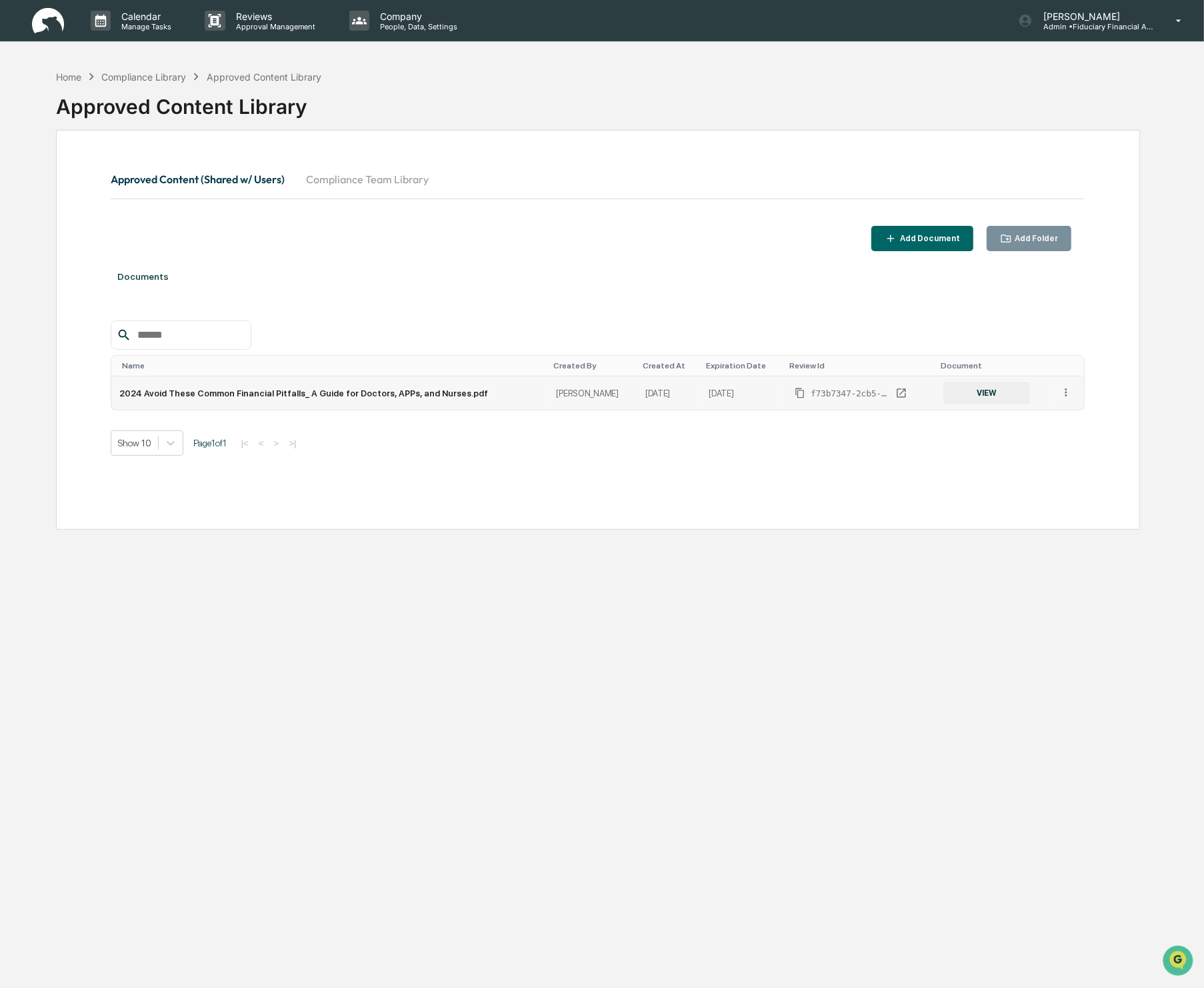
click at [1063, 394] on icon at bounding box center [1066, 392] width 13 height 13
click at [1039, 446] on div "Archive" at bounding box center [1035, 453] width 74 height 21
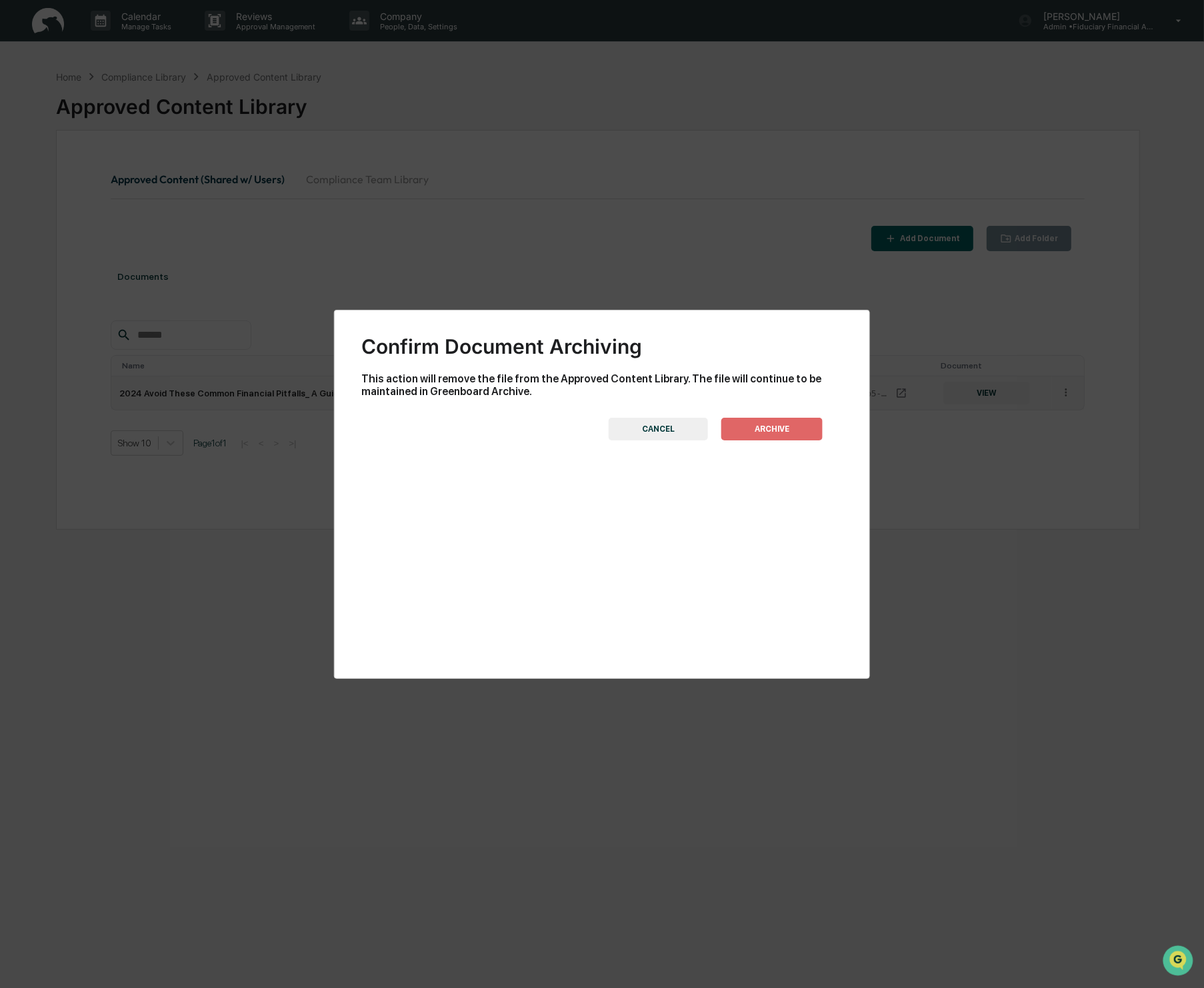
click at [799, 426] on button "ARCHIVE" at bounding box center [772, 428] width 101 height 23
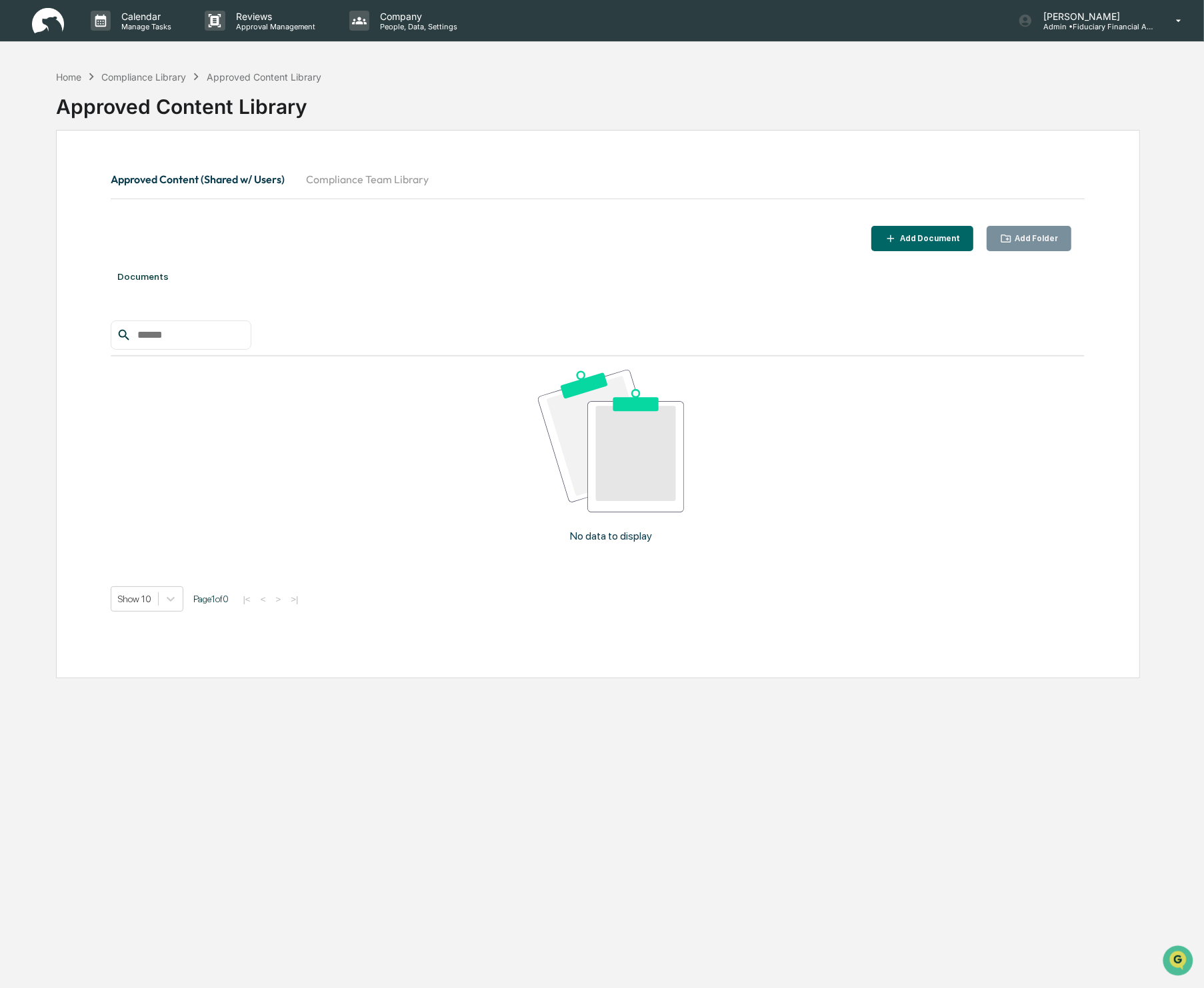
click at [61, 70] on div "Home Compliance Library Approved Content Library" at bounding box center [188, 76] width 266 height 14
click at [63, 72] on div "Home" at bounding box center [68, 77] width 25 height 12
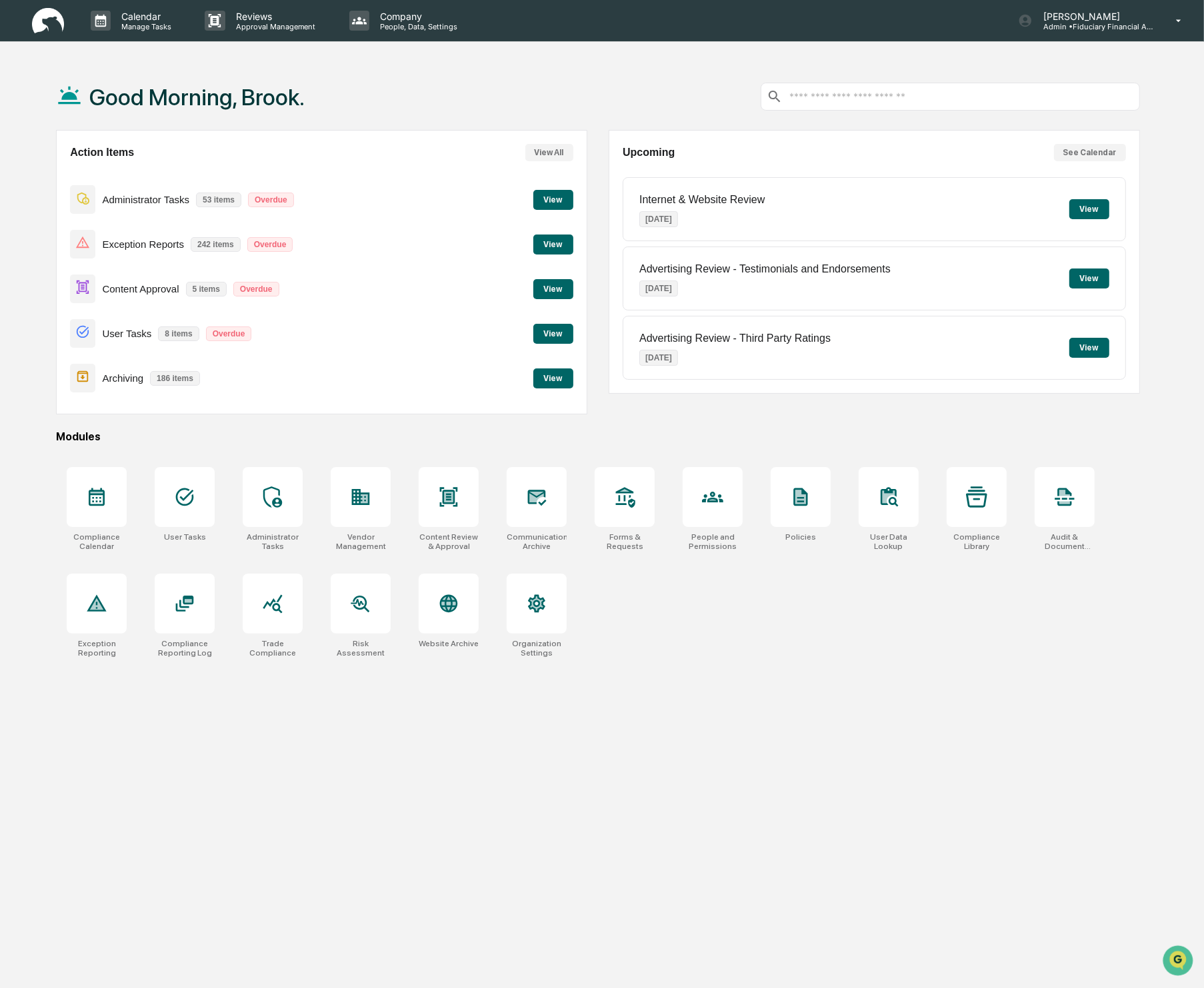
drag, startPoint x: 580, startPoint y: 289, endPoint x: 552, endPoint y: 288, distance: 28.0
click at [579, 289] on div "Action Items View All Administrator Tasks 53 items Overdue View Exception Repor…" at bounding box center [321, 272] width 530 height 285
click at [551, 288] on button "View" at bounding box center [553, 289] width 40 height 20
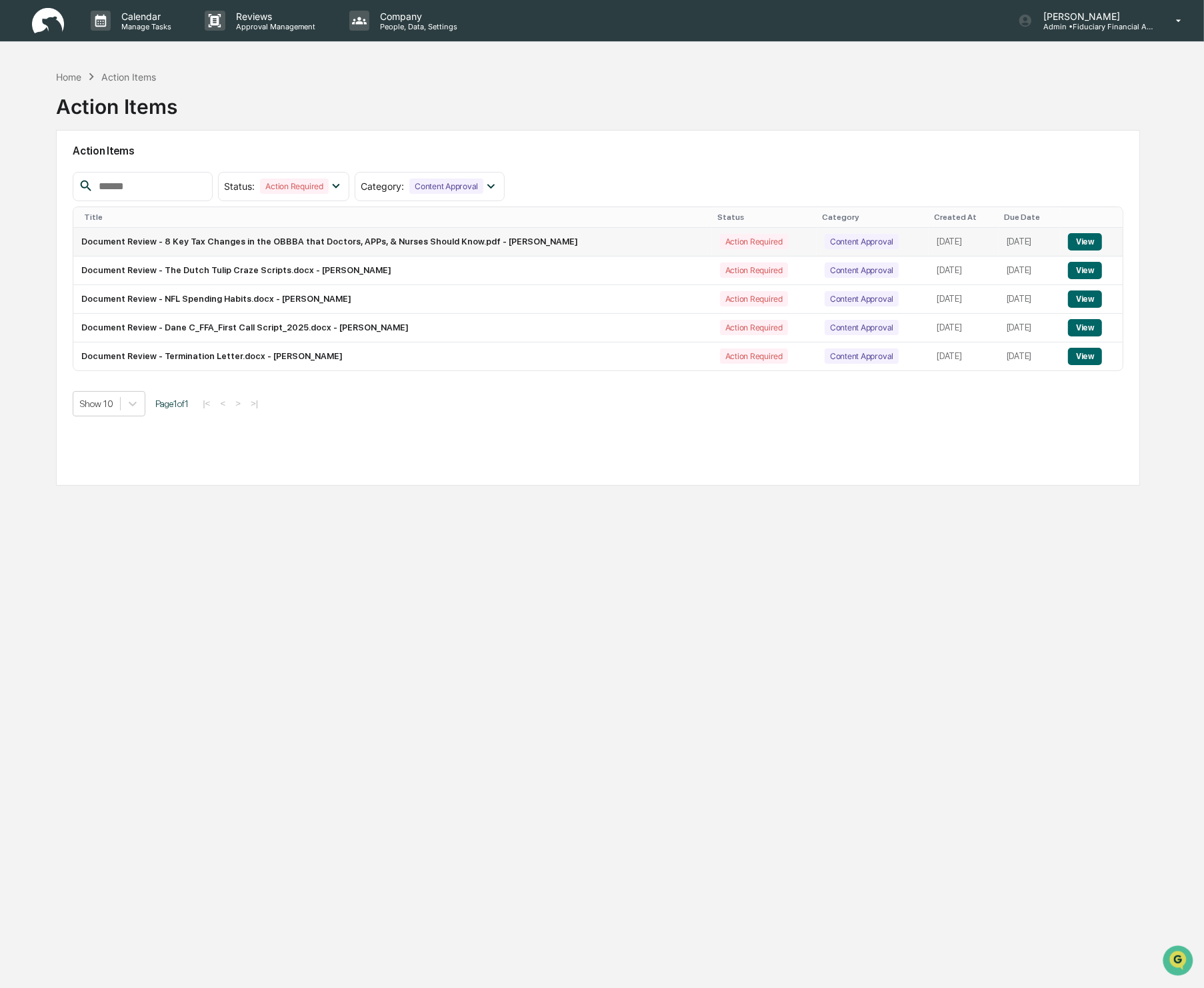
click at [1091, 240] on button "View" at bounding box center [1085, 242] width 34 height 17
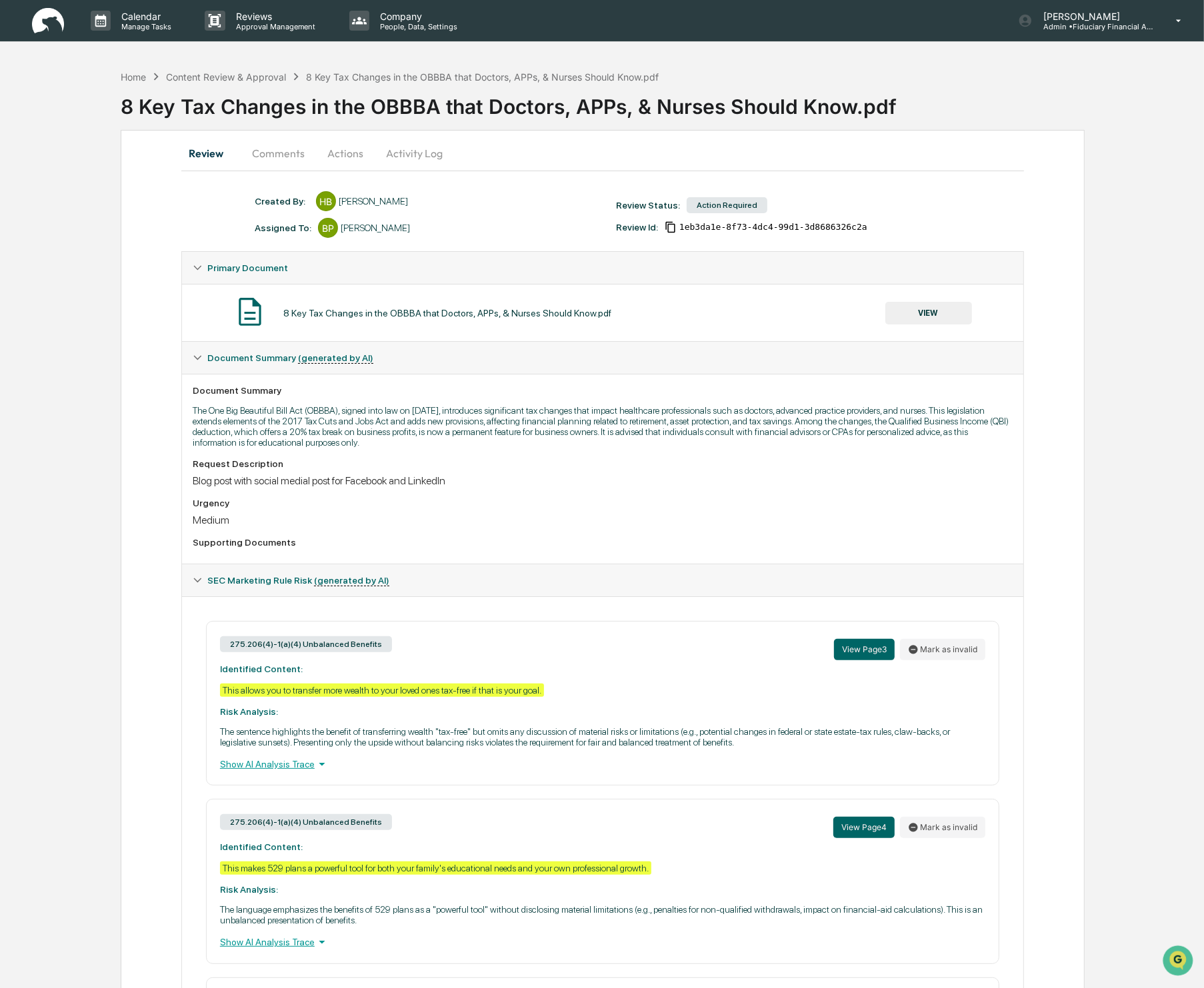
click at [339, 157] on button "Actions" at bounding box center [345, 153] width 60 height 32
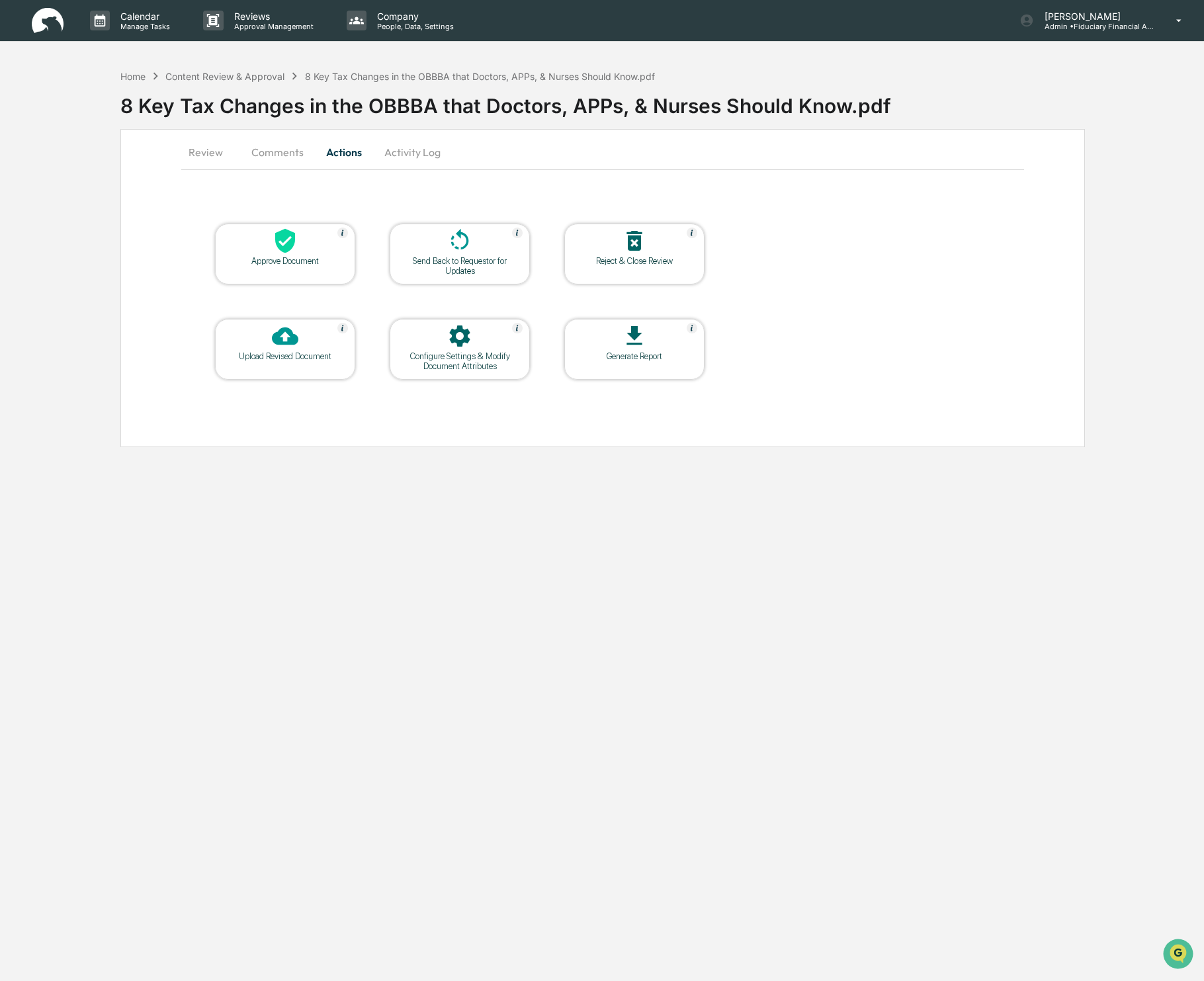
click at [288, 275] on div "Approve Document" at bounding box center [284, 254] width 140 height 61
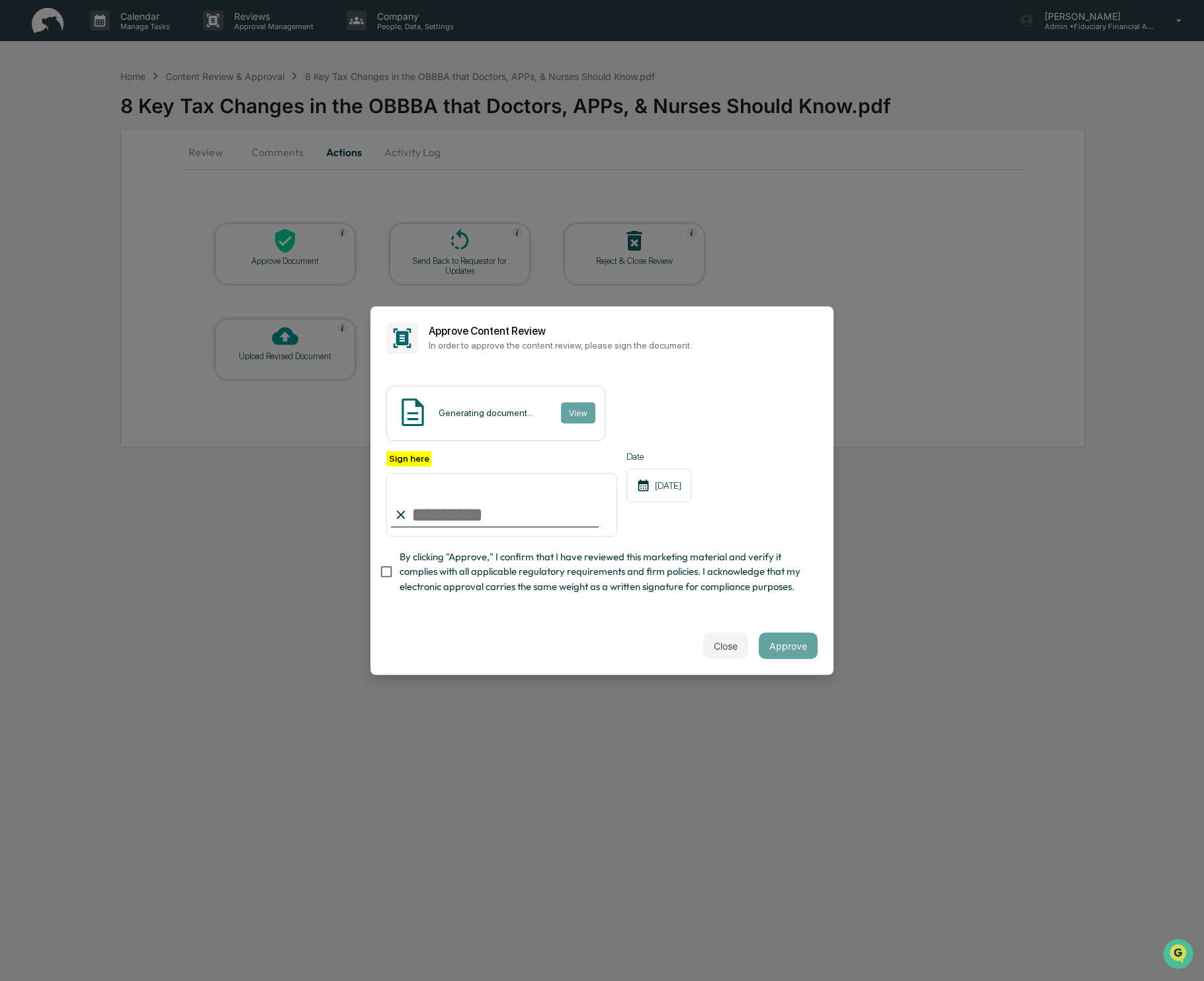
click at [468, 516] on input "Sign here" at bounding box center [501, 505] width 231 height 64
type input "**********"
click at [779, 648] on button "Approve" at bounding box center [788, 646] width 59 height 26
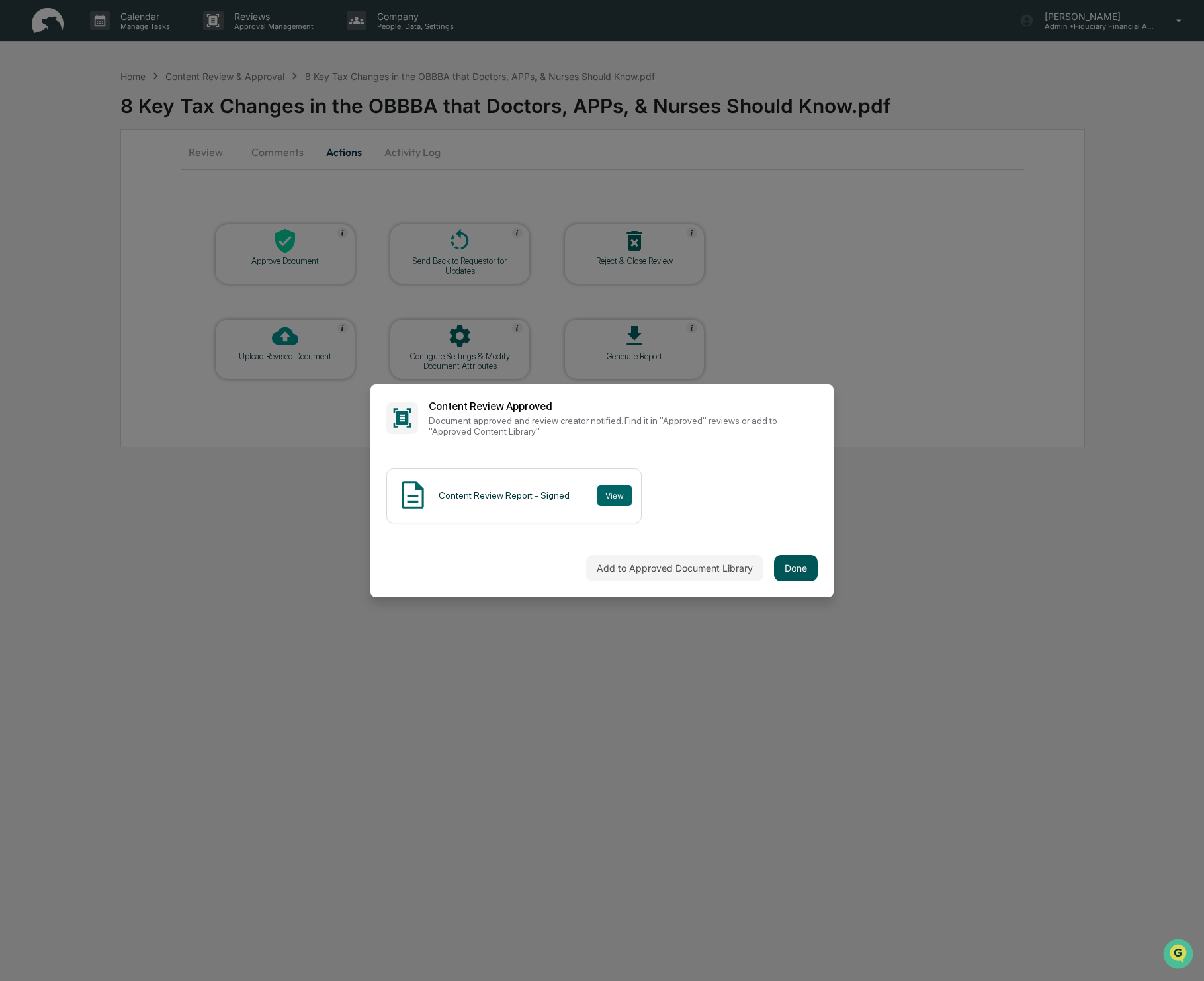
click at [802, 570] on button "Done" at bounding box center [796, 568] width 43 height 26
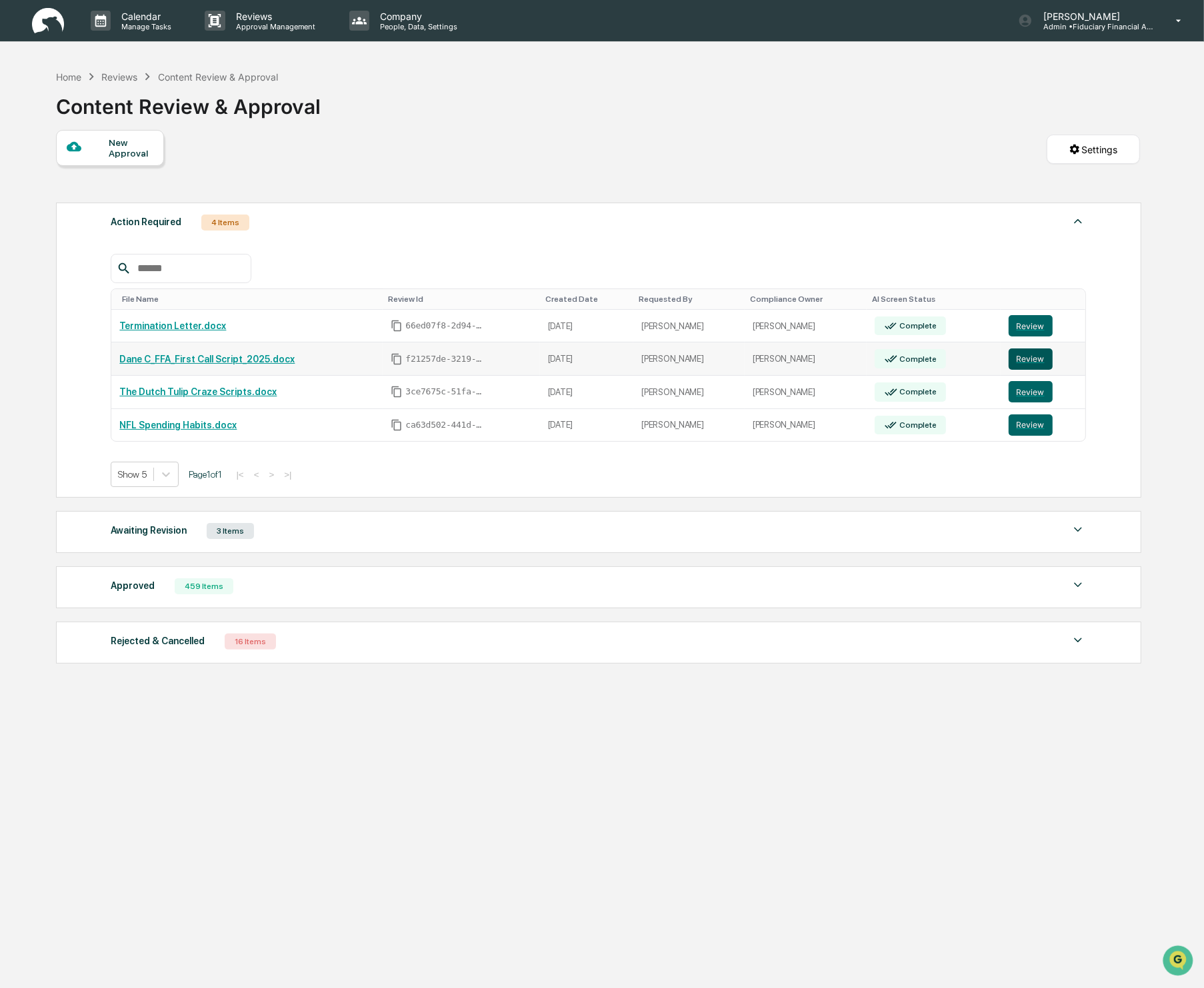
click at [1028, 360] on button "Review" at bounding box center [1031, 359] width 44 height 21
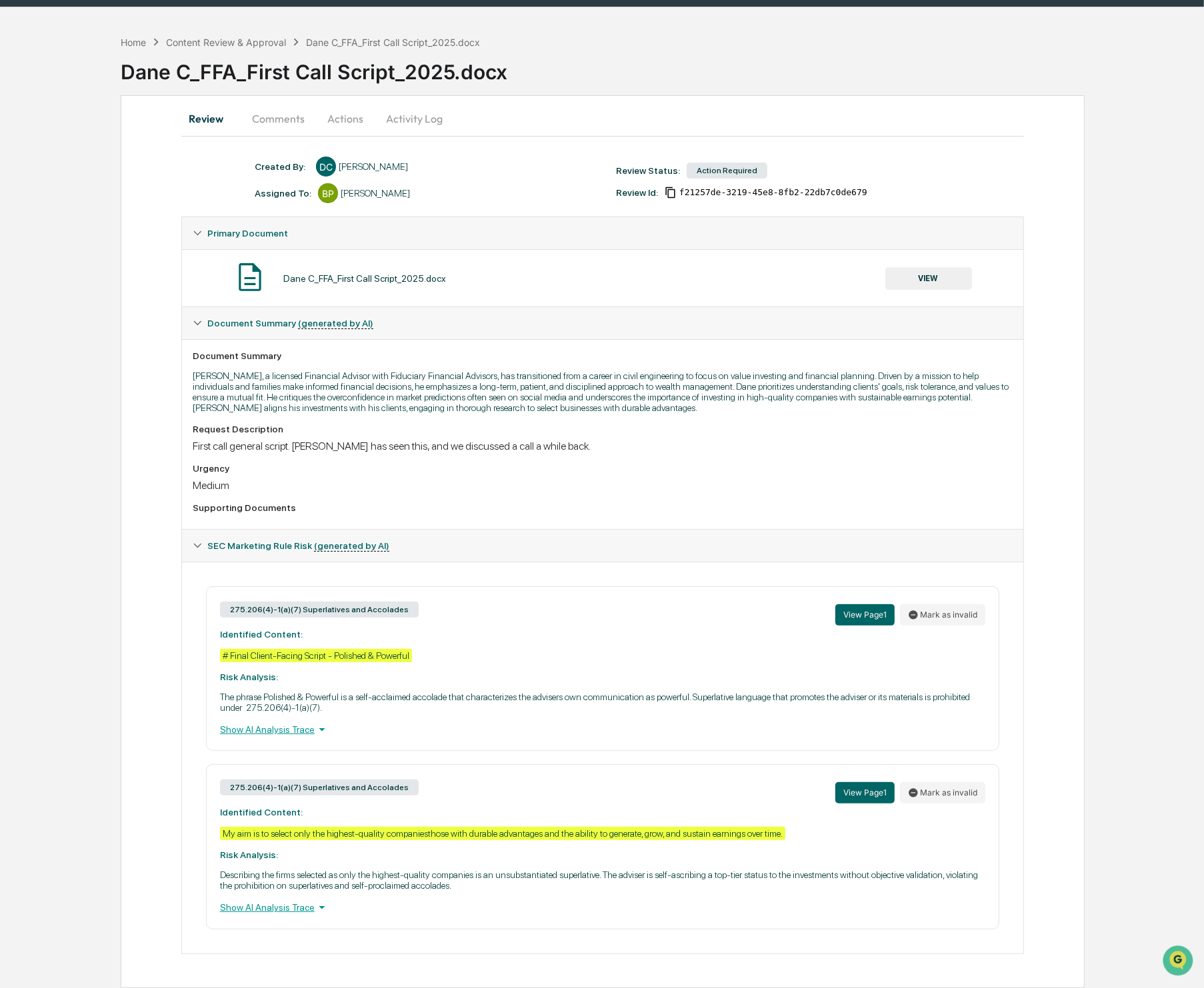
drag, startPoint x: 1057, startPoint y: 344, endPoint x: 880, endPoint y: 309, distance: 180.4
click at [911, 325] on div "Review Comments Actions Activity Log Created By: ‎ ‎ DC [PERSON_NAME] Assigned …" at bounding box center [603, 542] width 964 height 893
click at [904, 274] on button "VIEW" at bounding box center [928, 278] width 87 height 23
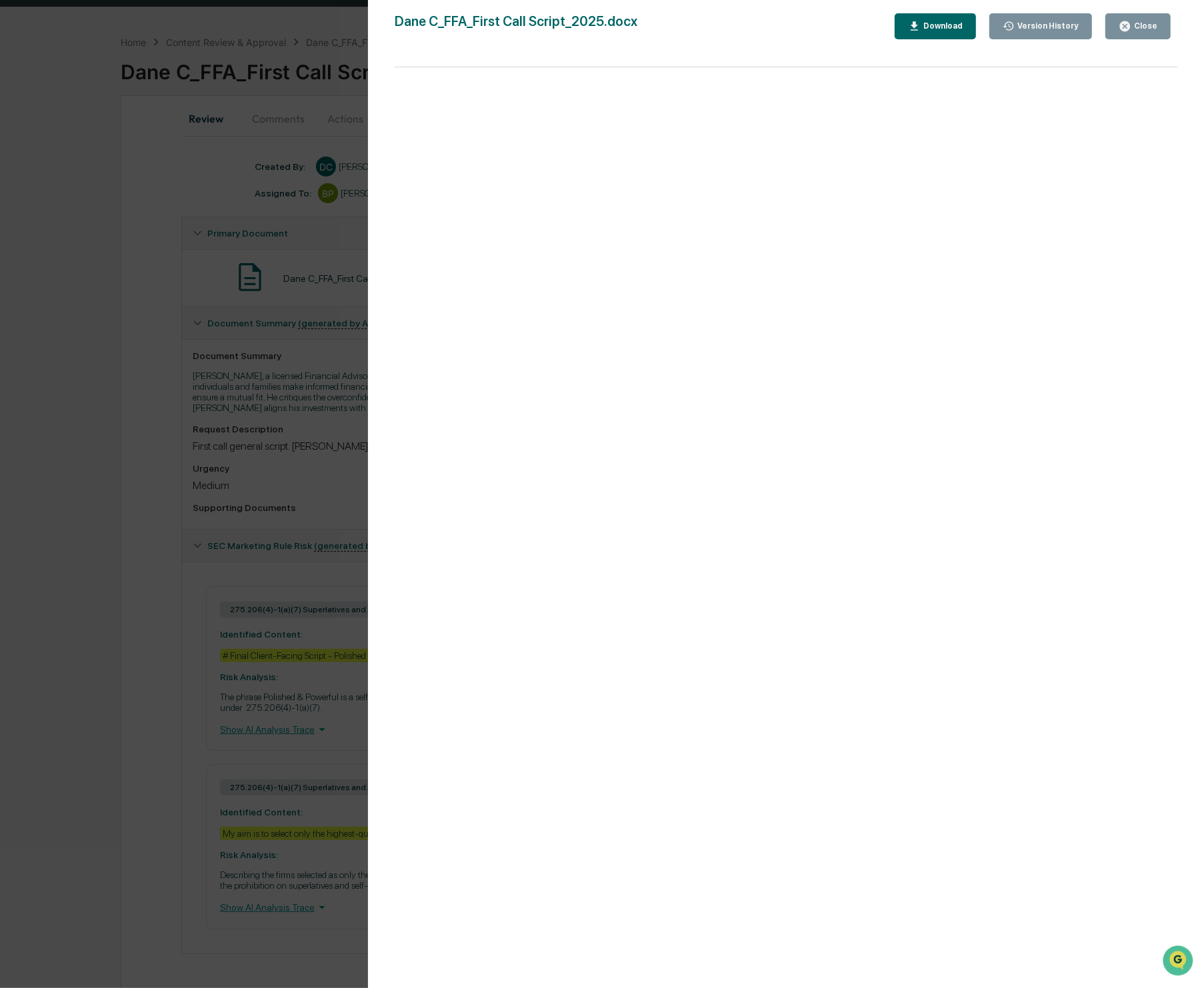
click at [1151, 26] on div "Close" at bounding box center [1144, 26] width 26 height 10
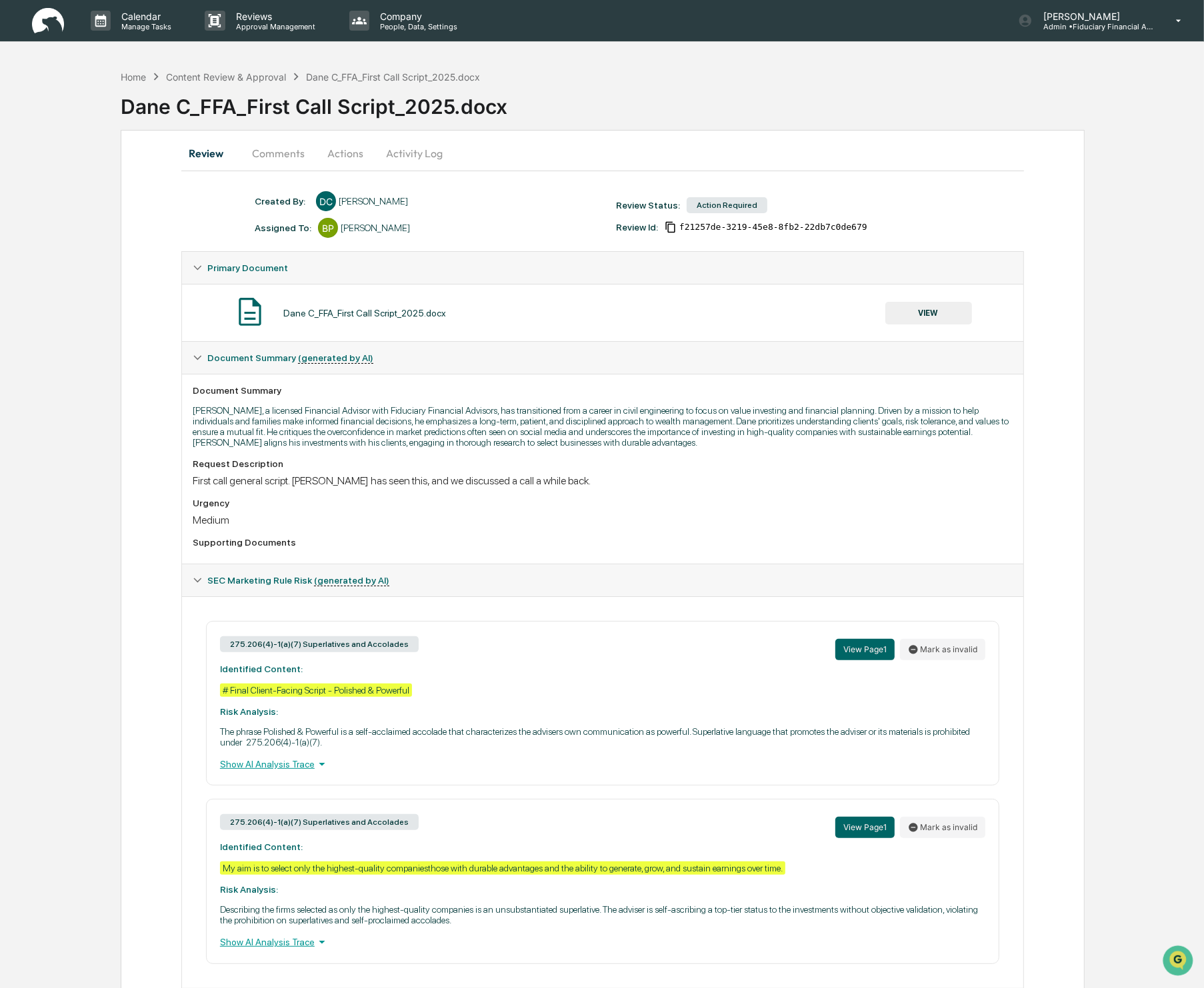
click at [279, 152] on button "Comments" at bounding box center [278, 153] width 74 height 32
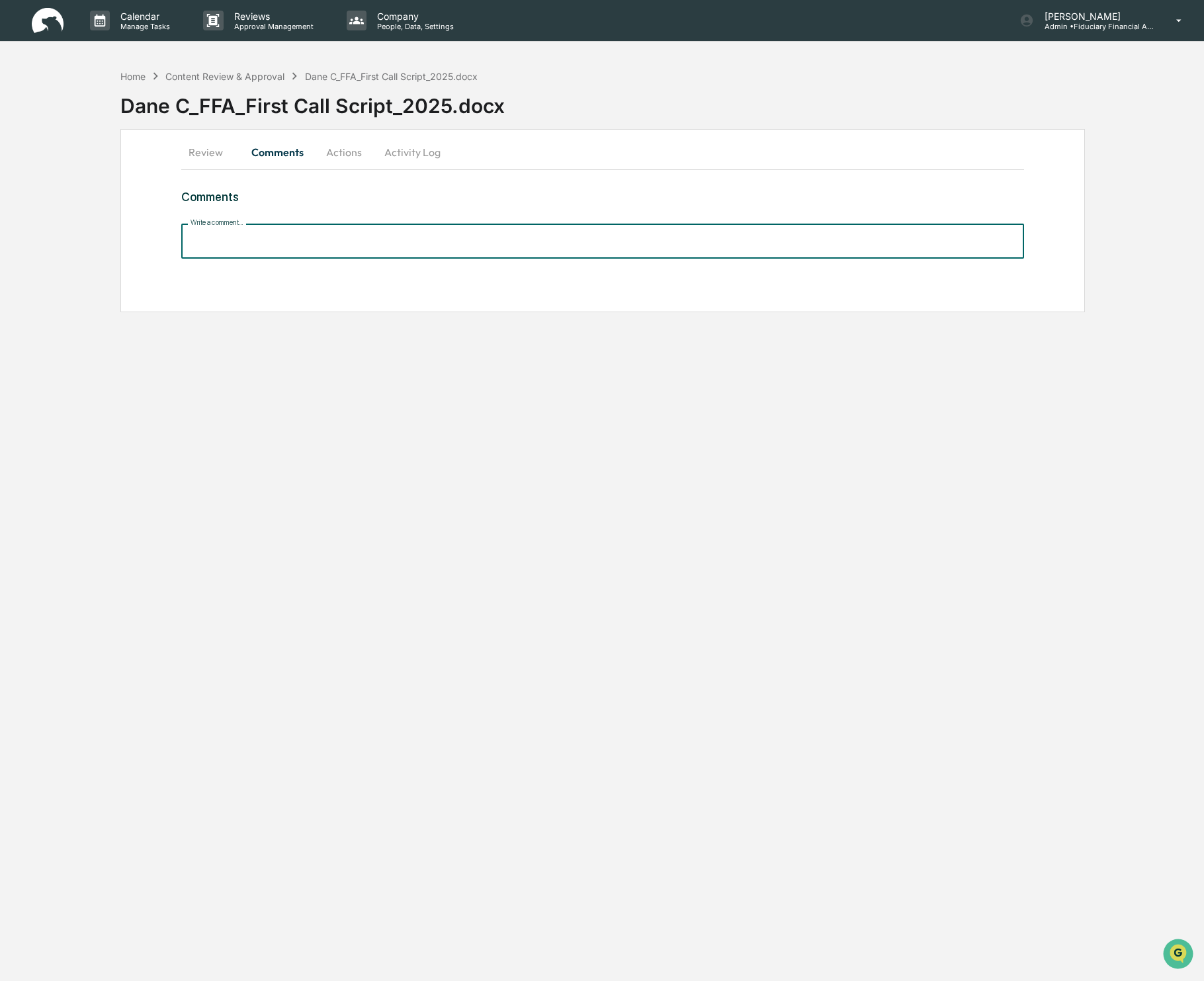
click at [228, 245] on input "Write a comment..." at bounding box center [603, 241] width 842 height 35
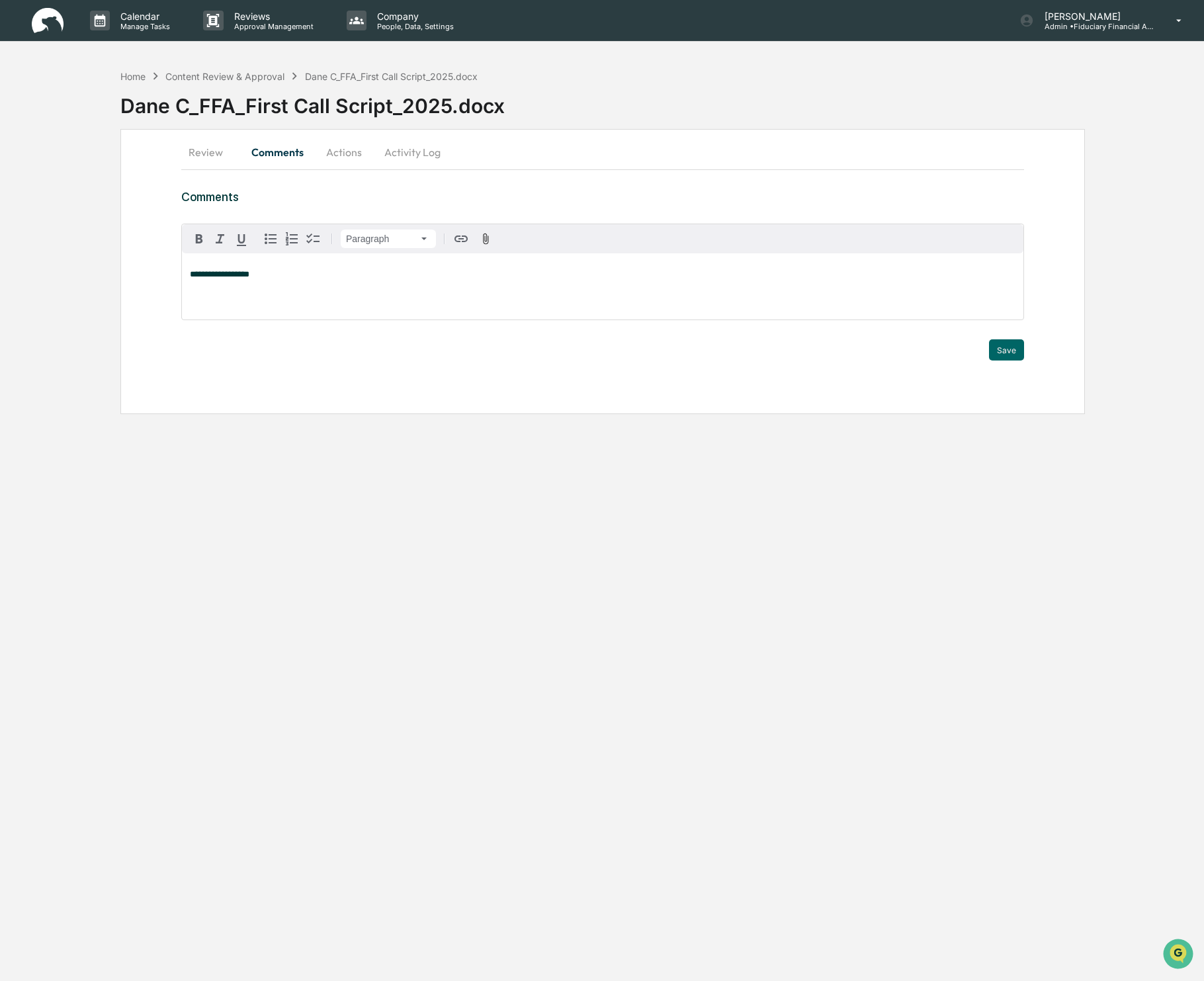
click at [345, 151] on button "Actions" at bounding box center [344, 152] width 60 height 32
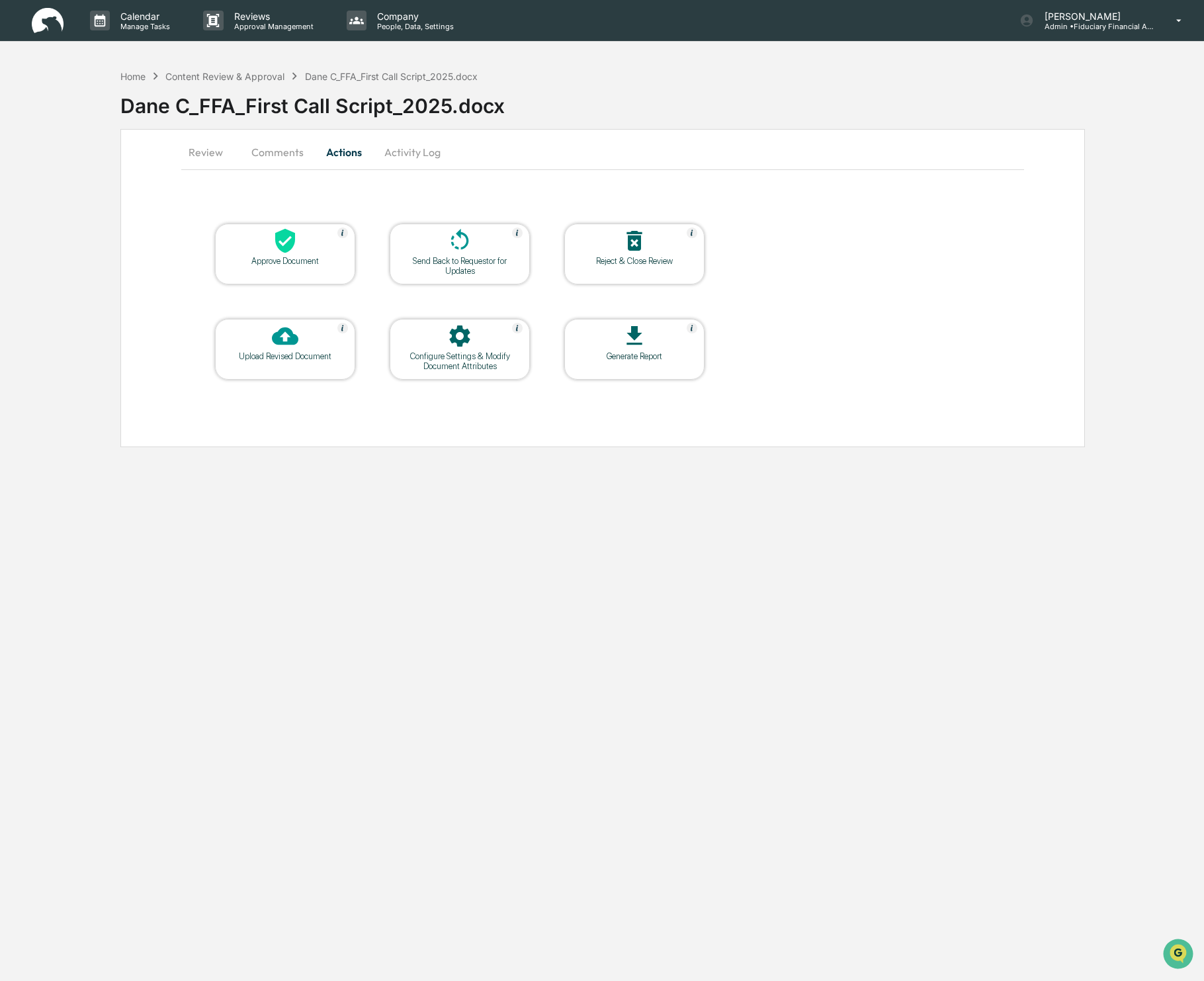
click at [296, 256] on div "Approve Document" at bounding box center [285, 261] width 119 height 10
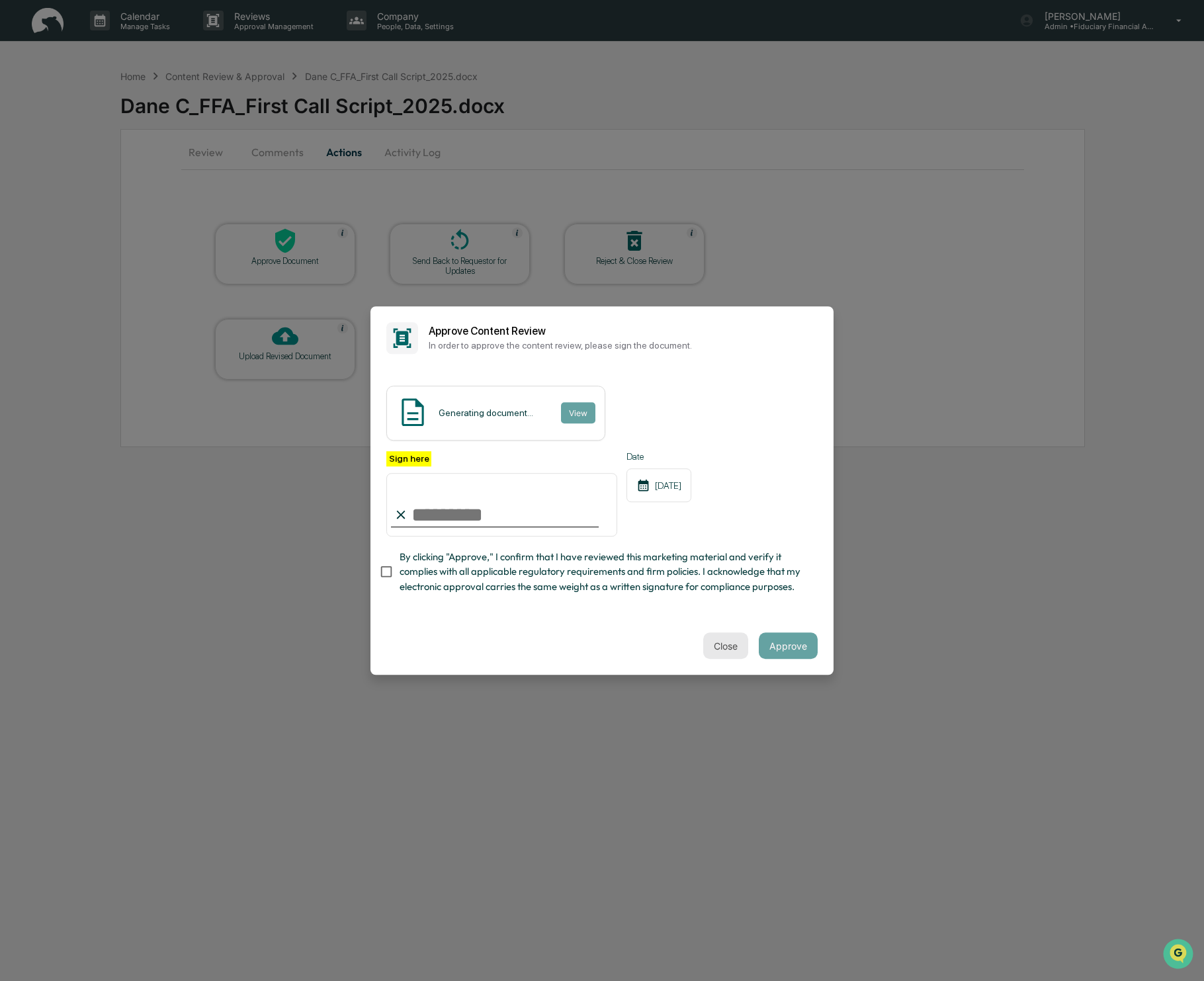
click at [729, 640] on button "Close" at bounding box center [725, 646] width 45 height 26
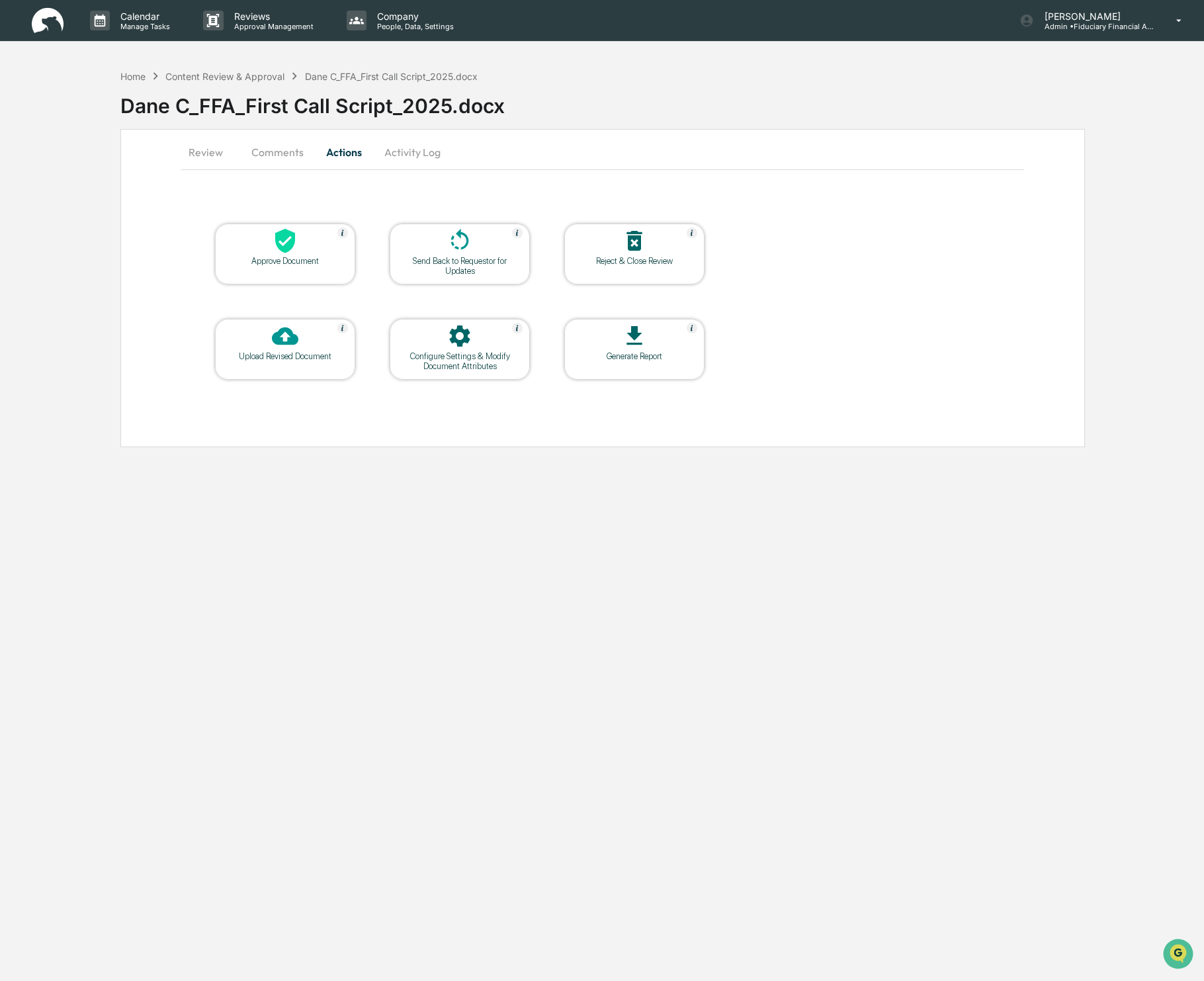
click at [199, 156] on button "Review" at bounding box center [211, 152] width 60 height 32
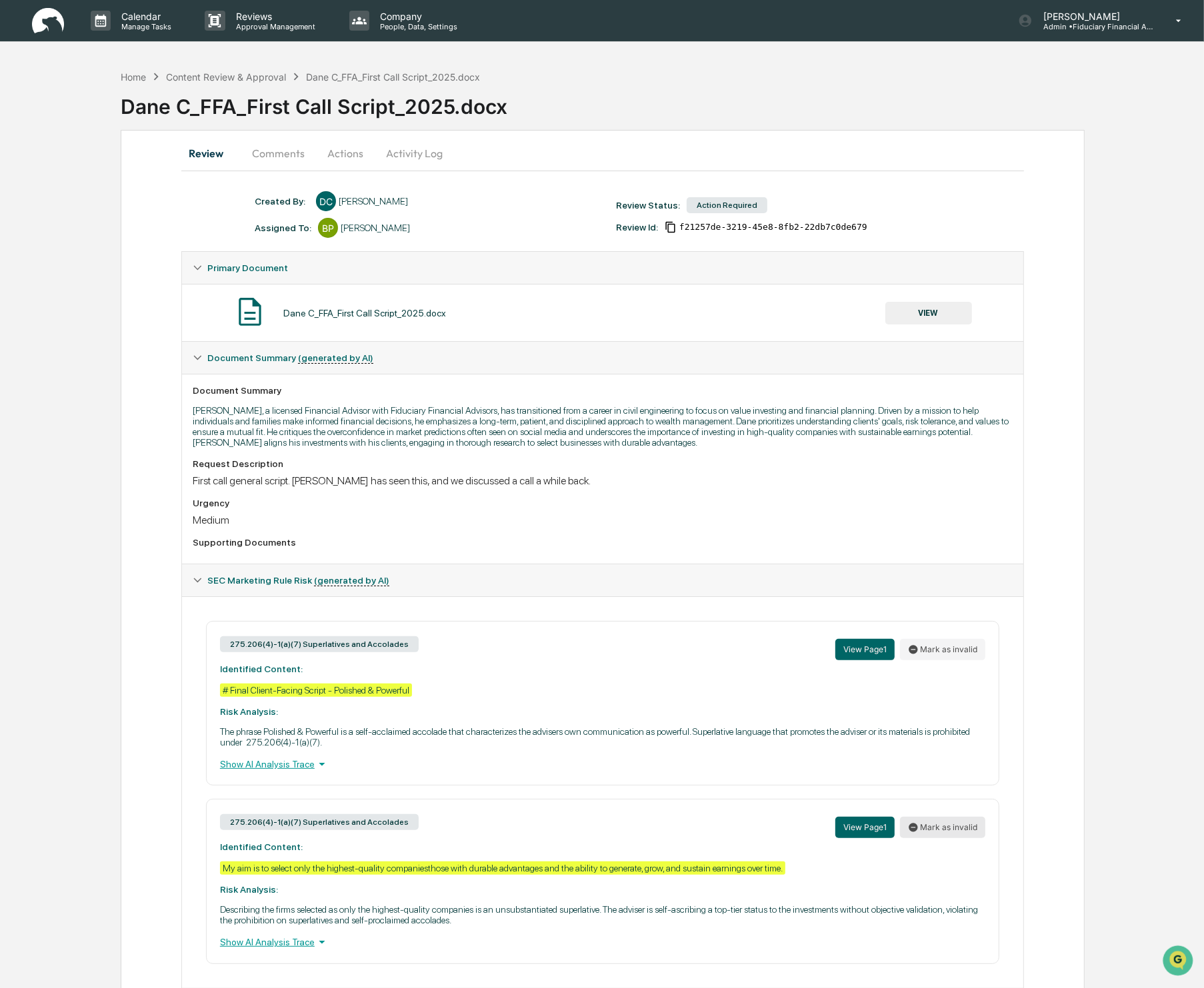
scroll to position [38, 0]
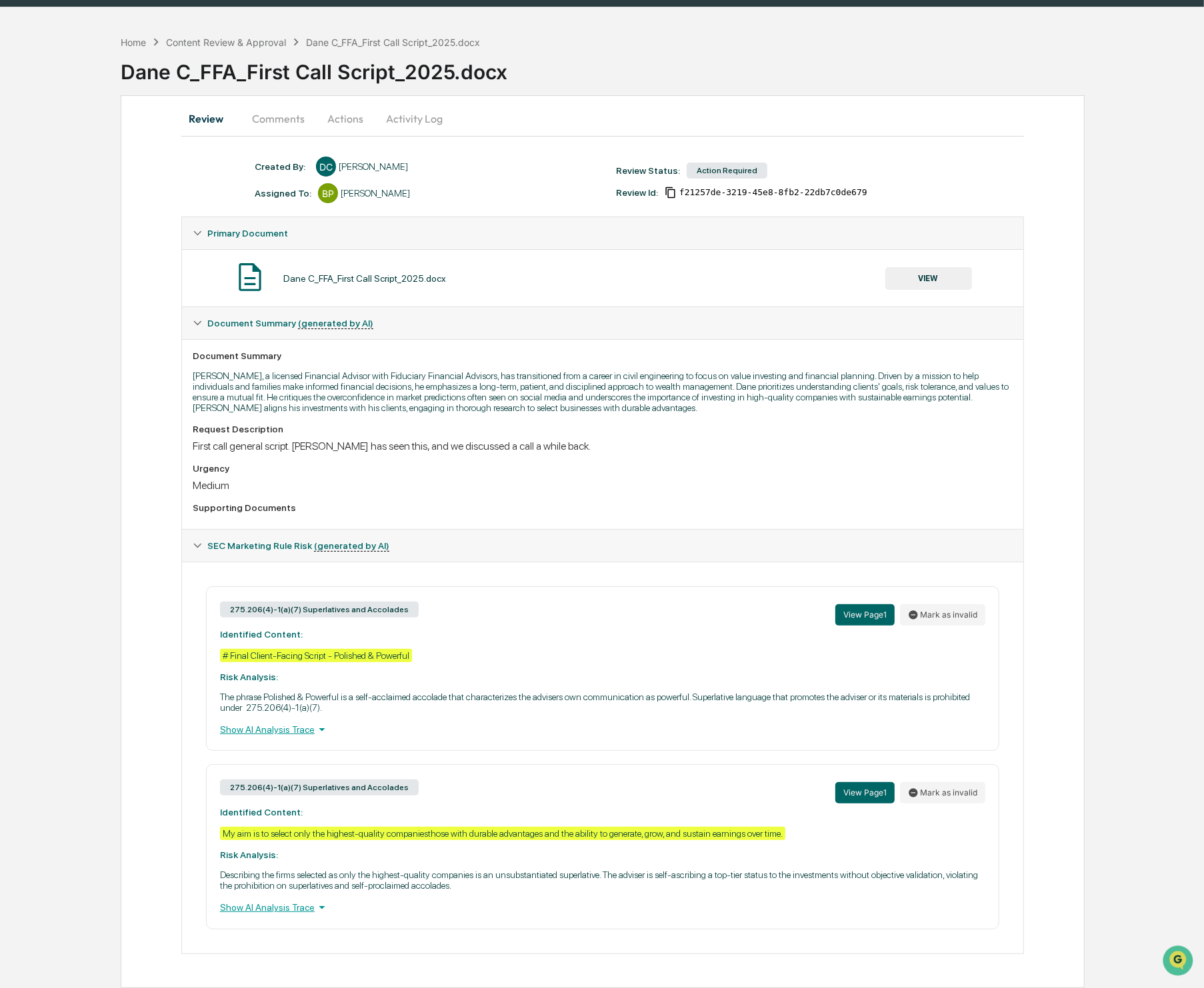
click at [923, 273] on button "VIEW" at bounding box center [928, 278] width 87 height 23
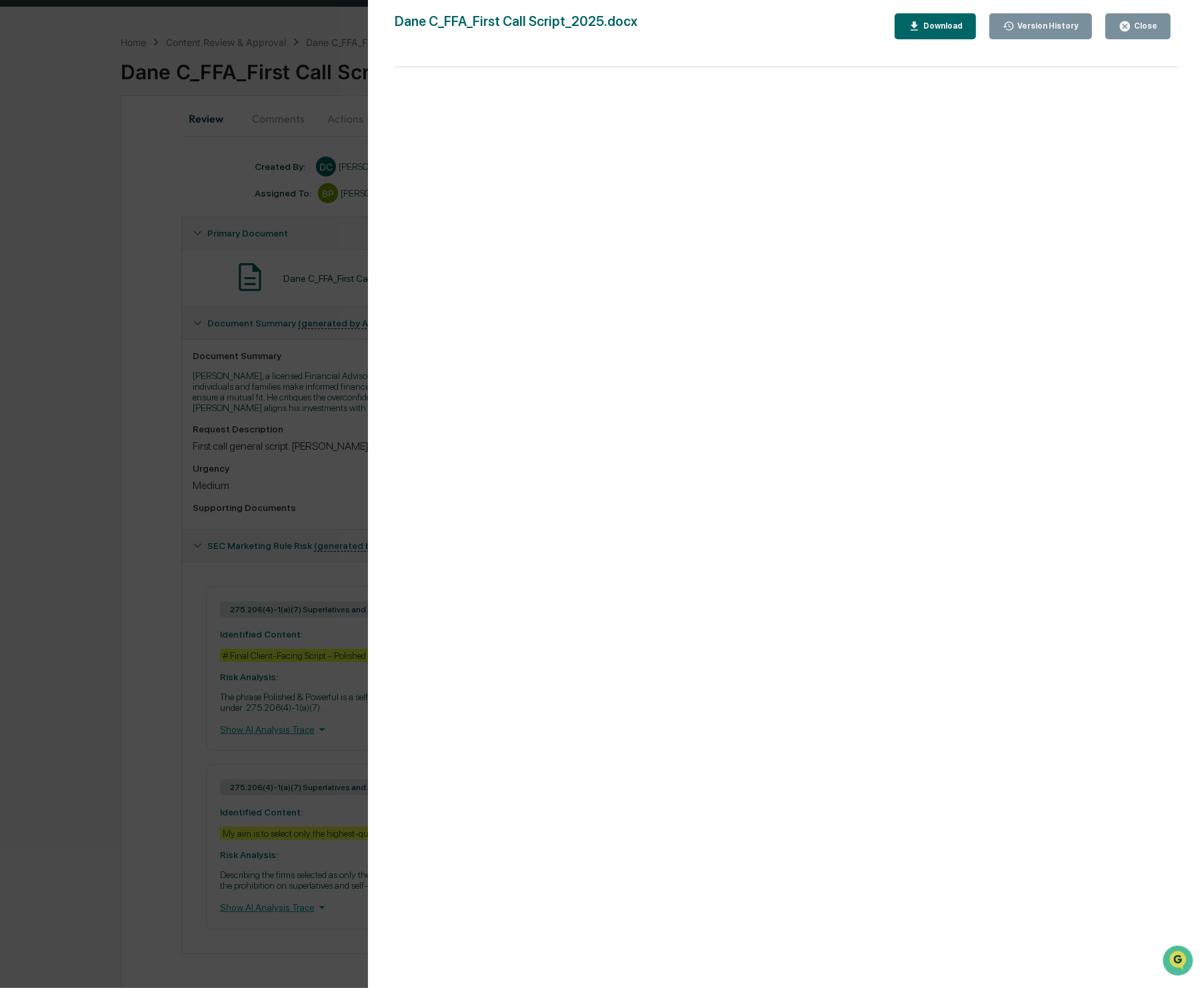
drag, startPoint x: 1149, startPoint y: 31, endPoint x: 1136, endPoint y: 44, distance: 18.4
click at [1149, 31] on div "Close" at bounding box center [1138, 26] width 39 height 13
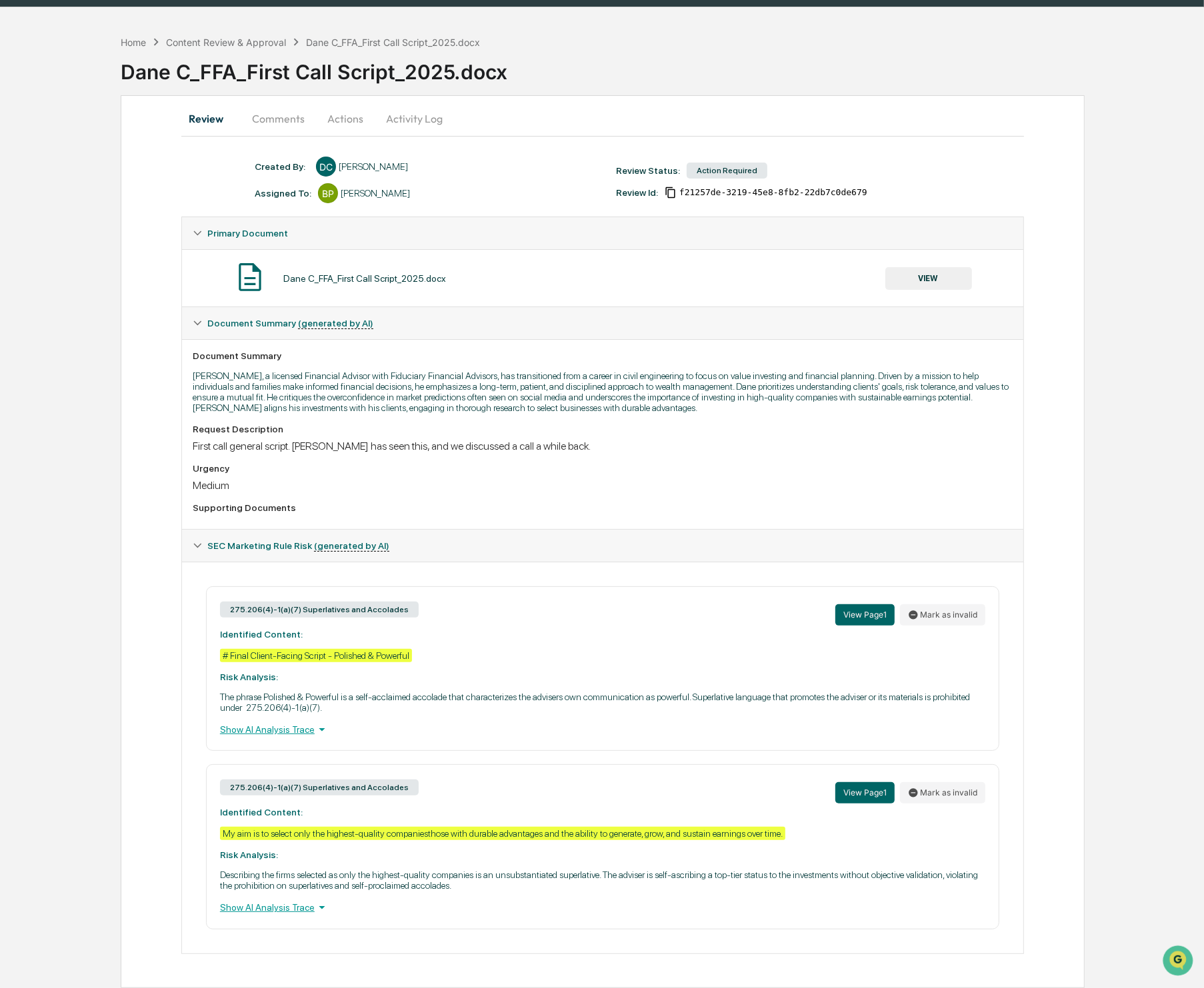
click at [331, 111] on button "Actions" at bounding box center [345, 118] width 60 height 32
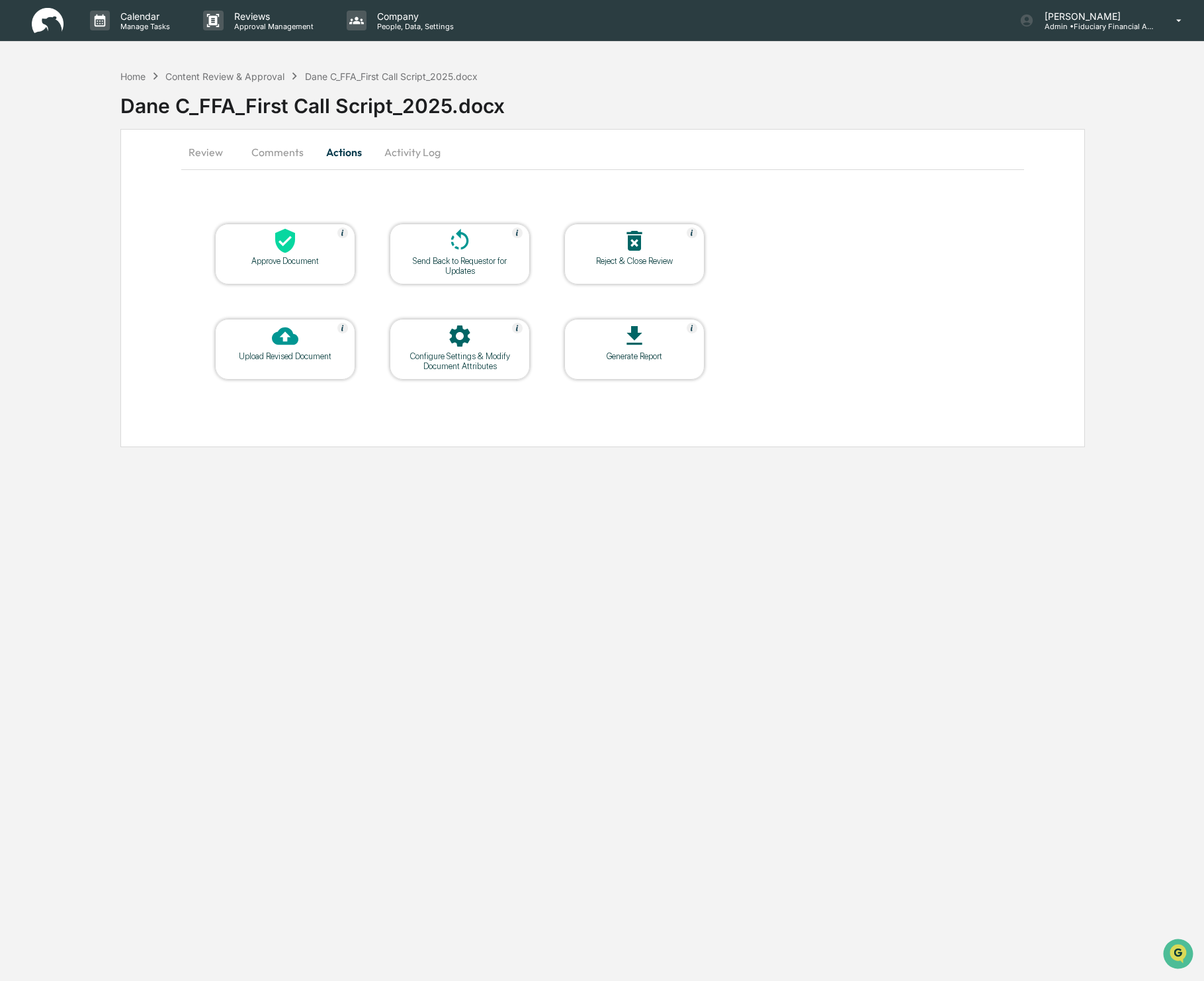
click at [267, 250] on div at bounding box center [284, 242] width 132 height 28
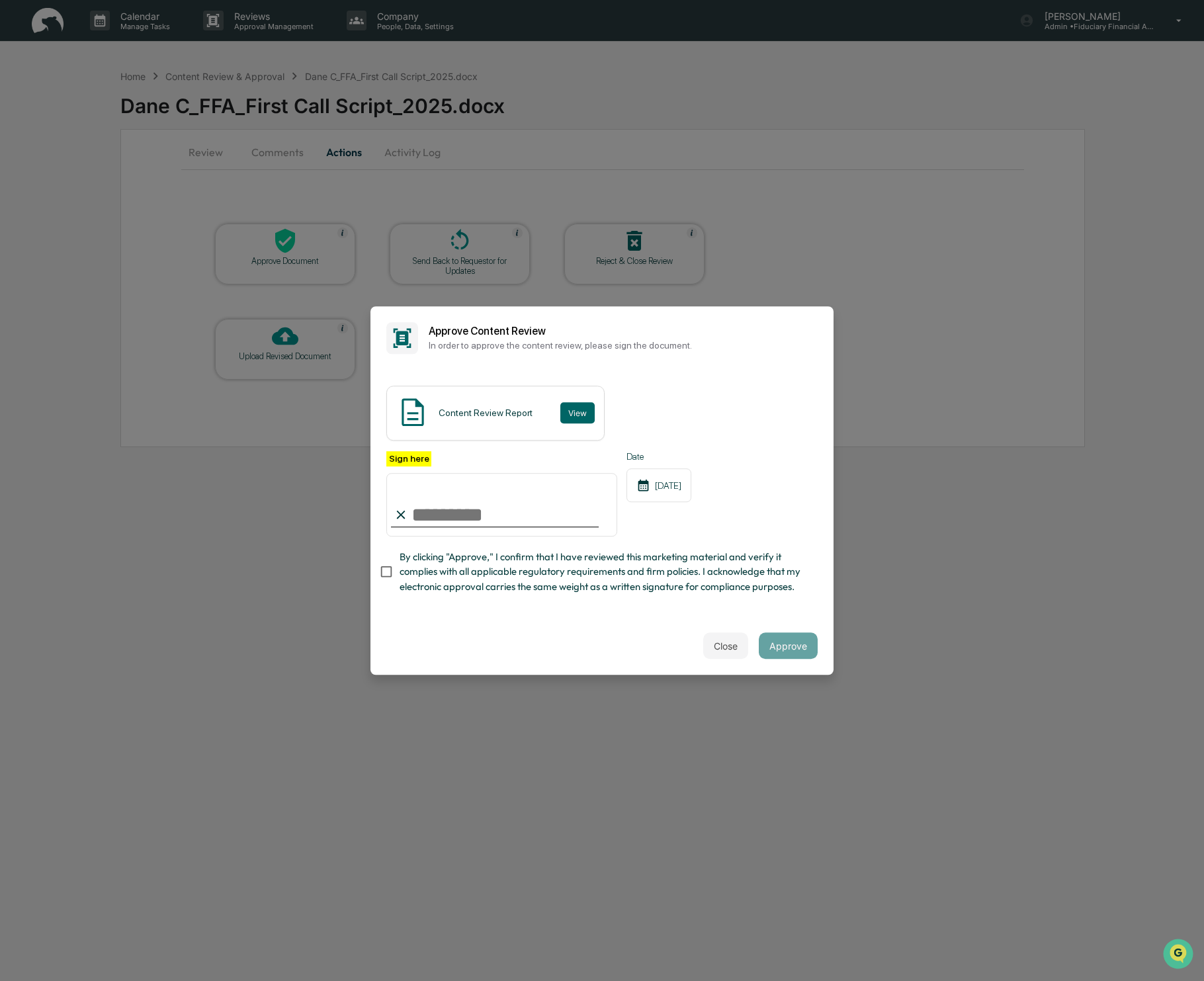
click at [448, 507] on input "Sign here" at bounding box center [501, 505] width 231 height 64
type input "**********"
click at [796, 646] on button "Approve" at bounding box center [788, 646] width 59 height 26
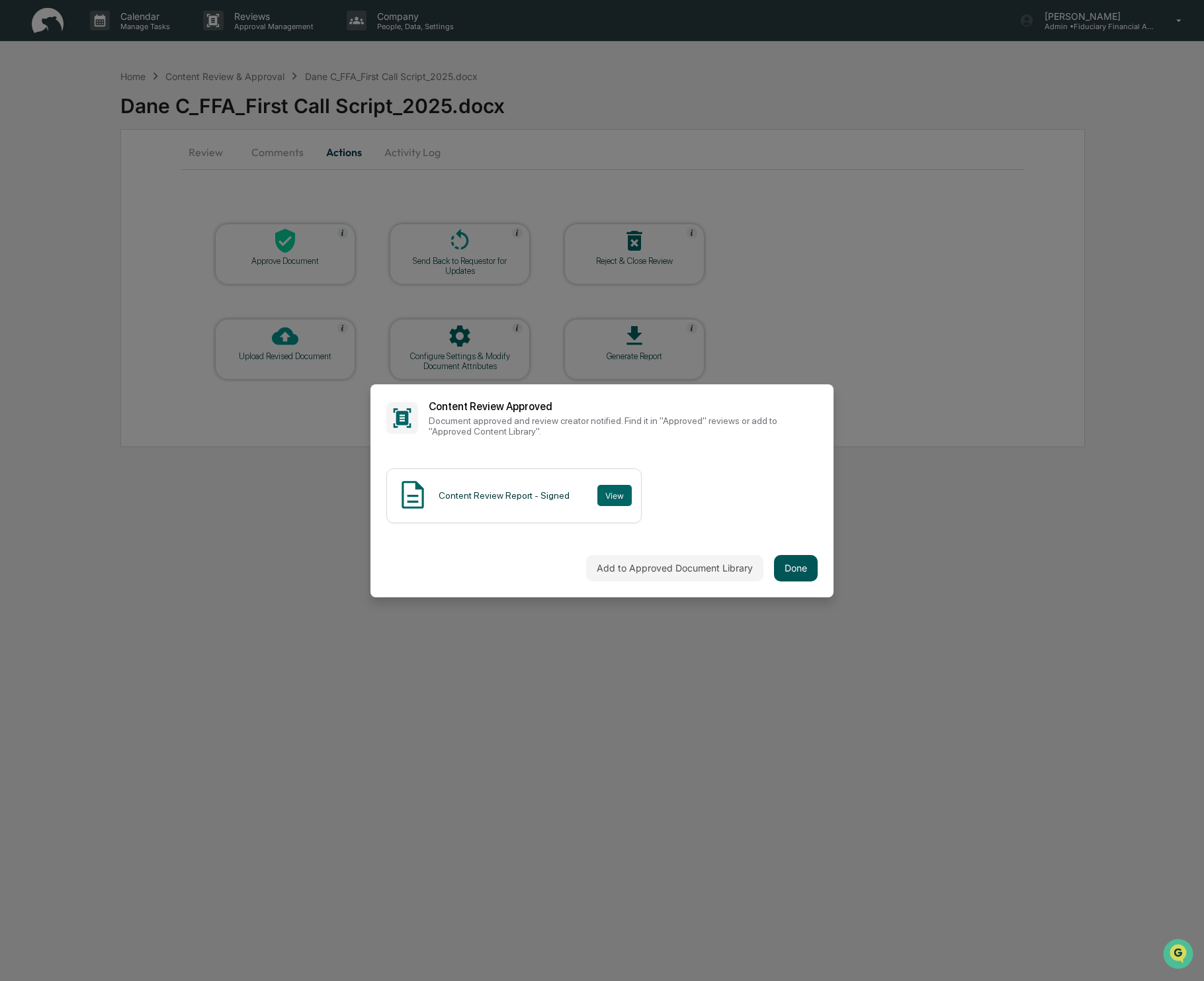
click at [809, 572] on button "Done" at bounding box center [796, 568] width 43 height 26
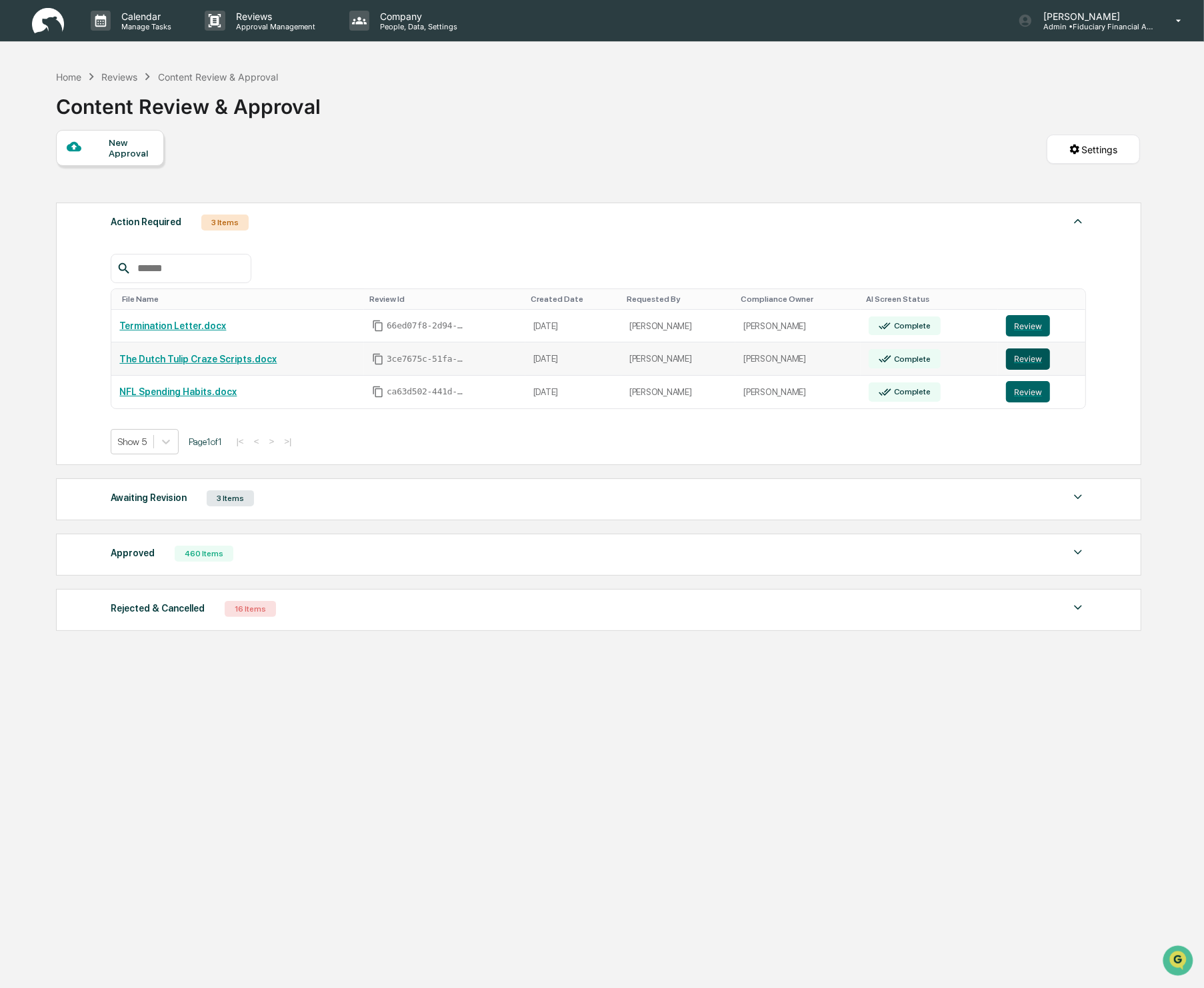
click at [1031, 358] on button "Review" at bounding box center [1028, 359] width 44 height 21
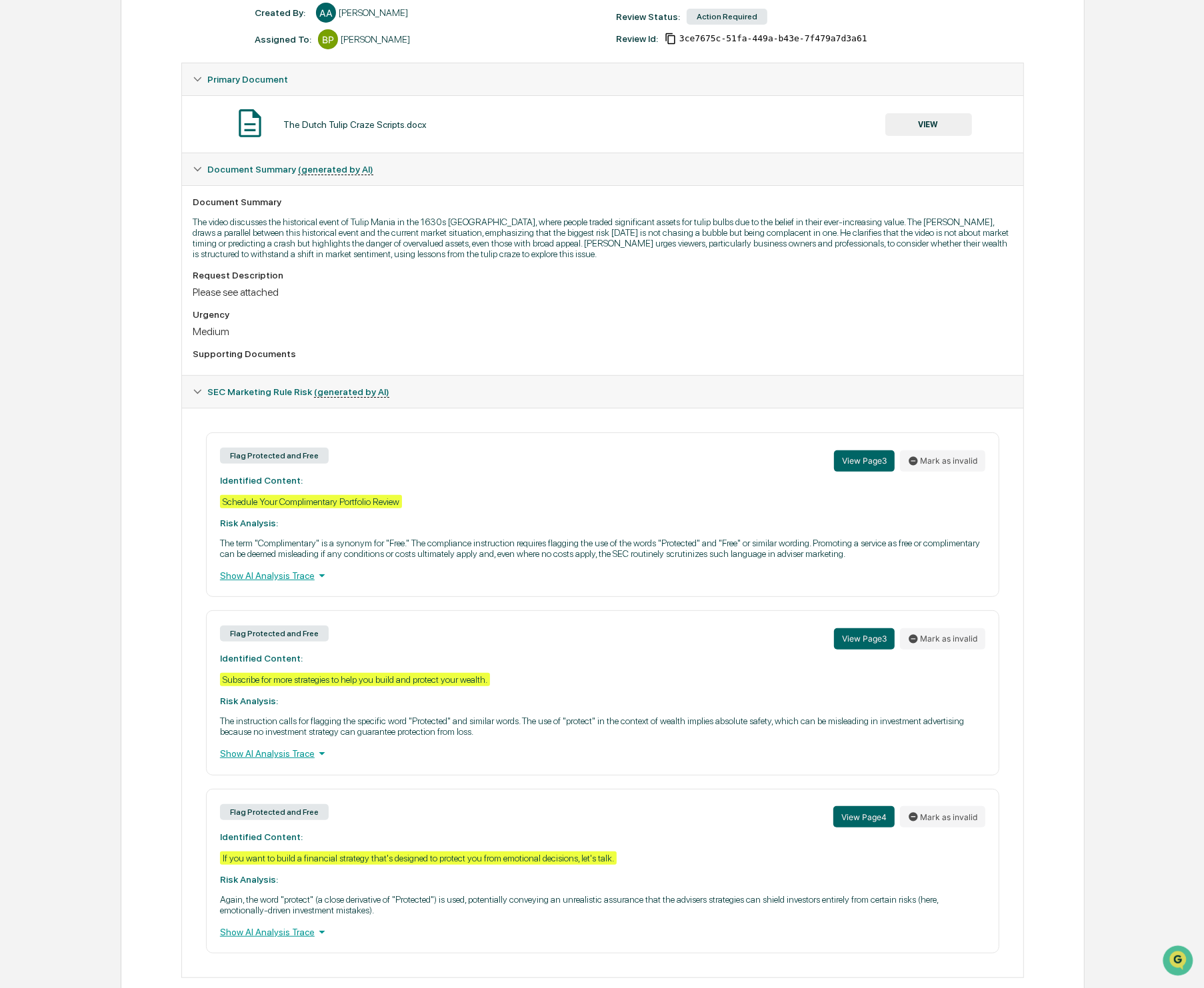
scroll to position [229, 0]
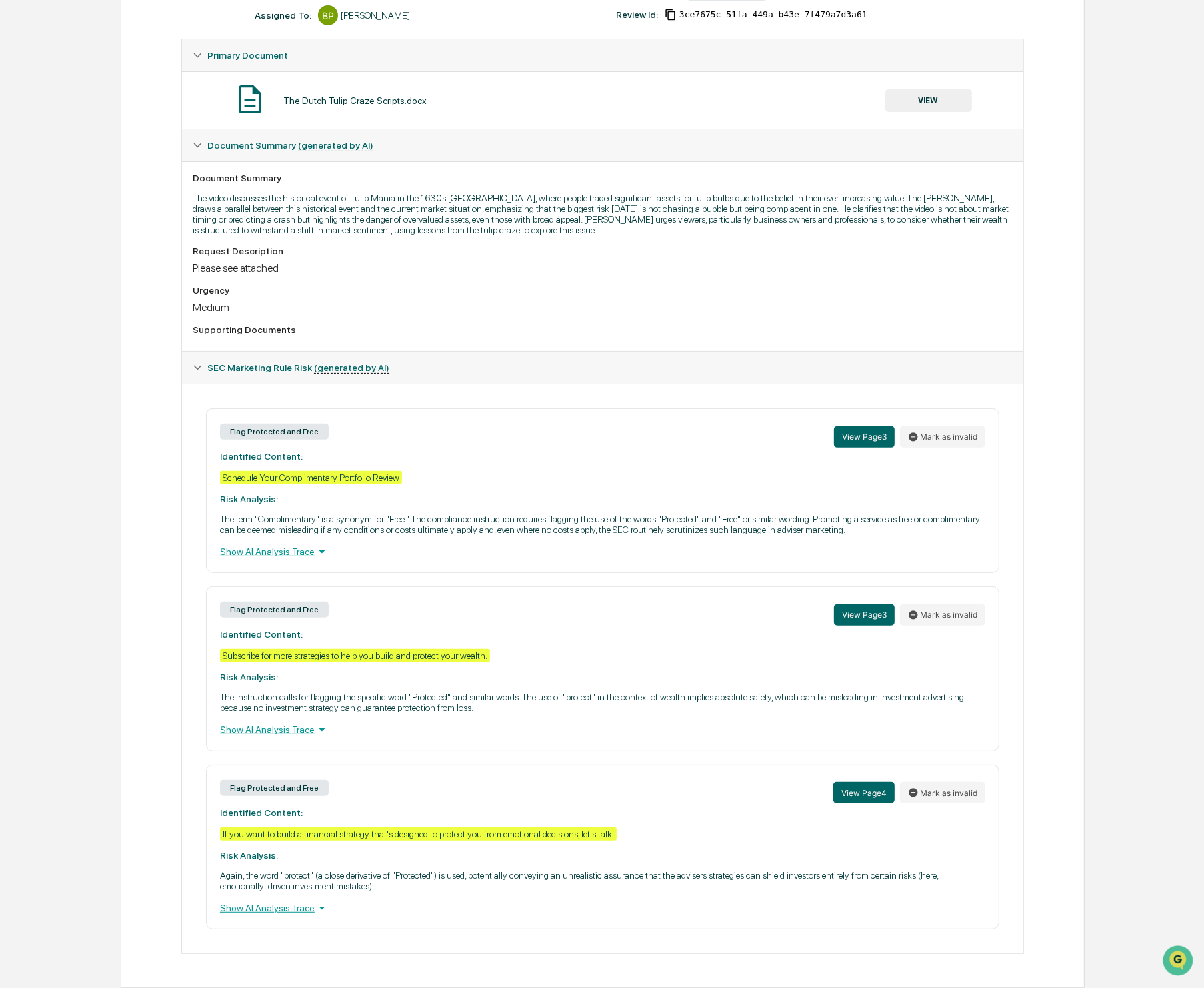
click at [938, 89] on button "VIEW" at bounding box center [928, 100] width 87 height 23
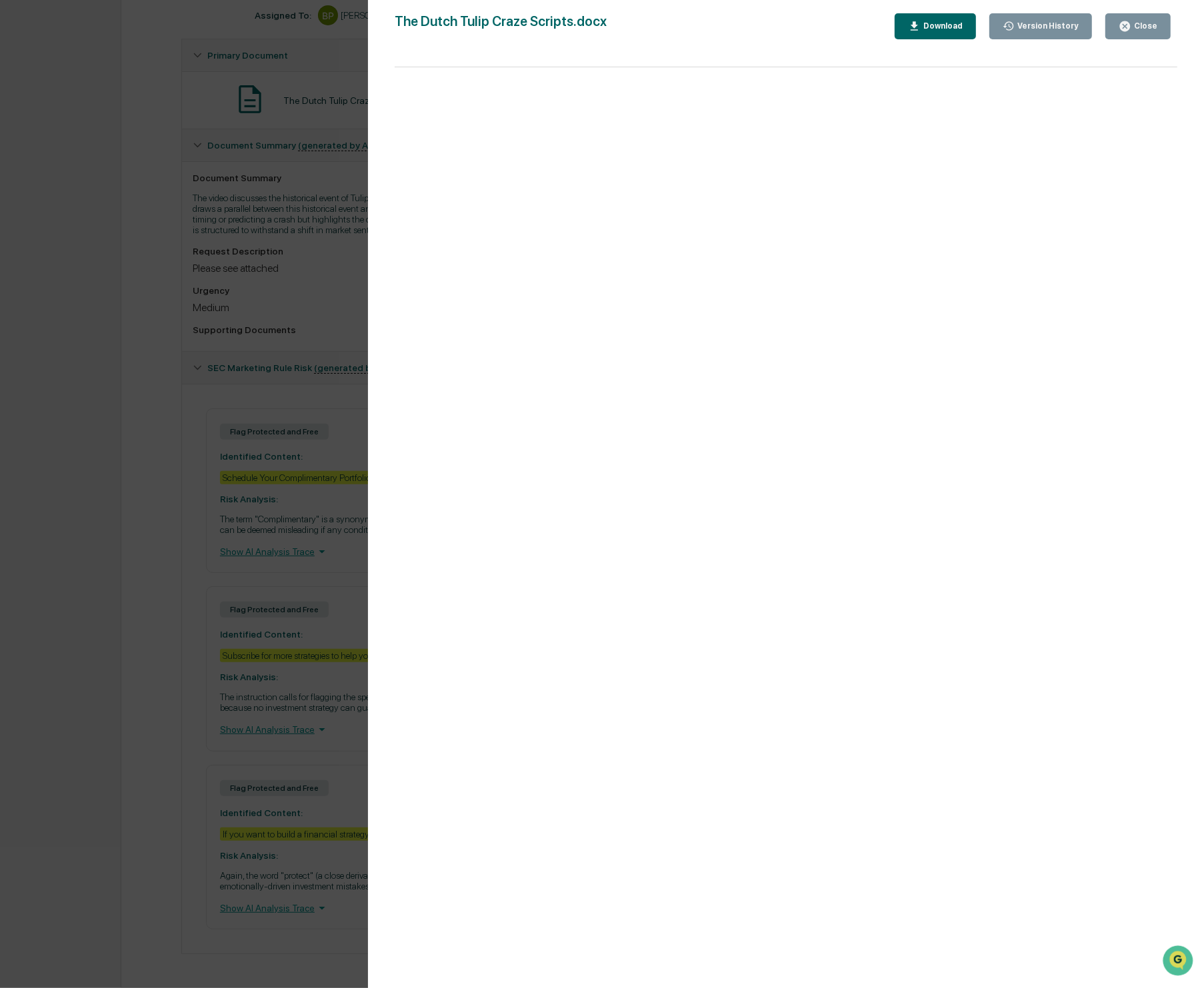
click at [1129, 30] on icon "button" at bounding box center [1125, 26] width 13 height 13
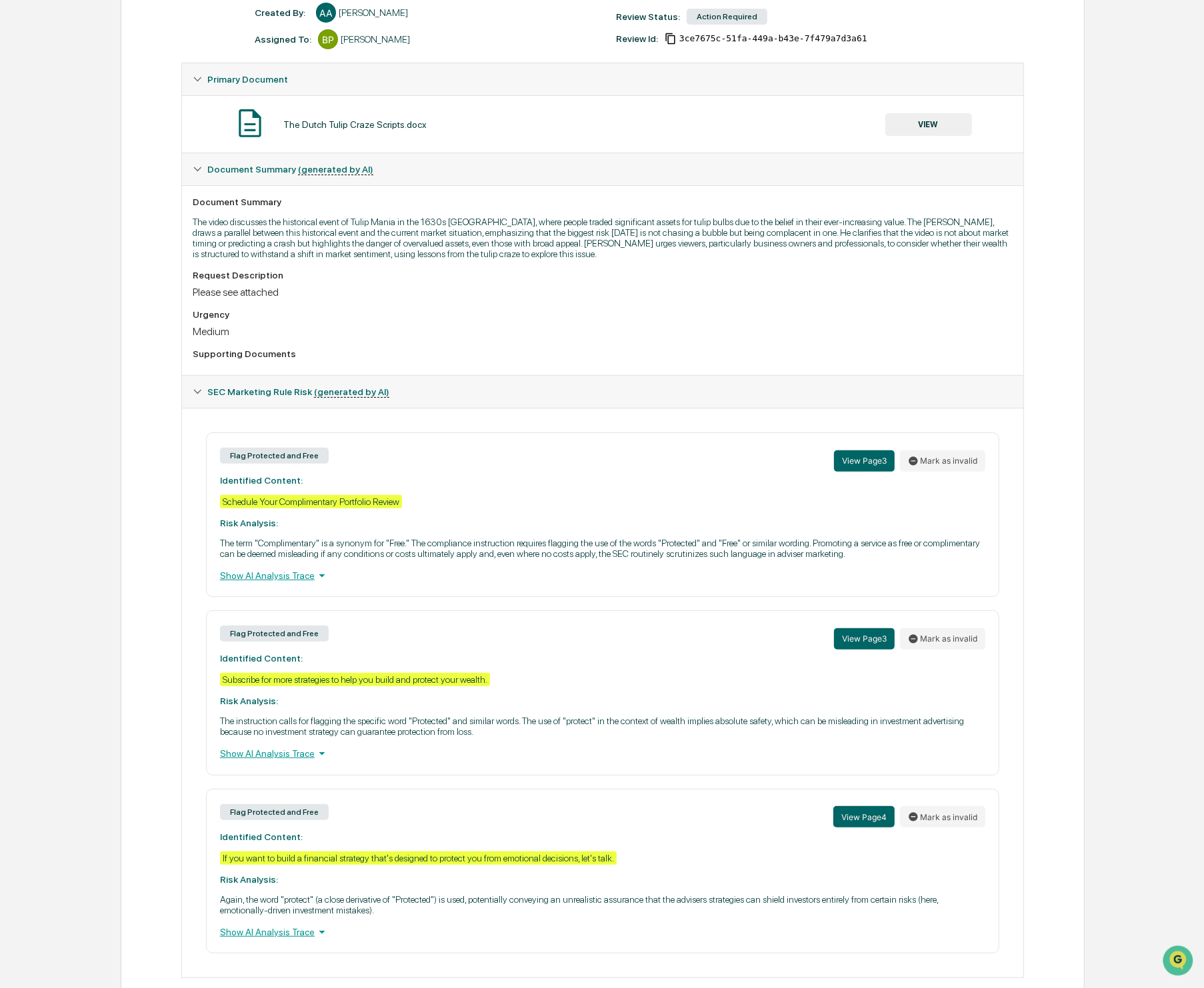
scroll to position [0, 0]
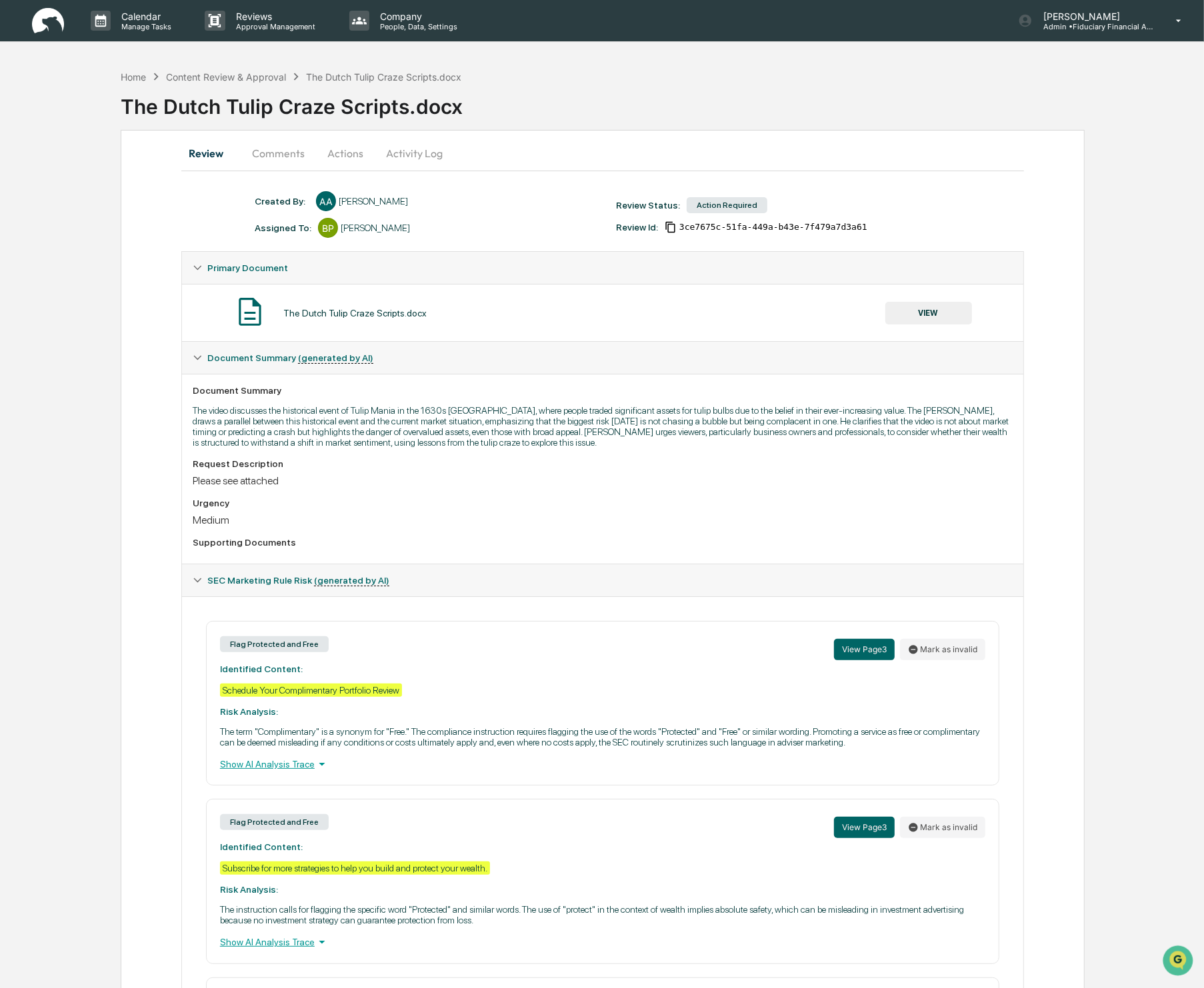
click at [269, 151] on button "Comments" at bounding box center [278, 153] width 74 height 32
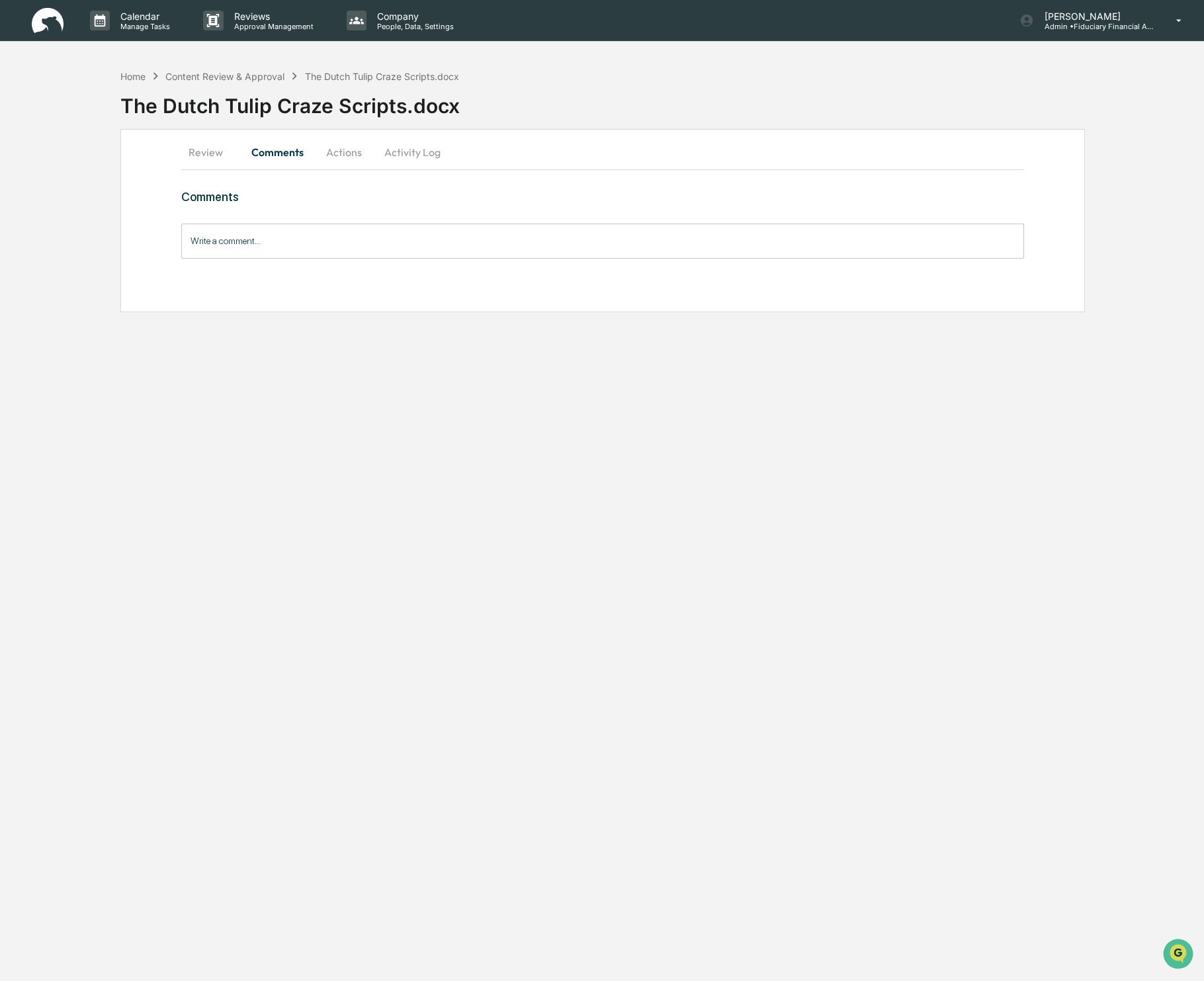
click at [270, 243] on input "Write a comment..." at bounding box center [603, 241] width 842 height 35
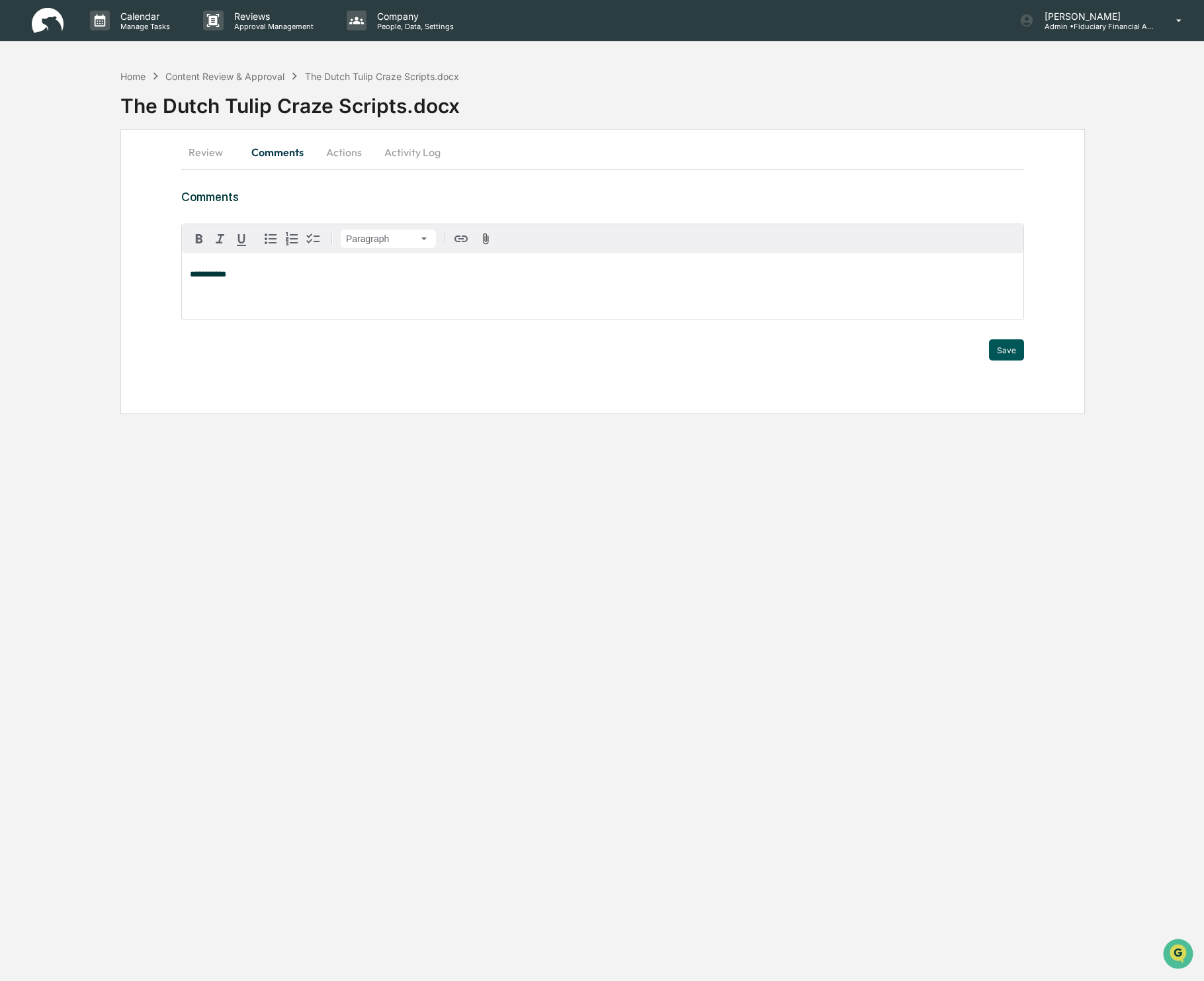
click at [1006, 354] on button "Save" at bounding box center [1006, 350] width 35 height 21
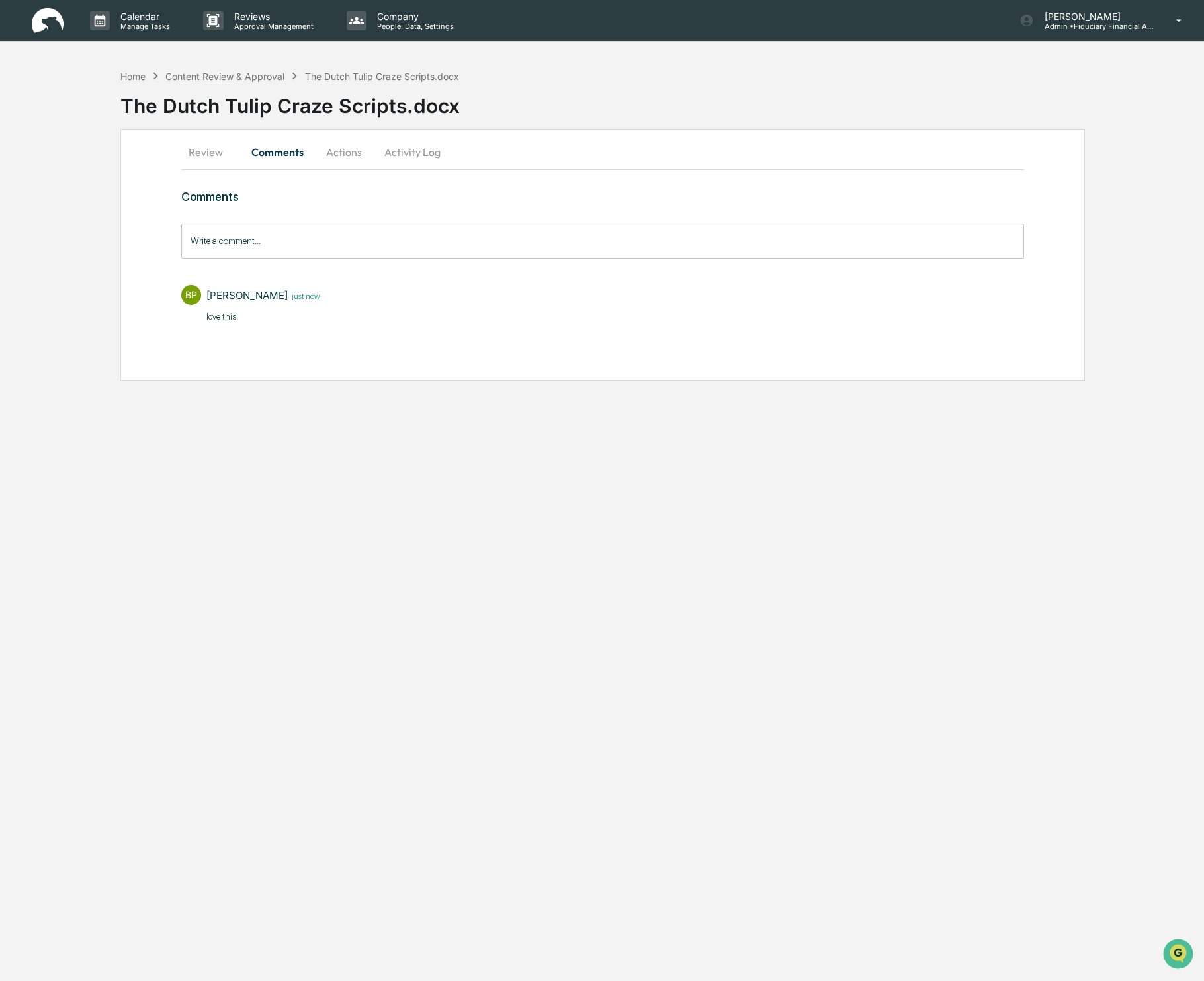
click at [351, 150] on button "Actions" at bounding box center [344, 152] width 60 height 32
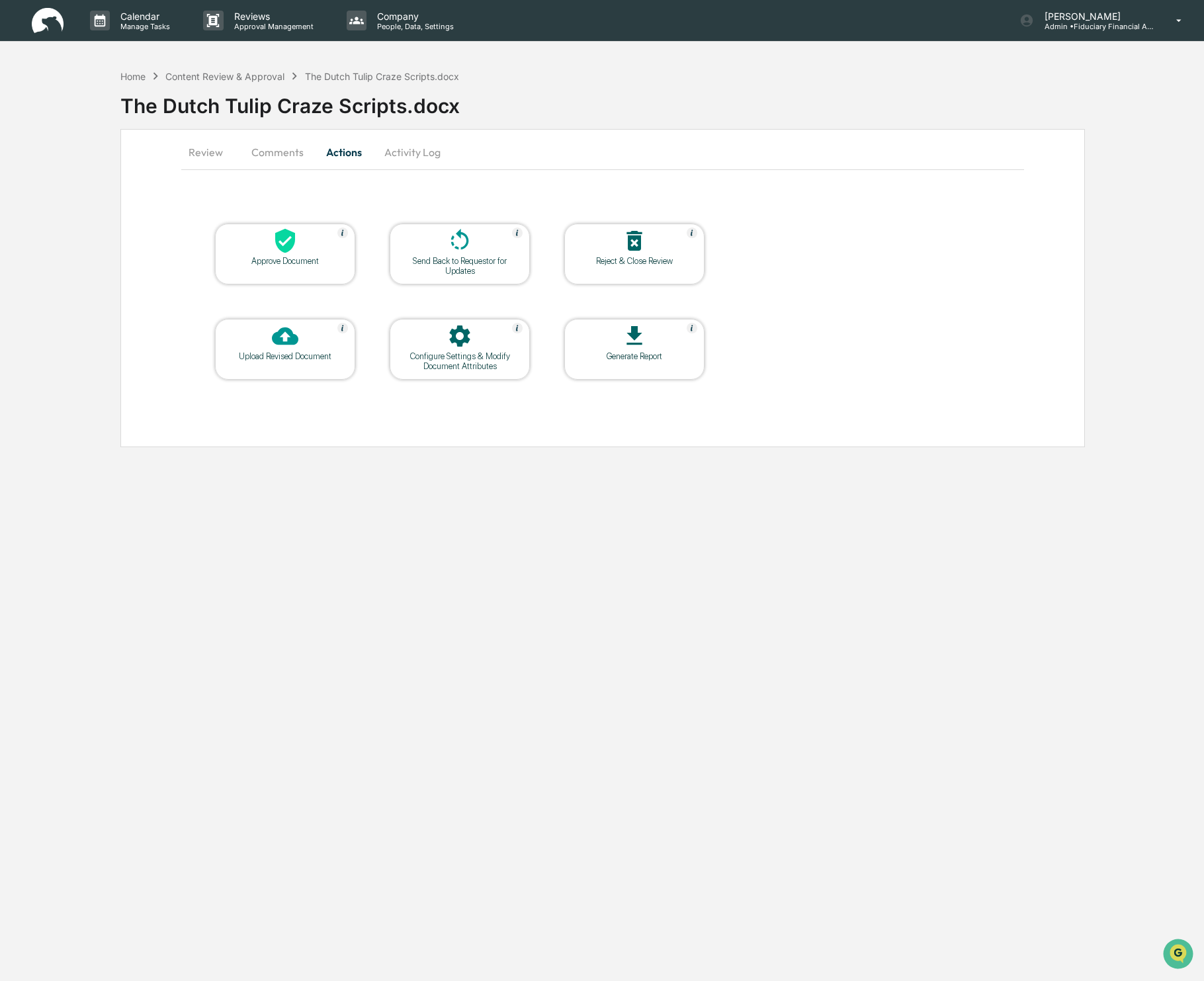
click at [309, 238] on div at bounding box center [284, 242] width 132 height 28
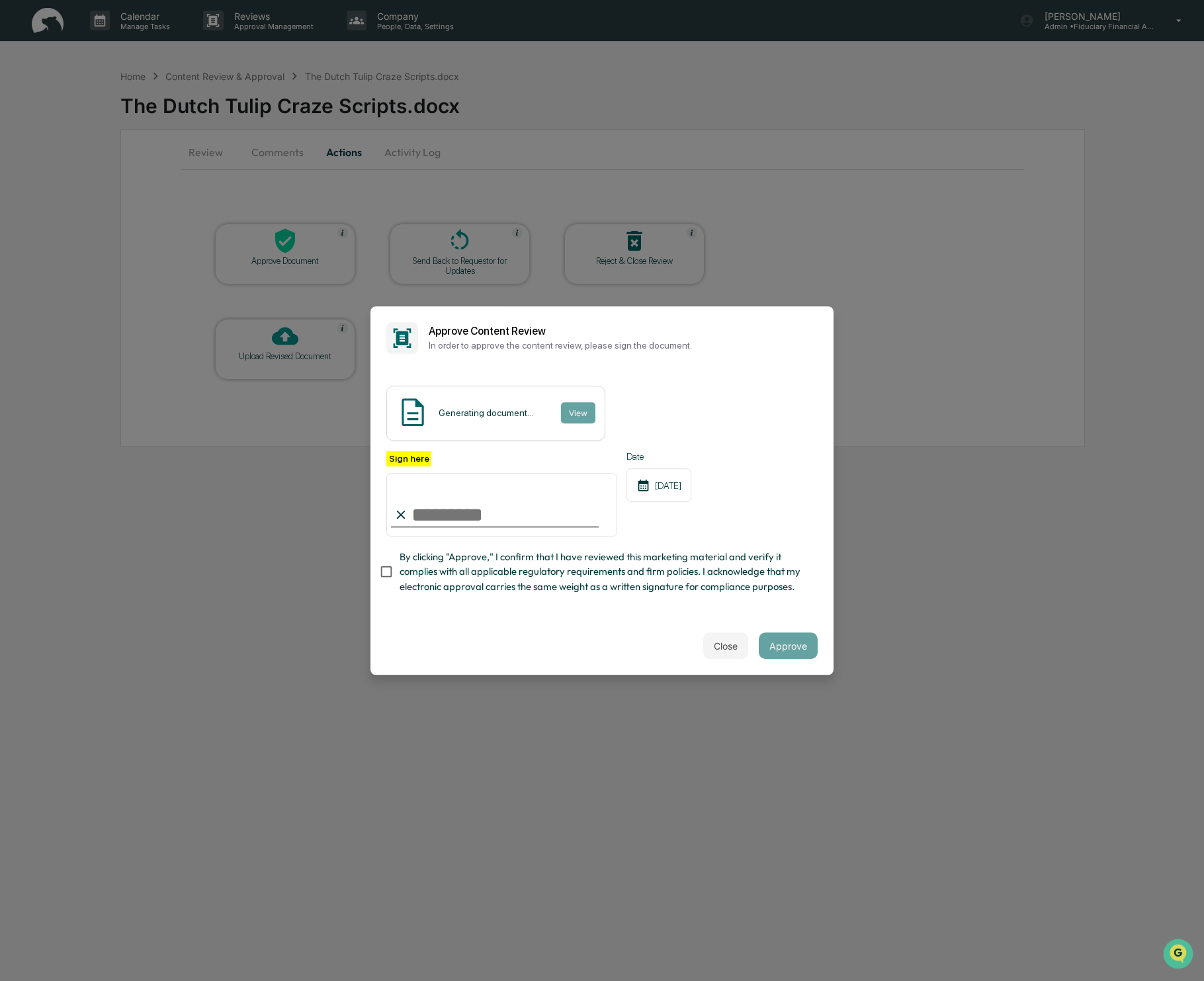
drag, startPoint x: 452, startPoint y: 476, endPoint x: 444, endPoint y: 502, distance: 27.2
click at [452, 476] on input "Sign here" at bounding box center [501, 505] width 231 height 64
click at [444, 503] on input "Sign here" at bounding box center [501, 505] width 231 height 64
type input "**********"
click at [788, 644] on button "Approve" at bounding box center [788, 646] width 59 height 26
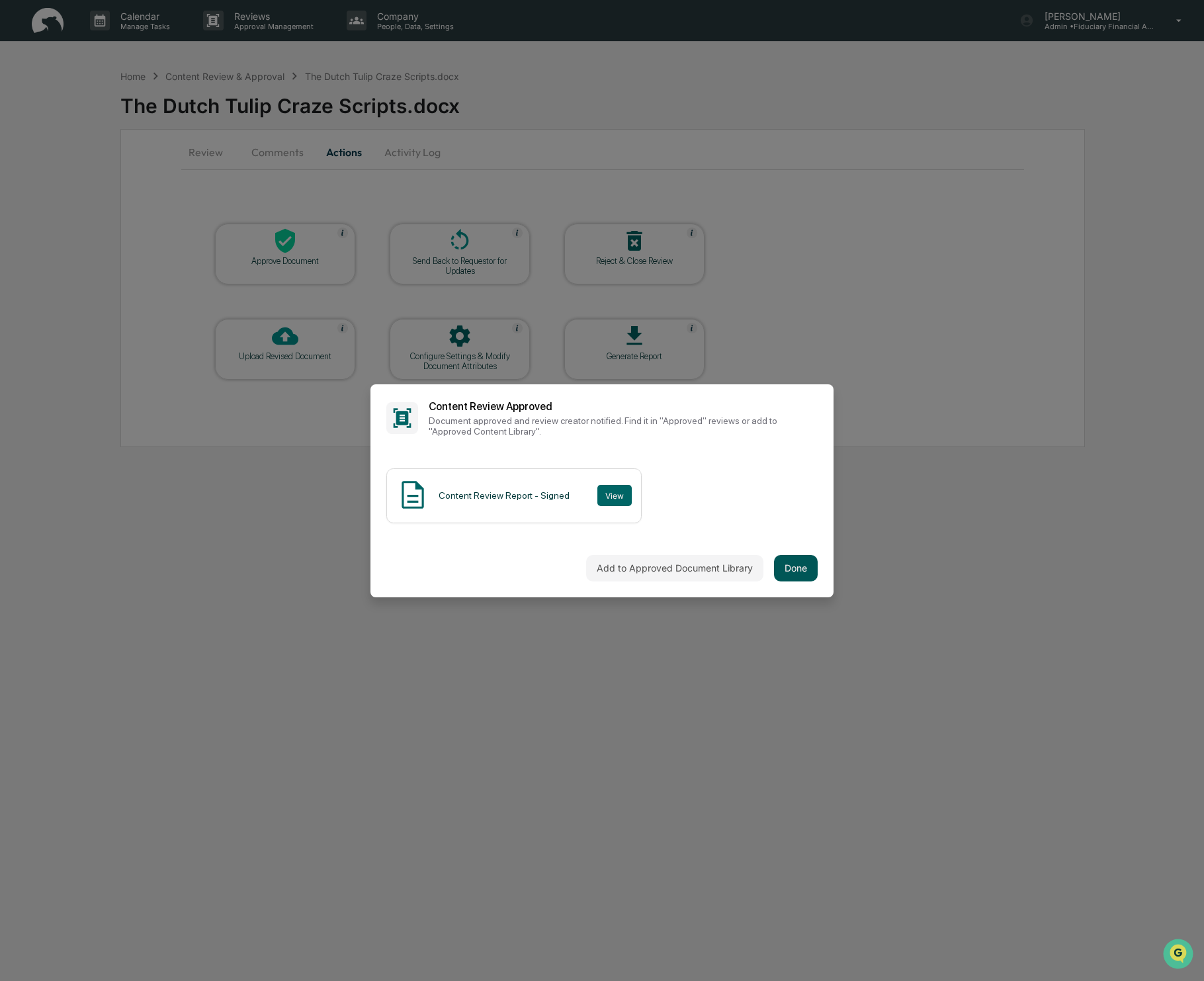
click at [793, 563] on button "Done" at bounding box center [796, 568] width 43 height 26
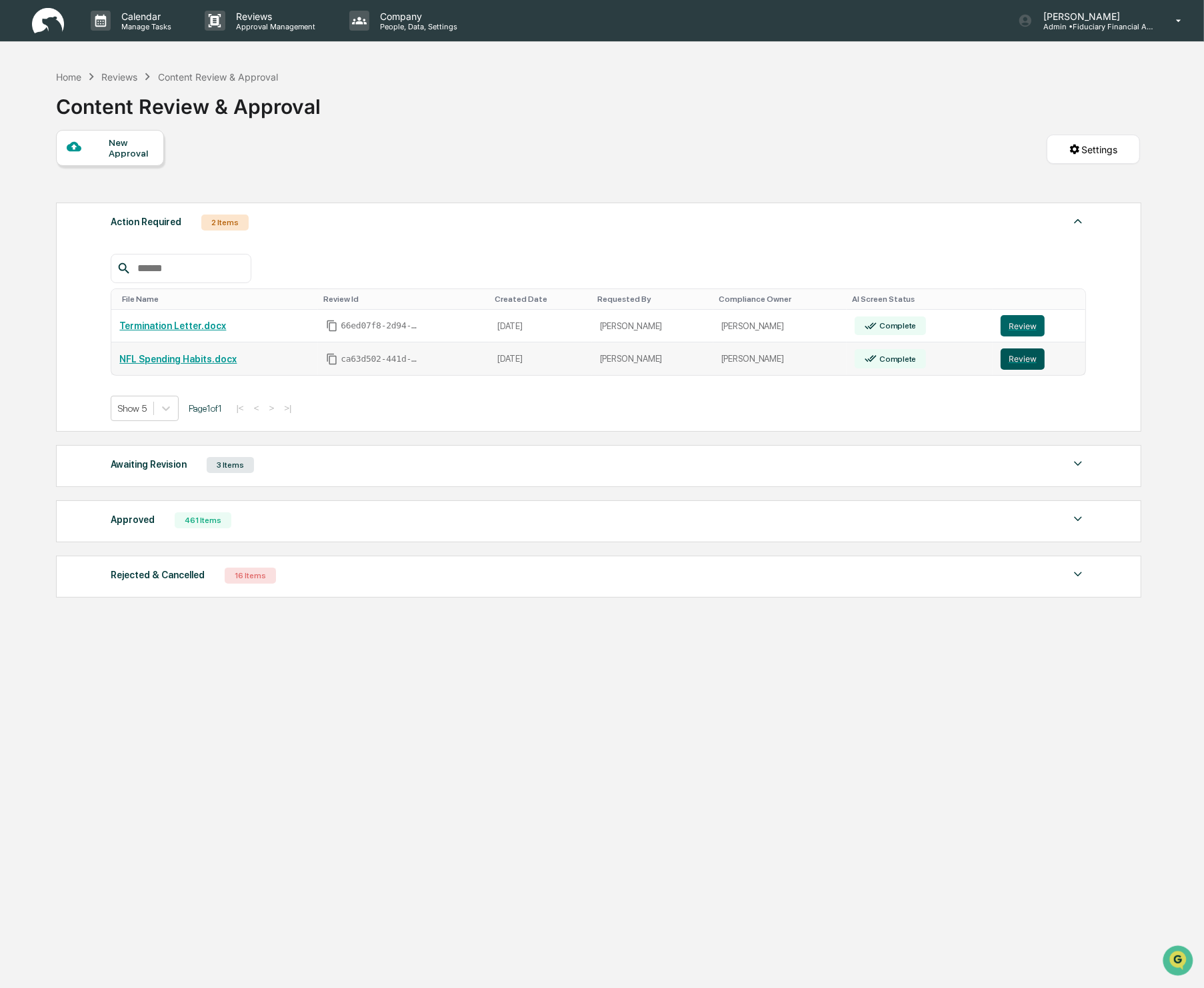
click at [1032, 361] on button "Review" at bounding box center [1022, 359] width 44 height 21
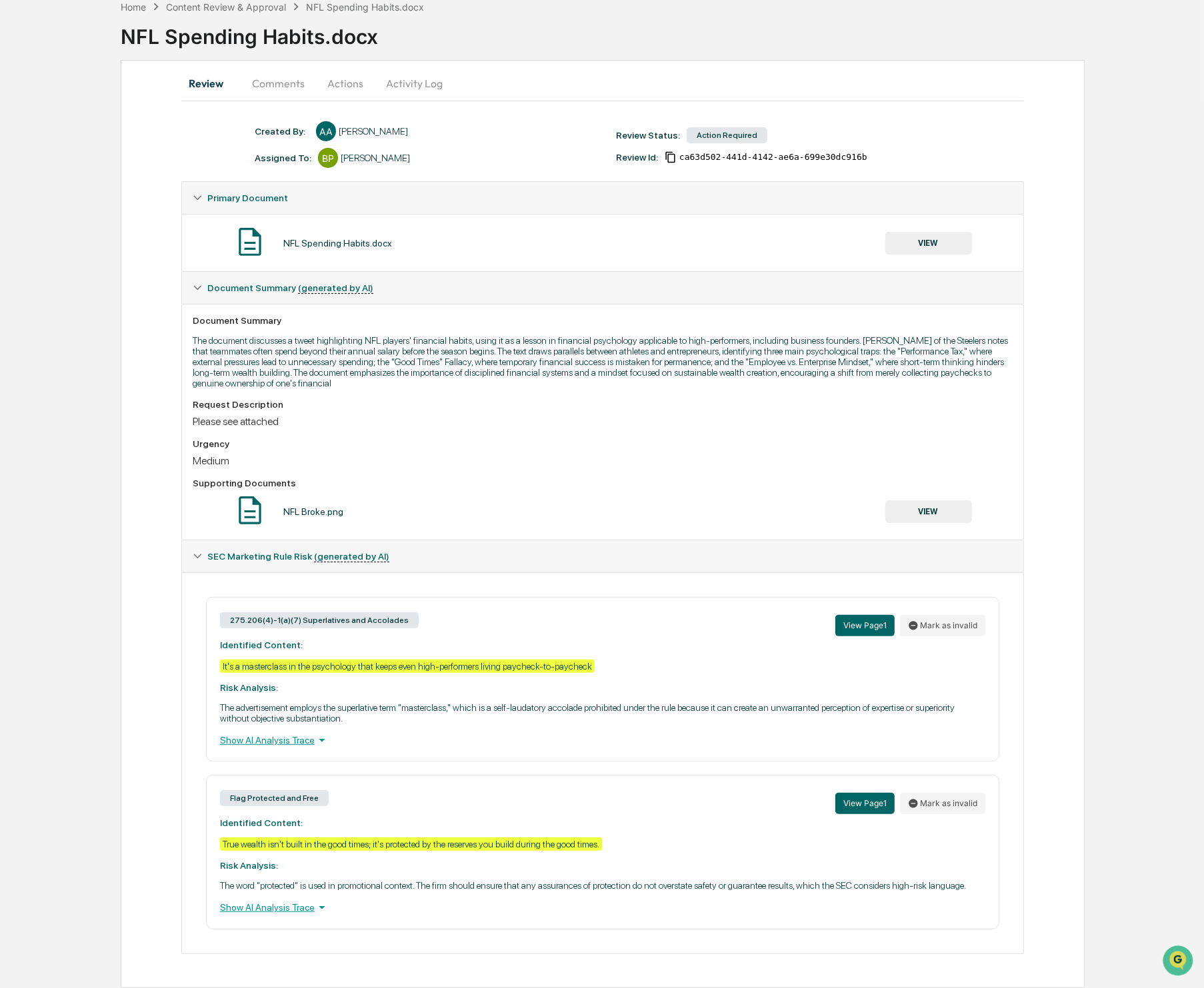
scroll to position [84, 0]
click at [920, 232] on button "VIEW" at bounding box center [928, 243] width 87 height 23
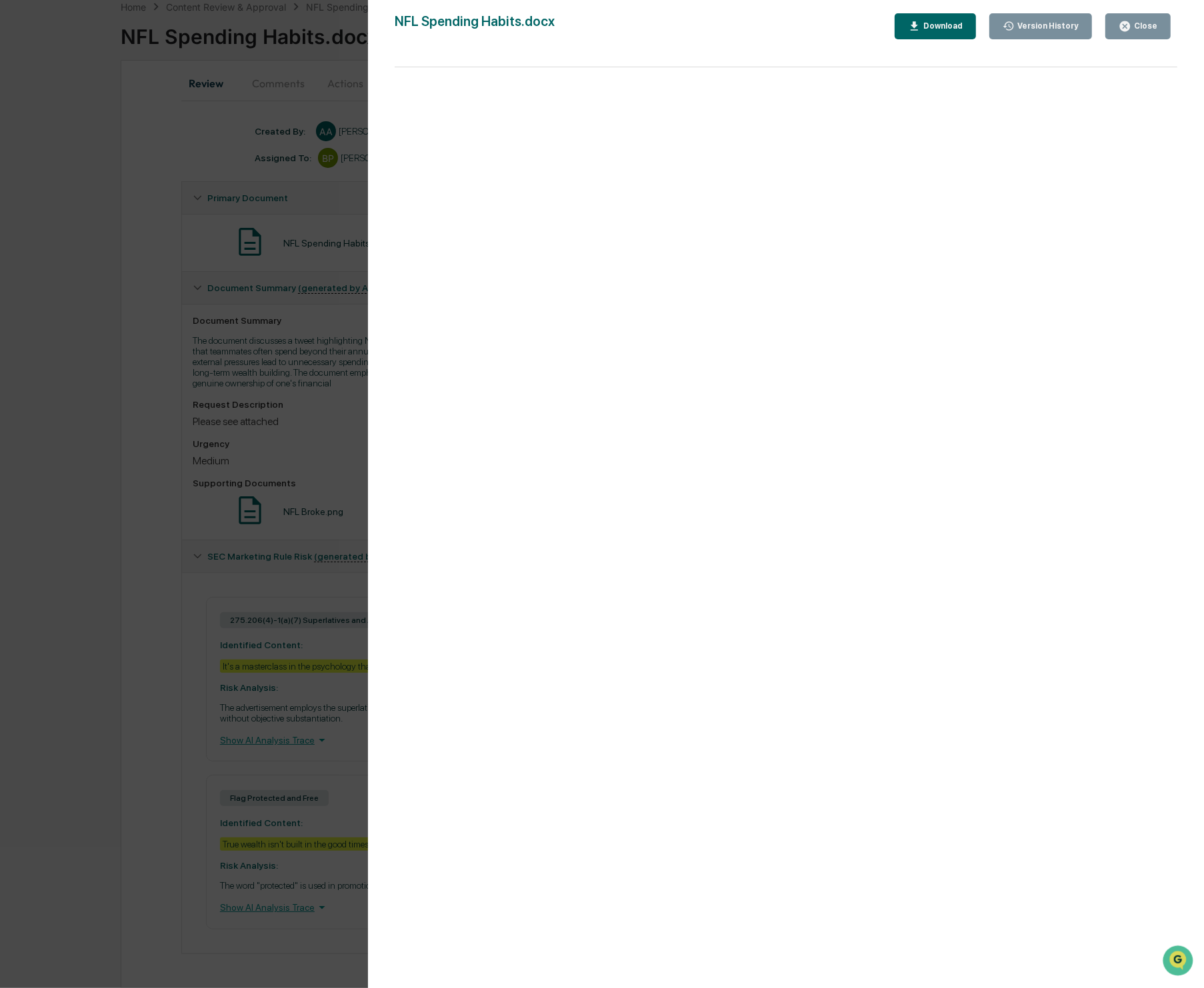
click at [1158, 27] on button "Close" at bounding box center [1138, 27] width 66 height 26
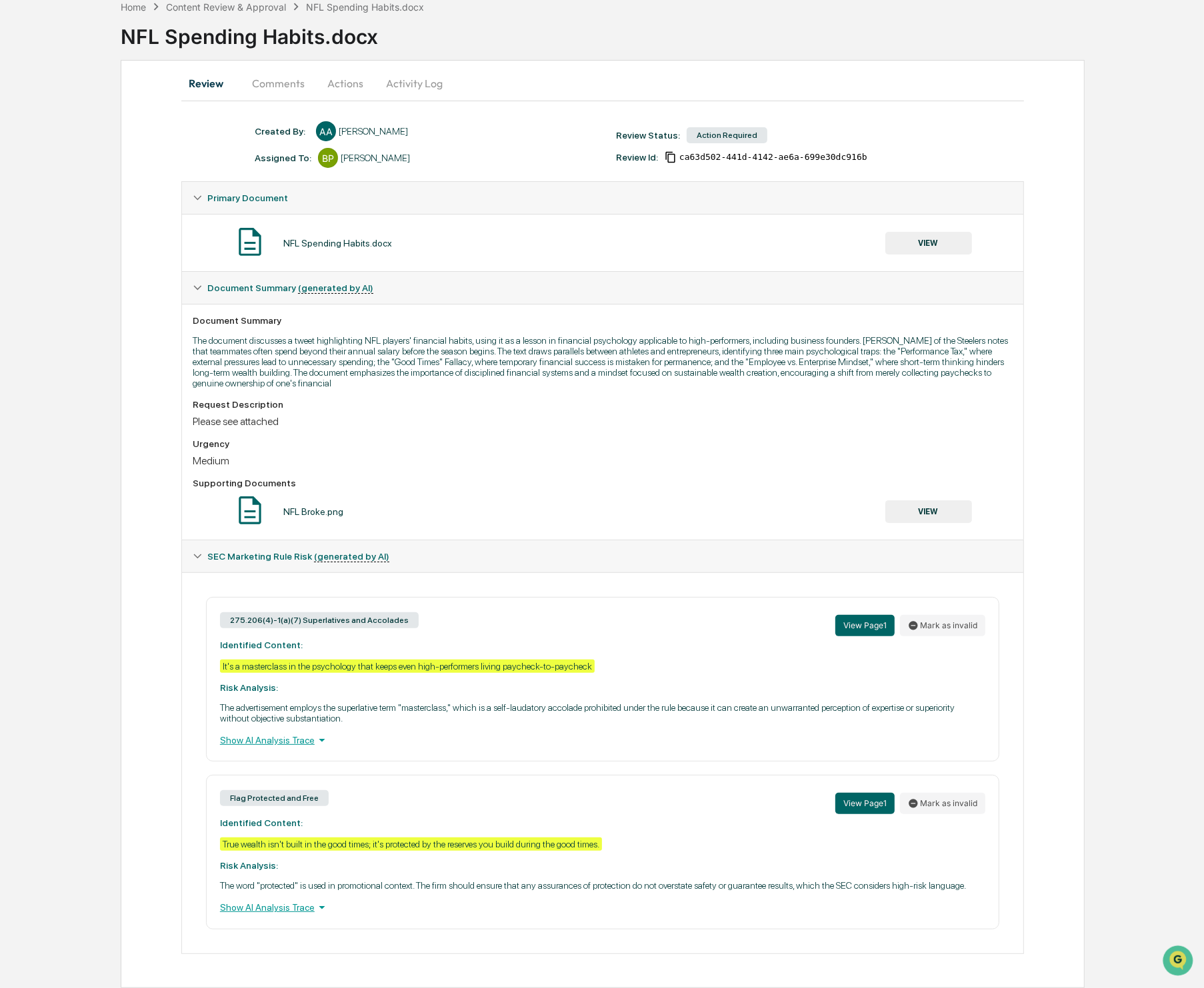
click at [330, 68] on button "Actions" at bounding box center [345, 83] width 60 height 32
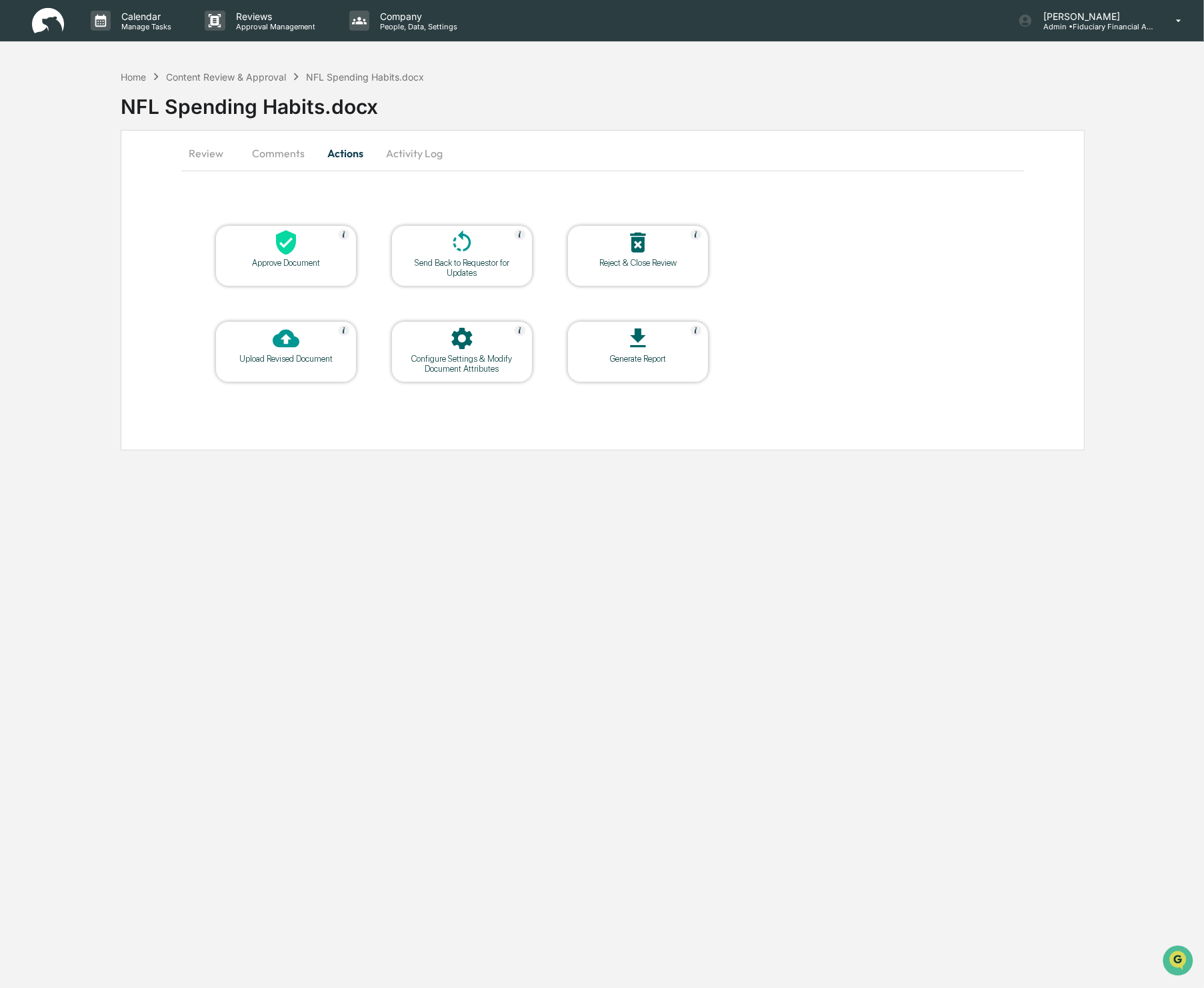
scroll to position [0, 0]
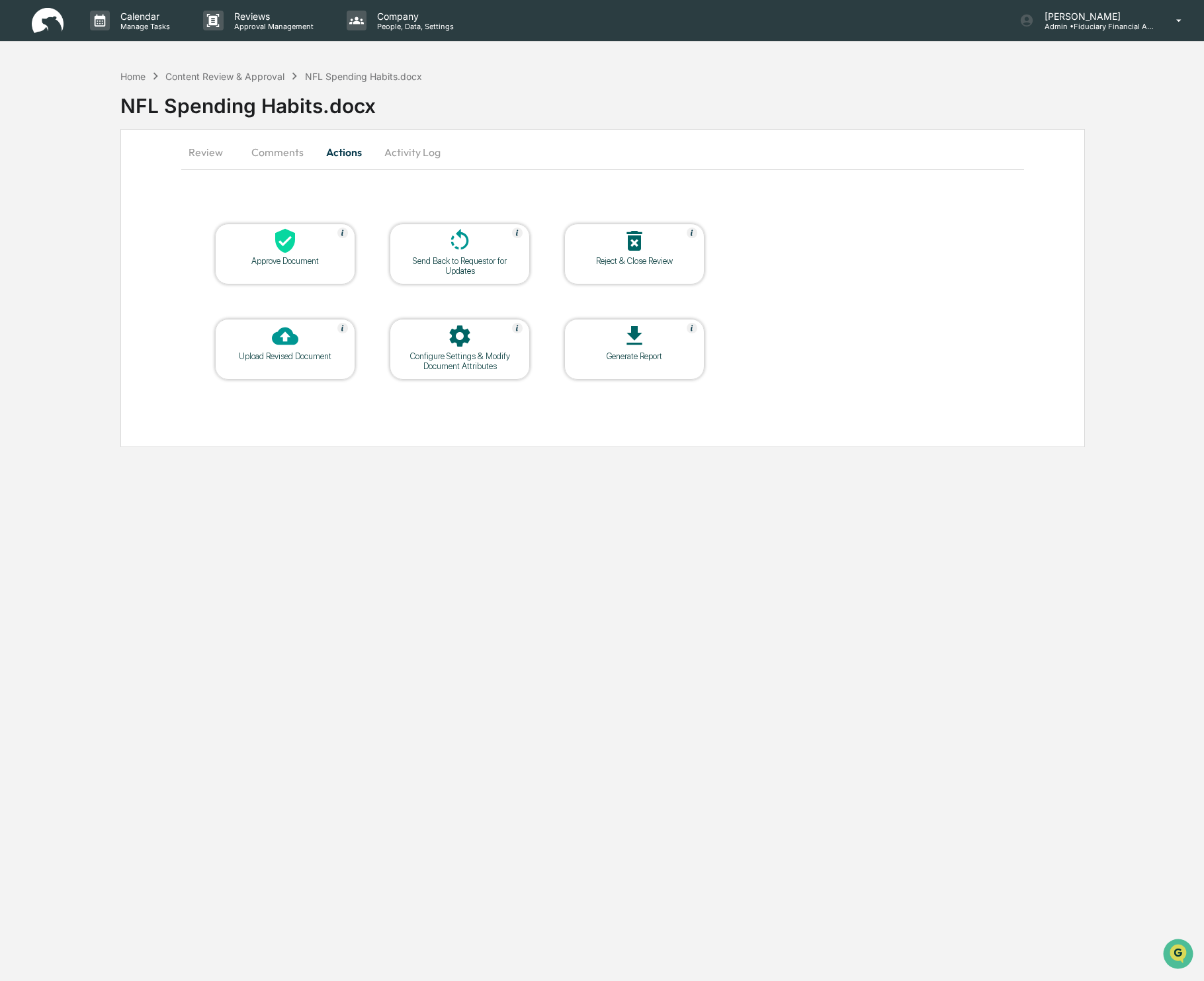
click at [275, 264] on div "Approve Document" at bounding box center [285, 261] width 119 height 10
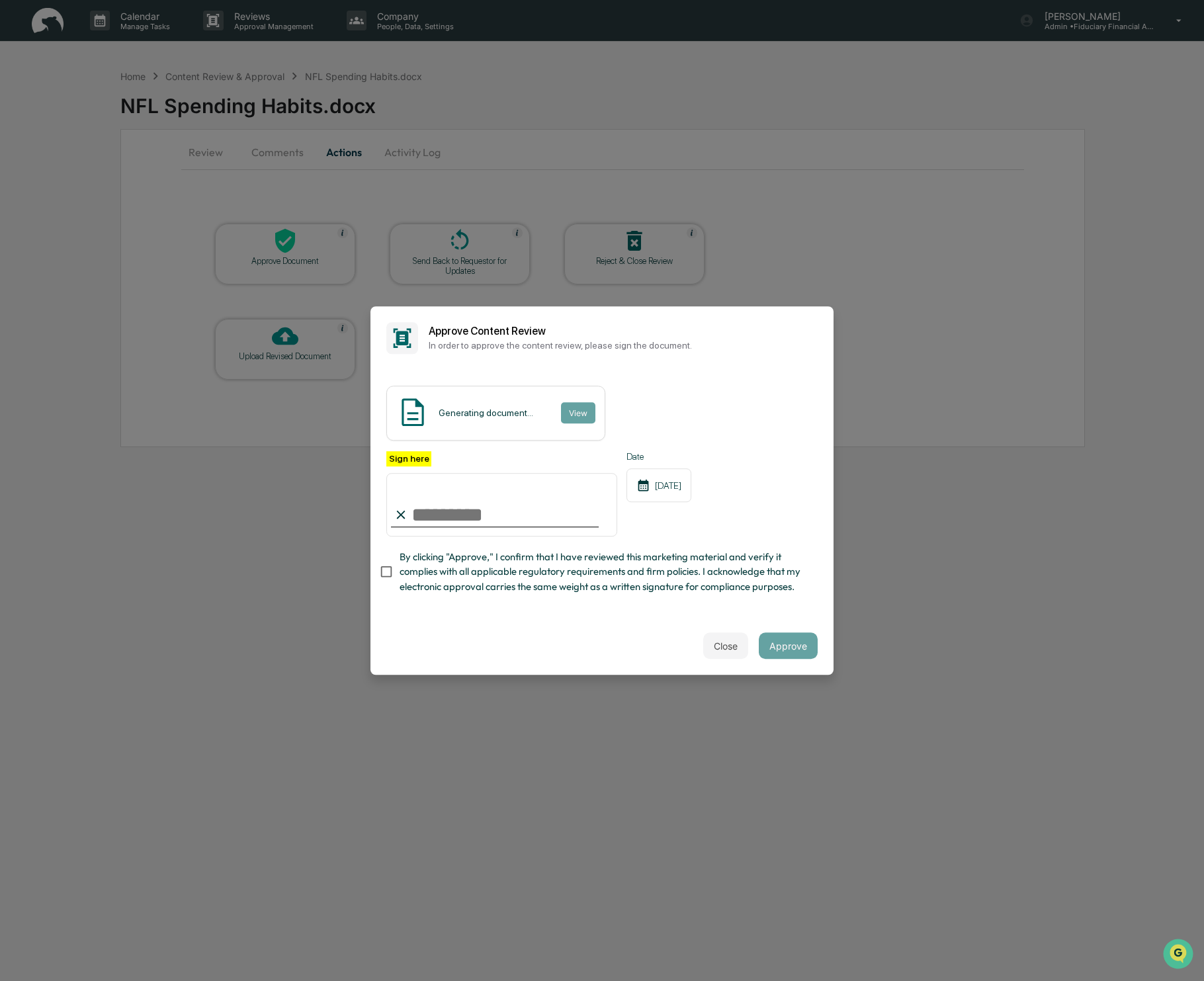
click at [451, 507] on input "Sign here" at bounding box center [501, 505] width 231 height 64
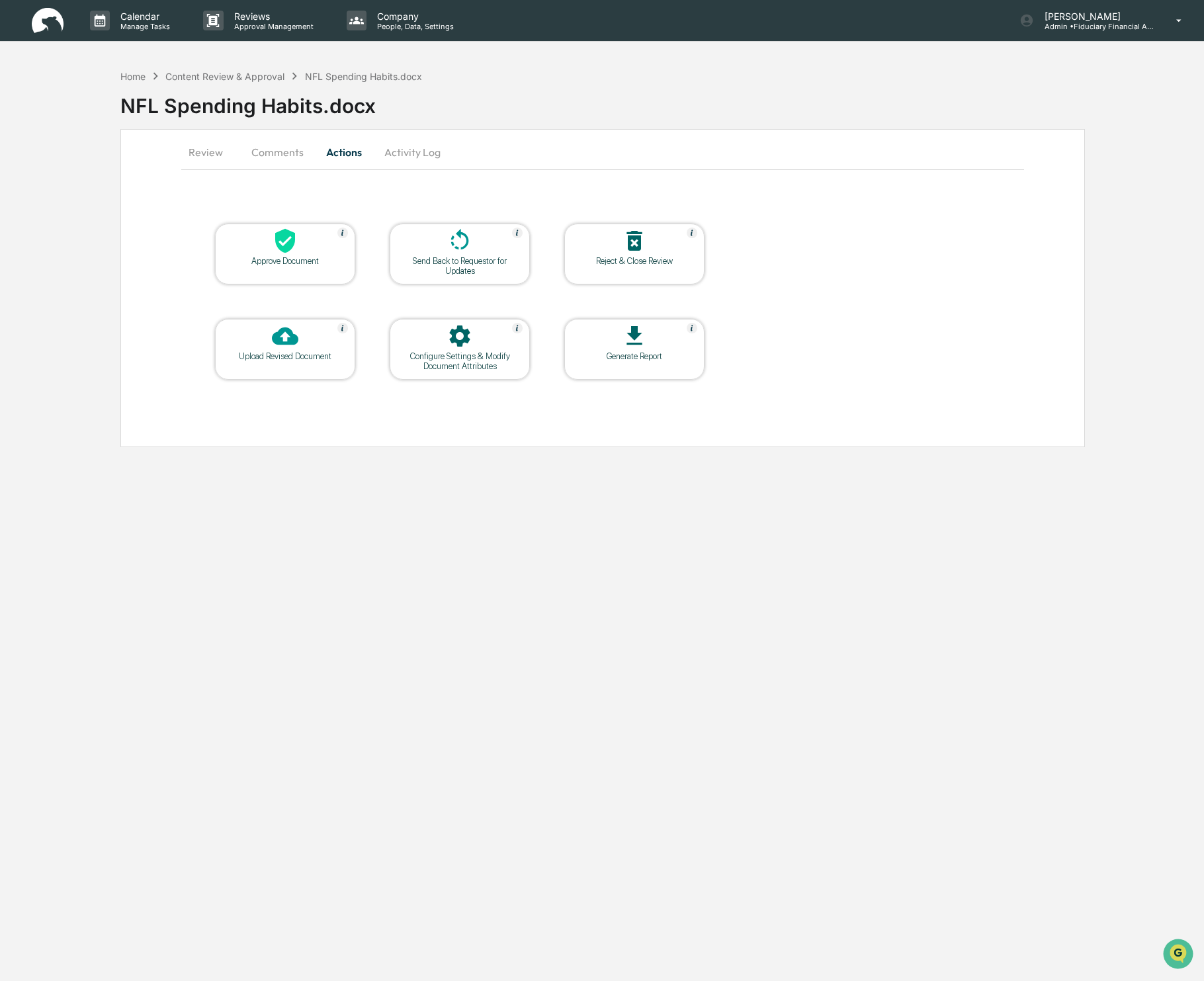
click at [256, 262] on div "Approve Document" at bounding box center [285, 261] width 119 height 10
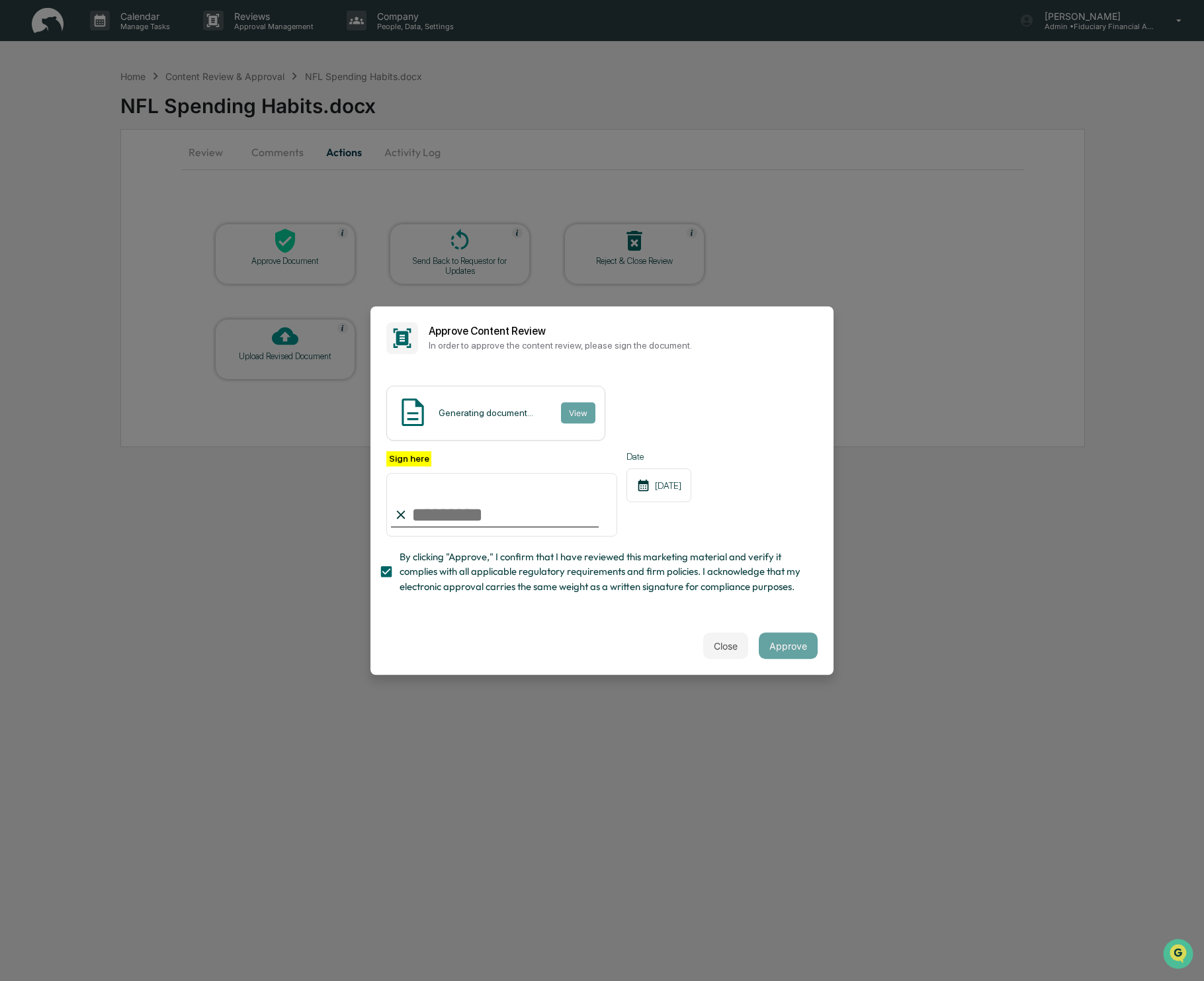
type input "**********"
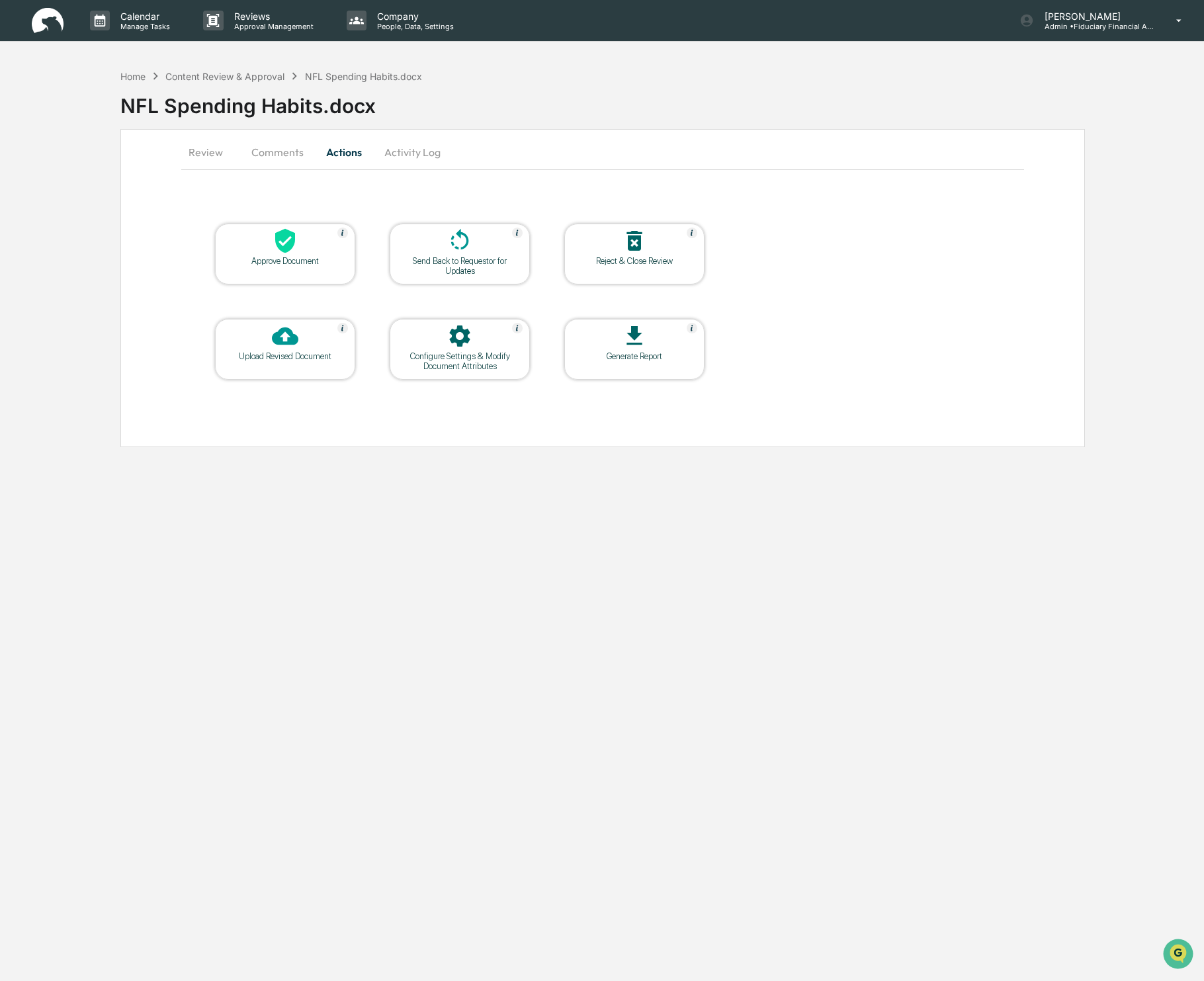
click at [334, 255] on div at bounding box center [284, 242] width 132 height 28
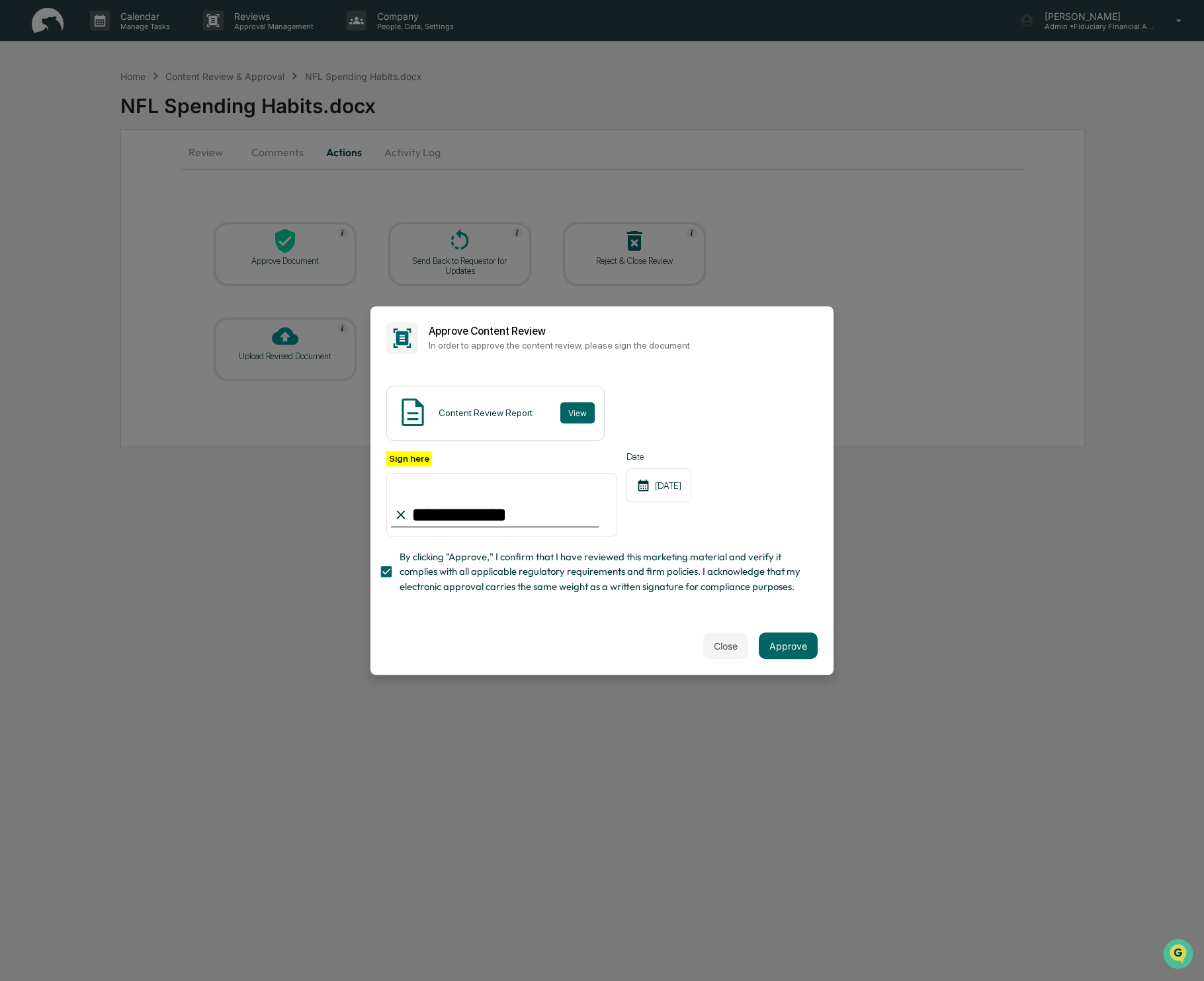
click at [783, 629] on div "Close Approve" at bounding box center [602, 646] width 463 height 58
click at [785, 640] on button "Approve" at bounding box center [788, 646] width 59 height 26
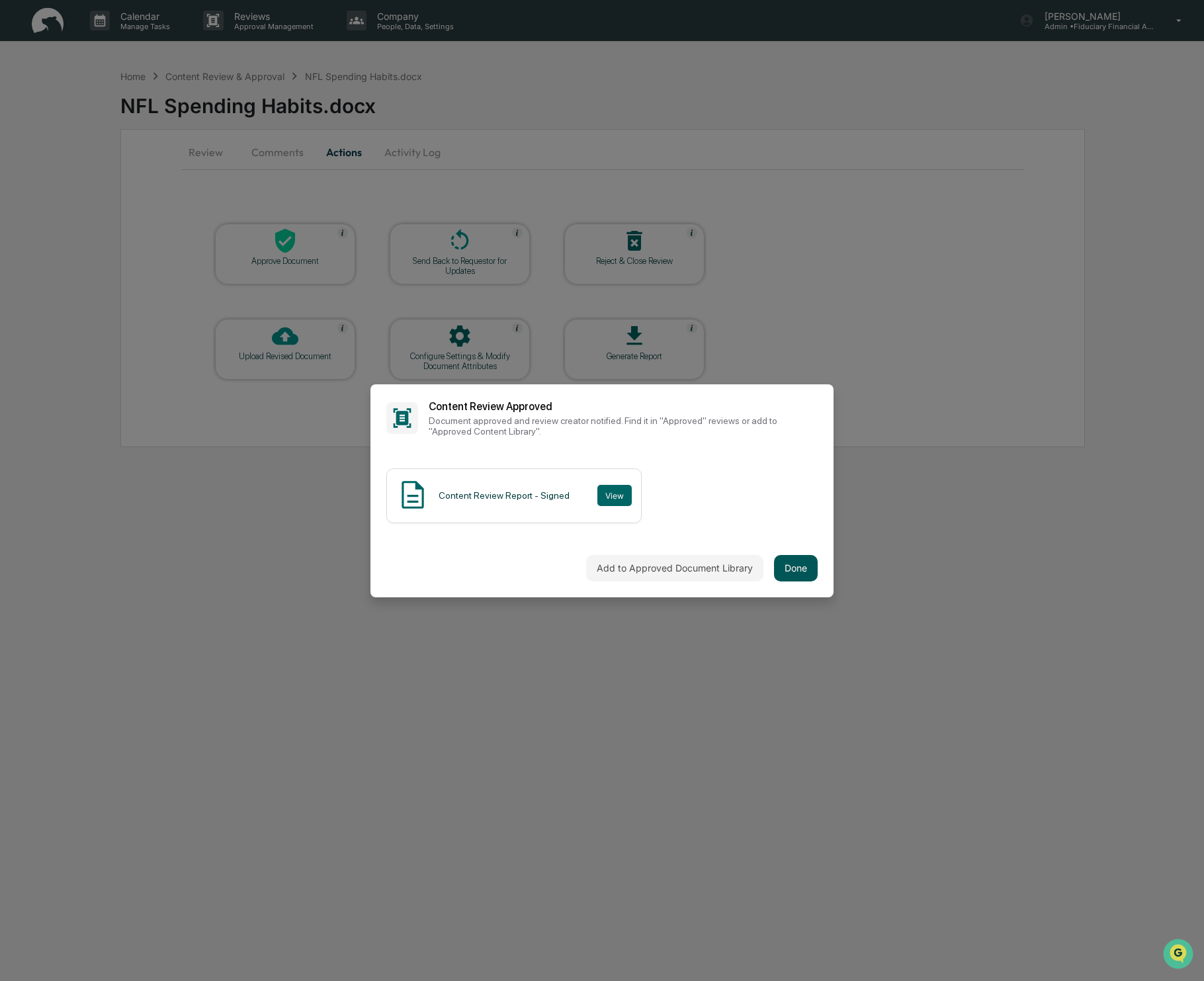
click at [788, 569] on button "Done" at bounding box center [796, 568] width 43 height 26
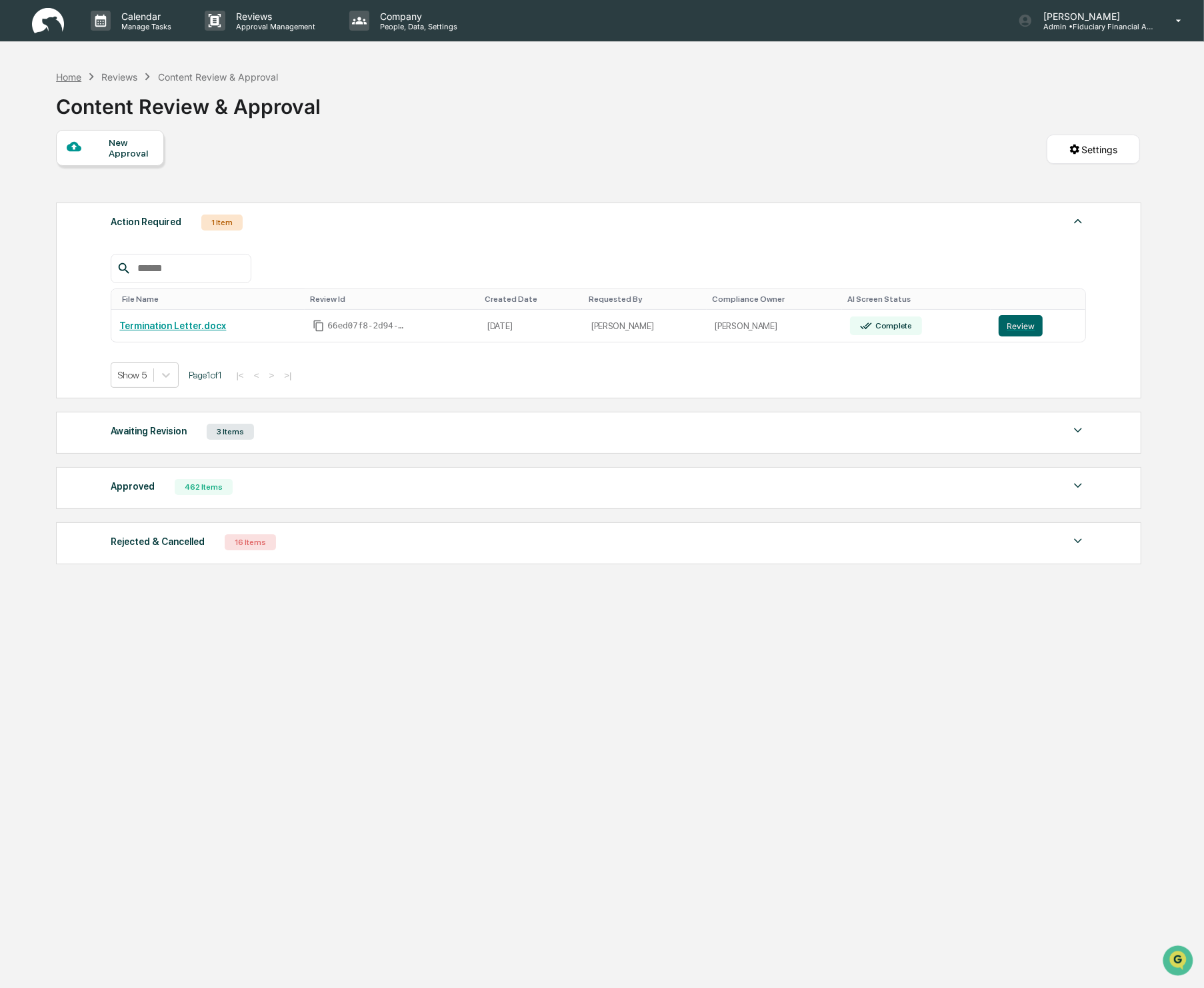
click at [66, 76] on div "Home" at bounding box center [68, 77] width 25 height 12
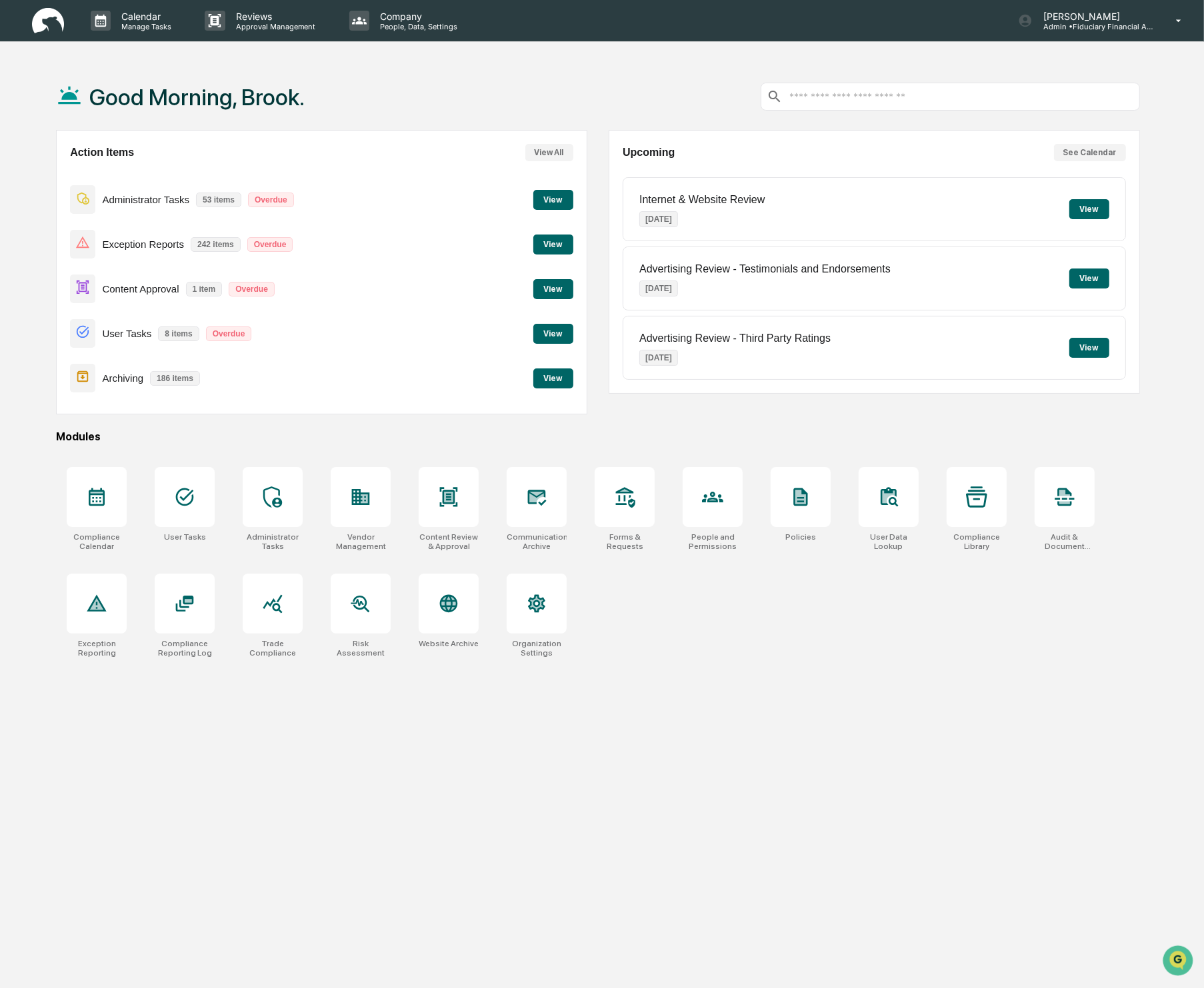
click at [555, 383] on button "View" at bounding box center [553, 378] width 40 height 20
